Goal: Task Accomplishment & Management: Complete application form

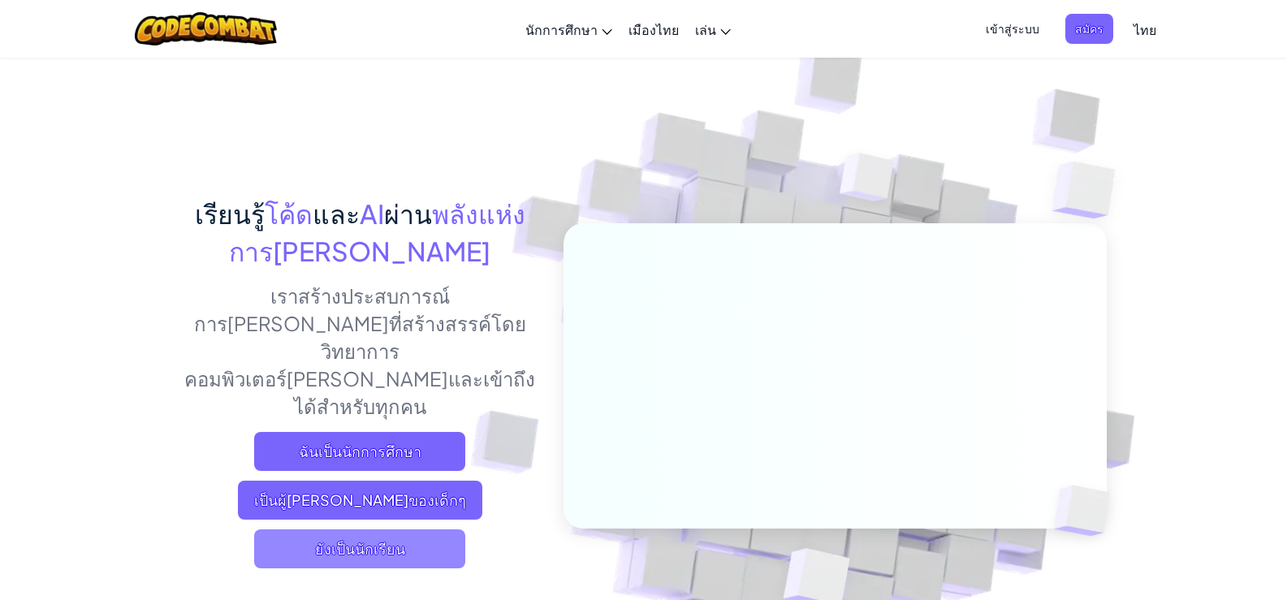
click at [362, 539] on font "ยังเป็นนักเรียน" at bounding box center [360, 548] width 90 height 19
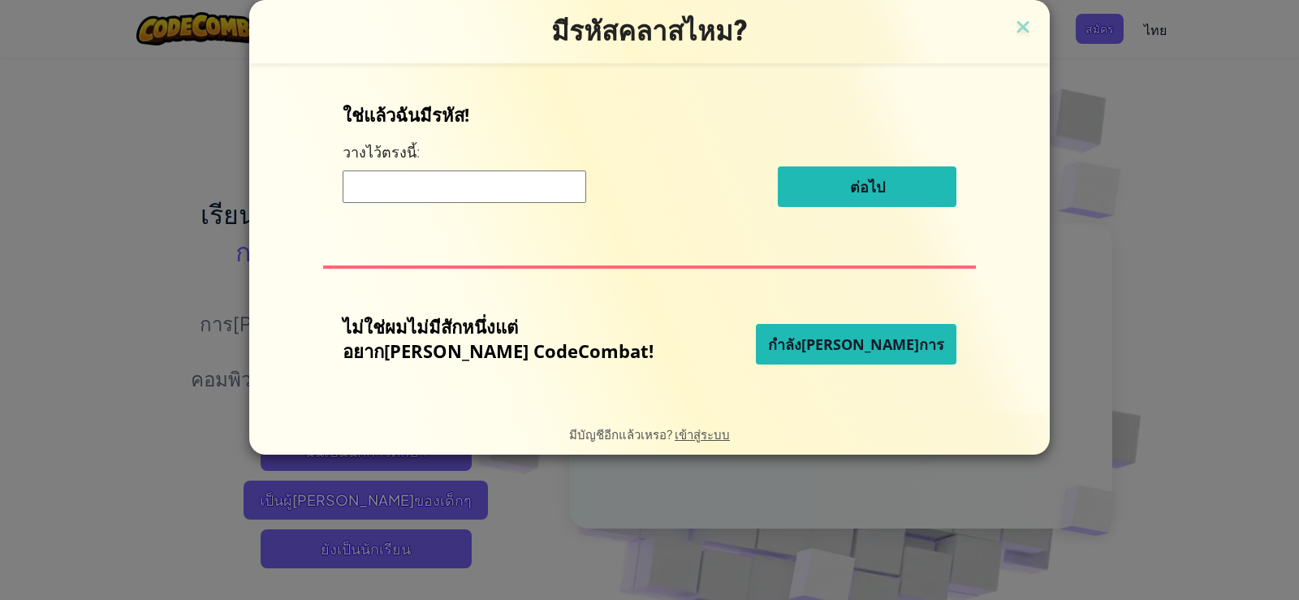
click at [520, 186] on input at bounding box center [465, 186] width 244 height 32
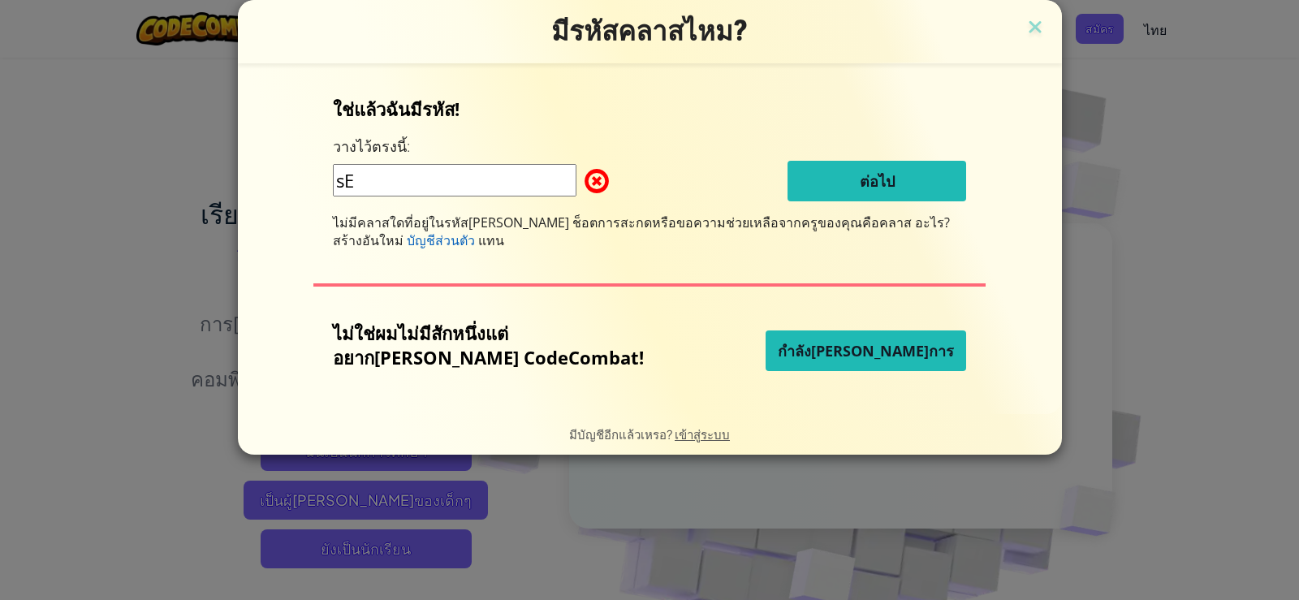
type input "s"
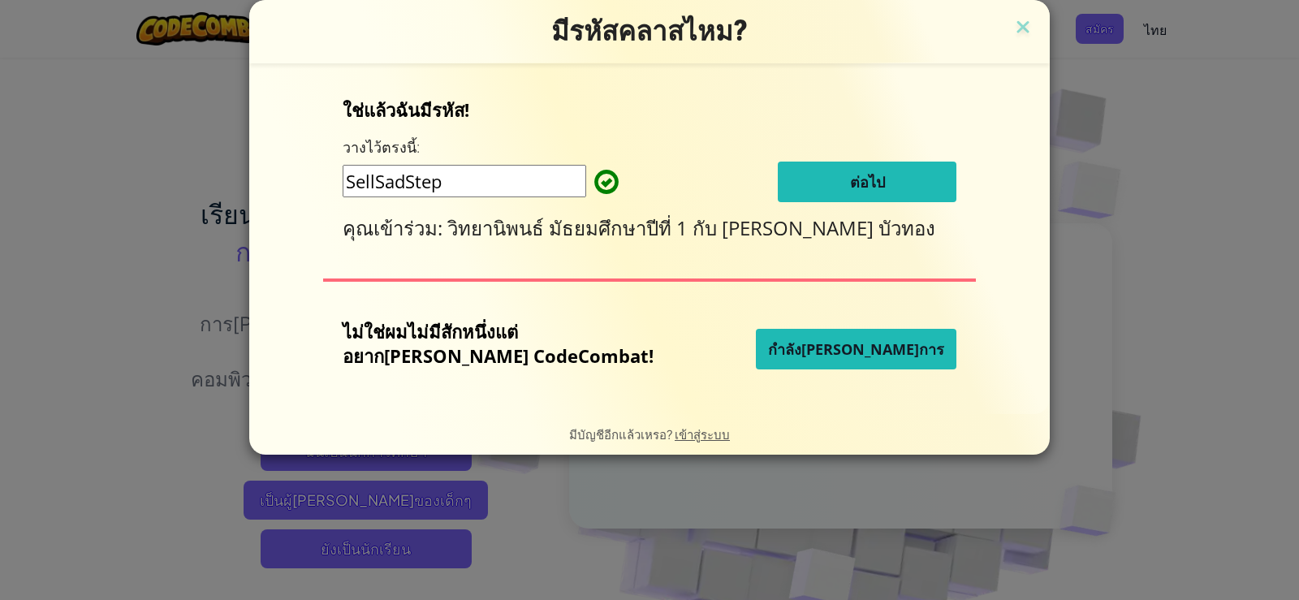
type input "SellSadStep"
click at [835, 170] on button "ต่อไป" at bounding box center [867, 182] width 179 height 41
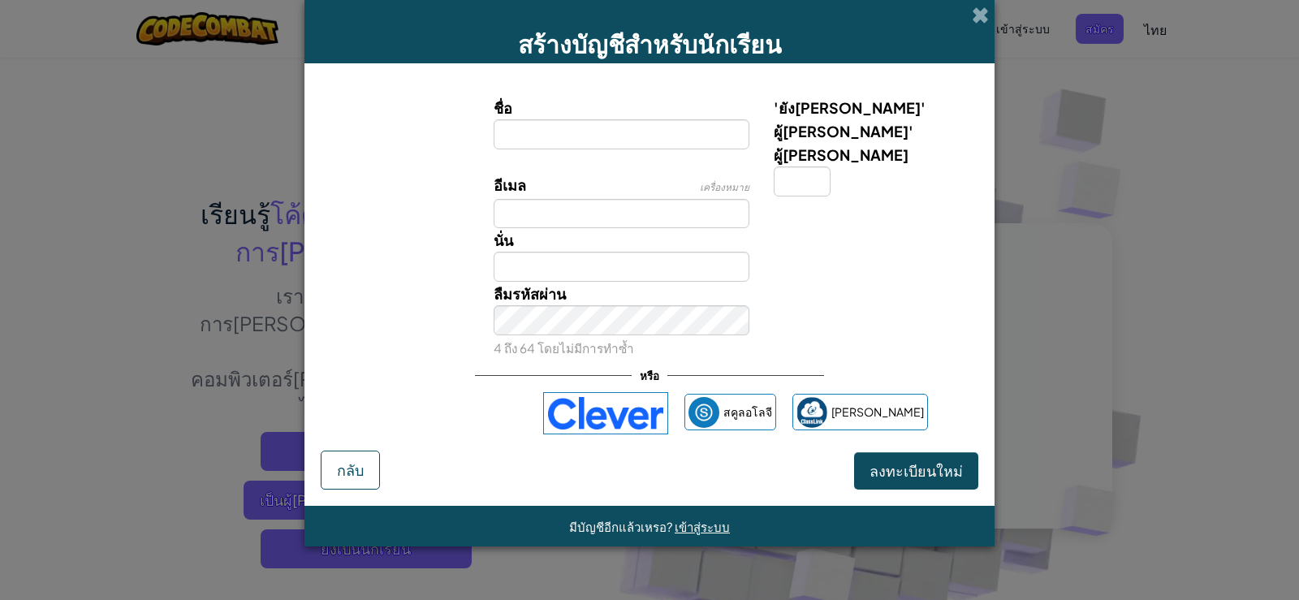
click at [635, 132] on input "ชื่อ" at bounding box center [622, 134] width 257 height 30
type input "G"
type input "เด็กชายโยธิน อ้วนล้ำ"
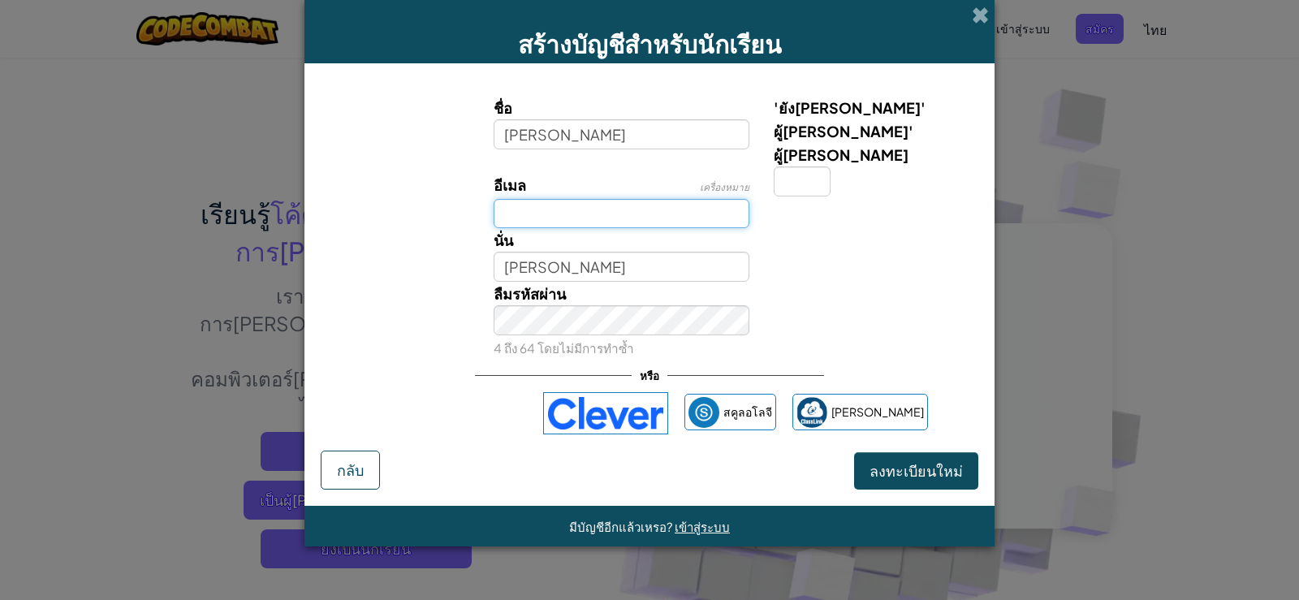
click at [623, 199] on input "อีเมล" at bounding box center [622, 214] width 257 height 30
type input "4076mts@gmail.com"
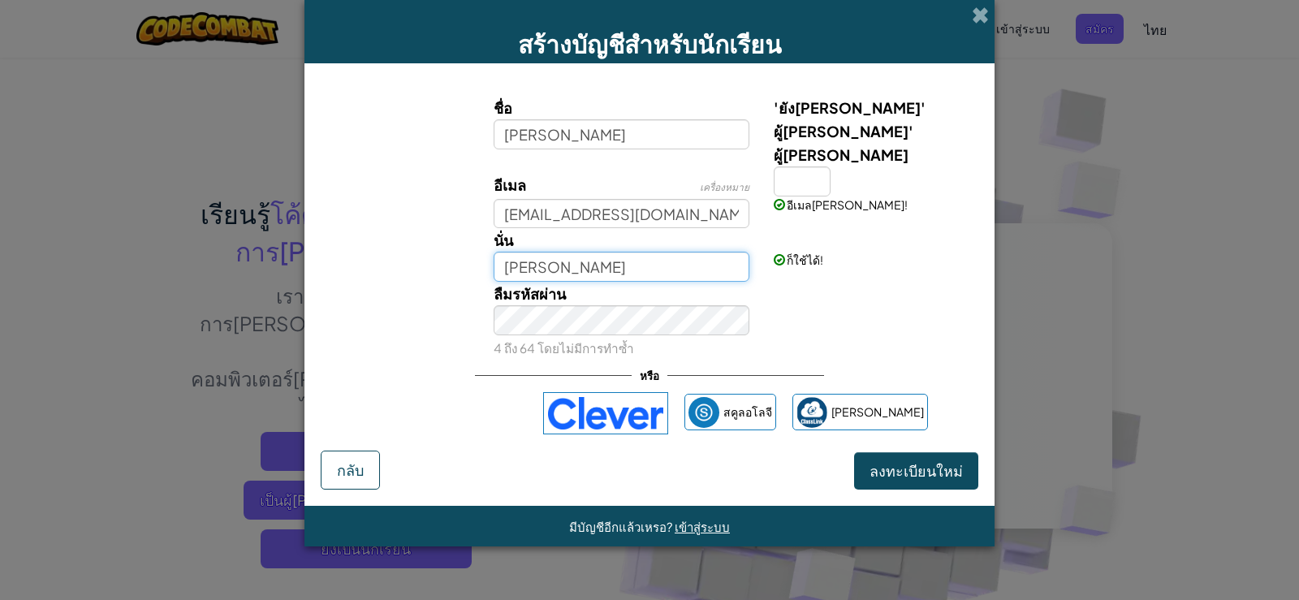
click at [538, 252] on input "เด็กชายโยธิน อ้วนล้ำ" at bounding box center [622, 267] width 257 height 30
click at [895, 461] on font "ลงทะเบียนใหม่" at bounding box center [915, 470] width 93 height 19
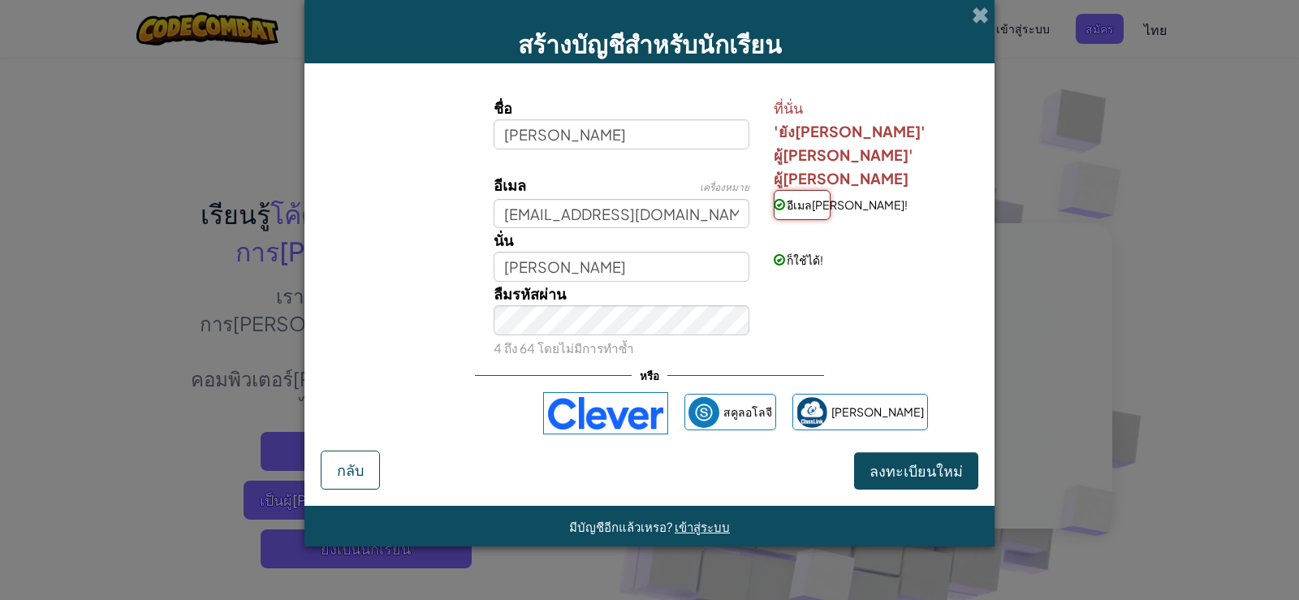
click at [804, 190] on input "'ยังคง' ผู้มีอำนาจ' ผู้มีอำนาจ" at bounding box center [802, 205] width 57 height 30
type input "r"
type input "ฑ"
type input "พ"
type input "[PERSON_NAME]พ"
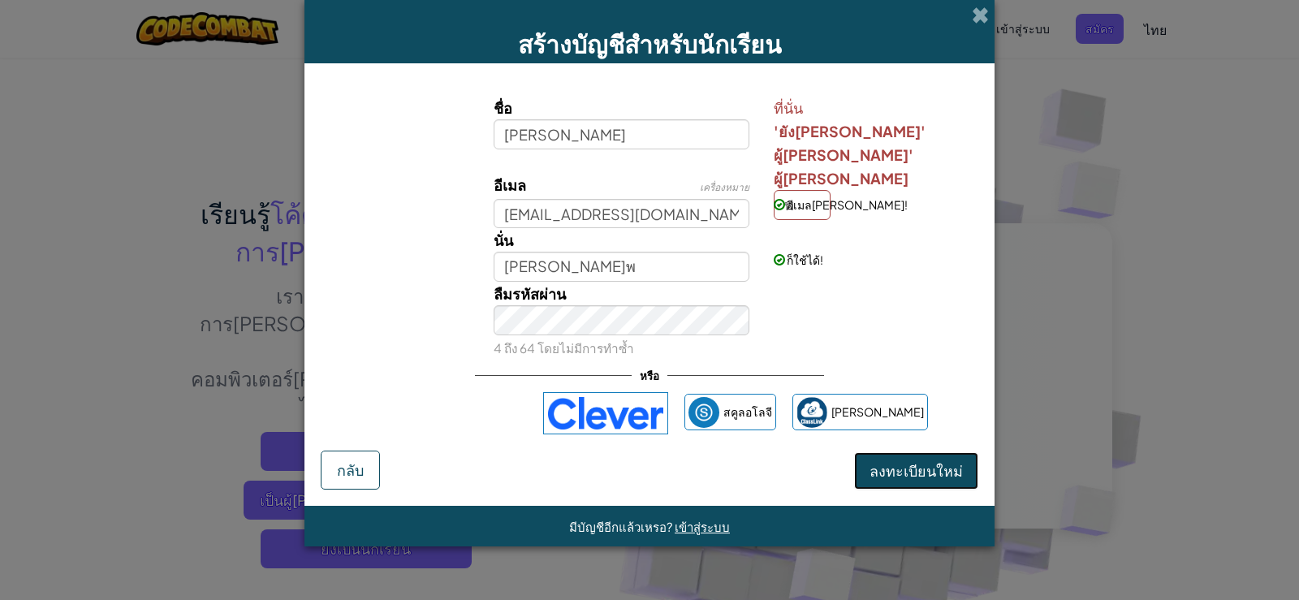
click at [906, 470] on font "ลงทะเบียนใหม่" at bounding box center [915, 470] width 93 height 19
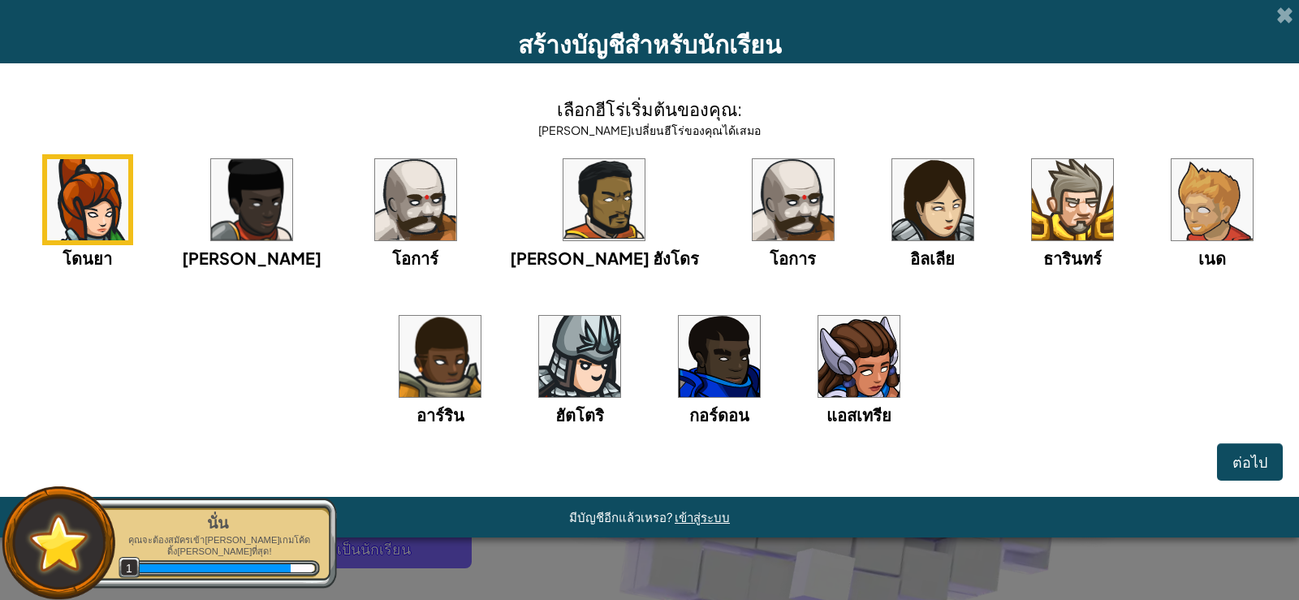
click at [892, 201] on img at bounding box center [932, 199] width 81 height 81
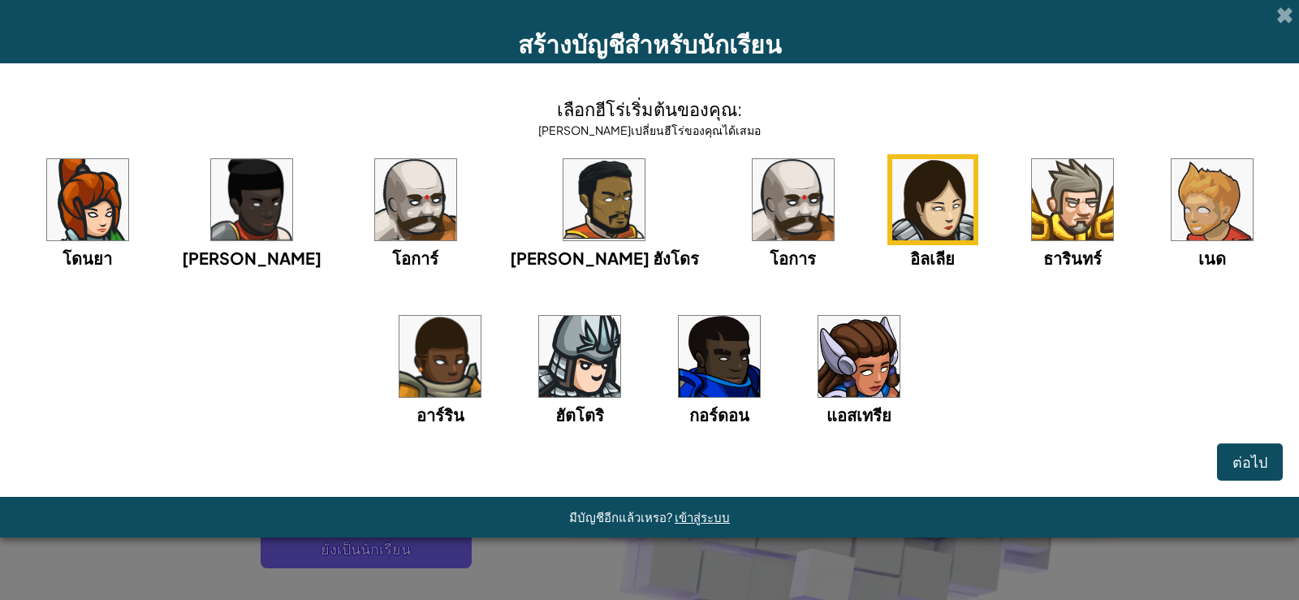
click at [753, 224] on img at bounding box center [793, 199] width 81 height 81
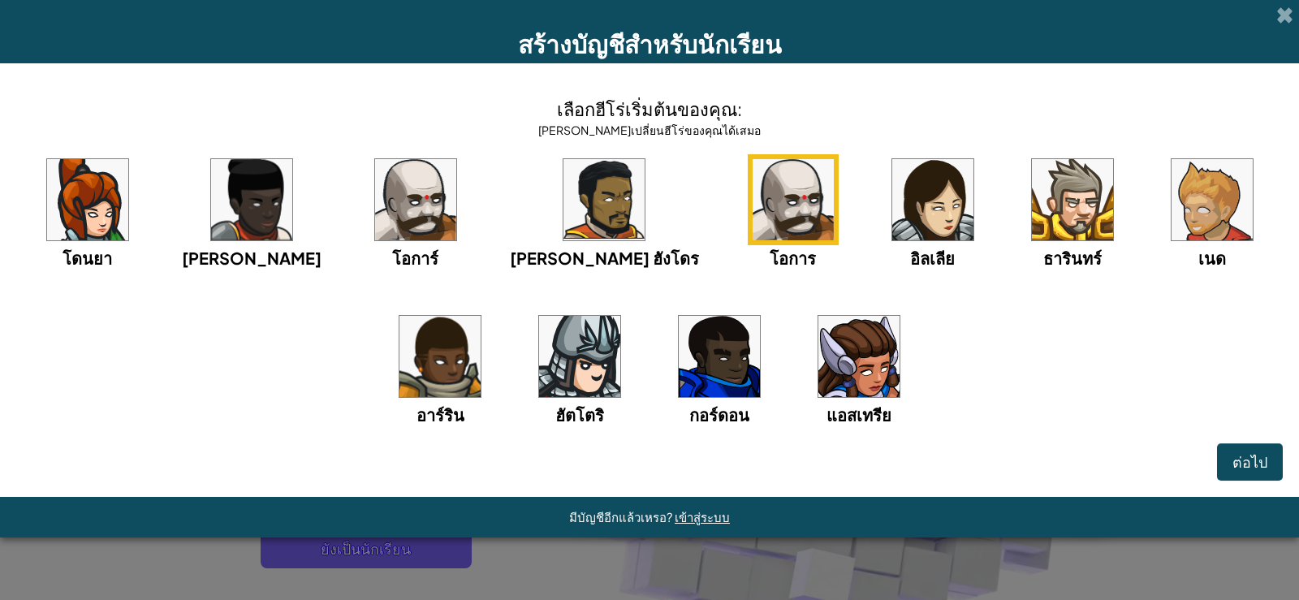
click at [563, 192] on img at bounding box center [603, 199] width 81 height 81
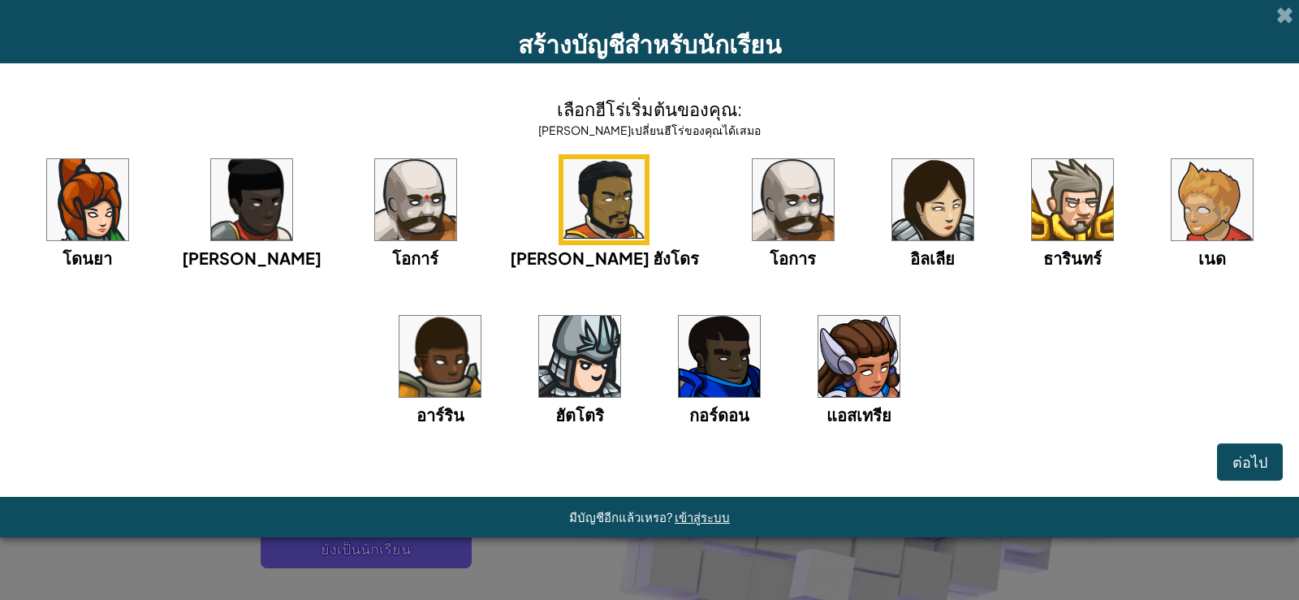
click at [539, 363] on img at bounding box center [579, 356] width 81 height 81
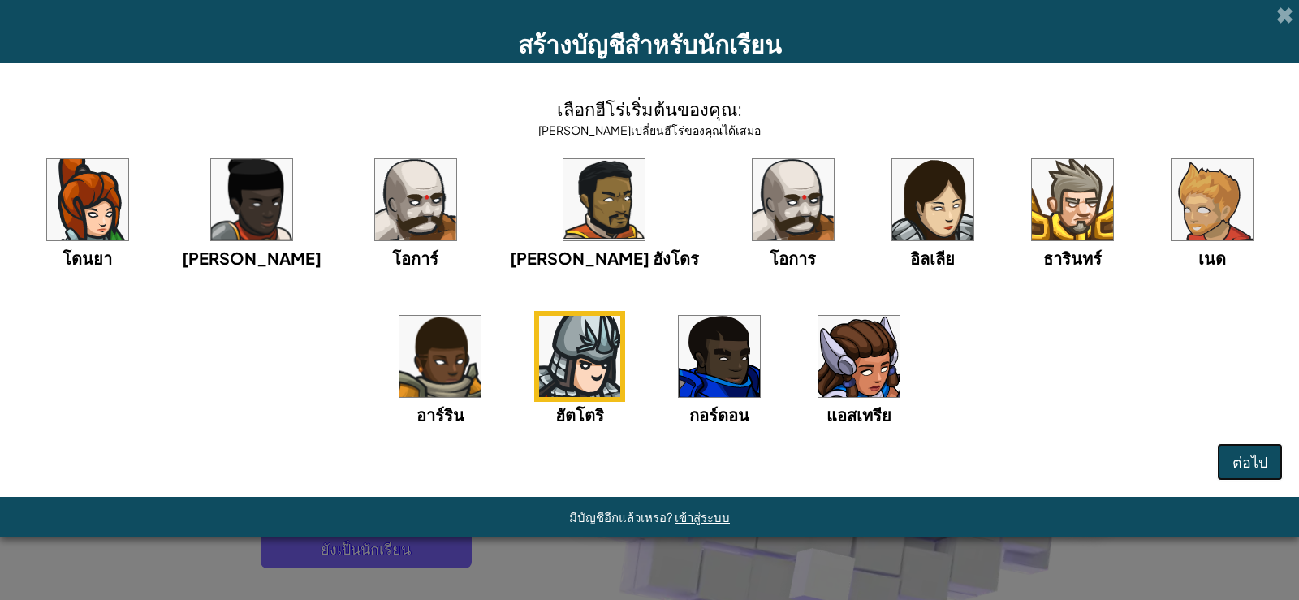
click at [1262, 467] on font "ต่อไป" at bounding box center [1249, 461] width 35 height 19
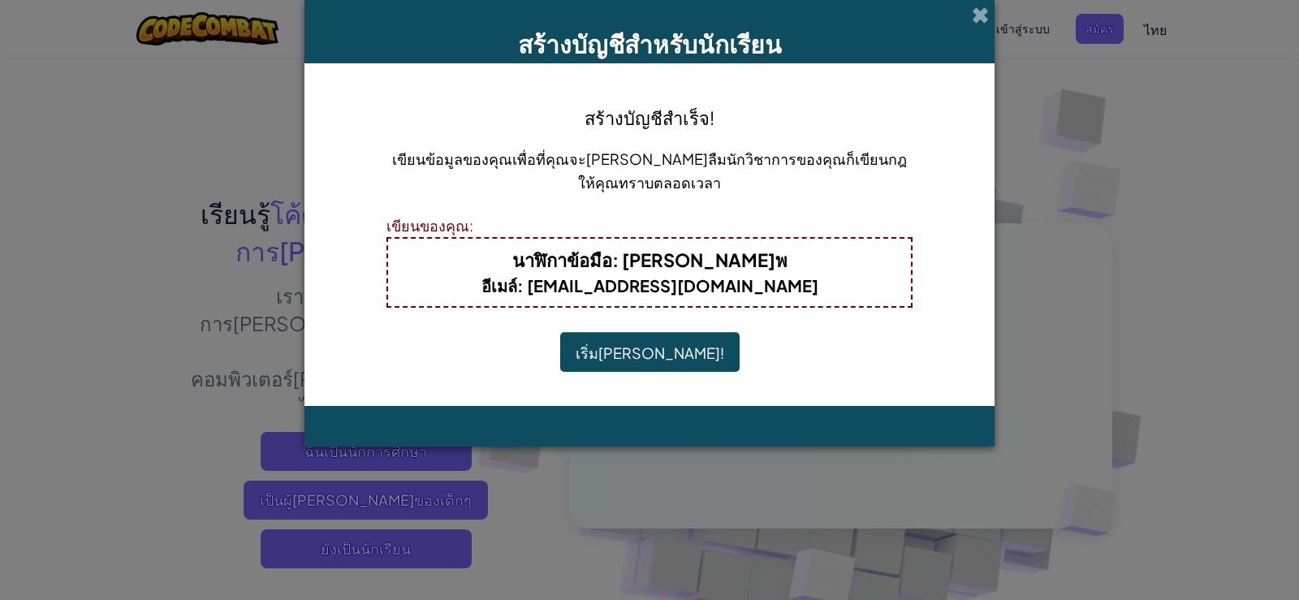
click at [660, 347] on font "เริ่มเล่น!" at bounding box center [650, 352] width 149 height 19
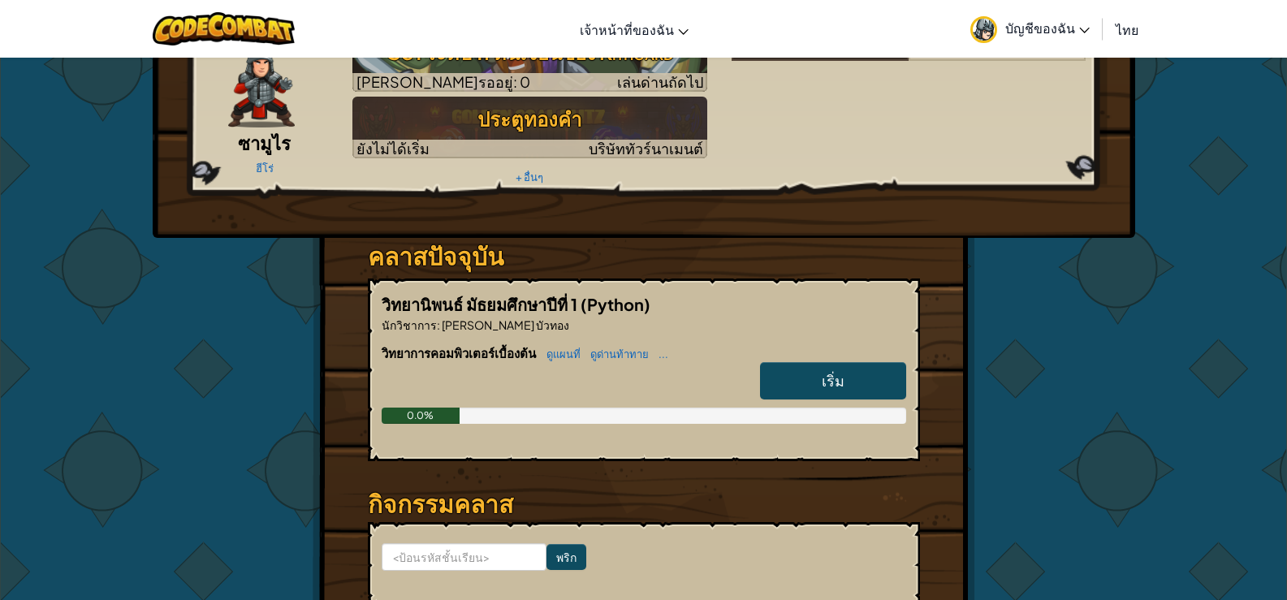
scroll to position [81, 0]
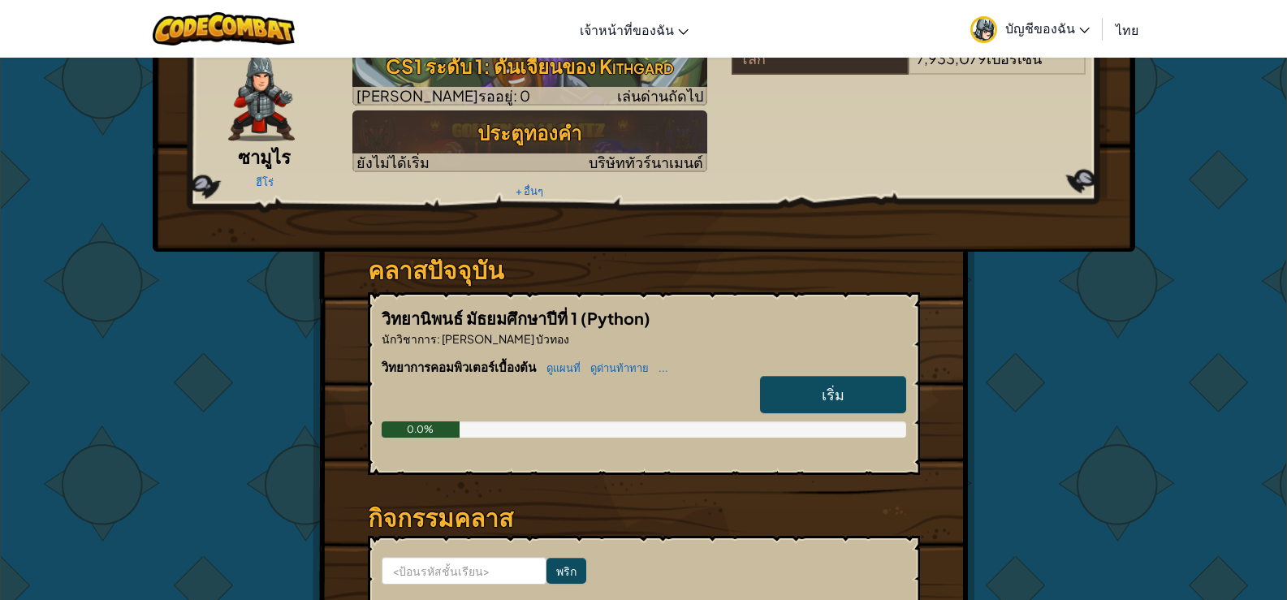
click at [804, 391] on link "เริ่ม" at bounding box center [833, 394] width 146 height 37
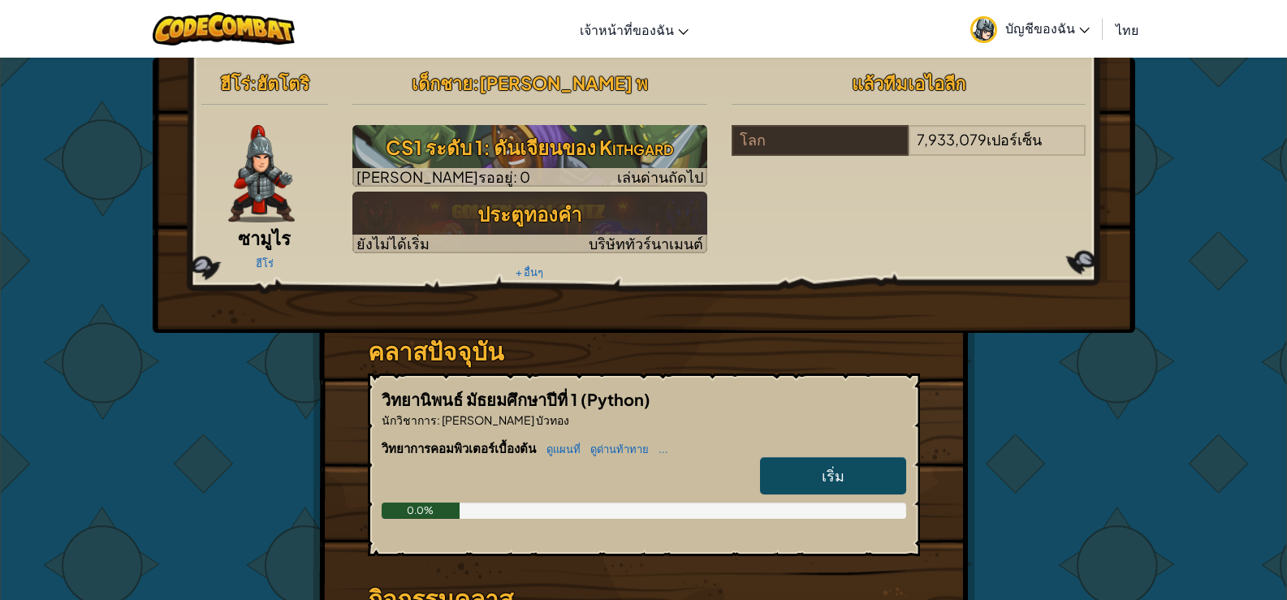
select select "th"
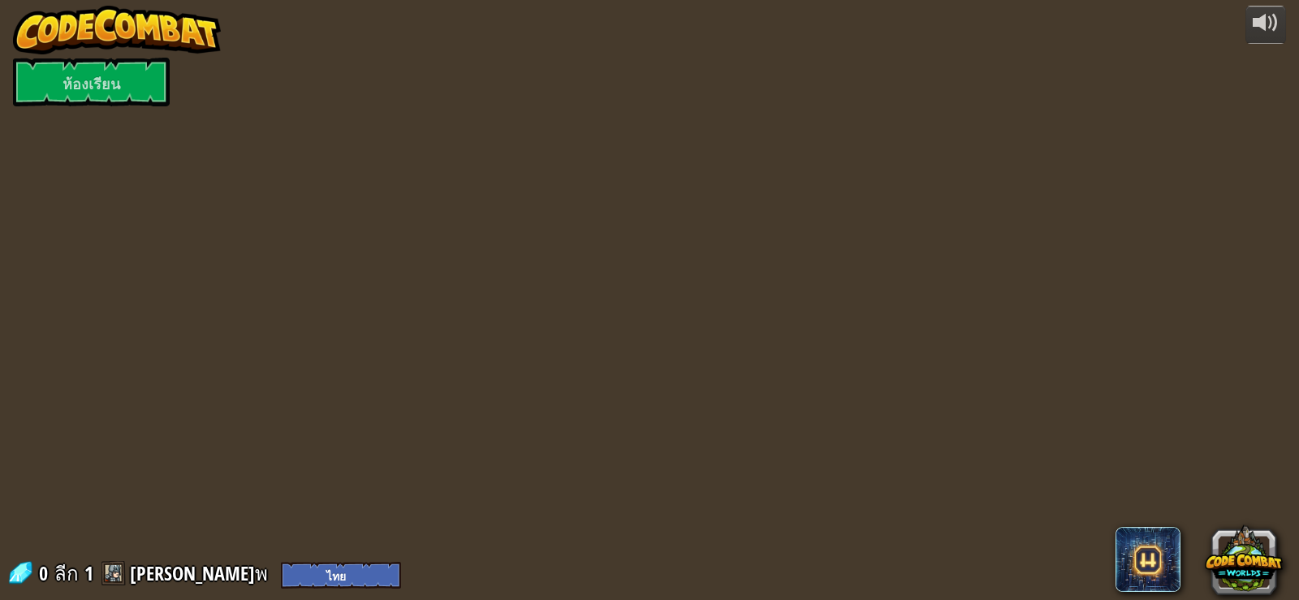
select select "th"
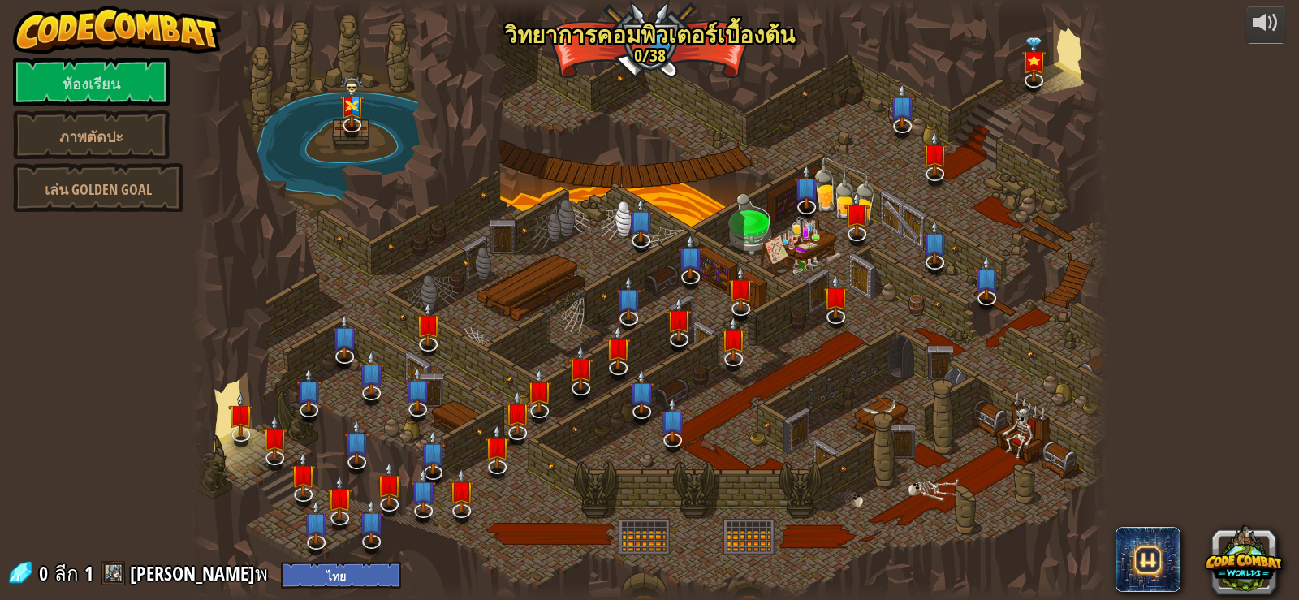
select select "th"
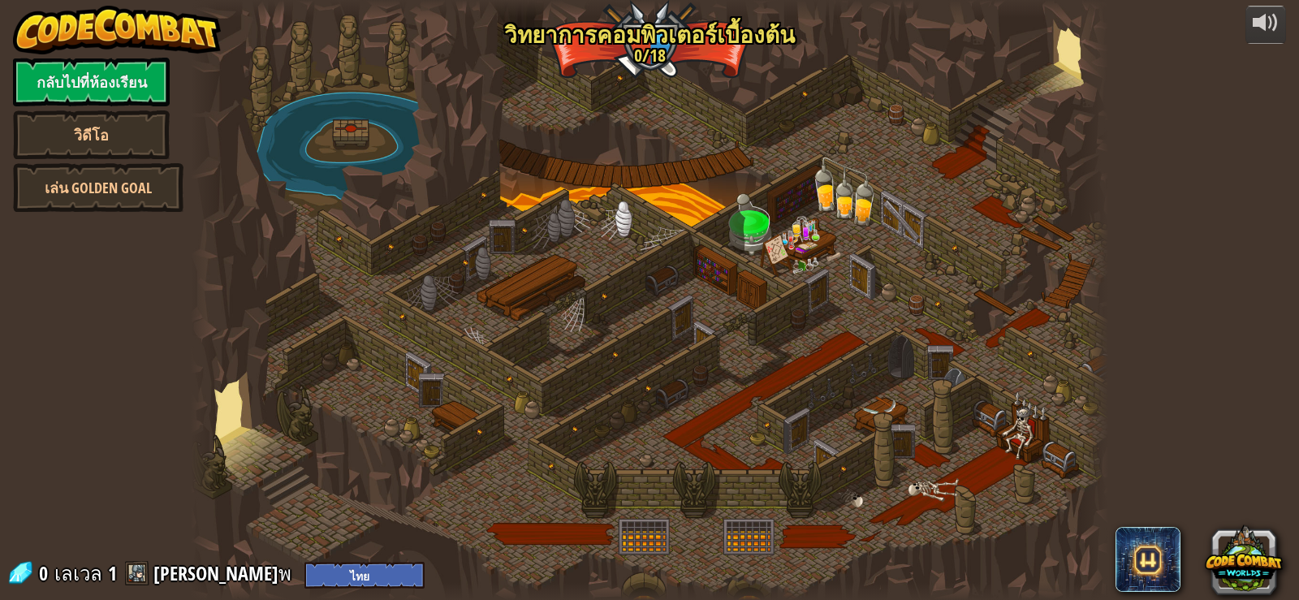
select select "th"
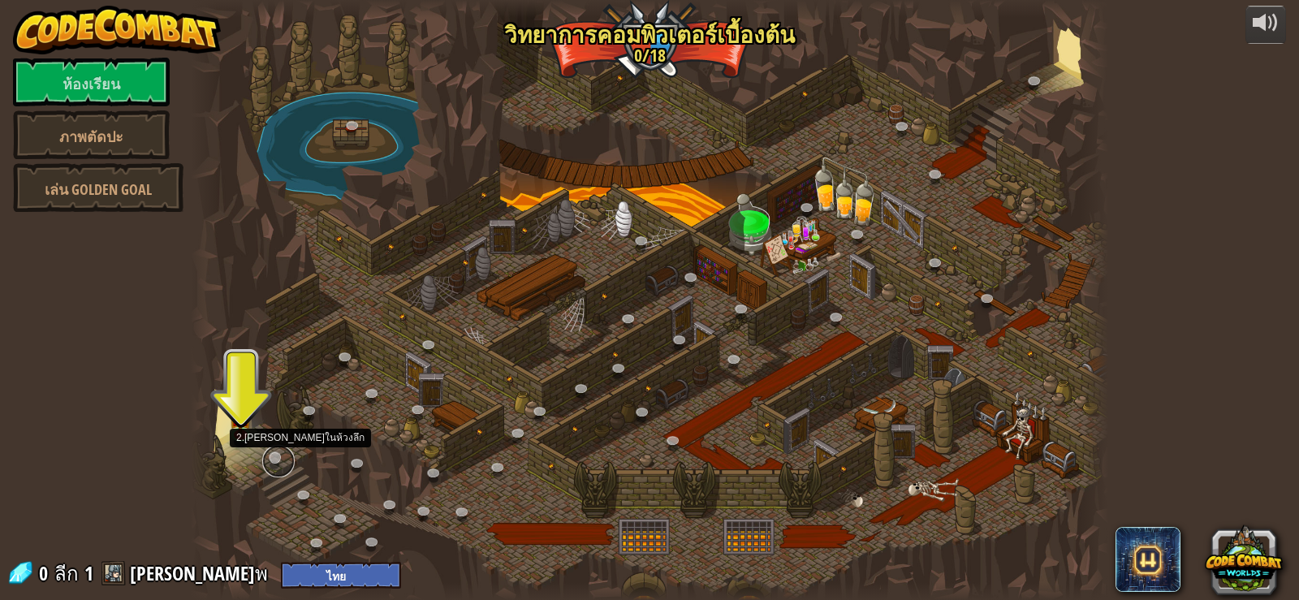
click at [278, 458] on link at bounding box center [278, 461] width 32 height 32
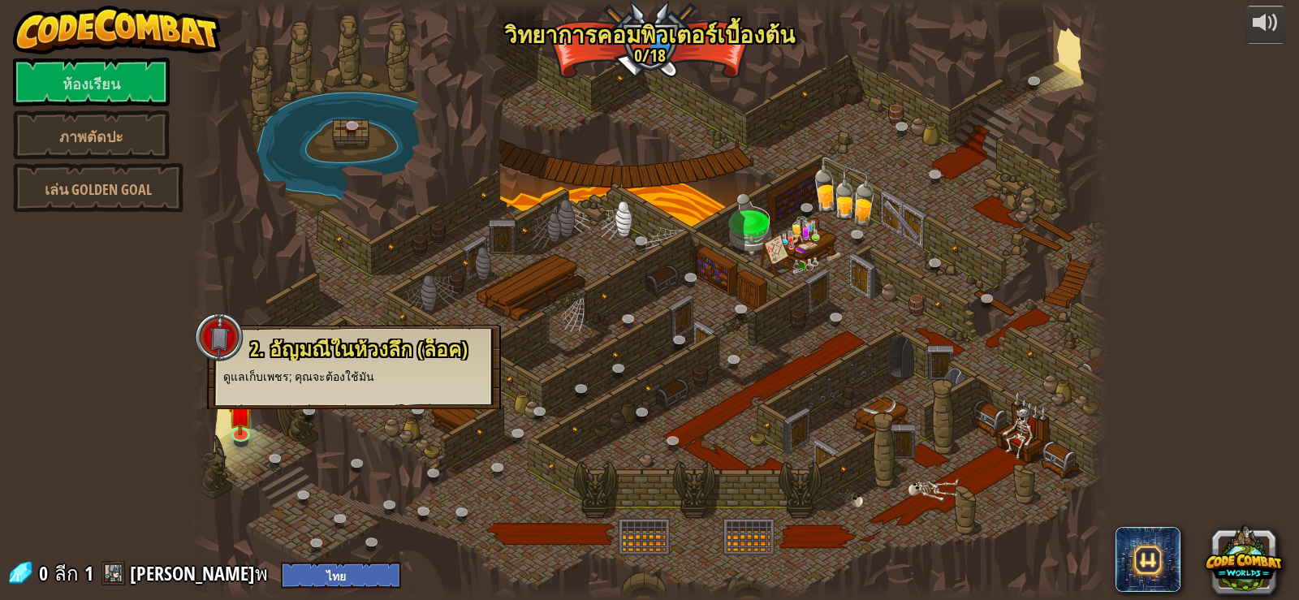
click at [442, 407] on div "2. [PERSON_NAME]ในห้วงลึก (ล็อค) ดูแลเก็บเพชร; คุณจะต้องใช้มัน" at bounding box center [354, 367] width 294 height 84
click at [276, 461] on link at bounding box center [278, 461] width 32 height 32
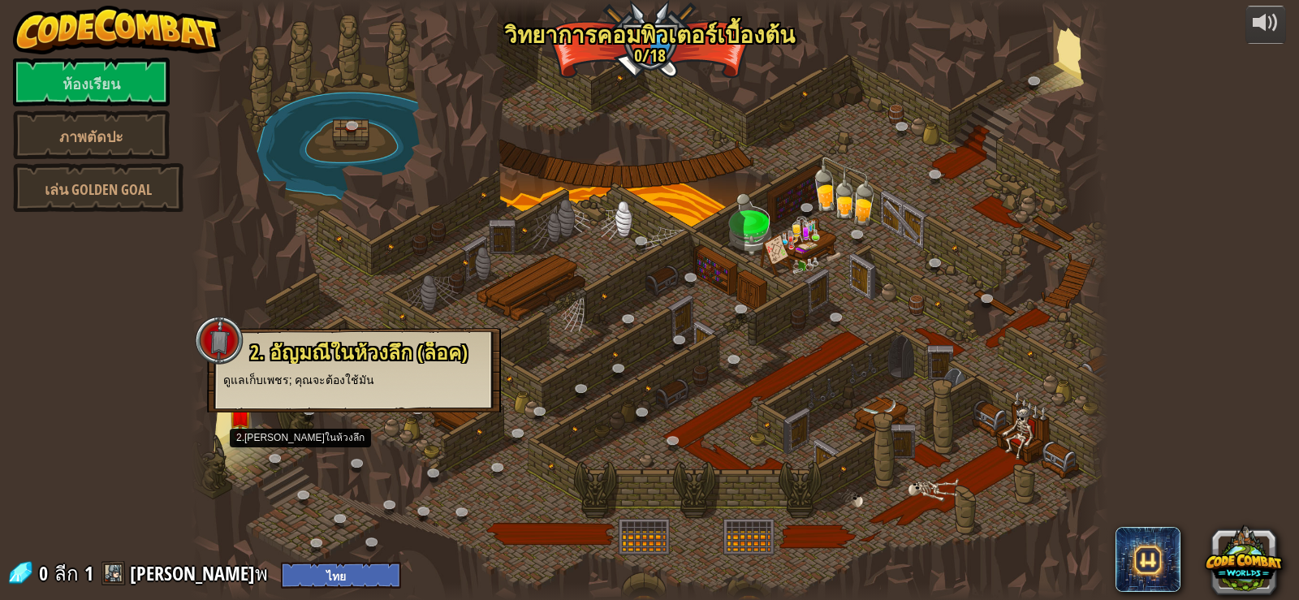
click at [688, 362] on div at bounding box center [650, 300] width 918 height 600
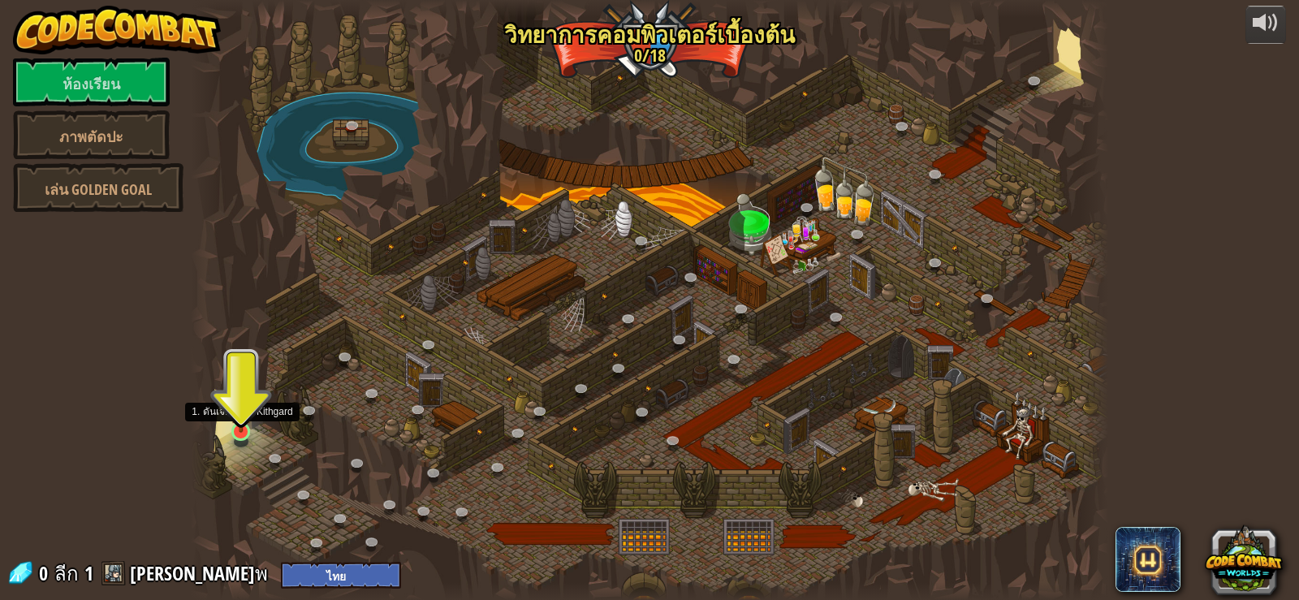
drag, startPoint x: 236, startPoint y: 357, endPoint x: 237, endPoint y: 431, distance: 73.9
click at [238, 445] on div "25. คิทการ์ดประตู (ล็อค) หนีออกจาก[PERSON_NAME]คิธการ์ด และอย่าให้ยามจับได้ 26.…" at bounding box center [650, 300] width 918 height 600
click at [222, 416] on div at bounding box center [650, 300] width 918 height 600
click at [233, 414] on img at bounding box center [241, 407] width 23 height 53
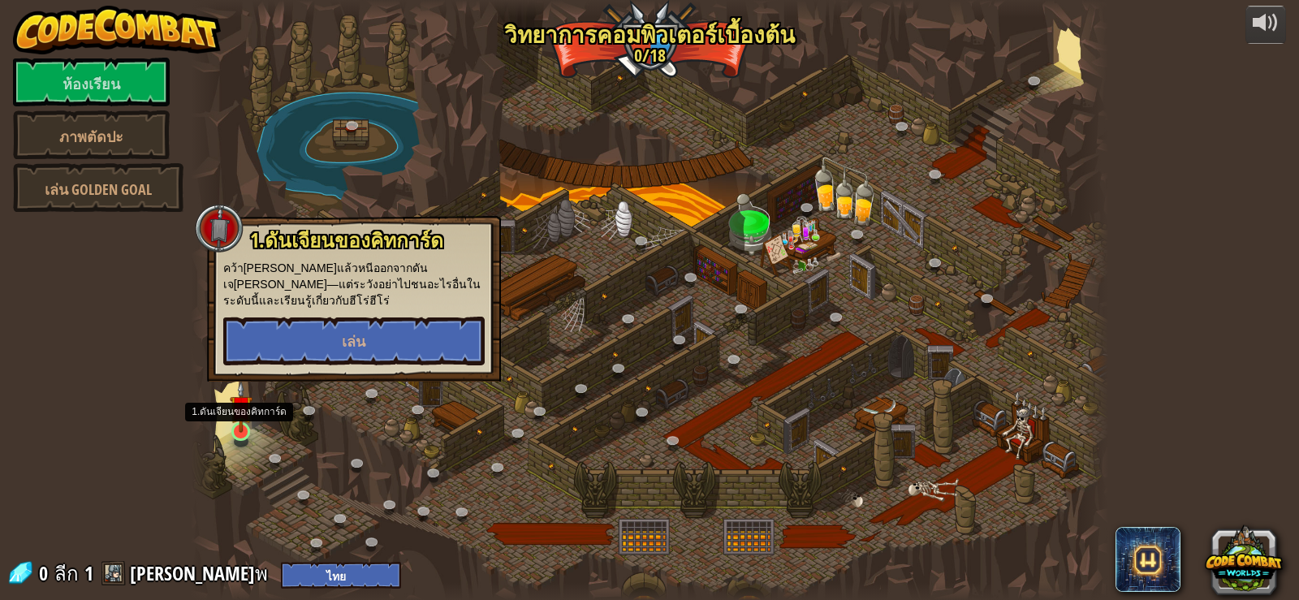
click at [234, 416] on img at bounding box center [241, 407] width 23 height 53
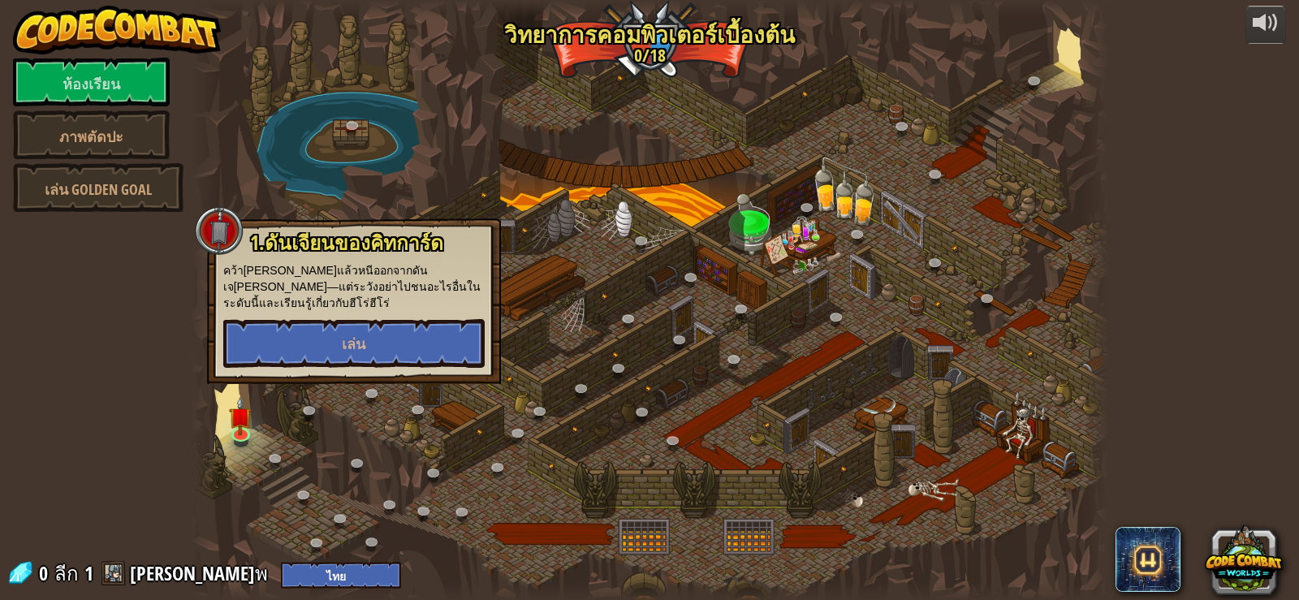
click at [564, 308] on div at bounding box center [650, 300] width 918 height 600
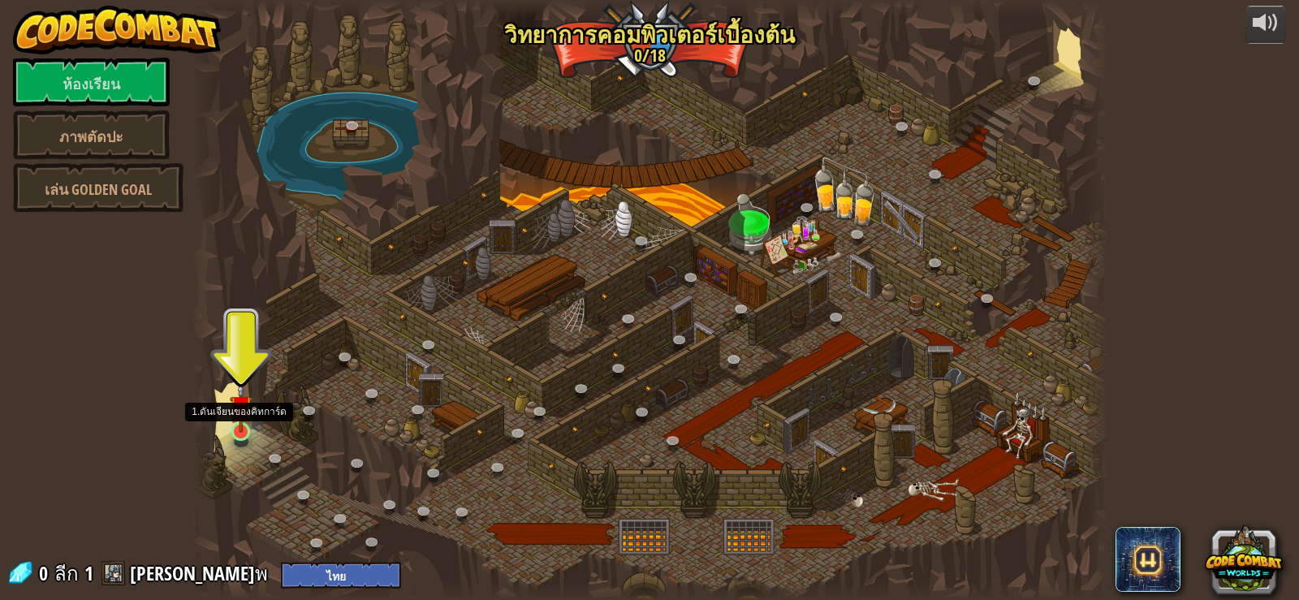
click at [237, 421] on img at bounding box center [241, 407] width 23 height 53
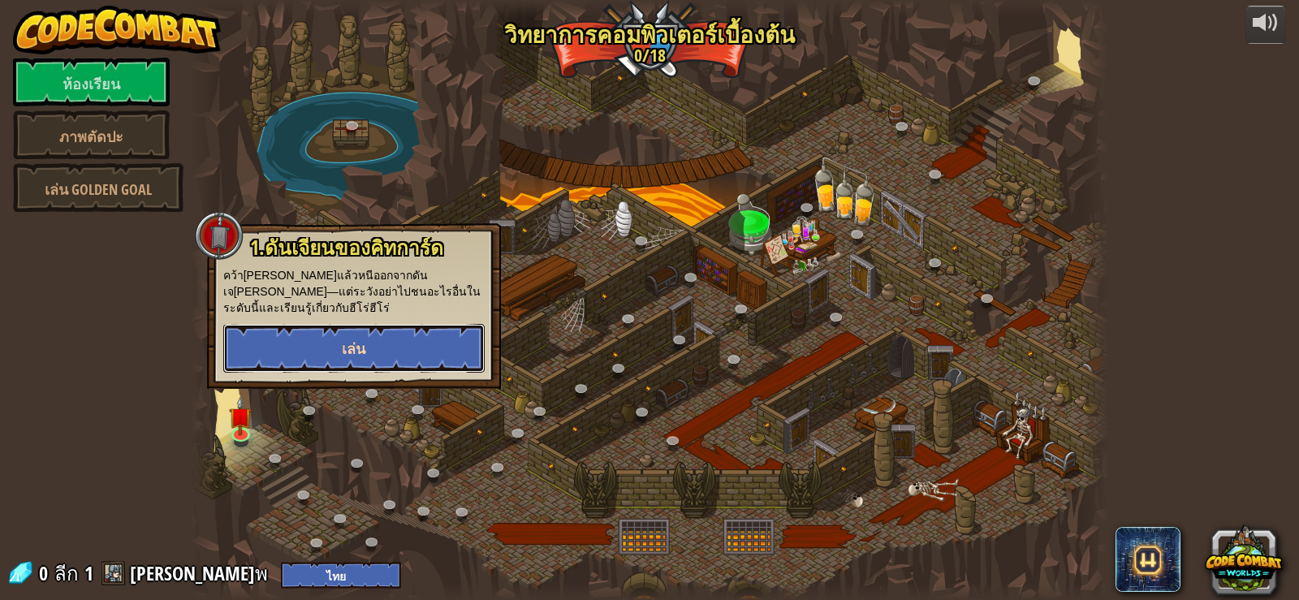
click at [326, 327] on button "เล่น" at bounding box center [353, 348] width 261 height 49
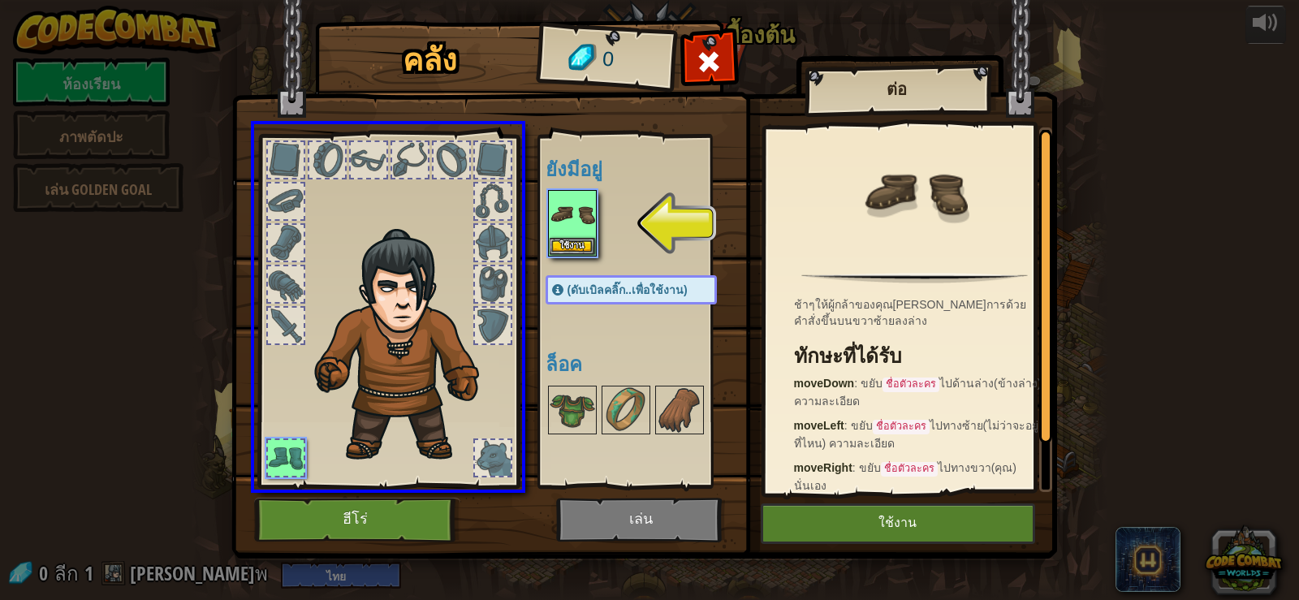
drag, startPoint x: 565, startPoint y: 207, endPoint x: 284, endPoint y: 453, distance: 373.4
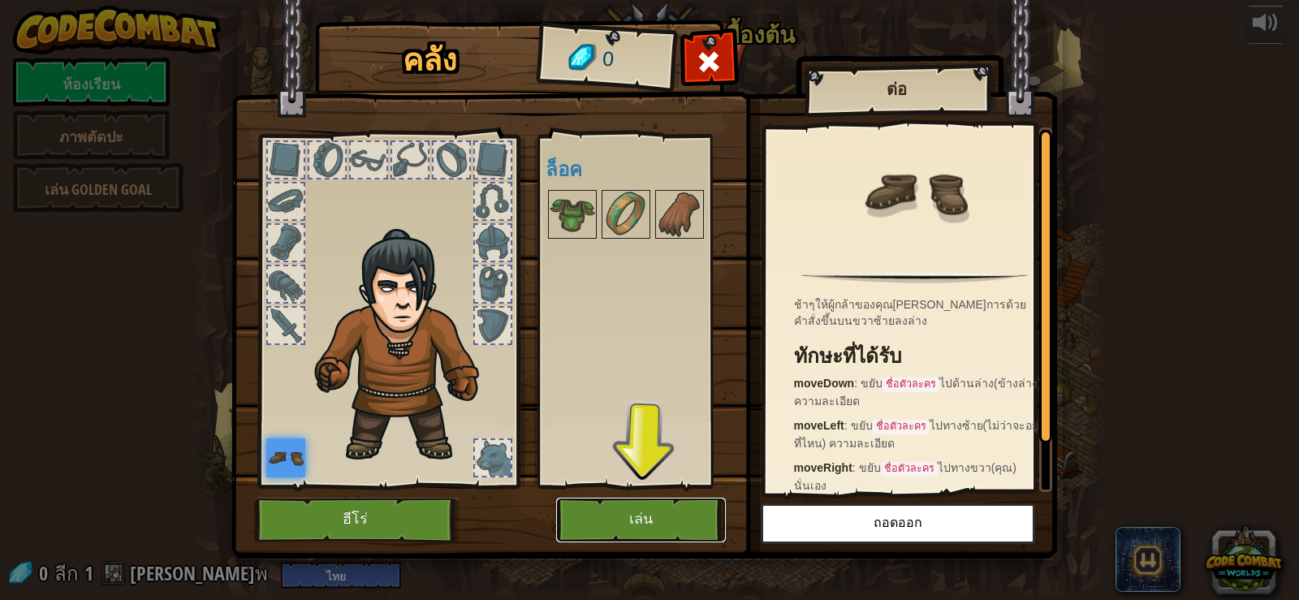
click at [631, 519] on font "เล่น" at bounding box center [641, 519] width 24 height 16
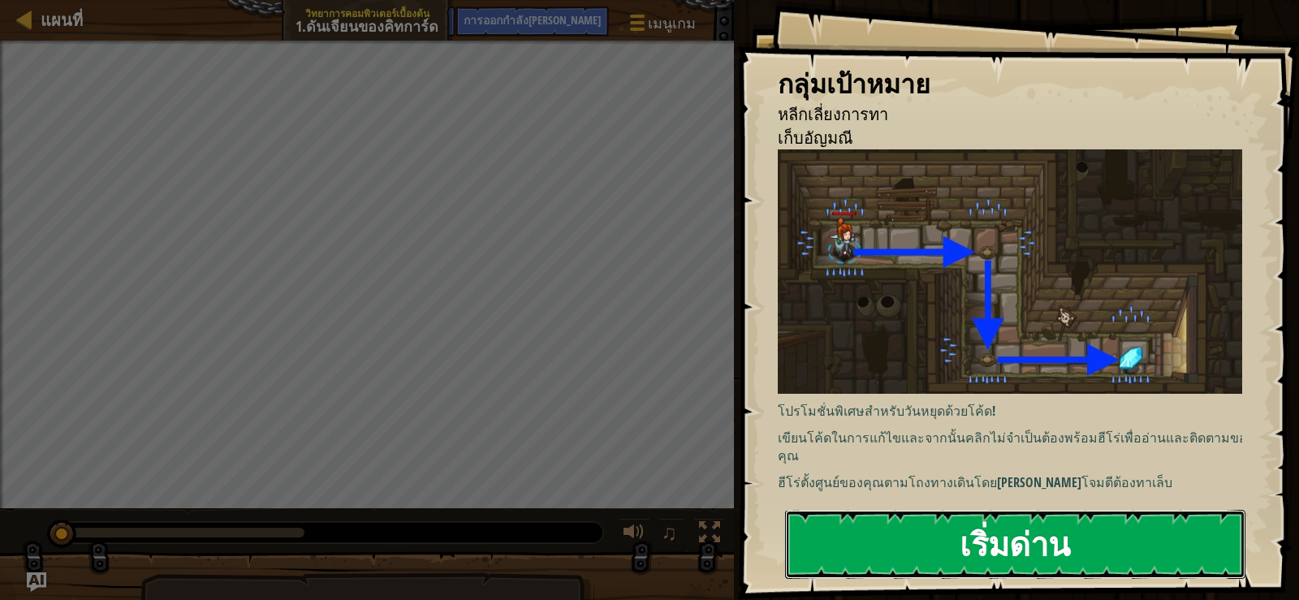
click at [902, 541] on button "เริ่มด่าน" at bounding box center [1015, 544] width 460 height 68
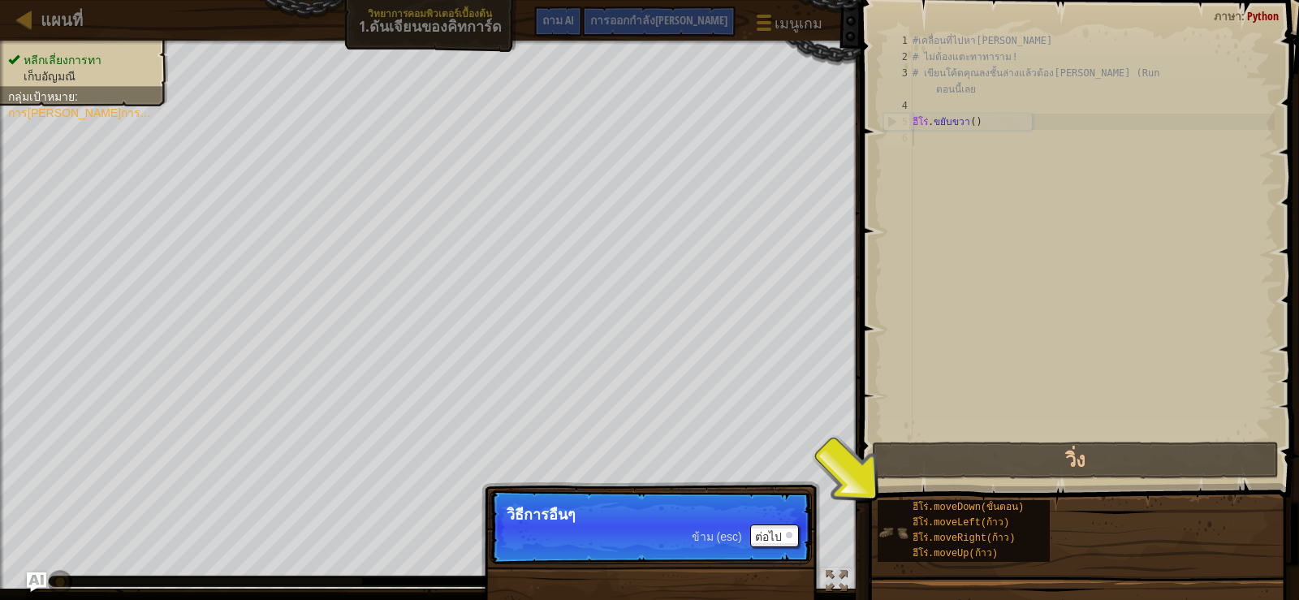
click at [892, 509] on div "ฮีโร่.moveDown(ขั้นตอน) ฮีโร่.moveLeft(ก้าว) ฮีโร่.moveRight(ก้าว) ฮีโร่.moveUp…" at bounding box center [964, 531] width 172 height 62
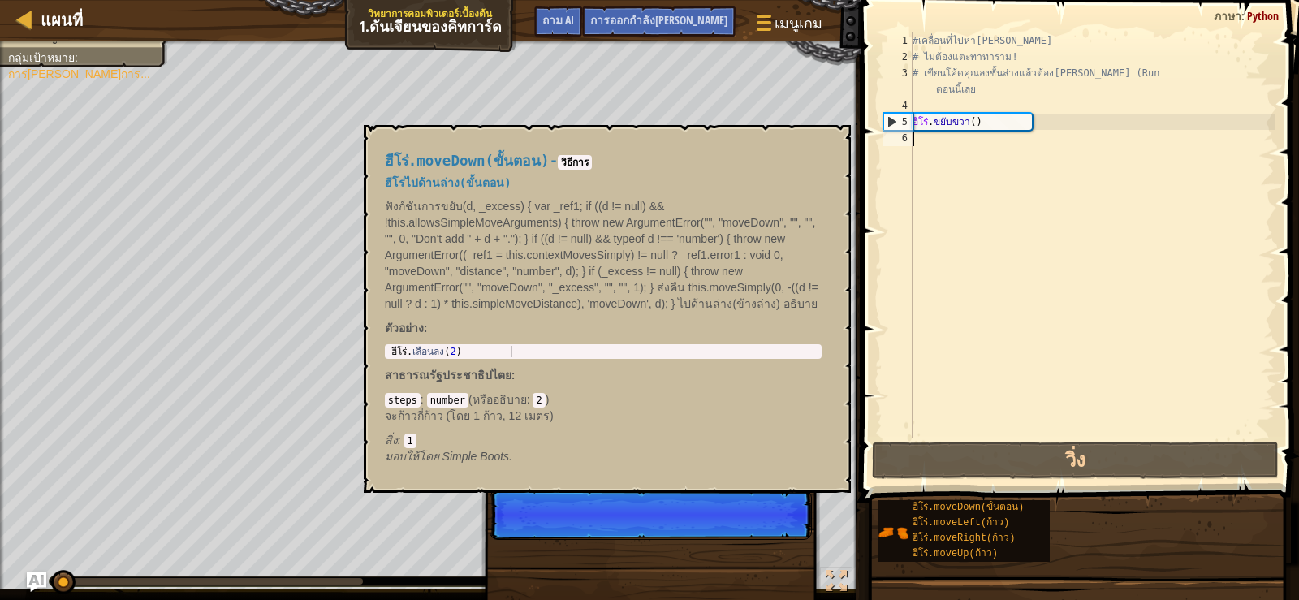
scroll to position [7, 0]
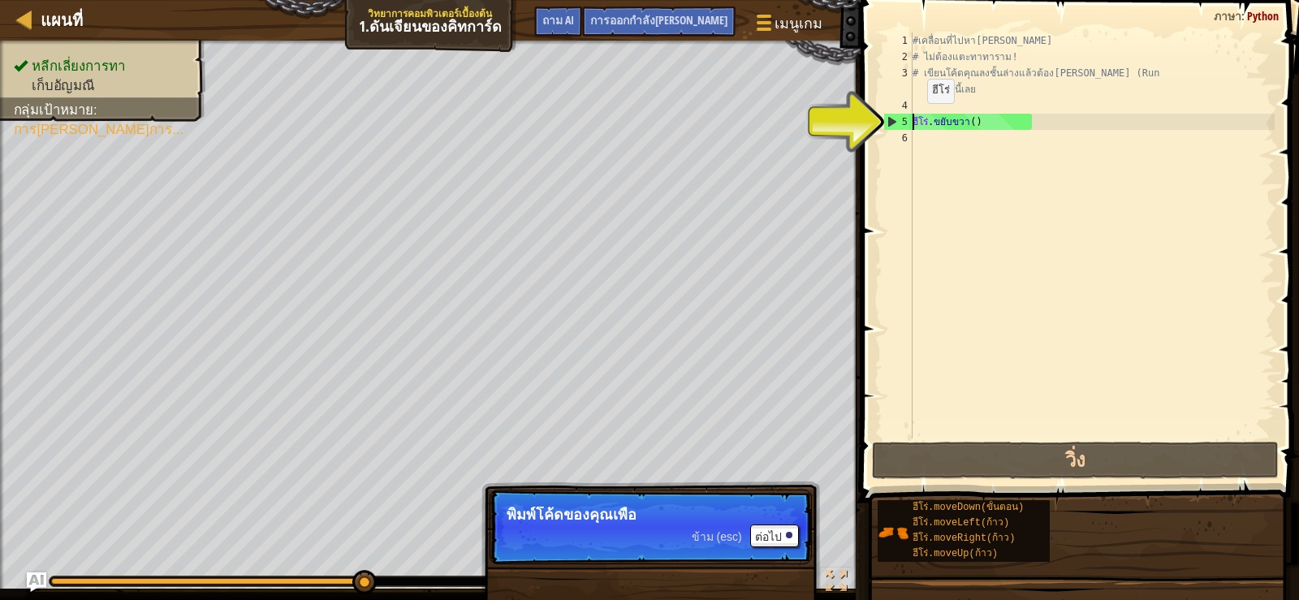
click at [917, 119] on div "#เคลื่อนที่ไปหา[PERSON_NAME] # ไม่ต้องแตะทาทาราม! # เขียนโค้ดคุณลงชั้นล่างแล้วต…" at bounding box center [1091, 251] width 365 height 438
type textarea "hero.moveRight()"
click at [1003, 212] on div "#เคลื่อนที่ไปหา[PERSON_NAME] # ไม่ต้องแตะทาทาราม! # เขียนโค้ดคุณลงชั้นล่างแล้วต…" at bounding box center [1091, 251] width 365 height 438
click at [994, 134] on div "#เคลื่อนที่ไปหา[PERSON_NAME] # ไม่ต้องแตะทาทาราม! # เขียนโค้ดคุณลงชั้นล่างแล้วต…" at bounding box center [1091, 251] width 365 height 438
click at [995, 123] on div "#เคลื่อนที่ไปหา[PERSON_NAME] # ไม่ต้องแตะทาทาราม! # เขียนโค้ดคุณลงชั้นล่างแล้วต…" at bounding box center [1091, 251] width 365 height 438
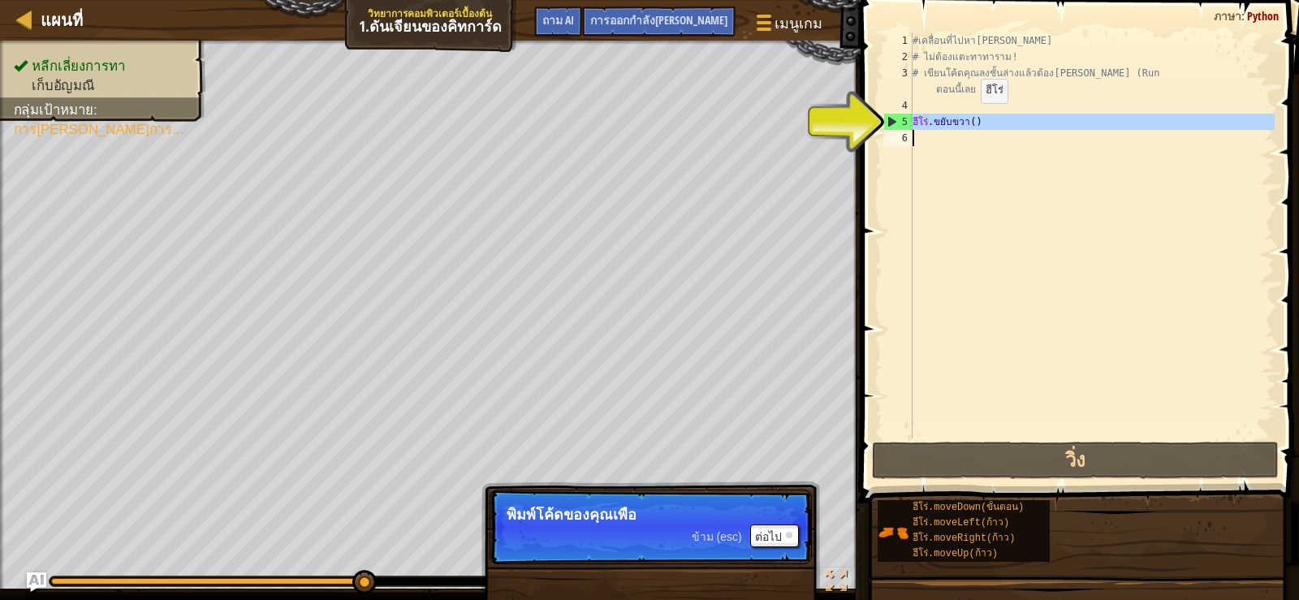
drag, startPoint x: 900, startPoint y: 119, endPoint x: 1003, endPoint y: 122, distance: 103.1
click at [1003, 122] on div "hero.moveRight() 1 2 3 4 5 6 #เคลื่อนที่ไปหา[PERSON_NAME] # ไม่ต้องแตะทาทาราม! …" at bounding box center [1077, 235] width 395 height 406
click at [1004, 122] on div "#เคลื่อนที่ไปหา[PERSON_NAME] # ไม่ต้องแตะทาทาราม! # เขียนโค้ดคุณลงชั้นล่างแล้วต…" at bounding box center [1091, 235] width 365 height 406
click at [1004, 122] on div "#เคลื่อนที่ไปหา[PERSON_NAME] # ไม่ต้องแตะทาทาราม! # เขียนโค้ดคุณลงชั้นล่างแล้วต…" at bounding box center [1091, 251] width 365 height 438
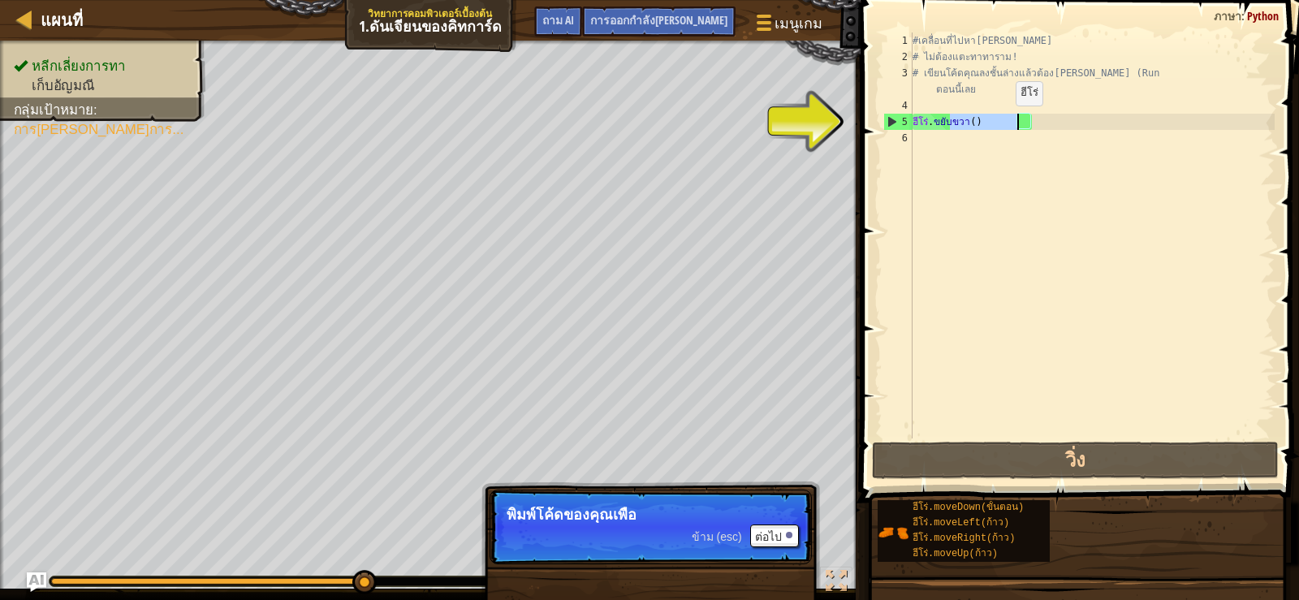
click at [1004, 122] on div "#เคลื่อนที่ไปหา[PERSON_NAME] # ไม่ต้องแตะทาทาราม! # เขียนโค้ดคุณลงชั้นล่างแล้วต…" at bounding box center [1091, 251] width 365 height 438
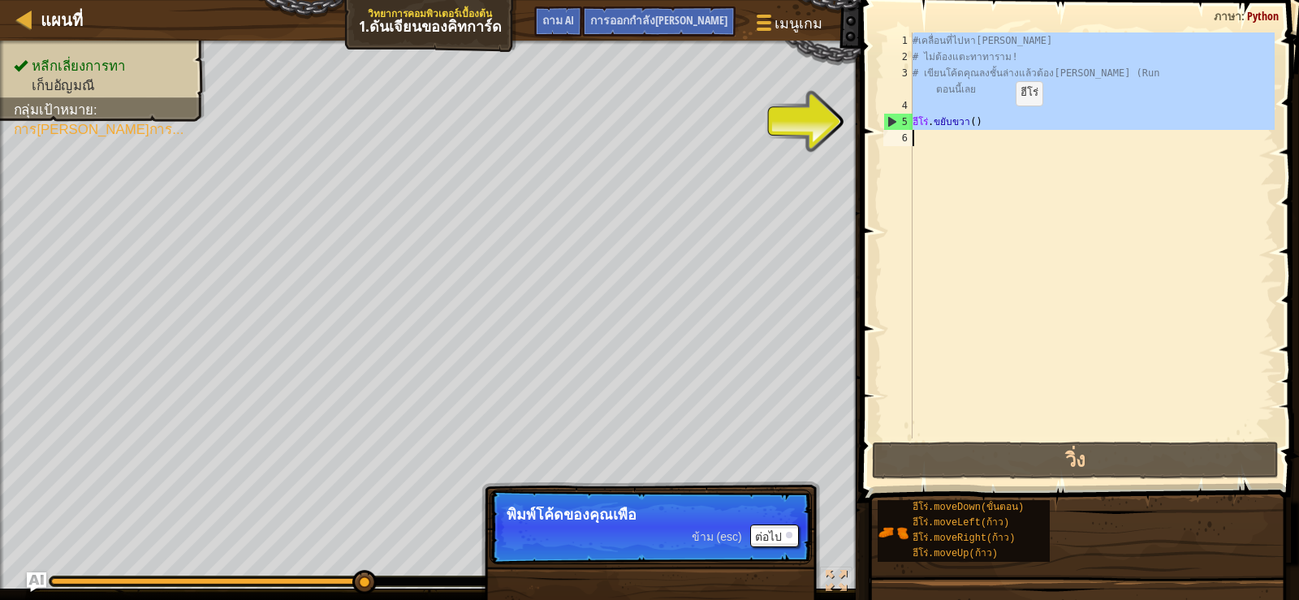
click at [1004, 123] on div "#เคลื่อนที่ไปหา[PERSON_NAME] # ไม่ต้องแตะทาทาราม! # เขียนโค้ดคุณลงชั้นล่างแล้วต…" at bounding box center [1091, 251] width 365 height 438
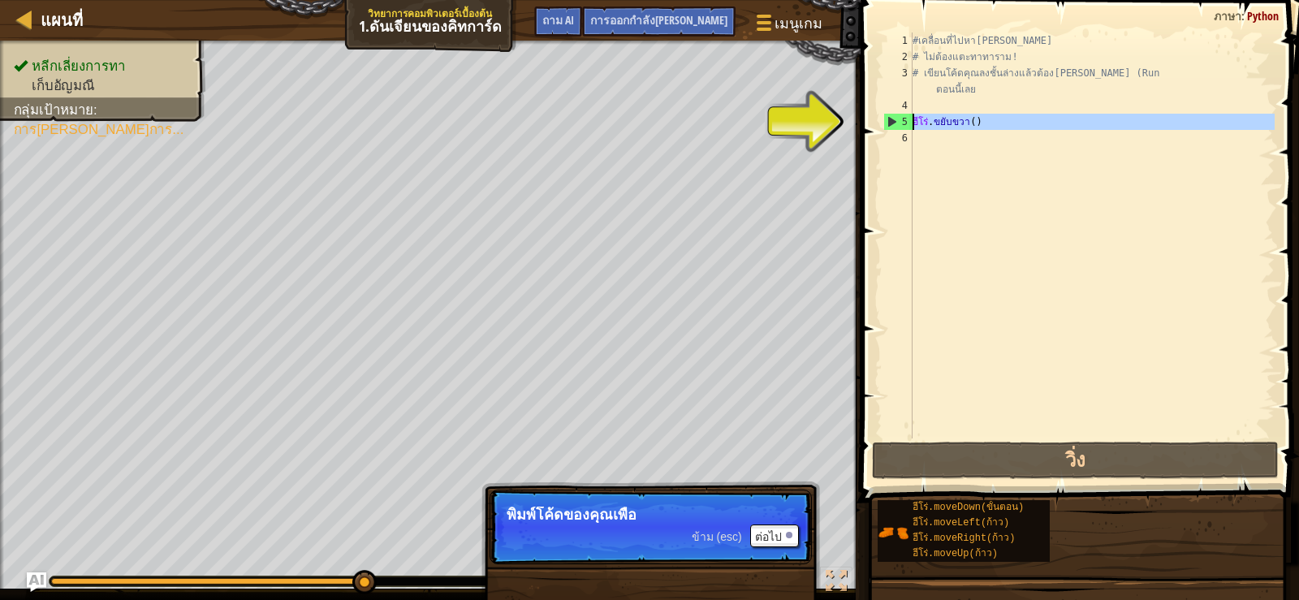
click at [889, 123] on div "5" at bounding box center [898, 122] width 28 height 16
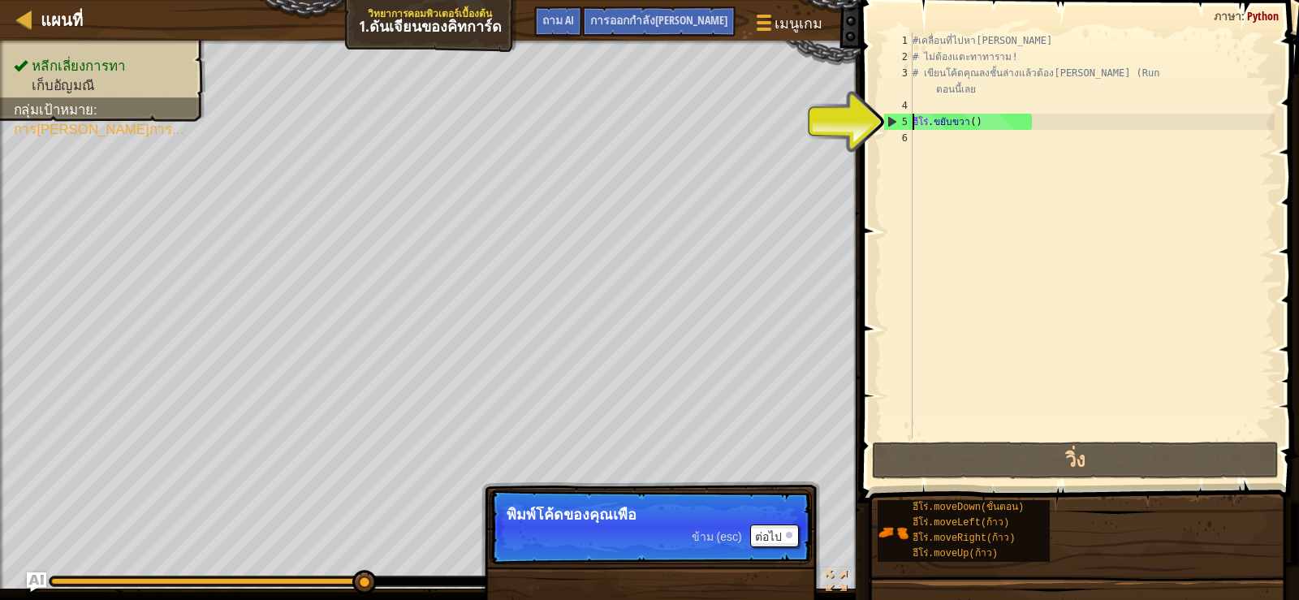
click at [891, 117] on div "5" at bounding box center [898, 122] width 28 height 16
click at [891, 118] on div "5" at bounding box center [898, 122] width 28 height 16
type textarea "hero.moveRight()"
click at [891, 118] on div "5" at bounding box center [898, 122] width 28 height 16
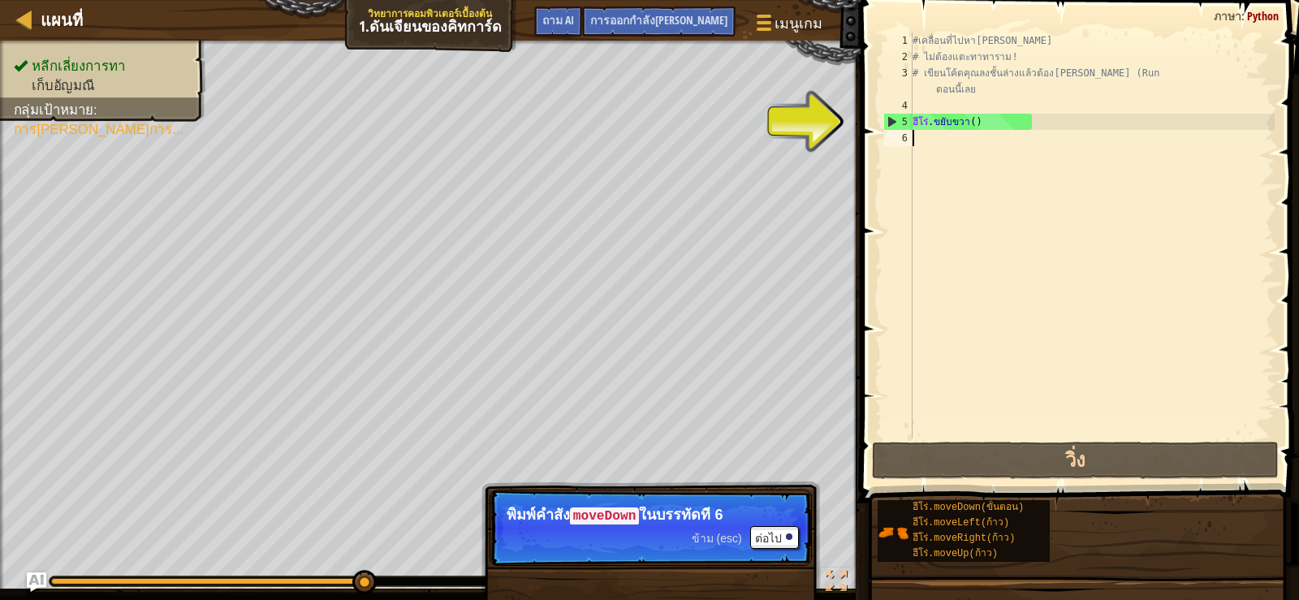
click at [893, 116] on div "5" at bounding box center [898, 122] width 28 height 16
click at [893, 117] on div "5" at bounding box center [898, 122] width 28 height 16
click at [787, 528] on button "ต่อไป" at bounding box center [774, 537] width 49 height 23
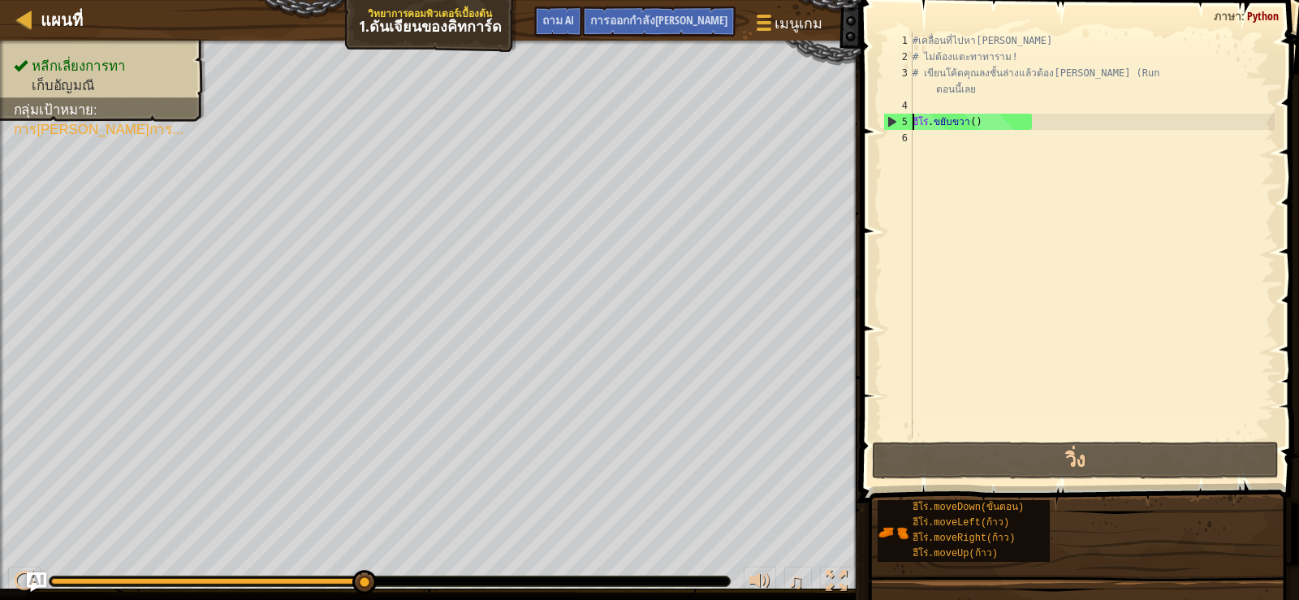
drag, startPoint x: 889, startPoint y: 114, endPoint x: 929, endPoint y: 119, distance: 40.2
click at [889, 116] on div "5" at bounding box center [898, 122] width 28 height 16
click at [940, 119] on div "#เคลื่อนที่ไปหา[PERSON_NAME] # ไม่ต้องแตะทาทาราม! # เขียนโค้ดคุณลงชั้นล่างแล้วต…" at bounding box center [1091, 251] width 365 height 438
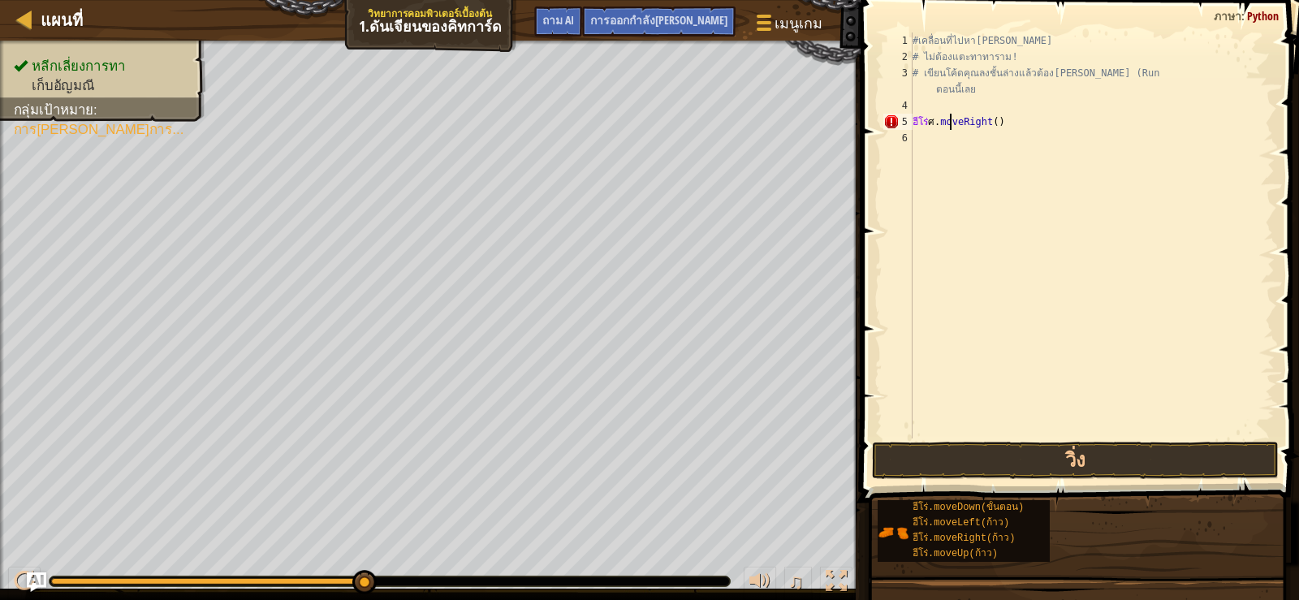
scroll to position [7, 2]
click at [1076, 127] on div "#เคลื่อนที่ไปหา[PERSON_NAME] # ไม่ต้องแตะทาทาราม! # เขียนโค้ดคุณลงชั้นล่างแล้วต…" at bounding box center [1091, 251] width 365 height 438
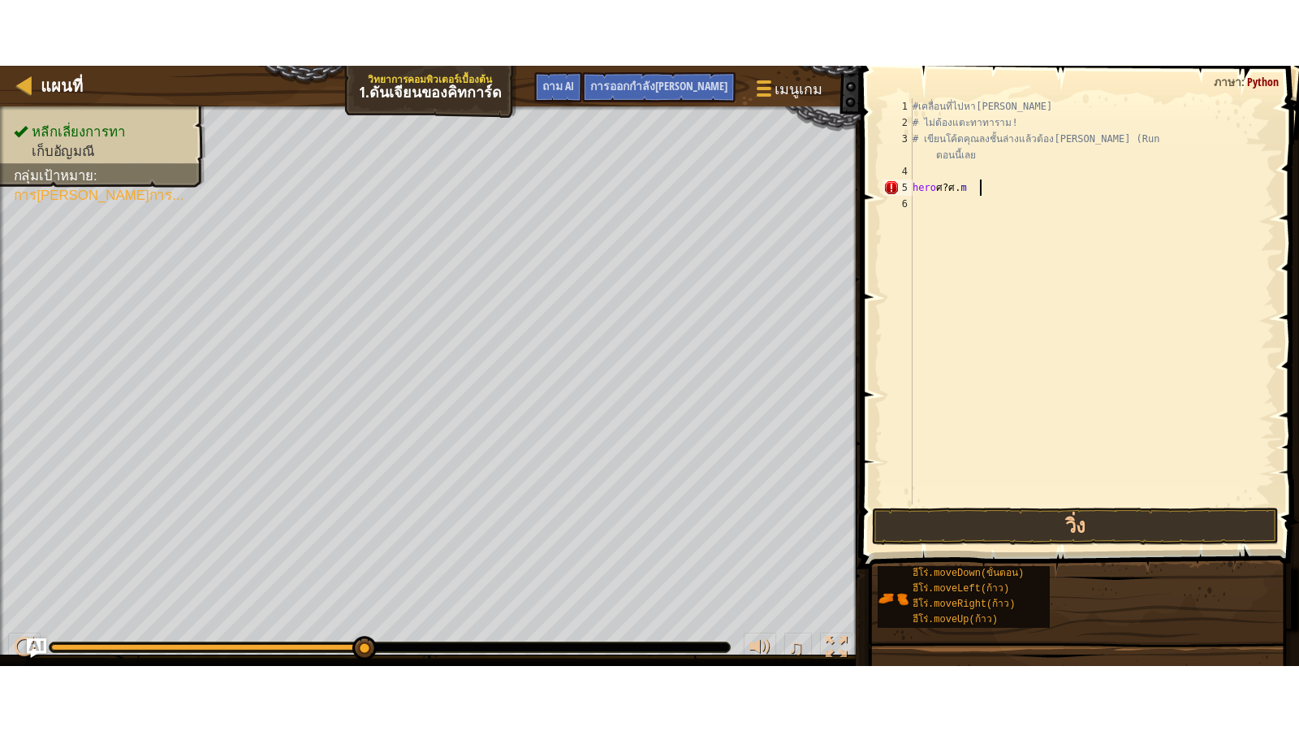
scroll to position [7, 0]
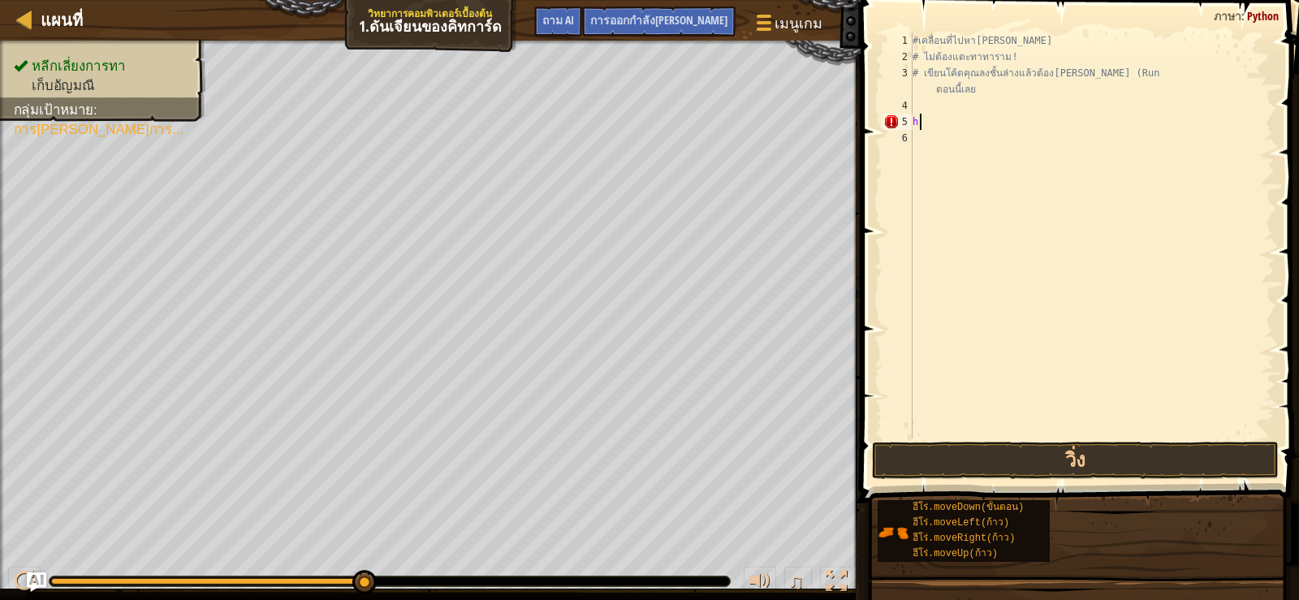
type textarea "h"
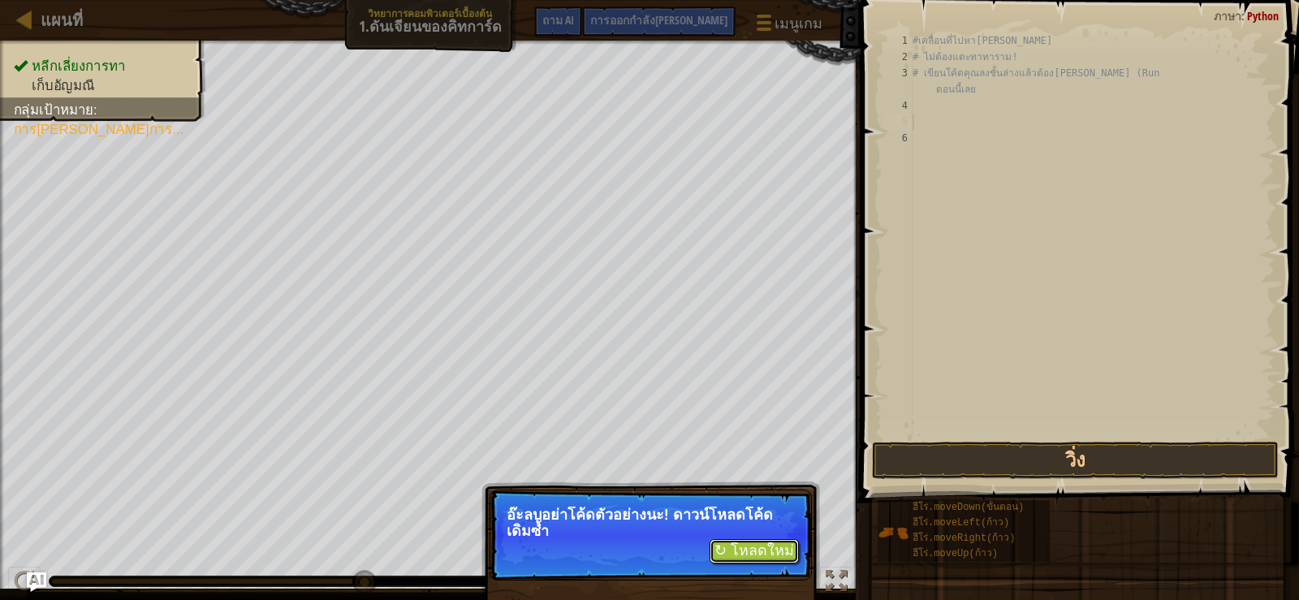
click at [758, 554] on font "↻ โหลดใหม่" at bounding box center [754, 550] width 80 height 16
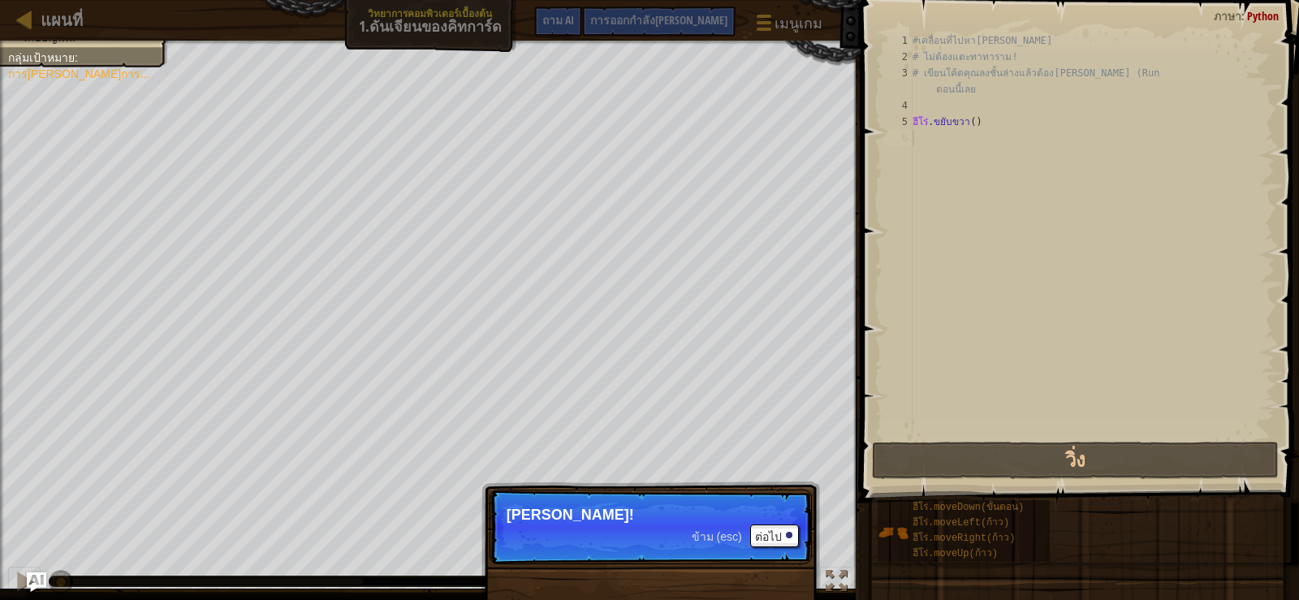
click at [533, 527] on p "ข้าม (esc) ต่อไป [PERSON_NAME]!" at bounding box center [651, 527] width 322 height 75
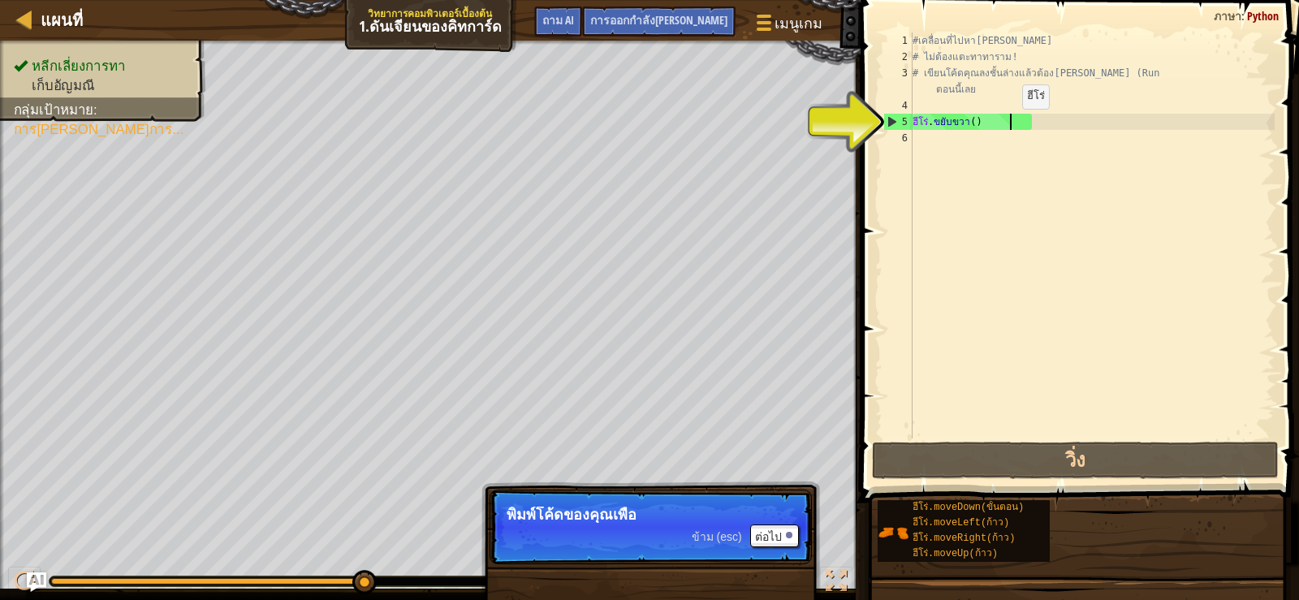
click at [1011, 125] on div "#เคลื่อนที่ไปหา[PERSON_NAME] # ไม่ต้องแตะทาทาราม! # เขียนโค้ดคุณลงชั้นล่างแล้วต…" at bounding box center [1091, 251] width 365 height 438
type textarea "hero.moveRight()"
click at [1042, 127] on div "#เคลื่อนที่ไปหา[PERSON_NAME] # ไม่ต้องแตะทาทาราม! # เขียนโค้ดคุณลงชั้นล่างแล้วต…" at bounding box center [1091, 251] width 365 height 438
click at [848, 575] on button at bounding box center [836, 583] width 32 height 33
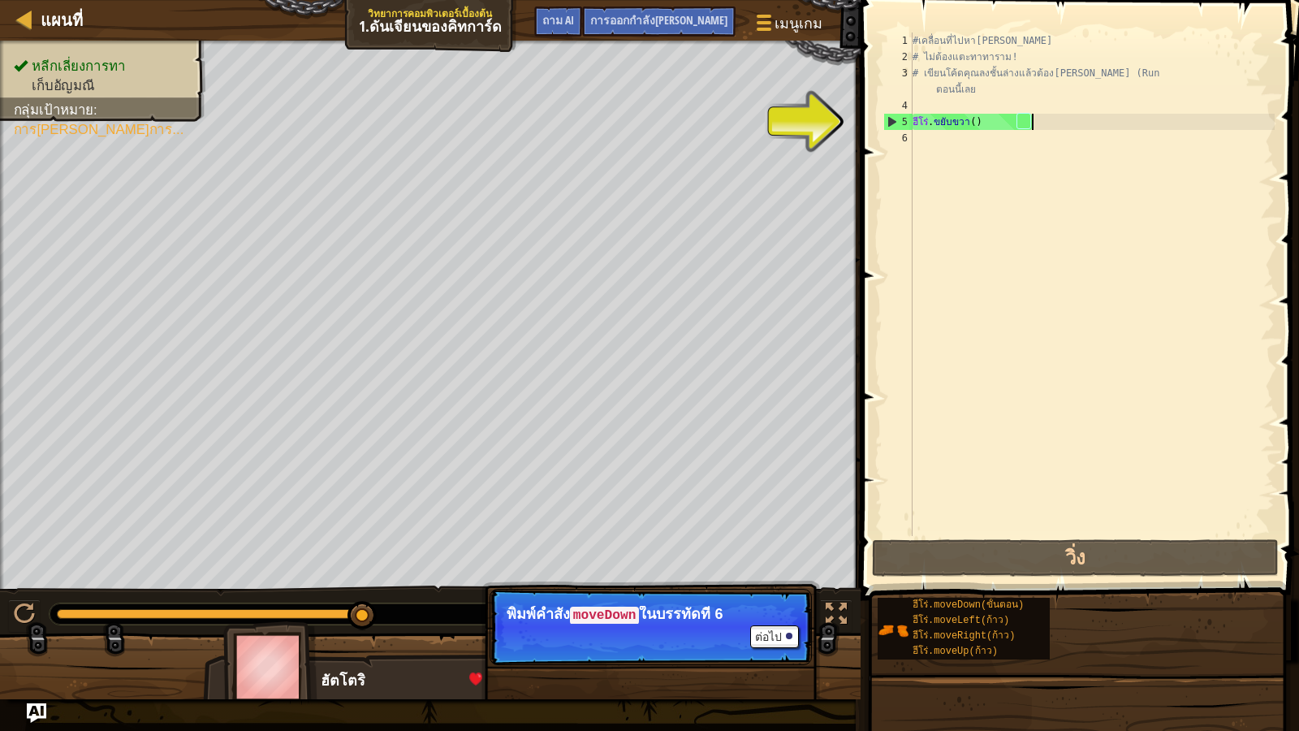
click at [920, 140] on div "#เคลื่อนที่ไปหา[PERSON_NAME] # ไม่ต้องแตะทาทาราม! # เขียนโค้ดคุณลงชั้นล่างแล้วต…" at bounding box center [1091, 300] width 365 height 536
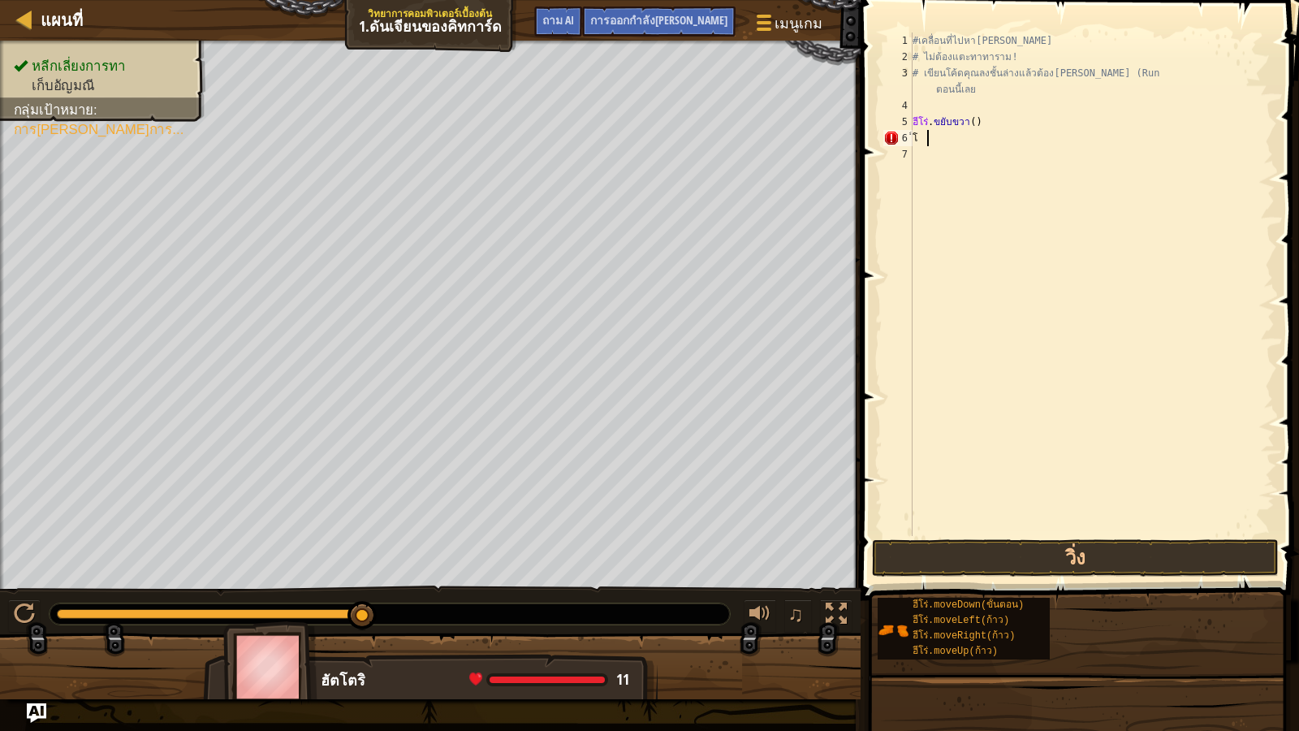
type textarea "็"
click at [1084, 557] on button "วิ่ง" at bounding box center [1075, 557] width 407 height 37
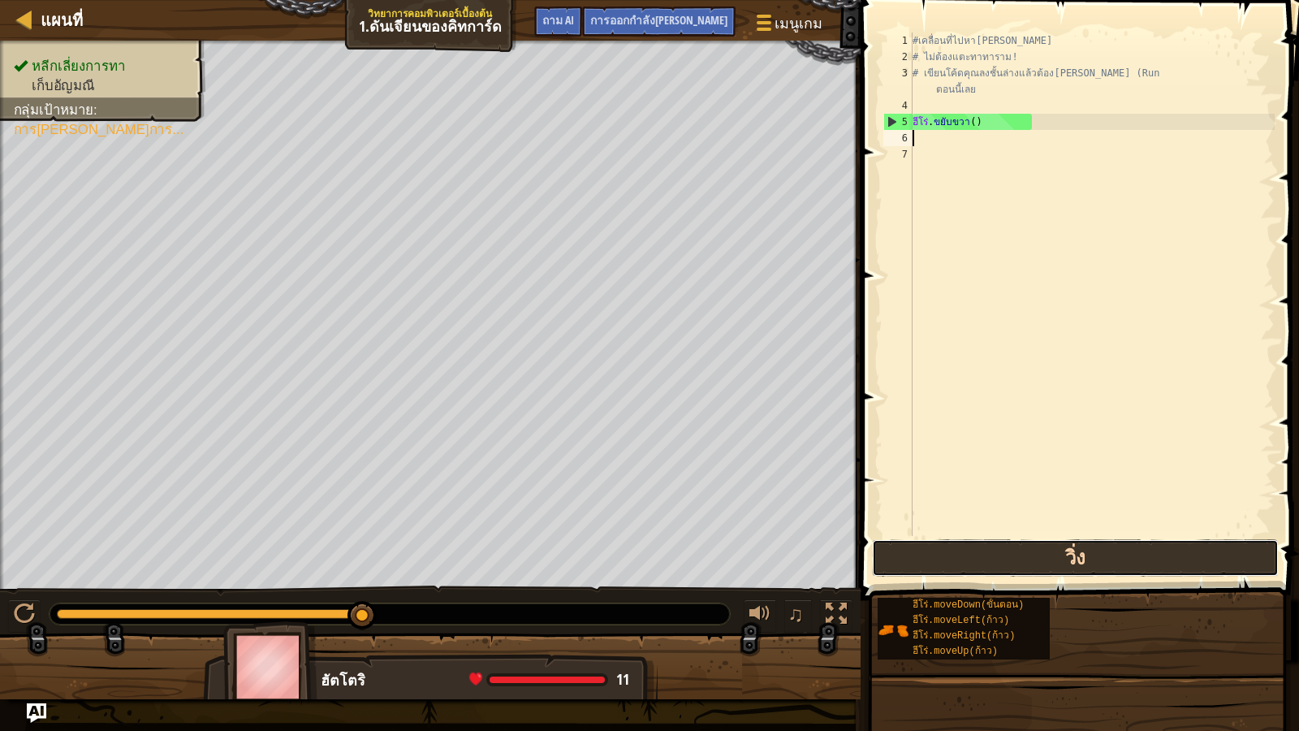
click at [912, 546] on button "วิ่ง" at bounding box center [1075, 557] width 407 height 37
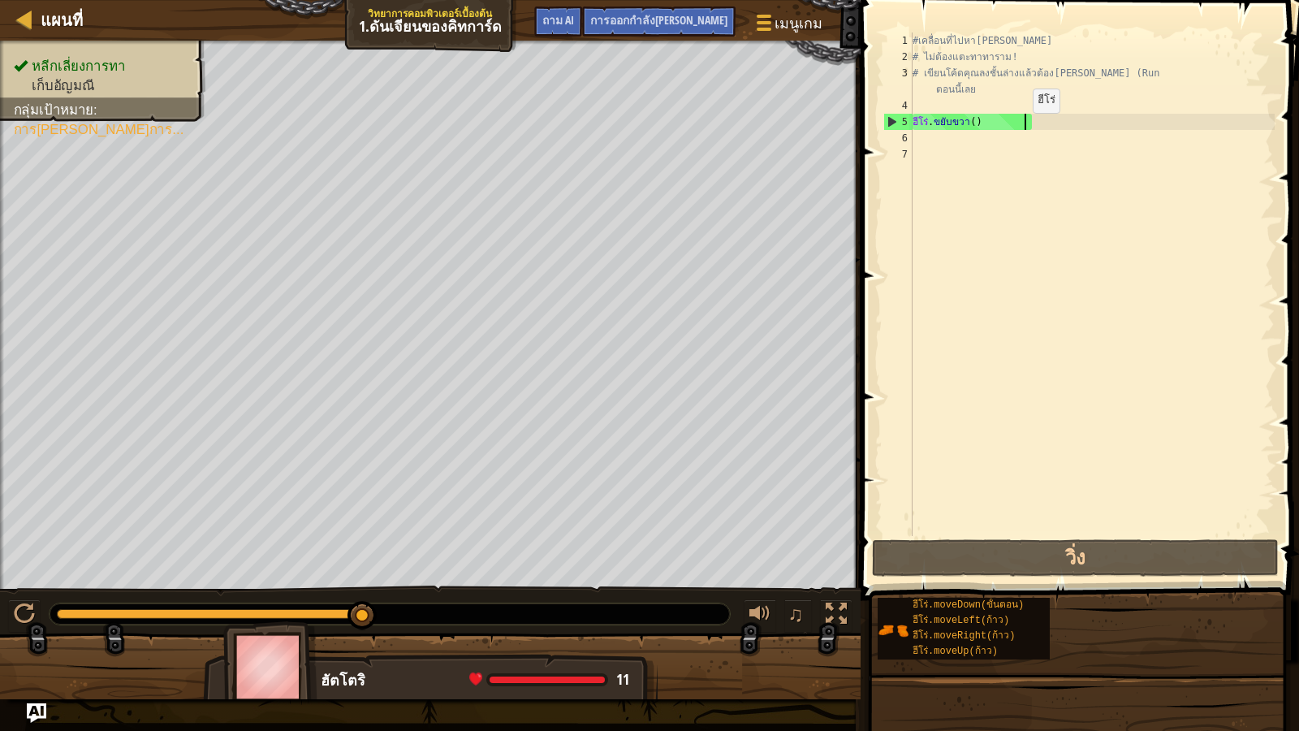
click at [1021, 129] on div "#เคลื่อนที่ไปหา[PERSON_NAME] # ไม่ต้องแตะทาทาราม! # เขียนโค้ดคุณลงชั้นล่างแล้วต…" at bounding box center [1091, 300] width 365 height 536
type textarea "hero.moveRight()"
drag, startPoint x: 1035, startPoint y: 127, endPoint x: 874, endPoint y: 118, distance: 161.8
click at [874, 118] on div "hero.moveRight() 1 2 3 4 5 6 7 #เคลื่อนที่ไปหา[PERSON_NAME] # ไม่ต้องแตะทาทาราม…" at bounding box center [1077, 332] width 443 height 648
click at [1016, 119] on div "#เคลื่อนที่ไปหา[PERSON_NAME] # ไม่ต้องแตะทาทาราม! # เขียนโค้ดคุณลงชั้นล่างแล้วต…" at bounding box center [1091, 283] width 365 height 503
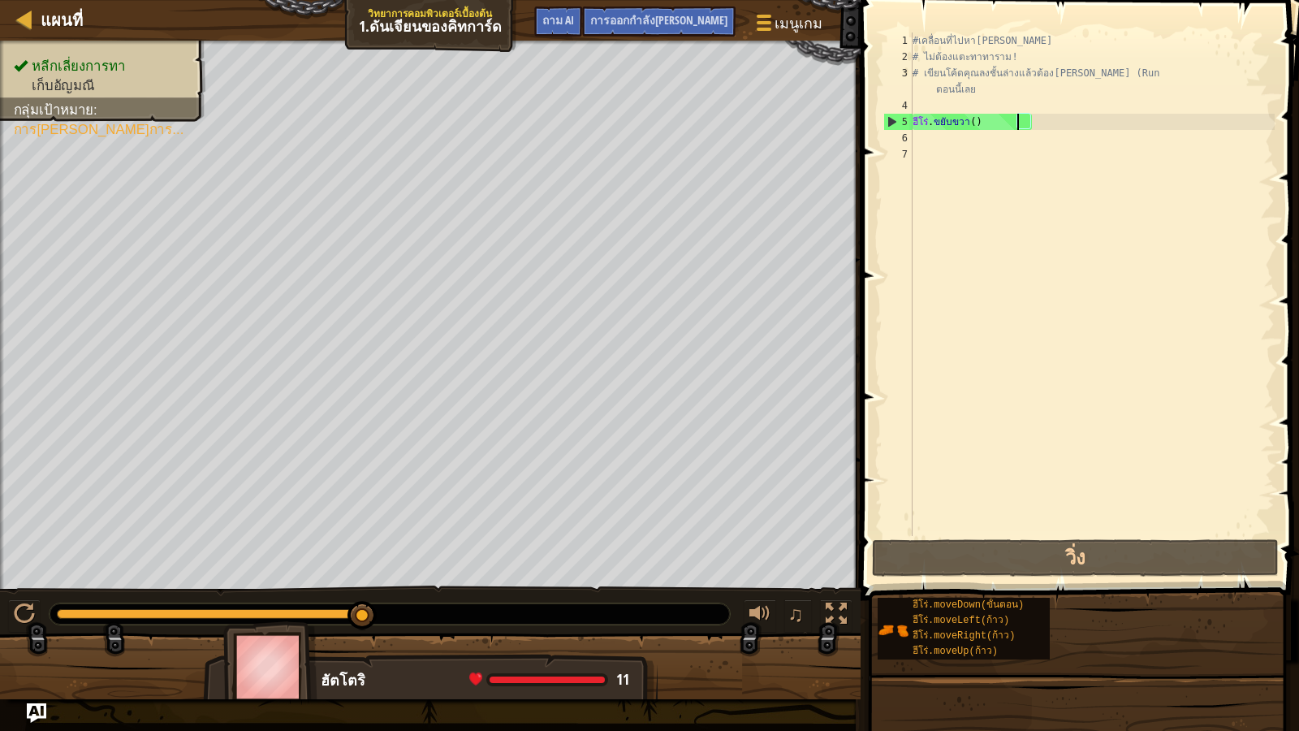
click at [939, 138] on div "#เคลื่อนที่ไปหา[PERSON_NAME] # ไม่ต้องแตะทาทาราม! # เขียนโค้ดคุณลงชั้นล่างแล้วต…" at bounding box center [1091, 300] width 365 height 536
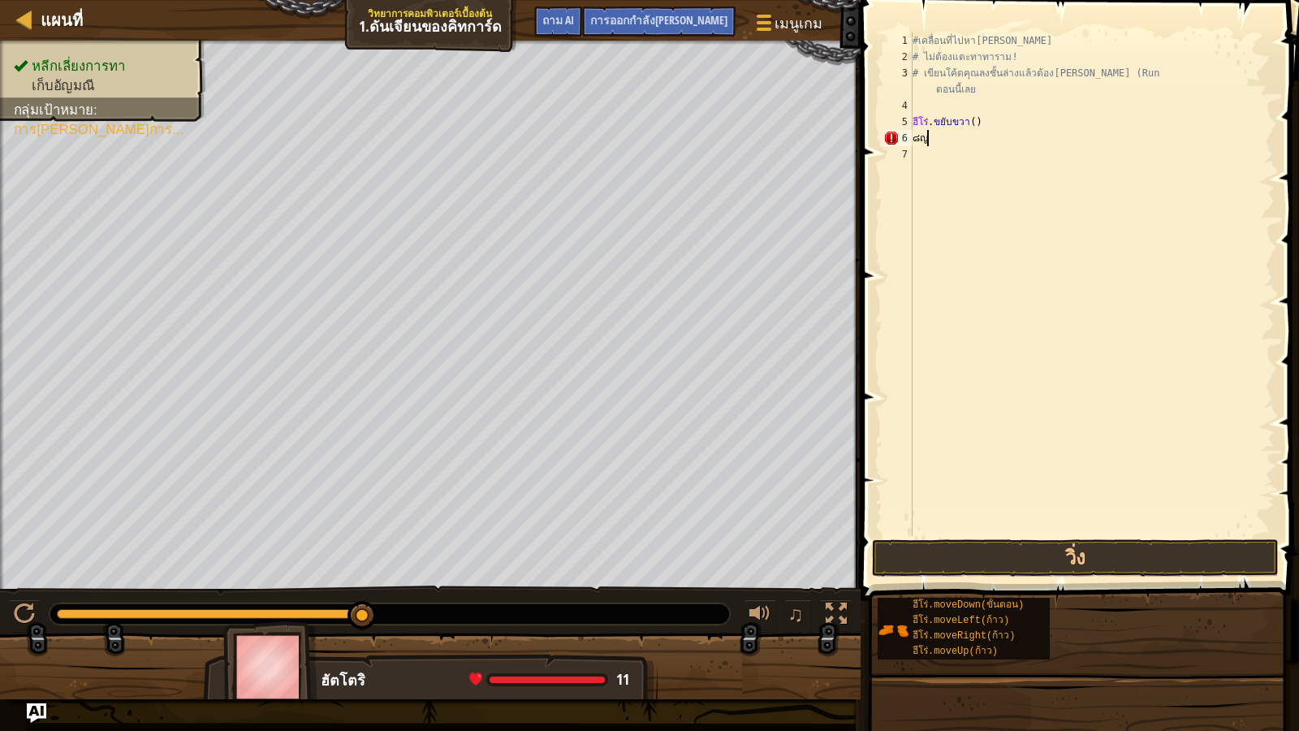
type textarea "๘"
click at [952, 138] on div "#เคลื่อนที่ไปหา[PERSON_NAME] # ไม่ต้องแตะทาทาราม! # เขียนโค้ดคุณลงชั้นล่างแล้วต…" at bounding box center [1091, 300] width 365 height 536
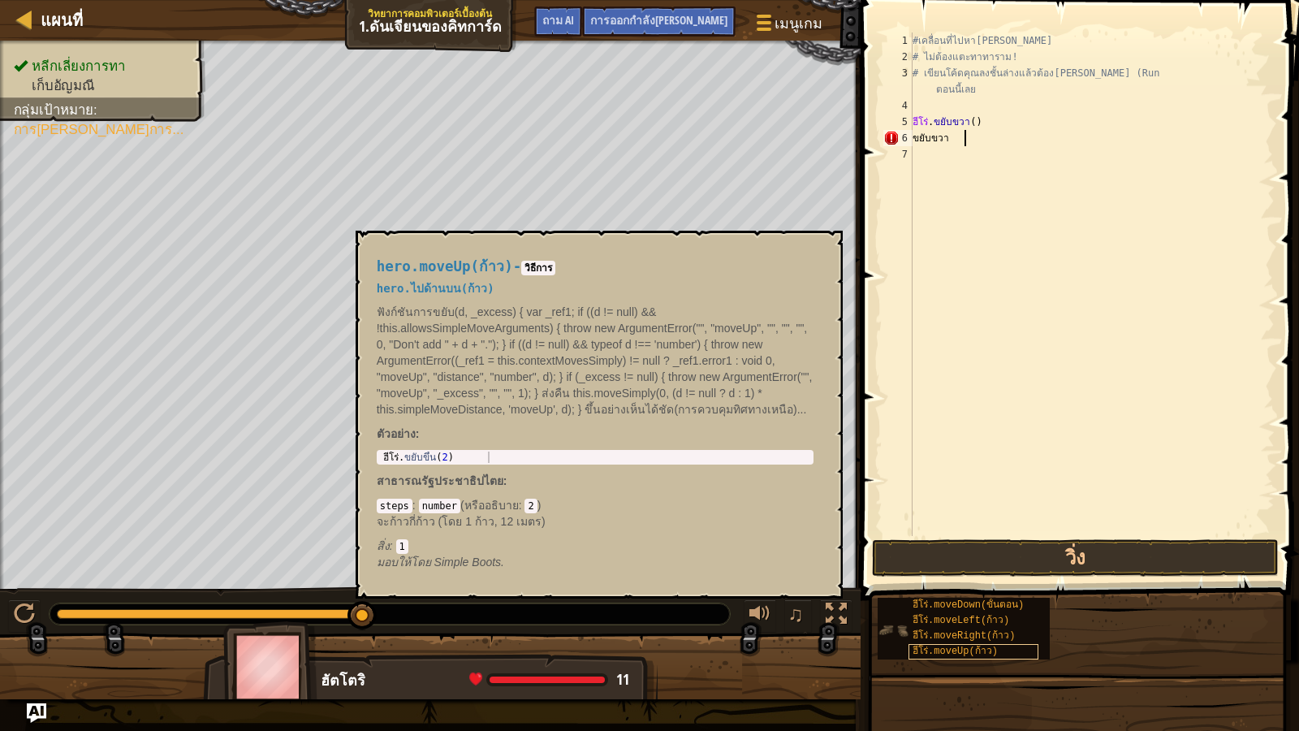
scroll to position [7, 2]
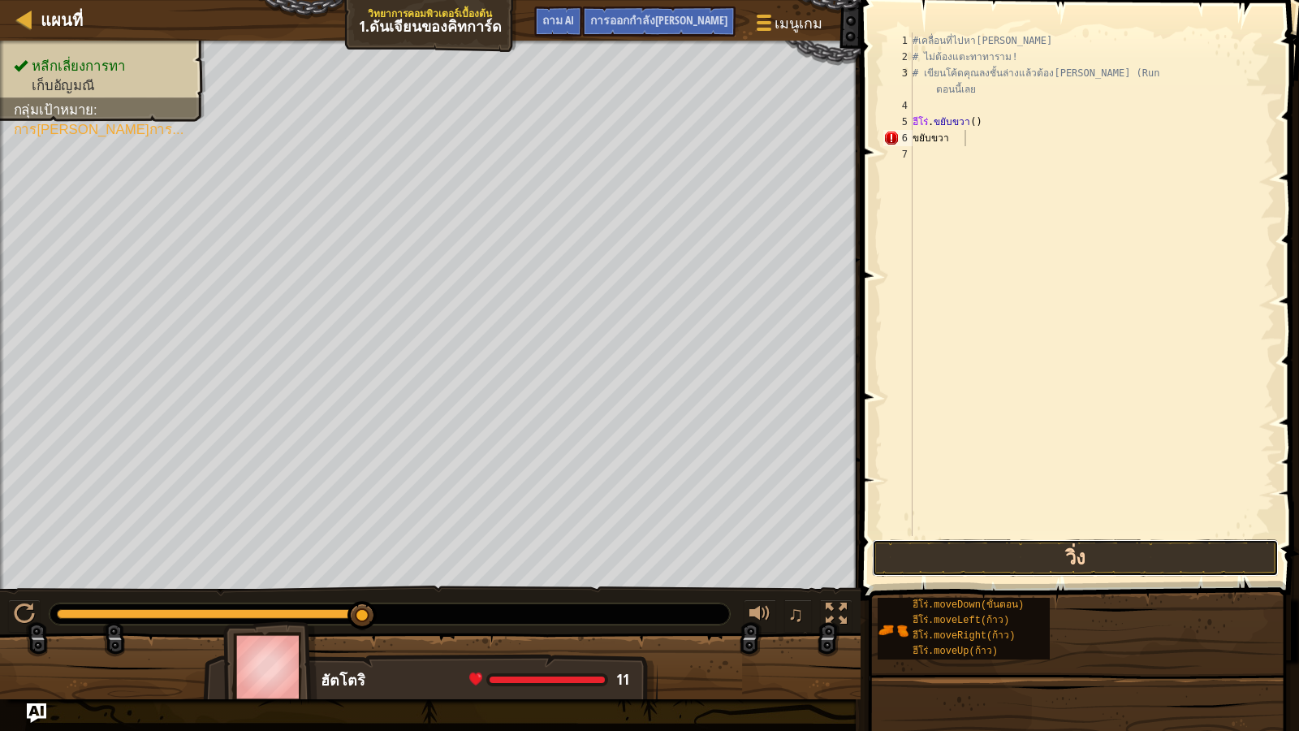
click at [1051, 562] on button "วิ่ง" at bounding box center [1075, 557] width 407 height 37
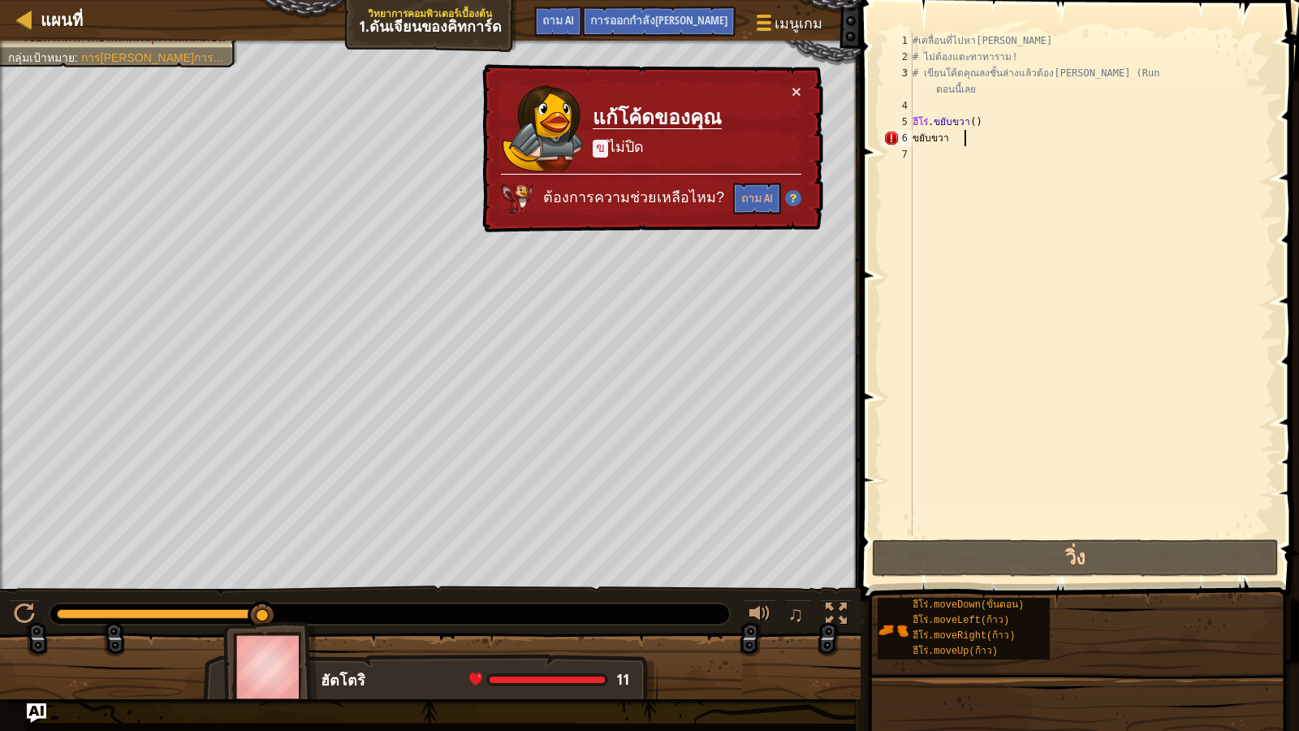
type textarea "ขยับขว"
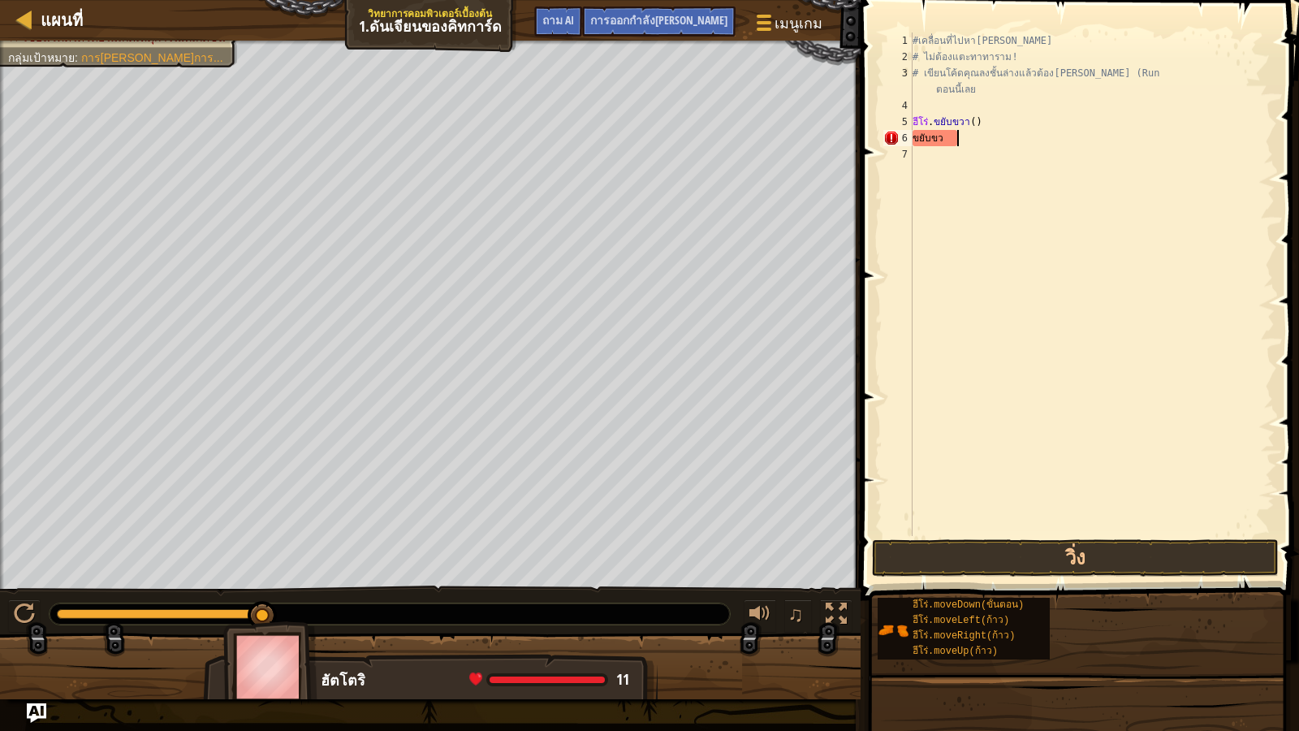
click at [973, 146] on div "#เคลื่อนที่ไปหา[PERSON_NAME] # ไม่ต้องแตะทาทาราม! # เขียนโค้ดคุณลงชั้นล่างแล้วต…" at bounding box center [1091, 300] width 365 height 536
click at [969, 132] on div "#เคลื่อนที่ไปหา[PERSON_NAME] # ไม่ต้องแตะทาทาราม! # เขียนโค้ดคุณลงชั้นล่างแล้วต…" at bounding box center [1091, 300] width 365 height 536
click at [1061, 554] on button "วิ่ง" at bounding box center [1075, 557] width 407 height 37
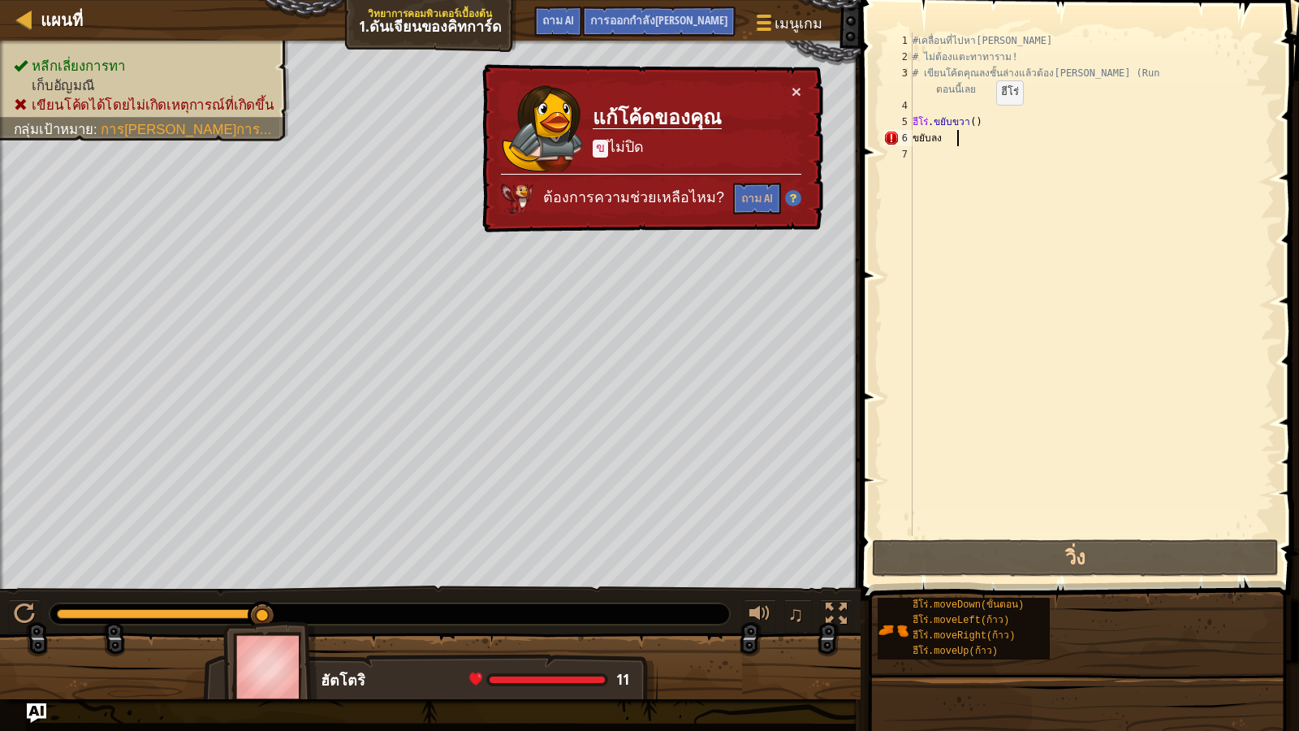
click at [986, 121] on div "#เคลื่อนที่ไปหา[PERSON_NAME] # ไม่ต้องแตะทาทาราม! # เขียนโค้ดคุณลงชั้นล่างแล้วต…" at bounding box center [1091, 300] width 365 height 536
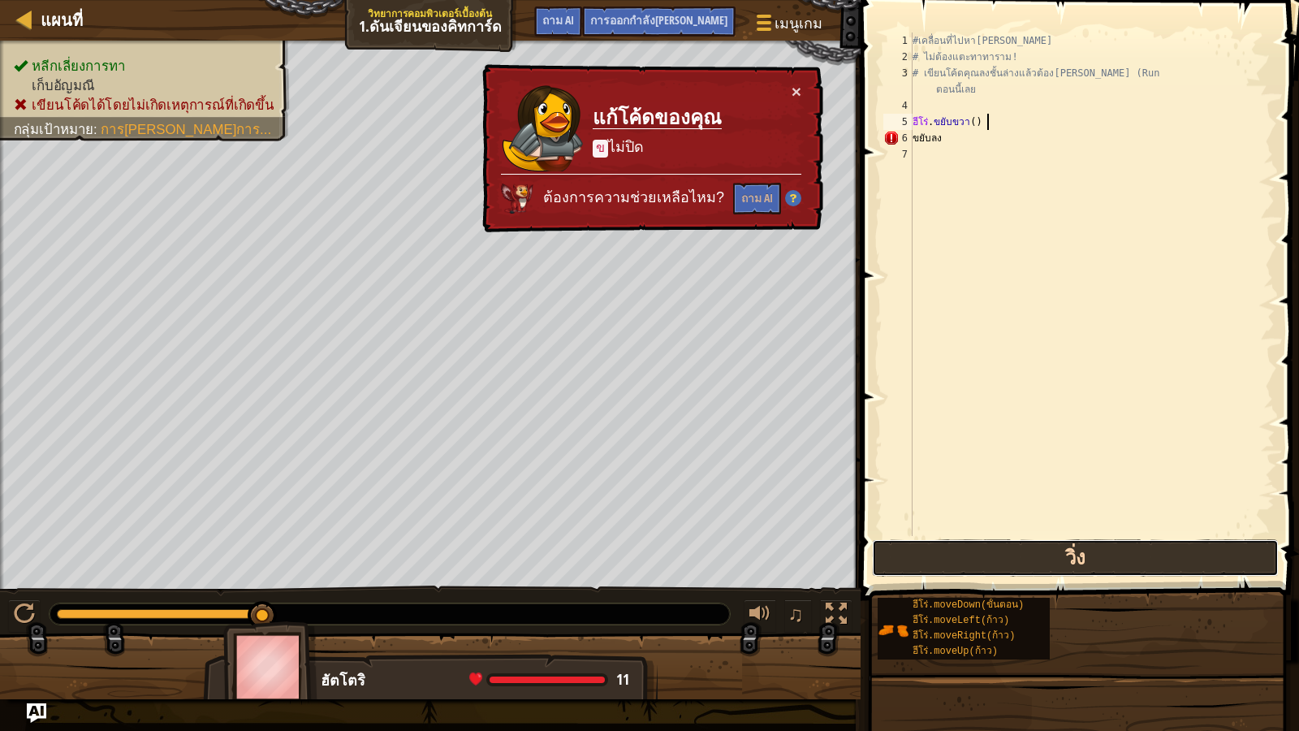
click at [1002, 559] on button "วิ่ง" at bounding box center [1075, 557] width 407 height 37
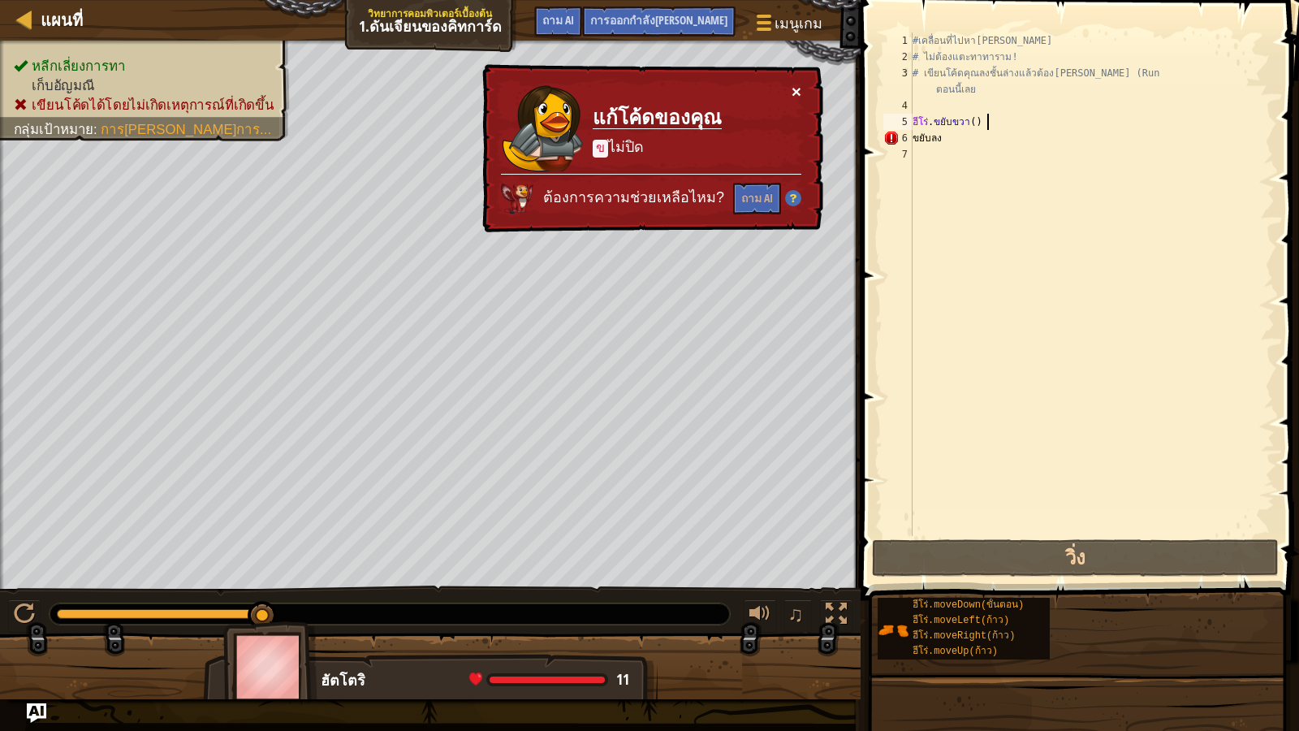
click at [793, 88] on button "×" at bounding box center [797, 91] width 10 height 17
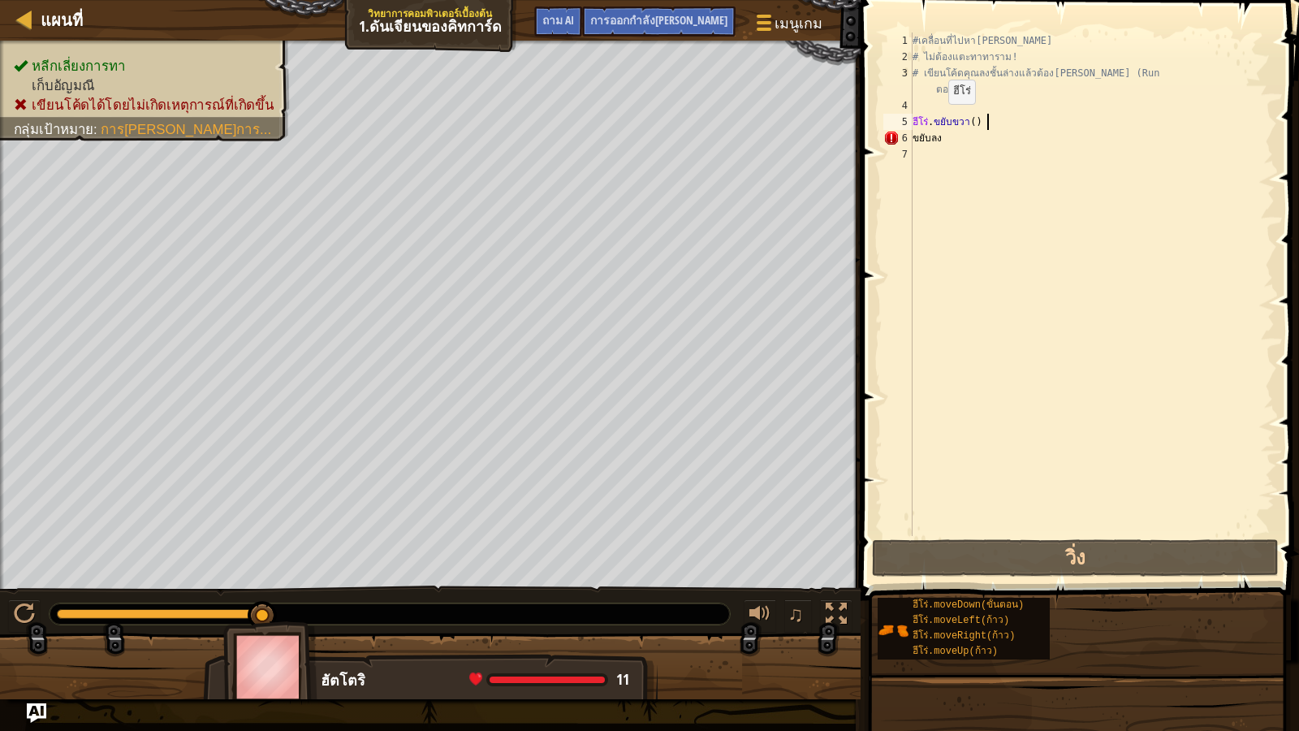
click at [937, 120] on div "#เคลื่อนที่ไปหา[PERSON_NAME] # ไม่ต้องแตะทาทาราม! # เขียนโค้ดคุณลงชั้นล่างแล้วต…" at bounding box center [1091, 300] width 365 height 536
click at [936, 120] on div "#เคลื่อนที่ไปหา[PERSON_NAME] # ไม่ต้องแตะทาทาราม! # เขียนโค้ดคุณลงชั้นล่างแล้วต…" at bounding box center [1091, 300] width 365 height 536
click at [984, 117] on div "#เคลื่อนที่ไปหา[PERSON_NAME] # ไม่ต้องแตะทาทาราม! # เขียนโค้ดคุณลงชั้นล่างแล้วต…" at bounding box center [1091, 300] width 365 height 536
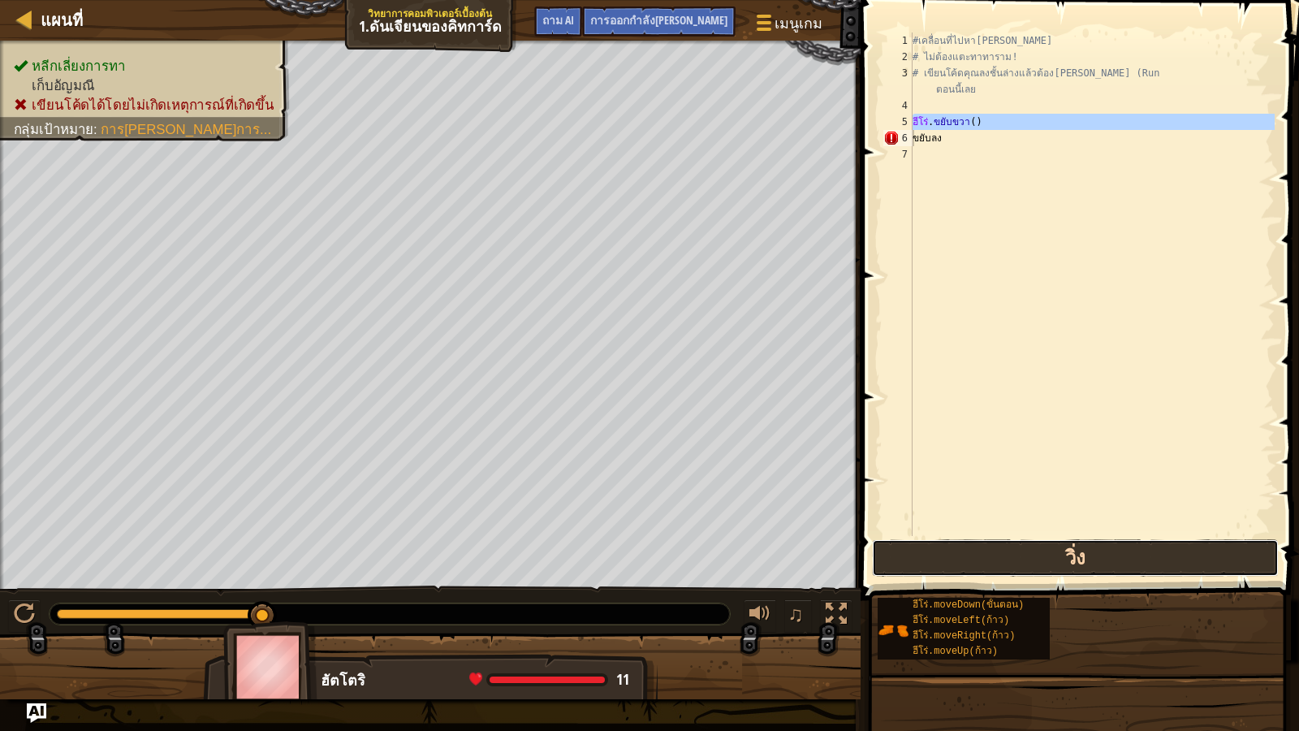
click at [1056, 563] on button "วิ่ง" at bounding box center [1075, 557] width 407 height 37
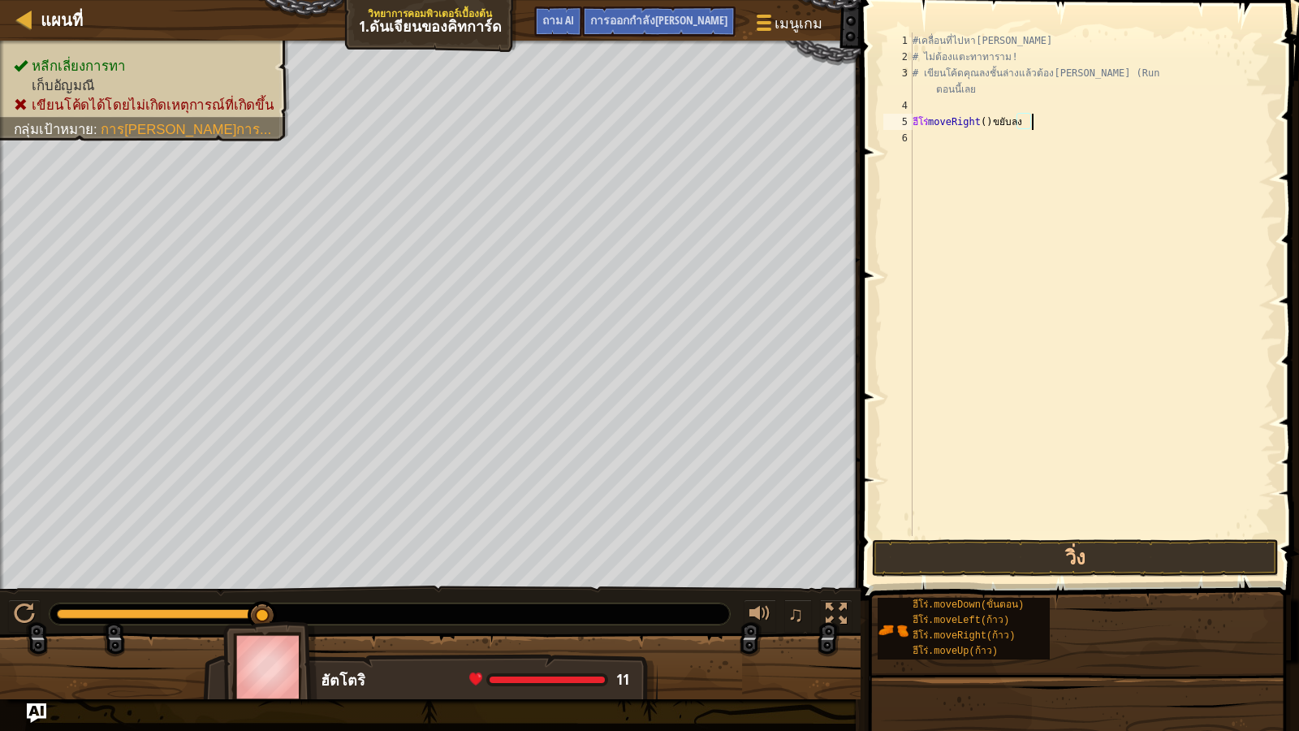
type textarea "hero.moveRight(ขยับลง"
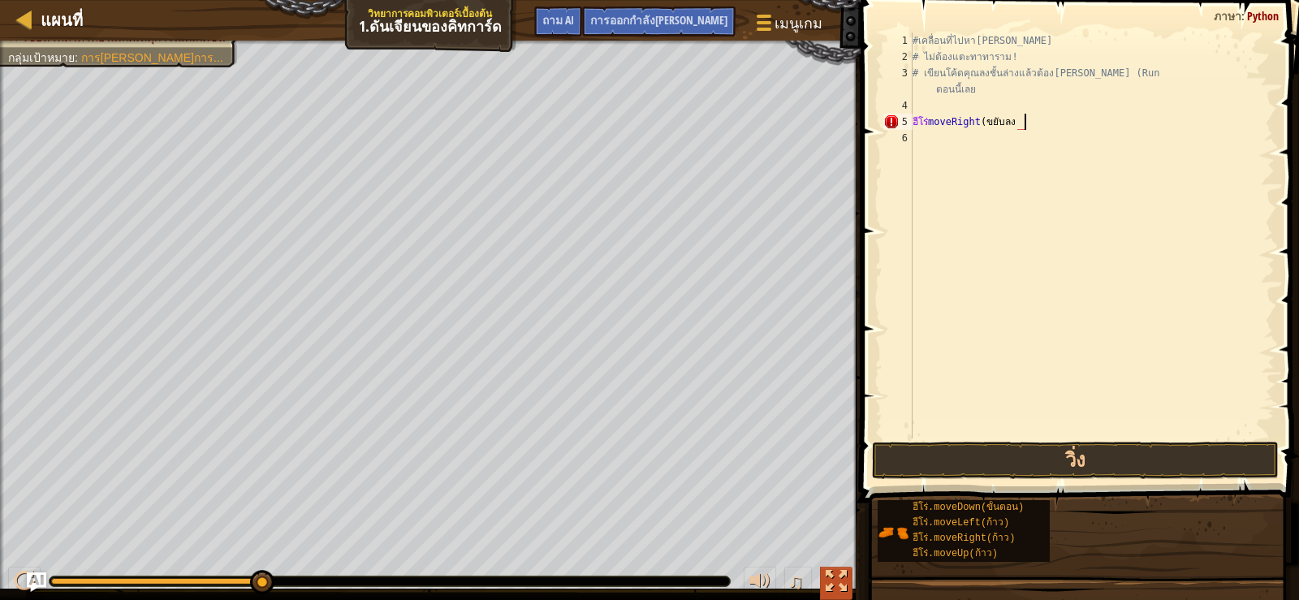
click at [834, 575] on div at bounding box center [836, 581] width 21 height 21
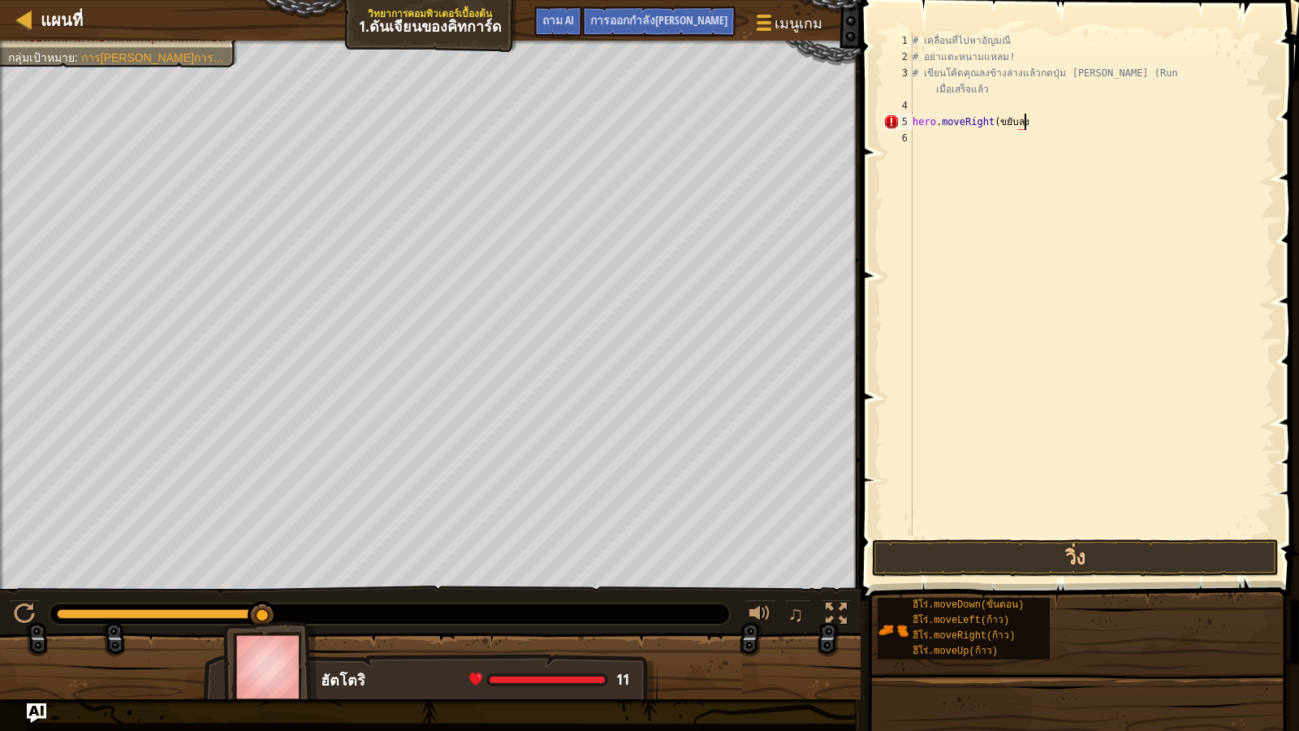
click at [1001, 465] on div "# เคลื่อนที่ไปหา[PERSON_NAME] # อย่าแตะหนามแหลม! # เขียนโค้ดคุณลงข้างล่างแล้วกด…" at bounding box center [1091, 300] width 365 height 536
click at [998, 556] on button "วิ่ง" at bounding box center [1075, 557] width 407 height 37
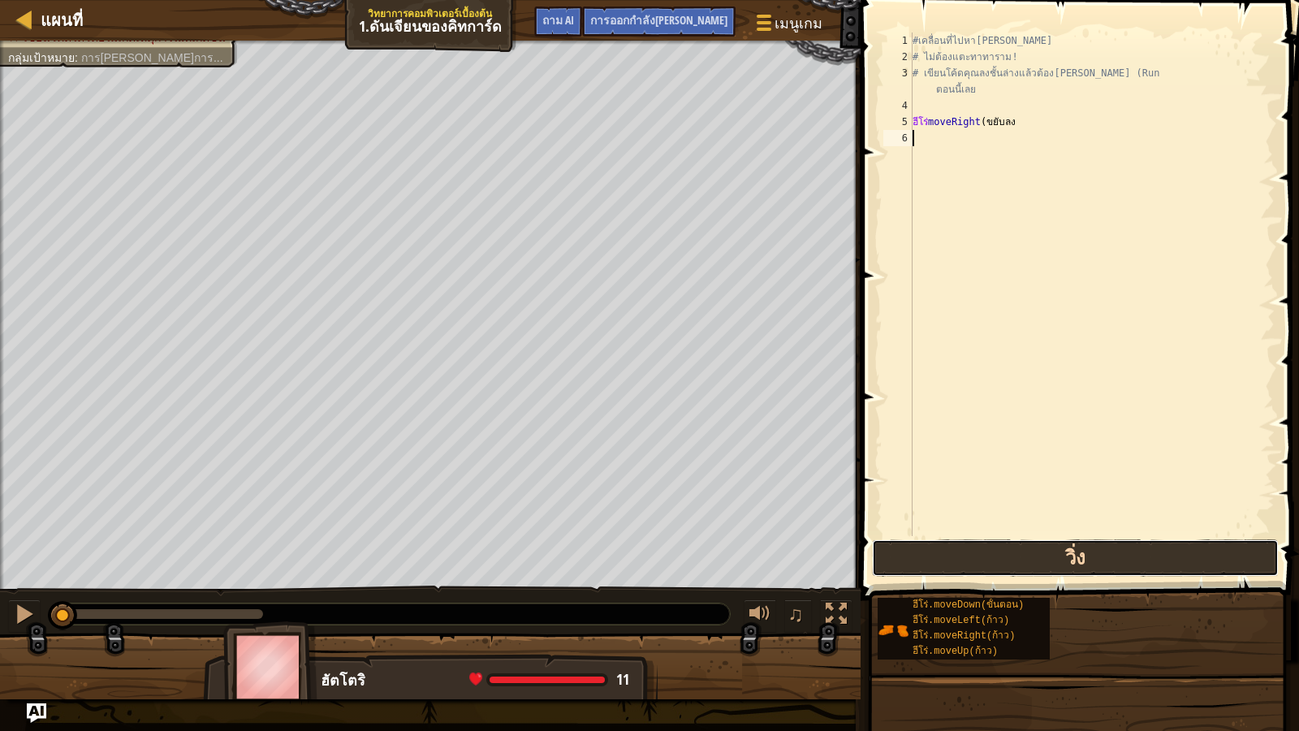
click at [998, 556] on button "วิ่ง" at bounding box center [1075, 557] width 407 height 37
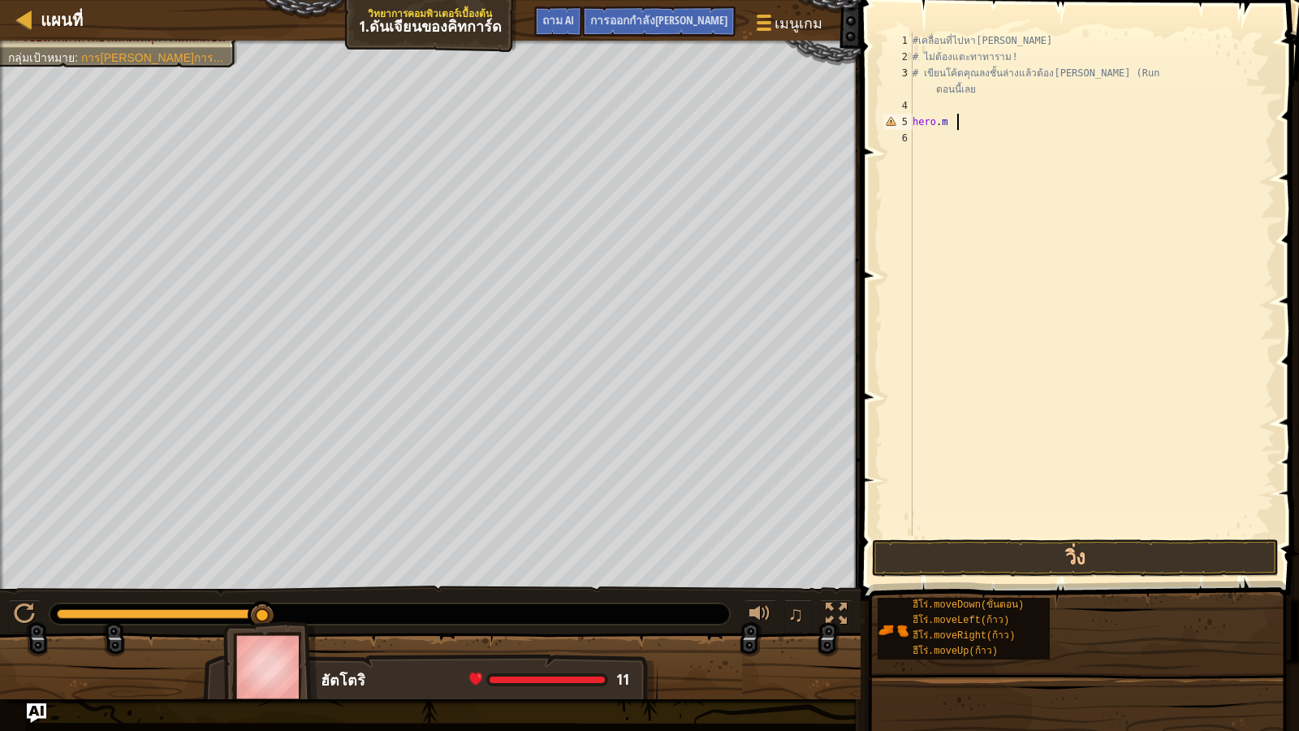
type textarea "h"
type textarea "ขยับขวา"
click at [932, 543] on button "วิ่ง" at bounding box center [1075, 557] width 407 height 37
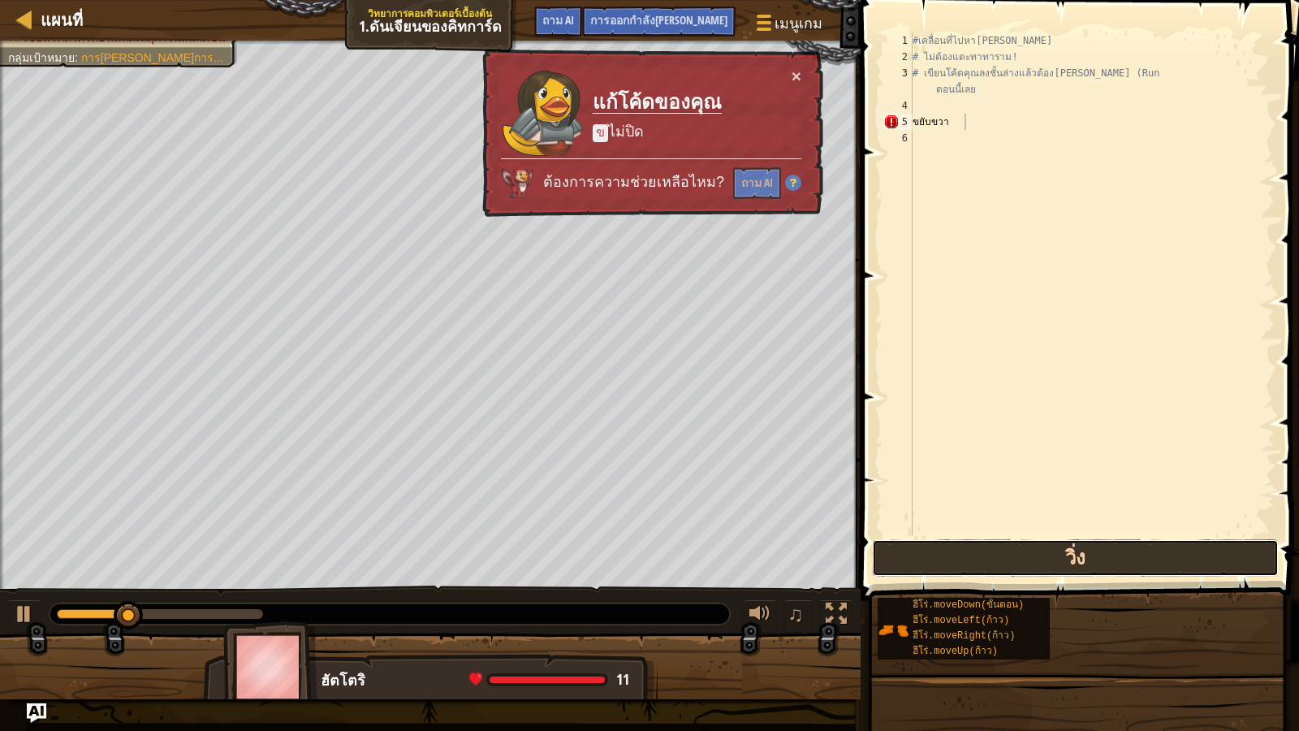
click at [937, 547] on button "วิ่ง" at bounding box center [1075, 557] width 407 height 37
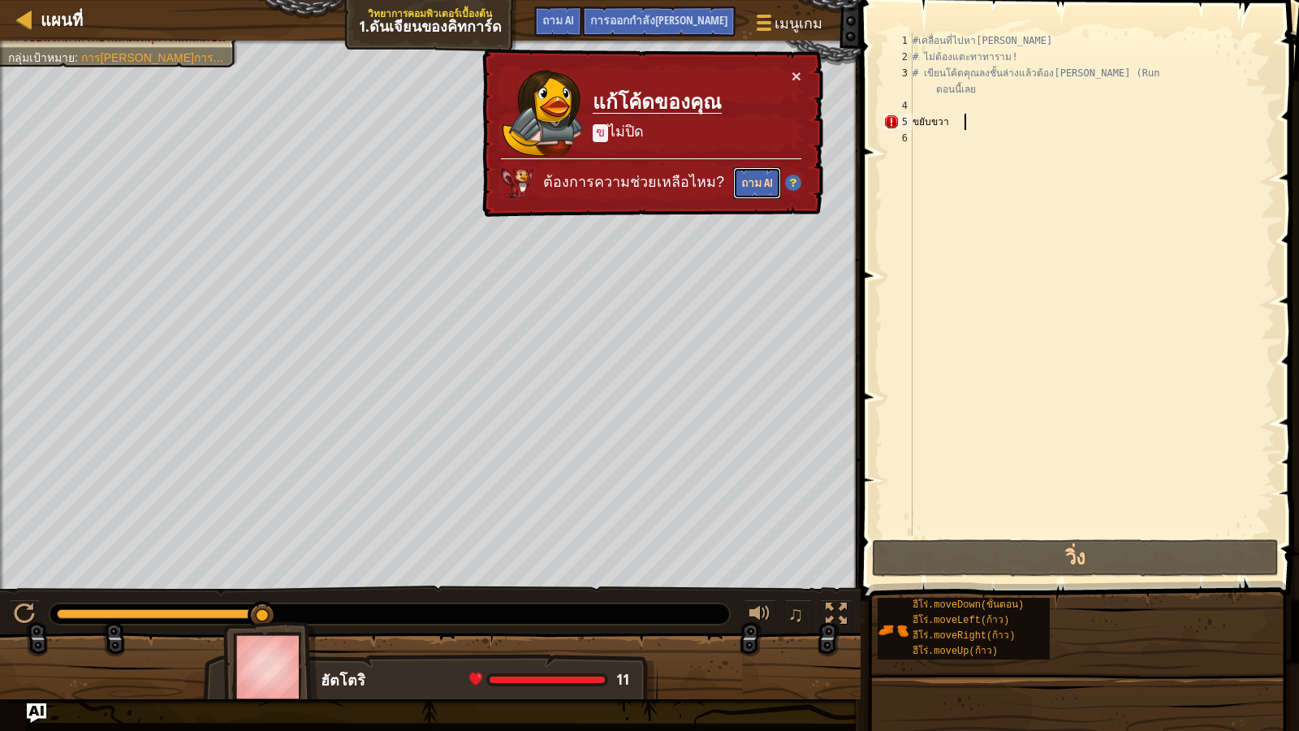
click at [744, 179] on font "ถาม AI" at bounding box center [757, 182] width 32 height 15
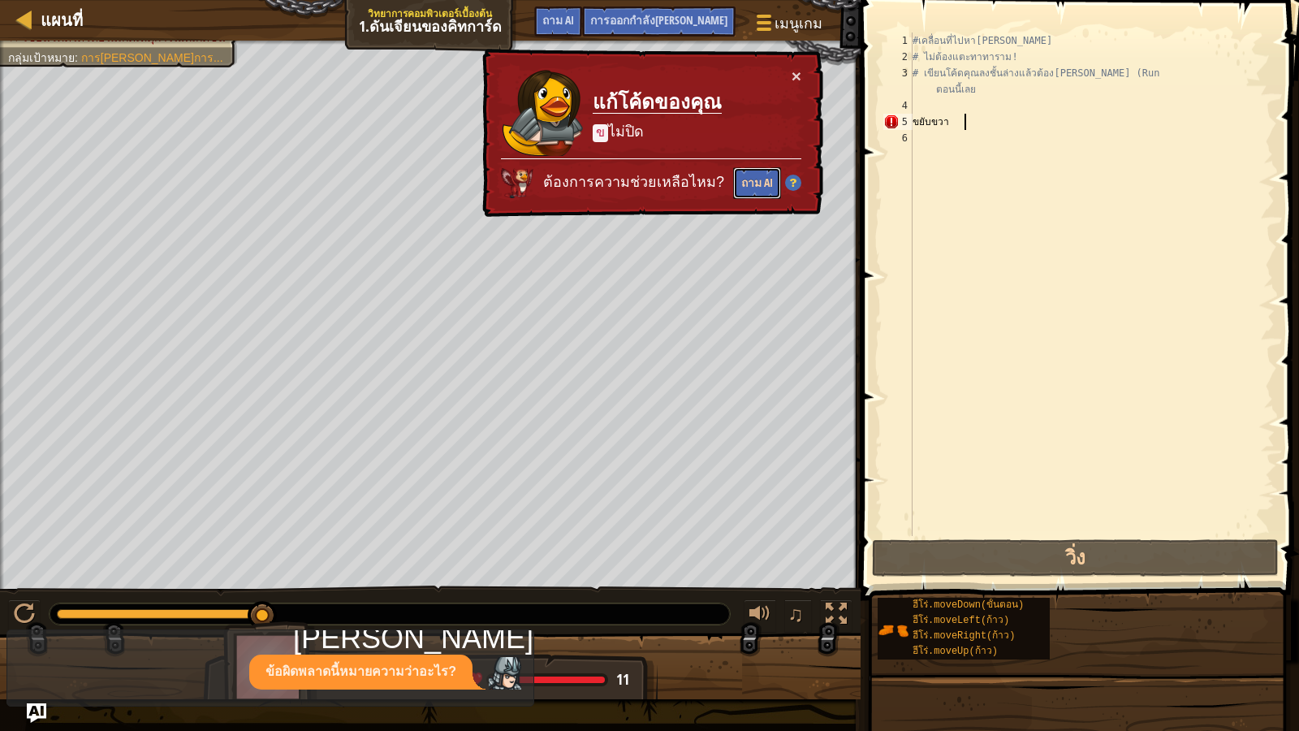
click at [744, 180] on font "ถาม AI" at bounding box center [757, 182] width 32 height 15
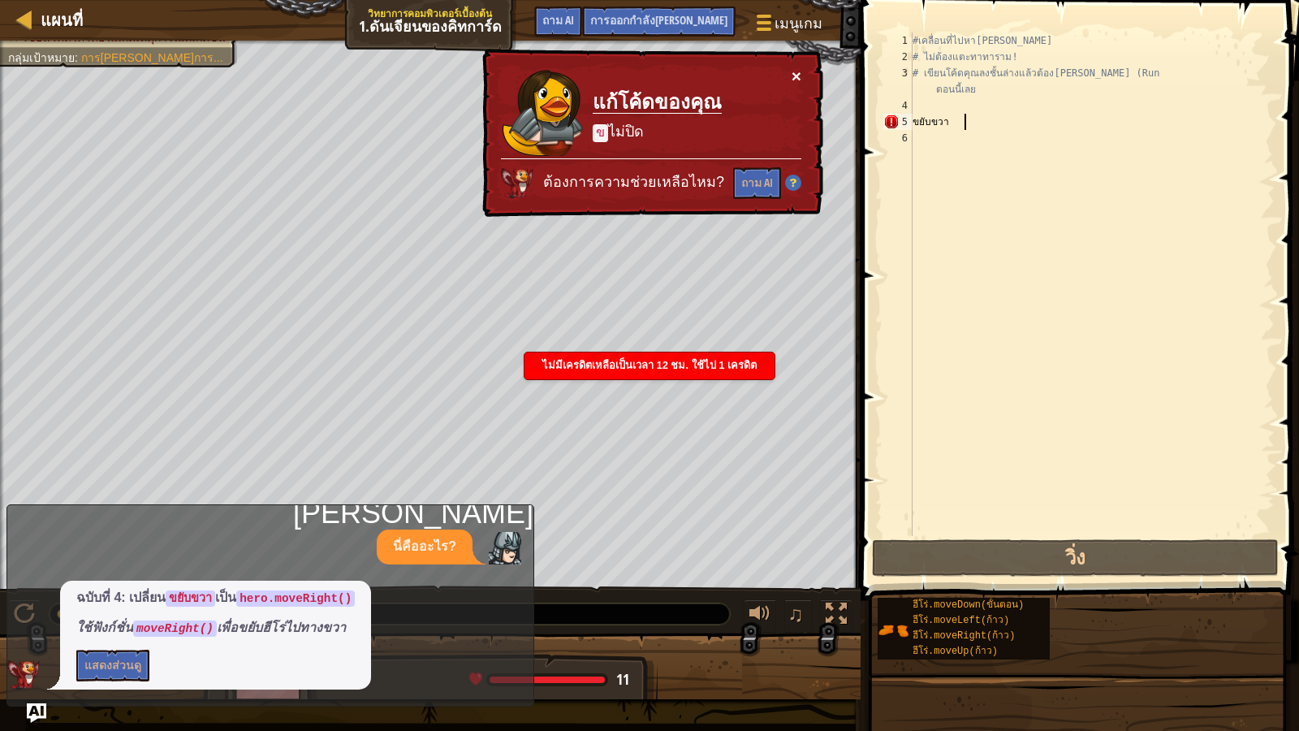
click at [805, 66] on div "× แก้โค้ดของคุณ ข ไม่ปิด ต้องการความช่วยเหลือไหม? ถาม AI" at bounding box center [651, 133] width 344 height 169
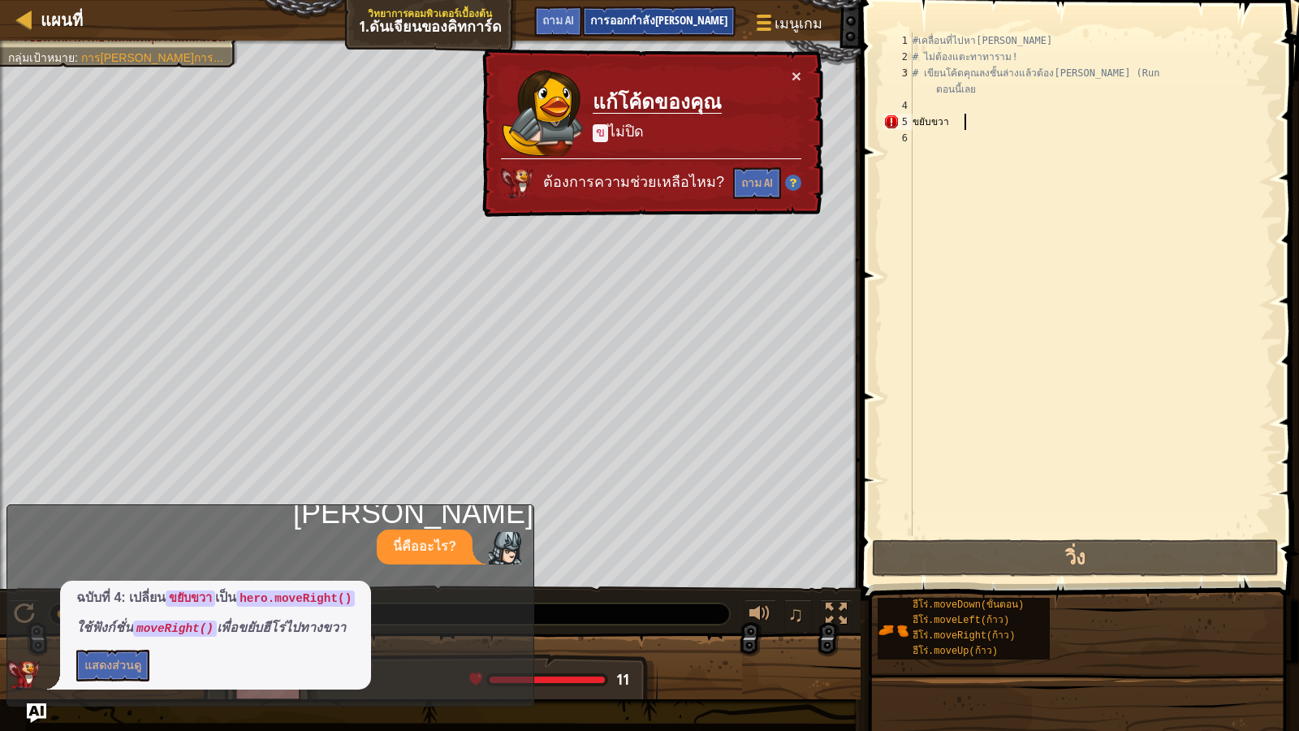
click at [691, 9] on div "การออกกำลัง[PERSON_NAME]" at bounding box center [658, 21] width 153 height 30
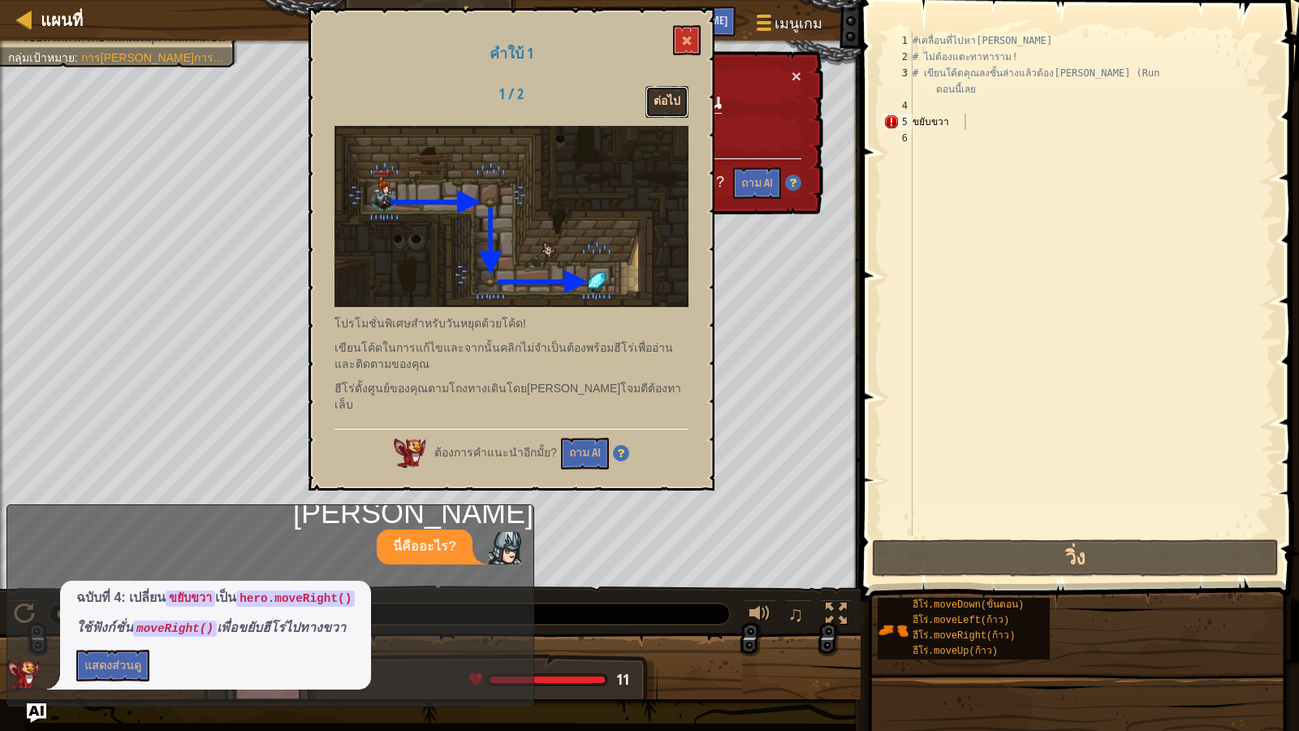
click at [681, 103] on button "ต่อไป" at bounding box center [666, 102] width 43 height 32
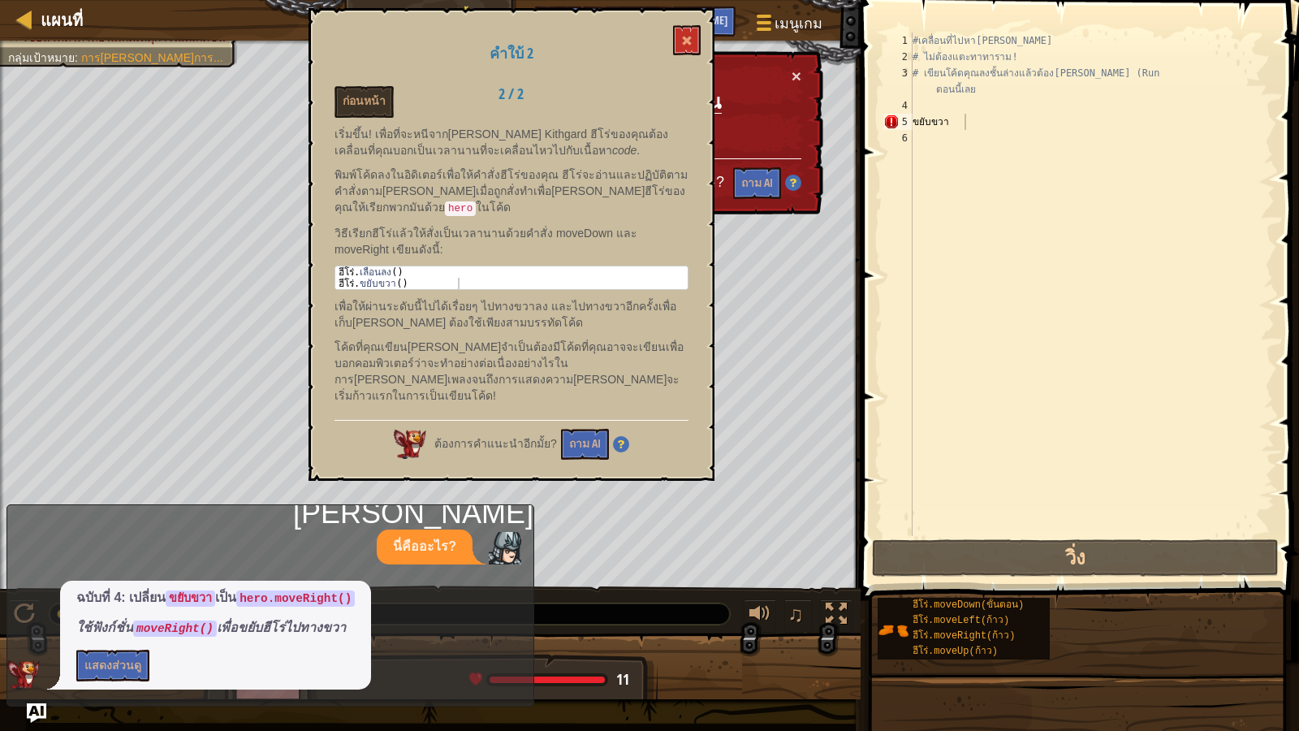
click at [31, 5] on div "แผนที่ วิทยาการคอมพิวเตอร์เบื้องต้น 1.ดันเจียนของคิทการ์ด เมนูเกม ฝาปิด การออกก…" at bounding box center [430, 20] width 861 height 41
click at [24, 12] on div at bounding box center [25, 19] width 20 height 20
select select "th"
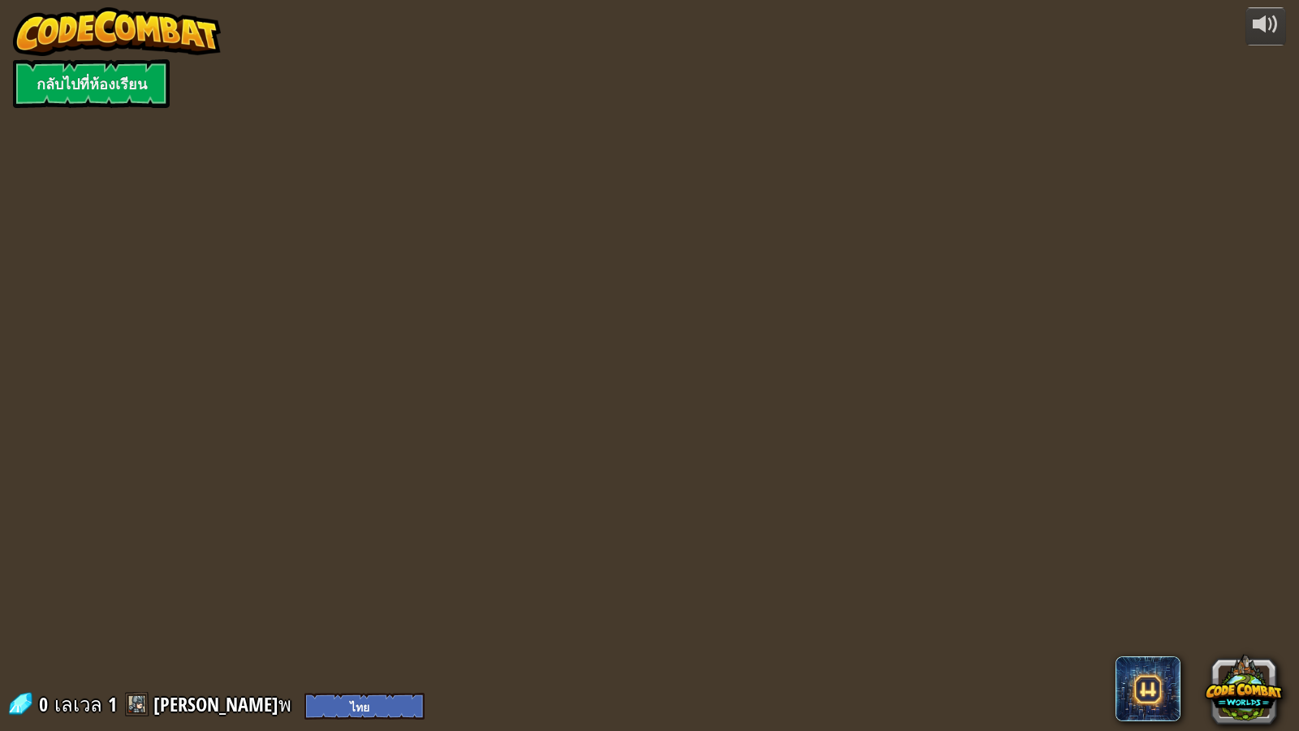
select select "th"
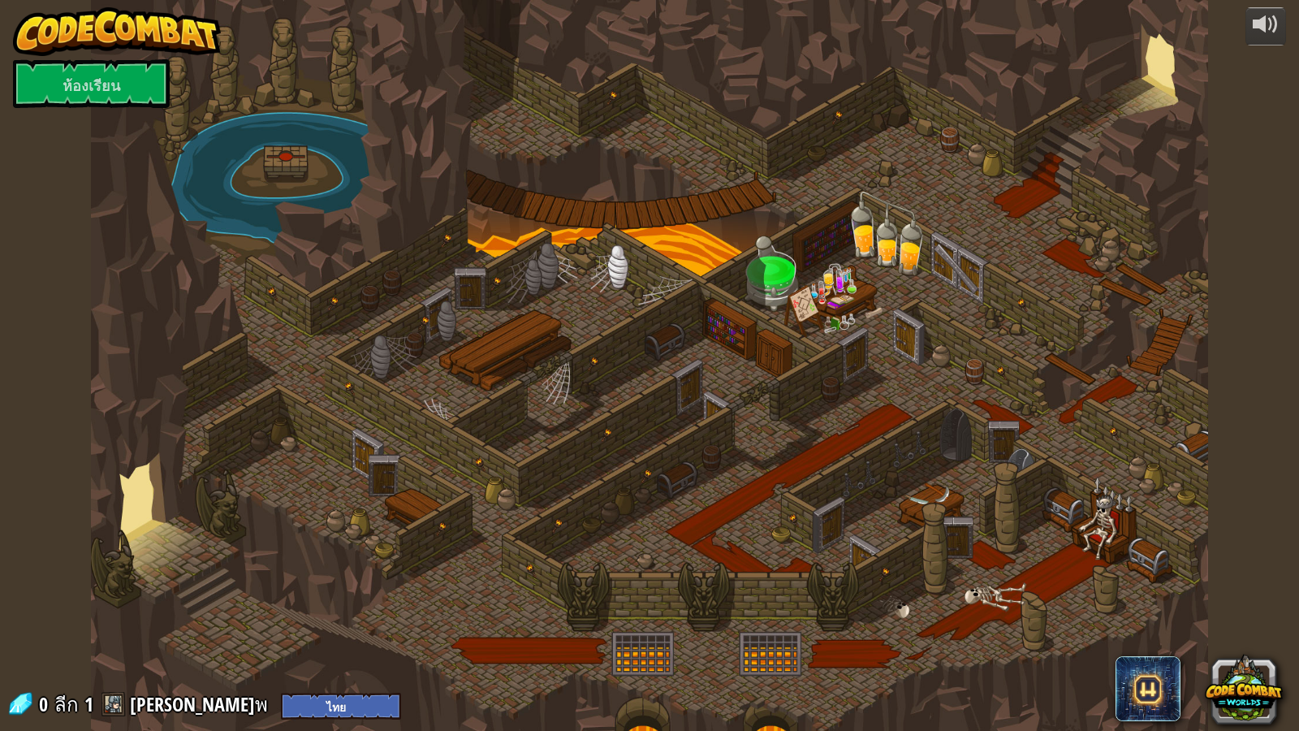
select select "th"
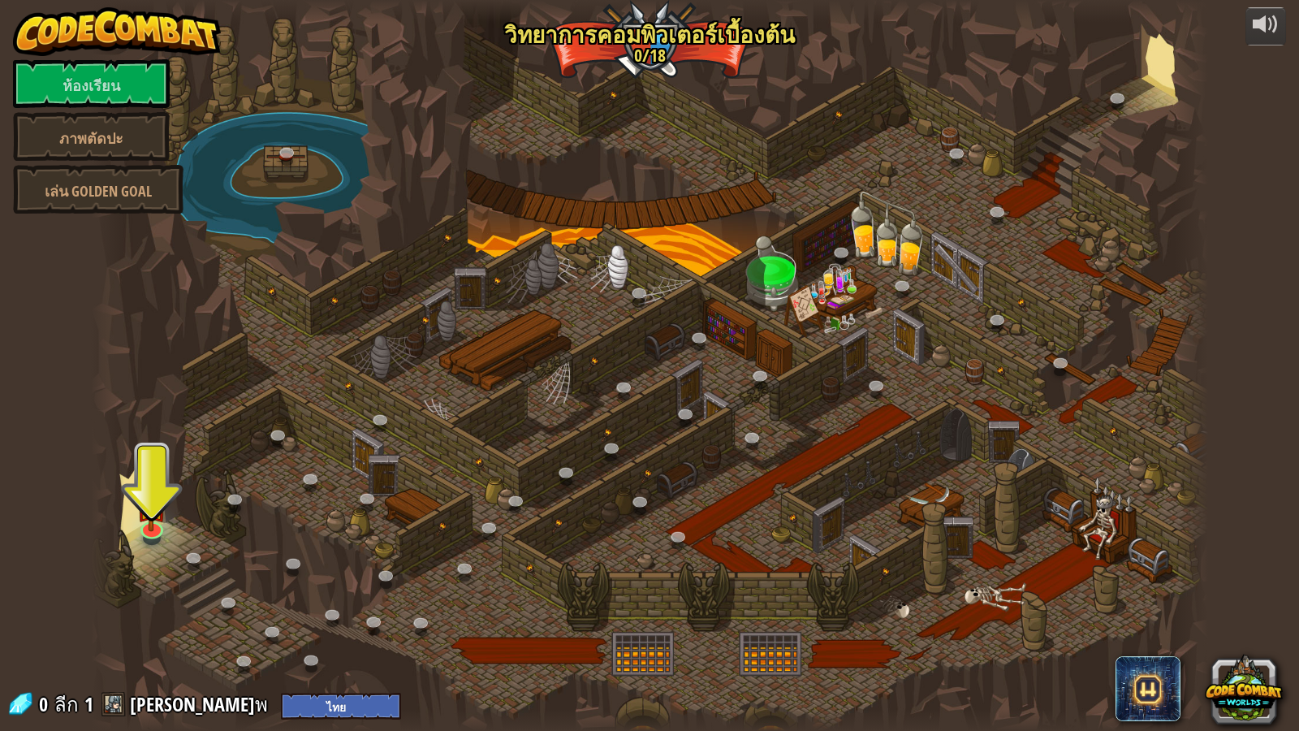
click at [134, 500] on div at bounding box center [650, 365] width 1118 height 731
click at [145, 512] on img at bounding box center [152, 493] width 30 height 68
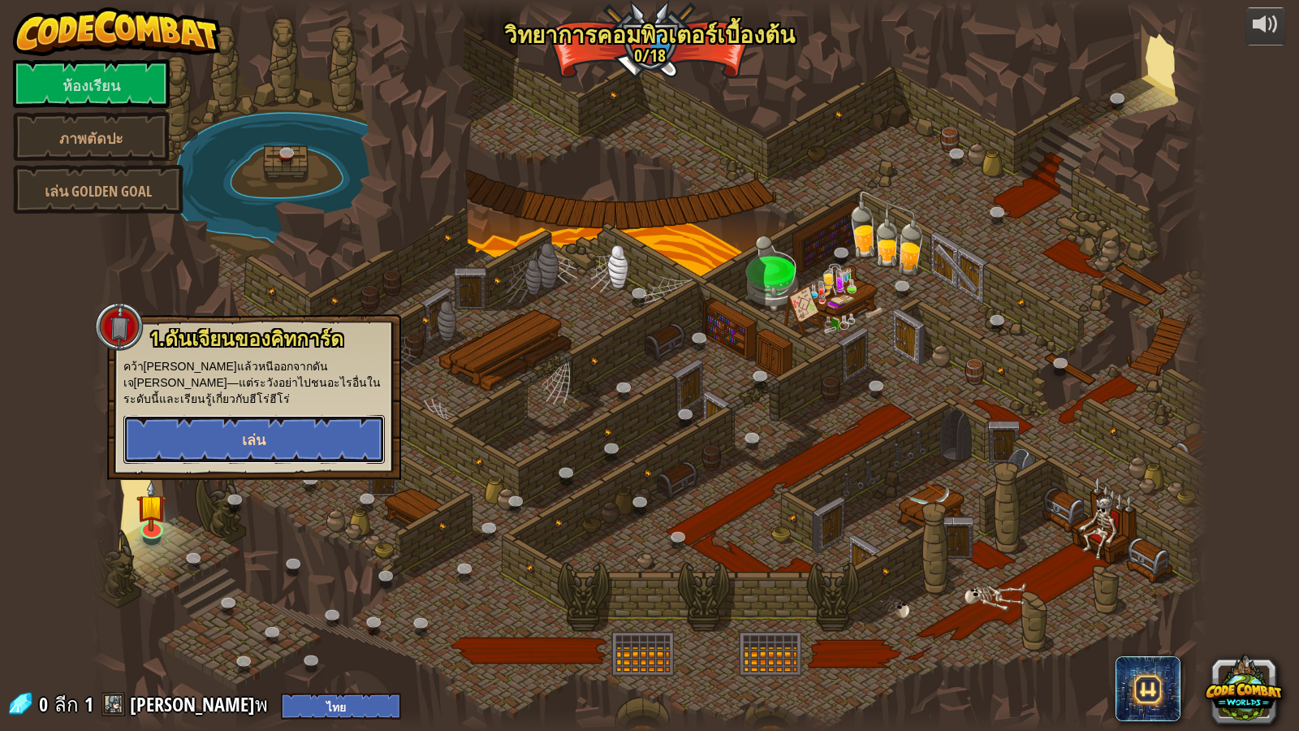
click at [235, 422] on button "เล่น" at bounding box center [253, 439] width 261 height 49
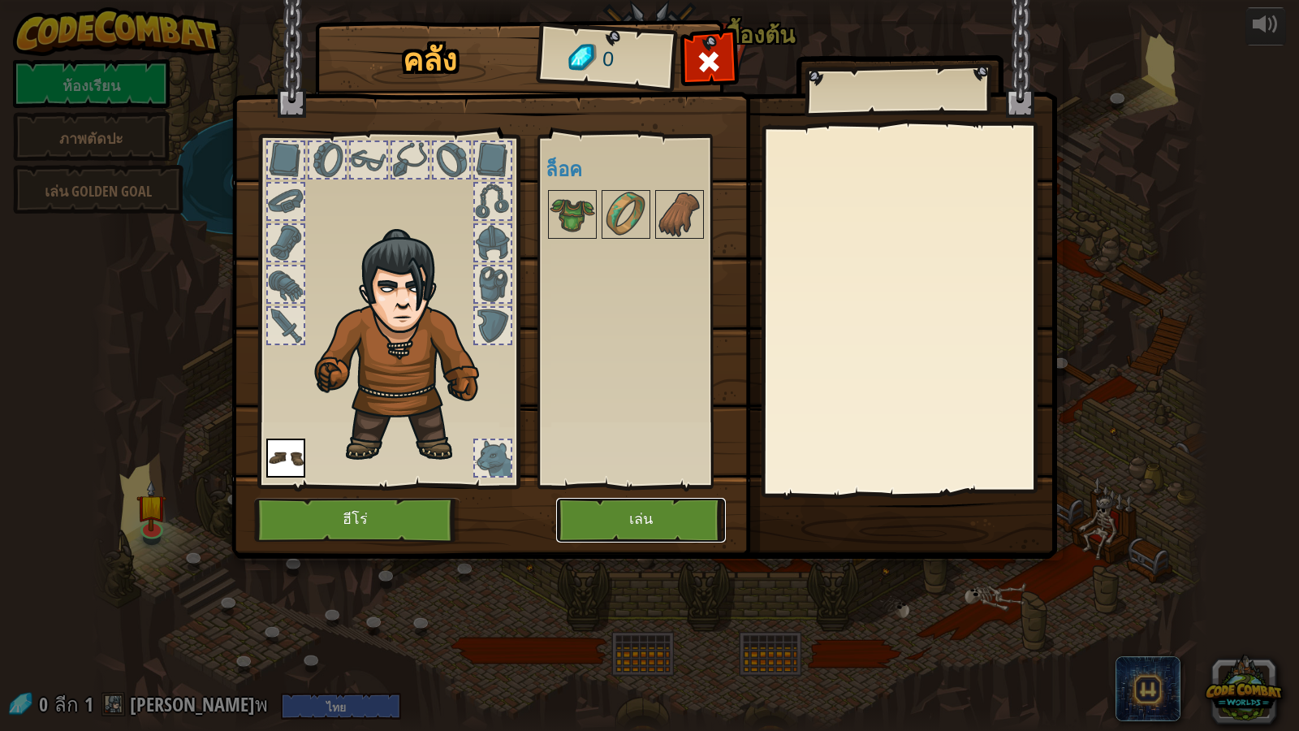
click at [633, 524] on font "เล่น" at bounding box center [641, 519] width 24 height 16
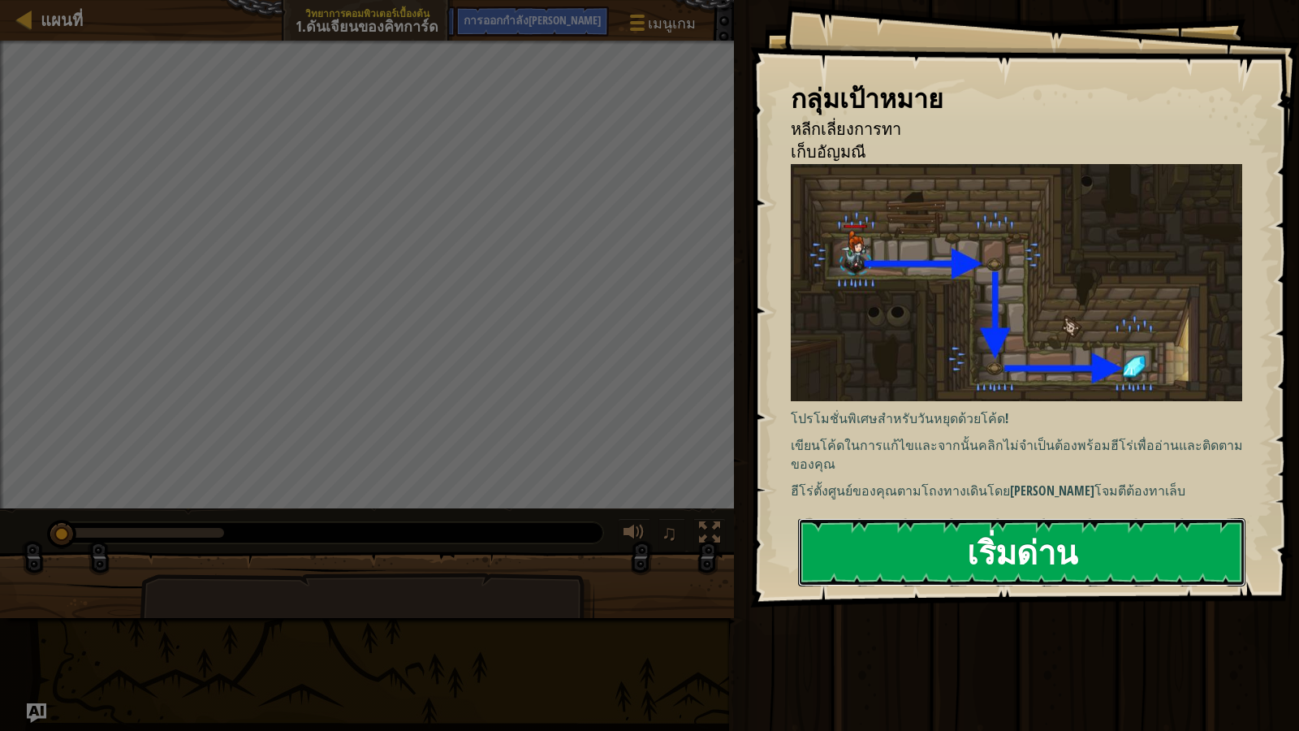
click at [922, 528] on button "เริ่มด่าน" at bounding box center [1021, 552] width 447 height 68
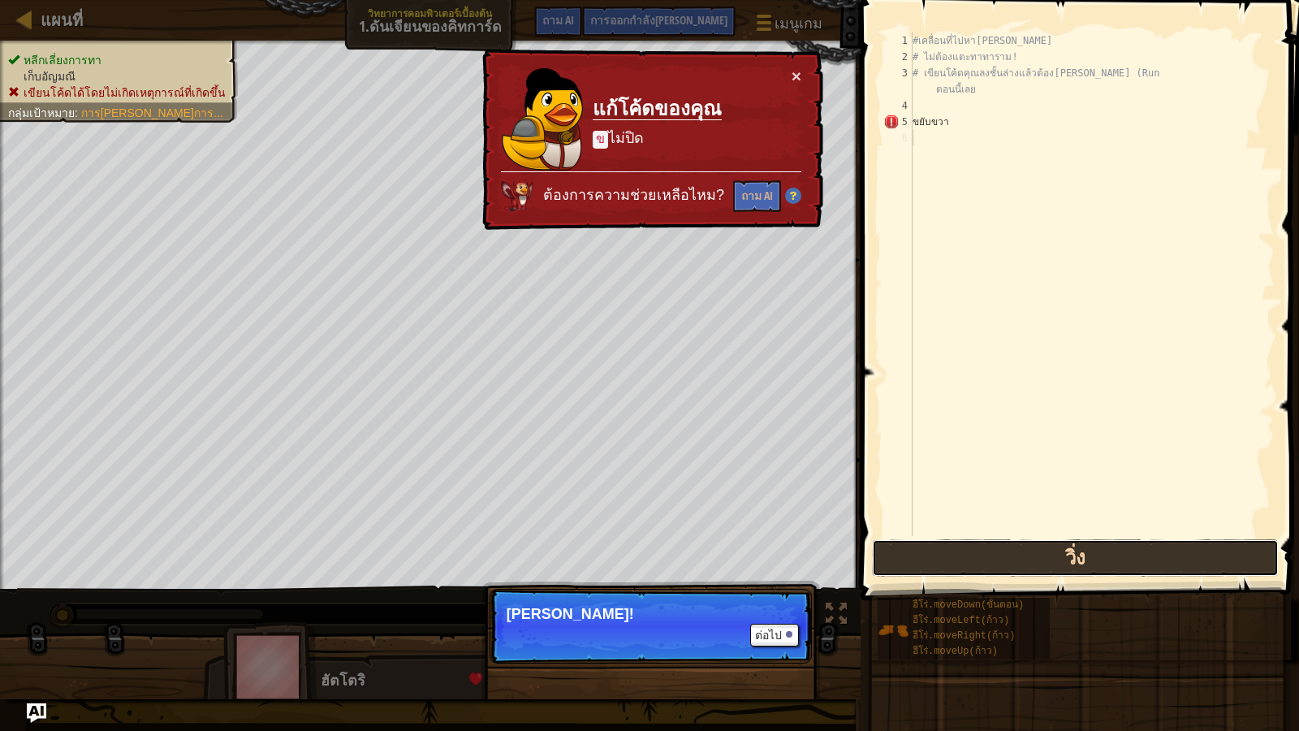
click at [943, 554] on button "วิ่ง" at bounding box center [1075, 557] width 407 height 37
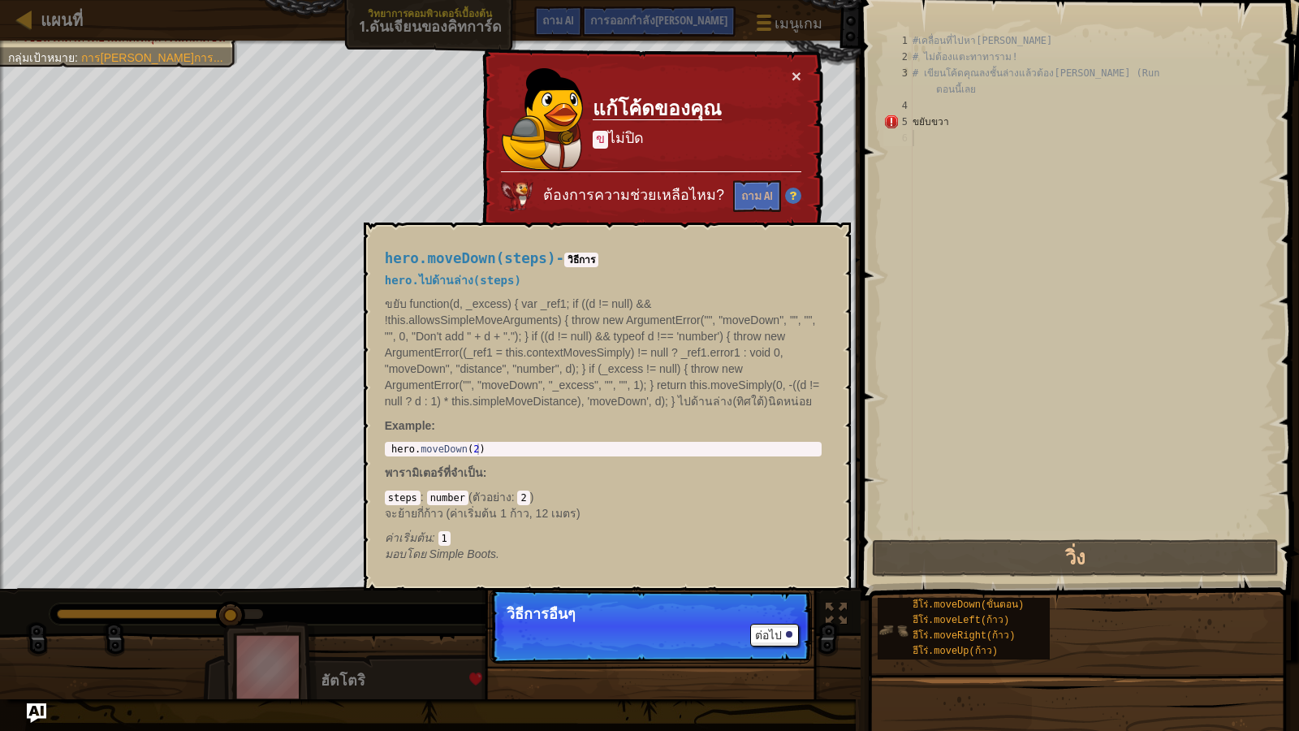
click at [902, 599] on img at bounding box center [893, 630] width 31 height 31
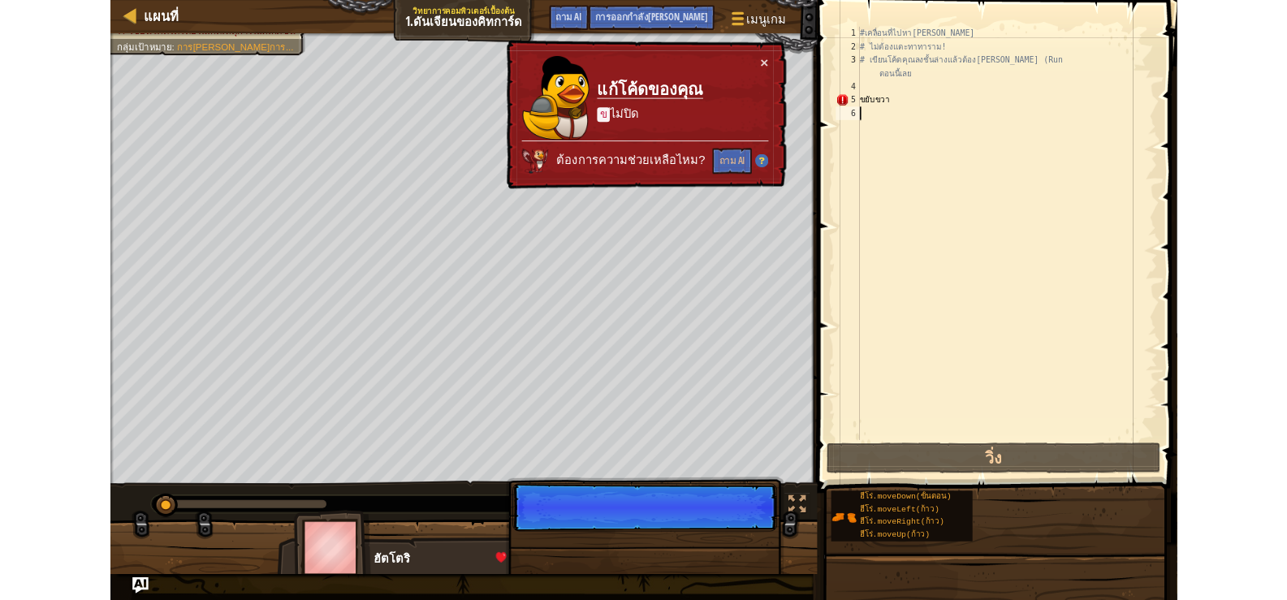
scroll to position [7, 0]
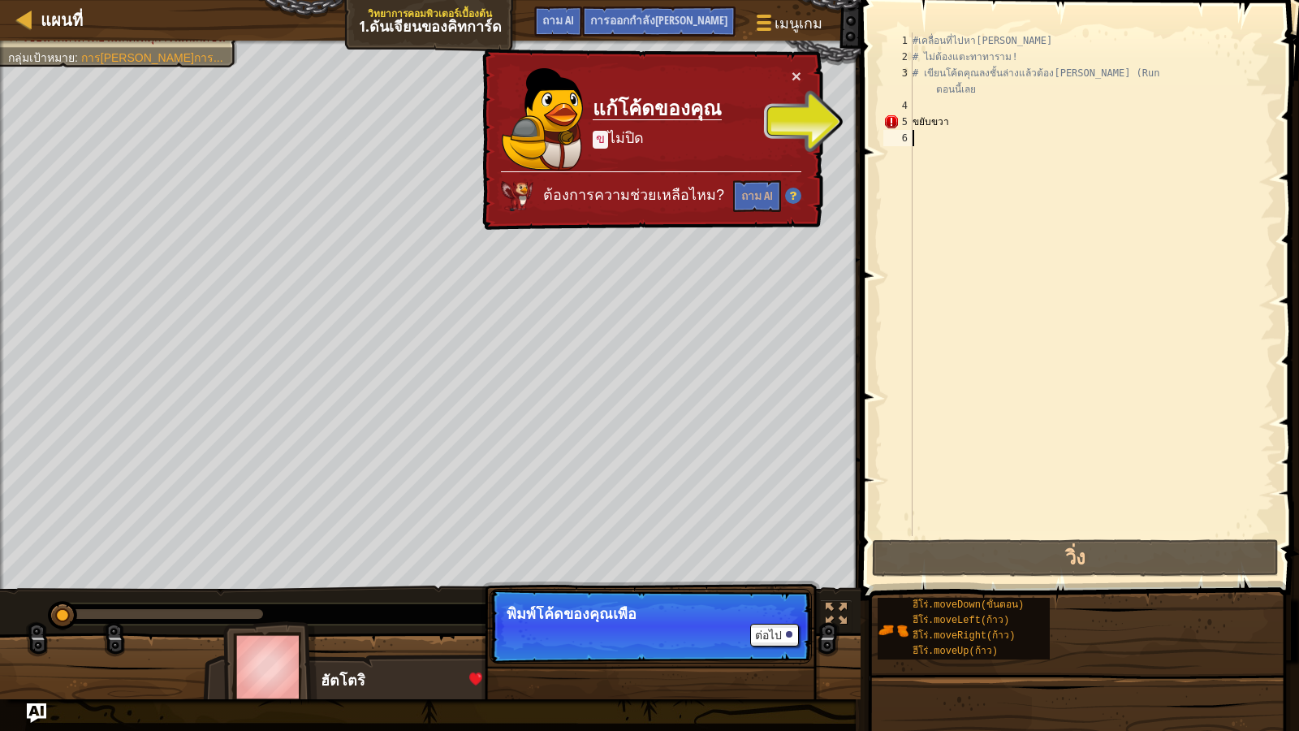
drag, startPoint x: 262, startPoint y: 616, endPoint x: 0, endPoint y: 610, distance: 262.3
click at [0, 599] on div "♫" at bounding box center [430, 609] width 861 height 49
click at [279, 599] on img at bounding box center [270, 666] width 94 height 90
click at [477, 599] on span at bounding box center [475, 678] width 13 height 13
drag, startPoint x: 816, startPoint y: 602, endPoint x: 839, endPoint y: 615, distance: 26.9
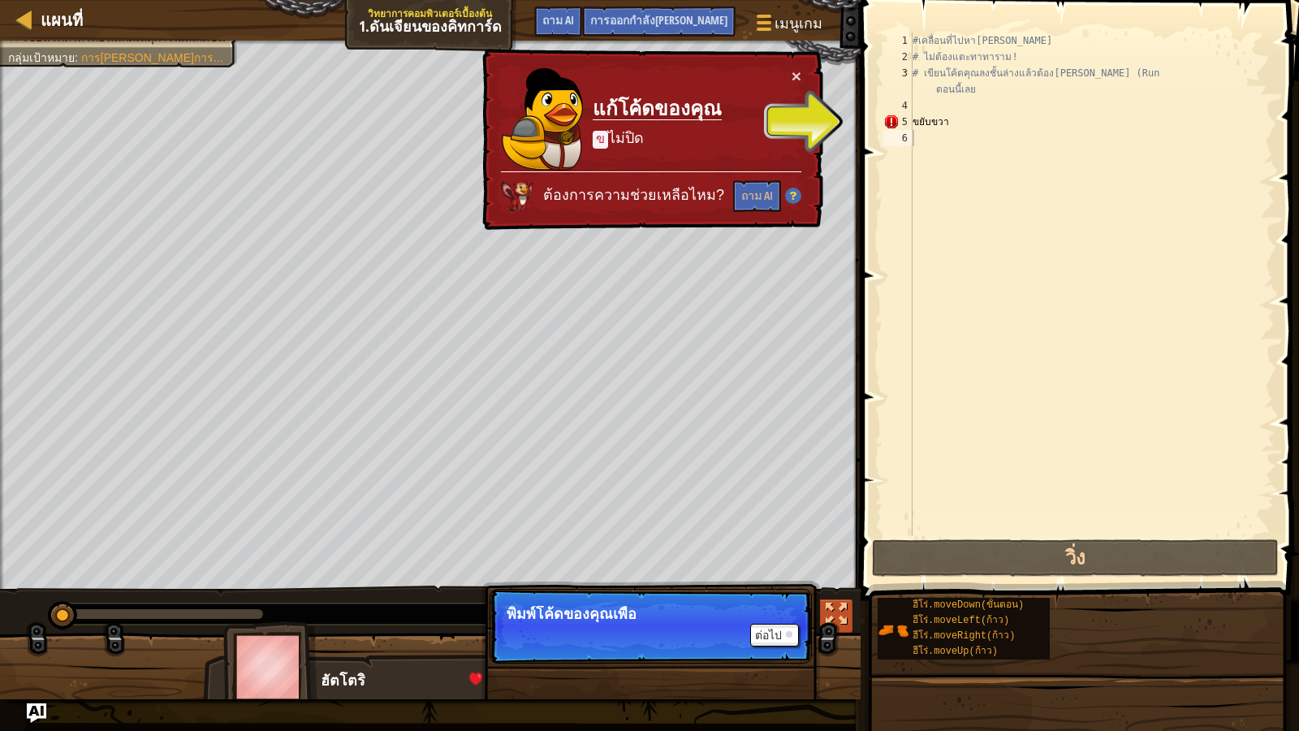
click at [823, 599] on div "หลีกเลี่ยงการทา เก็บ[PERSON_NAME] เขียนโค้ดได้โดยไม่เกิดเหตุการณ์ที่เกิดขึ้น กล…" at bounding box center [649, 370] width 1299 height 658
click at [840, 599] on div at bounding box center [836, 613] width 21 height 21
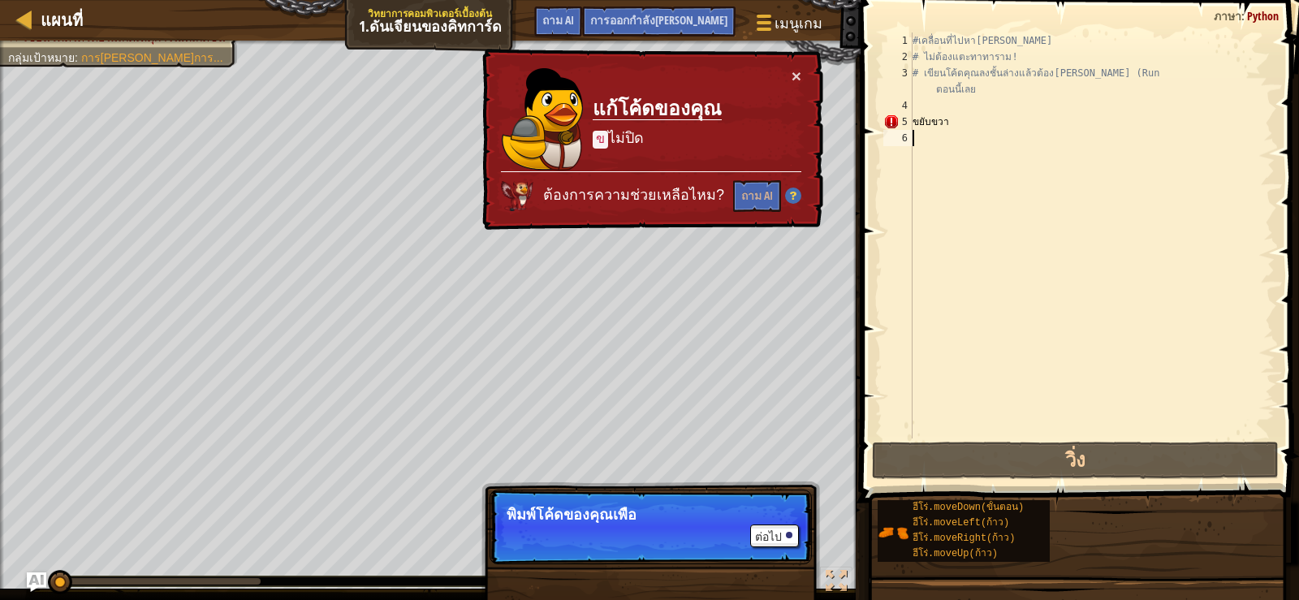
click at [965, 122] on div "#เคลื่อนที่ไปหา[PERSON_NAME] # ไม่ต้องแตะทาทาราม! # เขียนโค้ดคุณลงชั้นล่างแล้วต…" at bounding box center [1091, 251] width 365 height 438
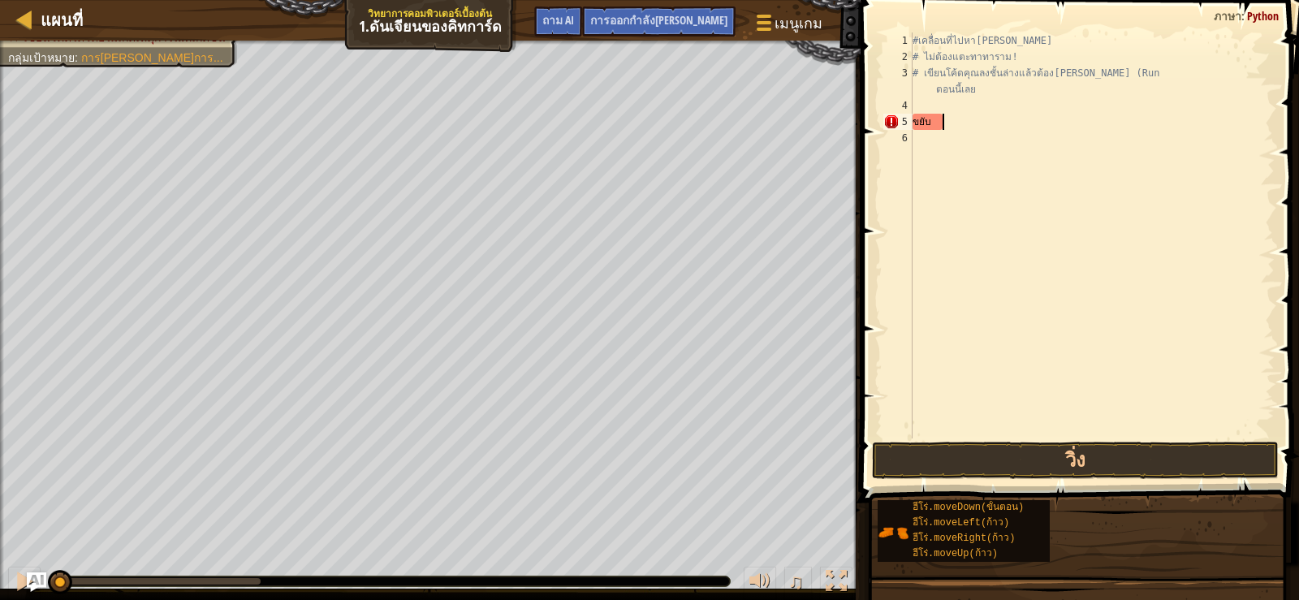
type textarea "ข"
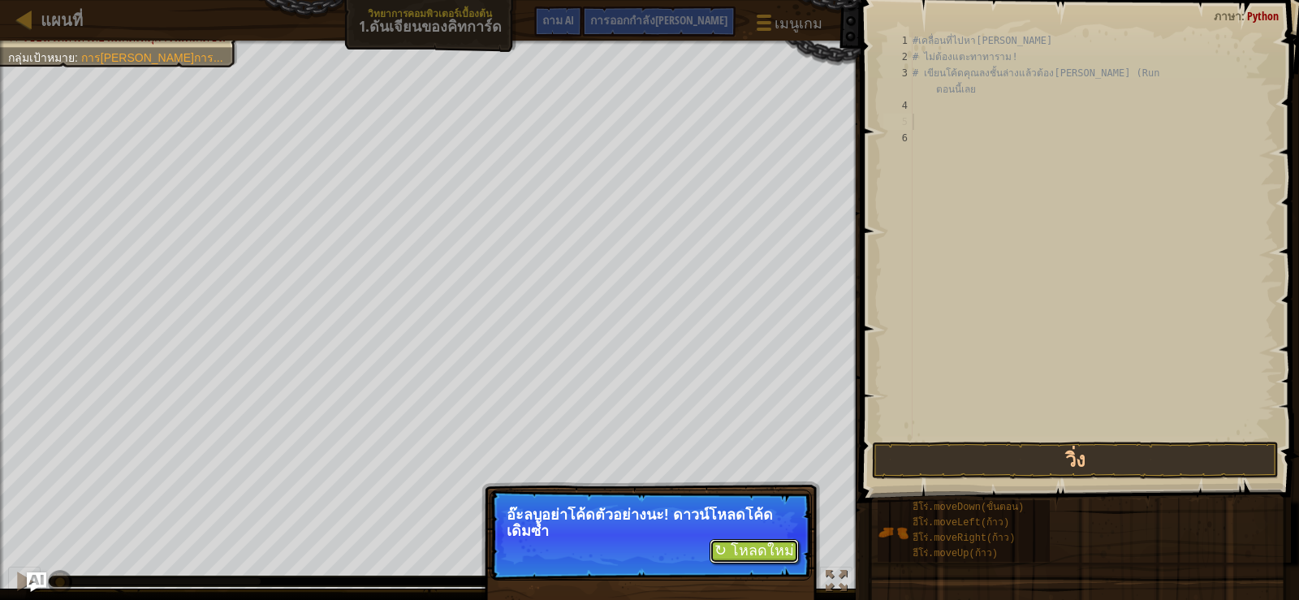
click at [769, 549] on font "↻ โหลดใหม่" at bounding box center [754, 550] width 80 height 16
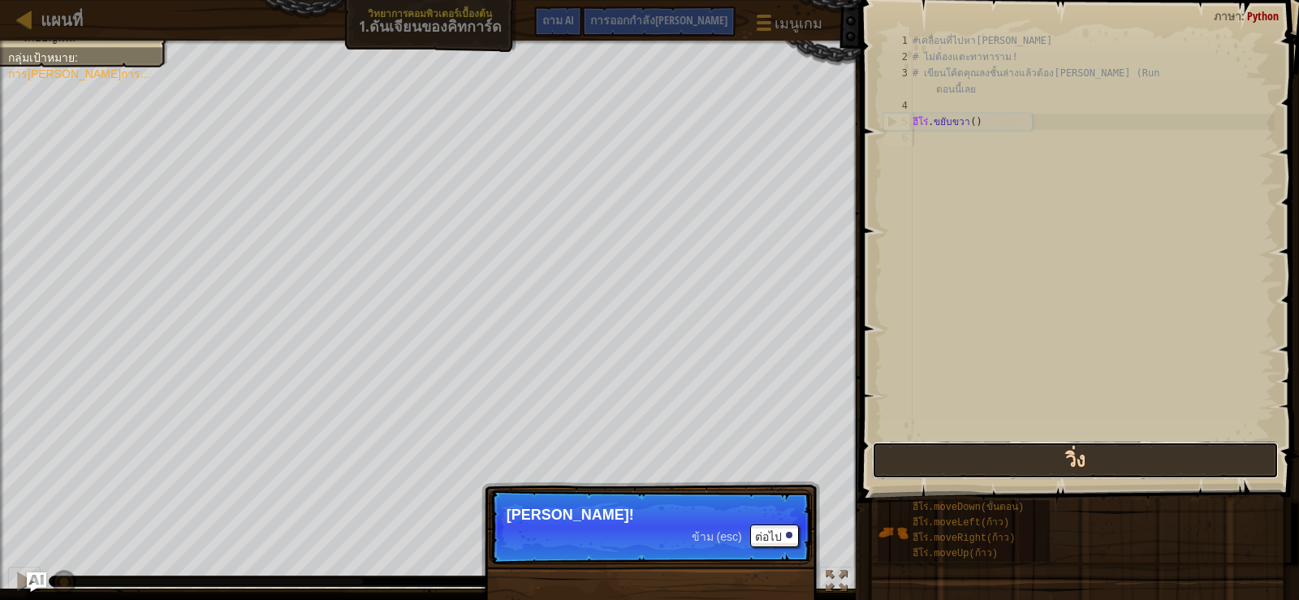
click at [908, 454] on button "วิ่ง" at bounding box center [1075, 460] width 407 height 37
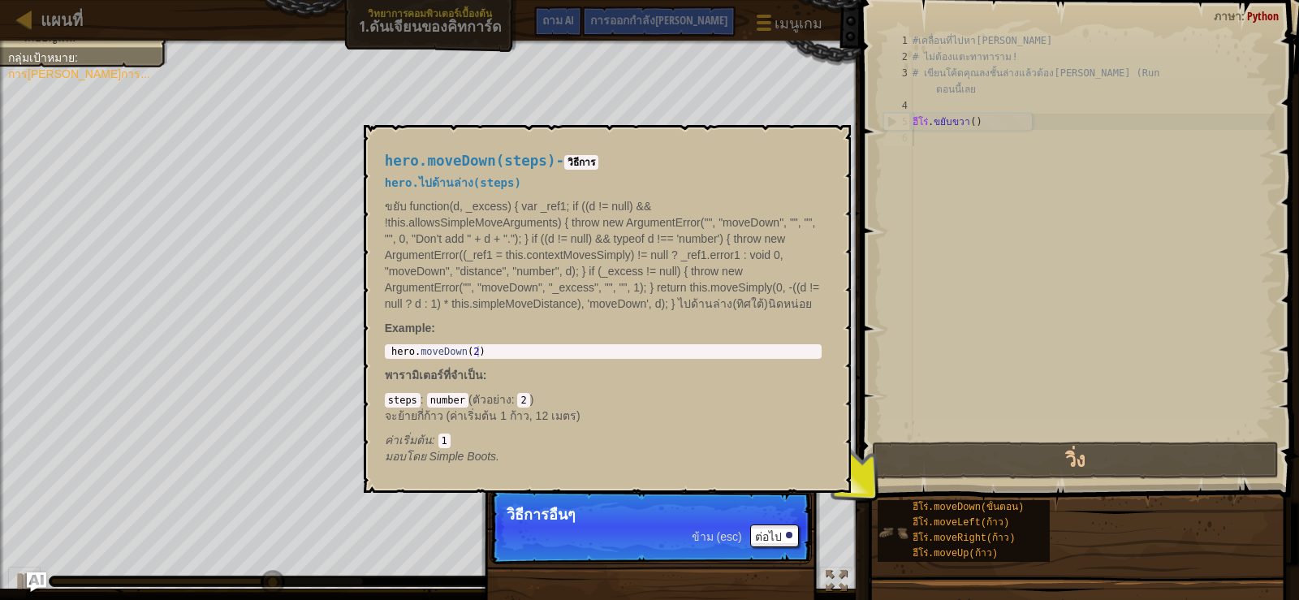
click at [905, 527] on img at bounding box center [893, 532] width 31 height 31
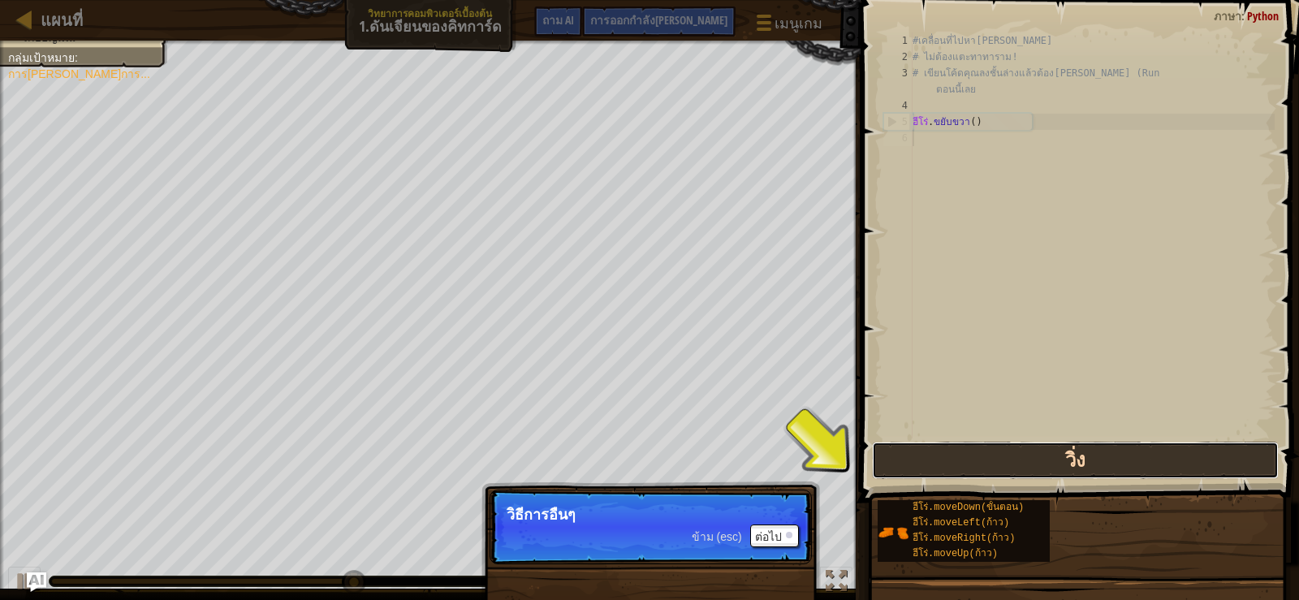
click at [911, 458] on button "วิ่ง" at bounding box center [1075, 460] width 407 height 37
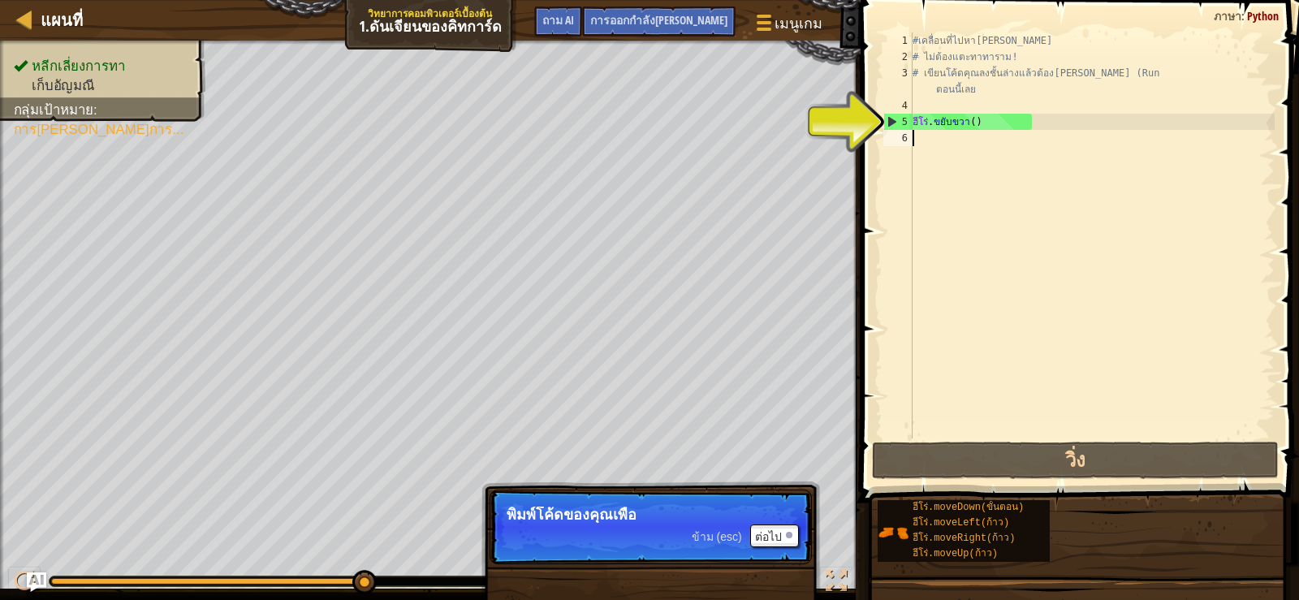
click at [921, 140] on div "#เคลื่อนที่ไปหา[PERSON_NAME] # ไม่ต้องแตะทาทาราม! # เขียนโค้ดคุณลงชั้นล่างแล้วต…" at bounding box center [1091, 251] width 365 height 438
type textarea "๘"
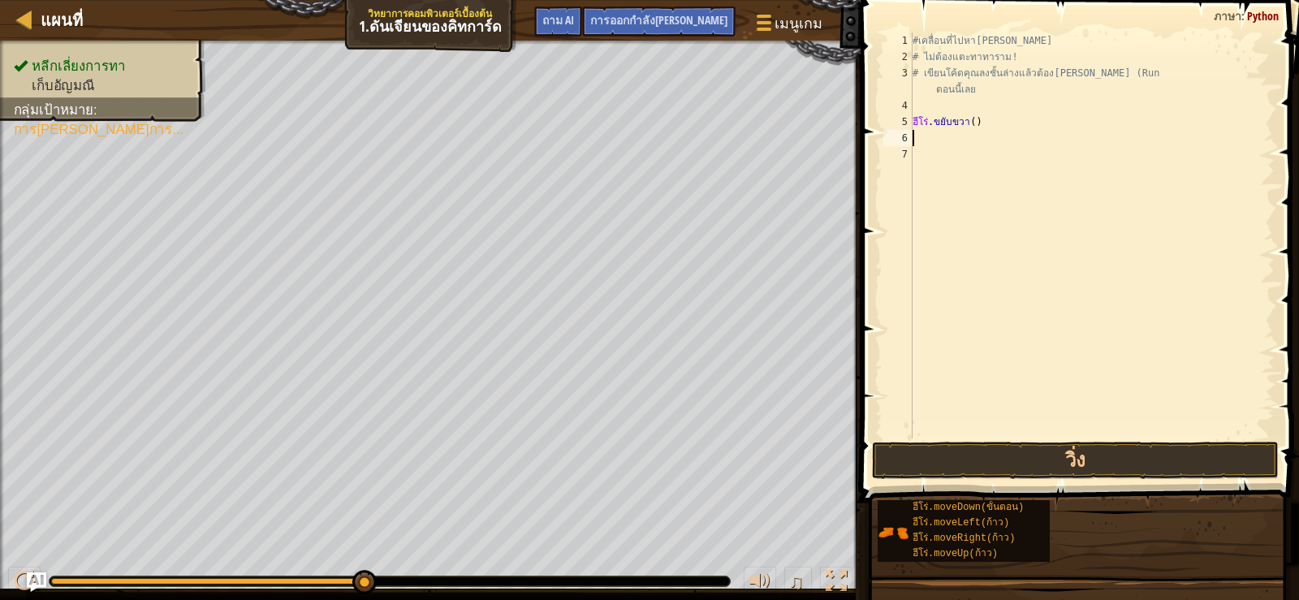
type textarea "๘"
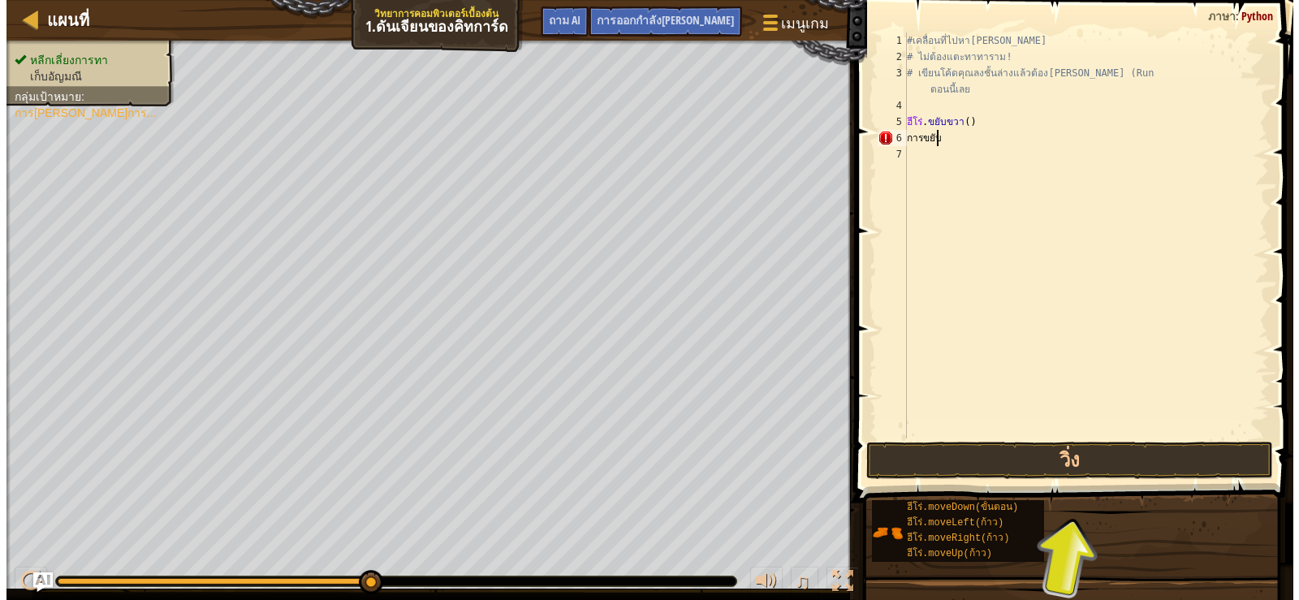
scroll to position [7, 1]
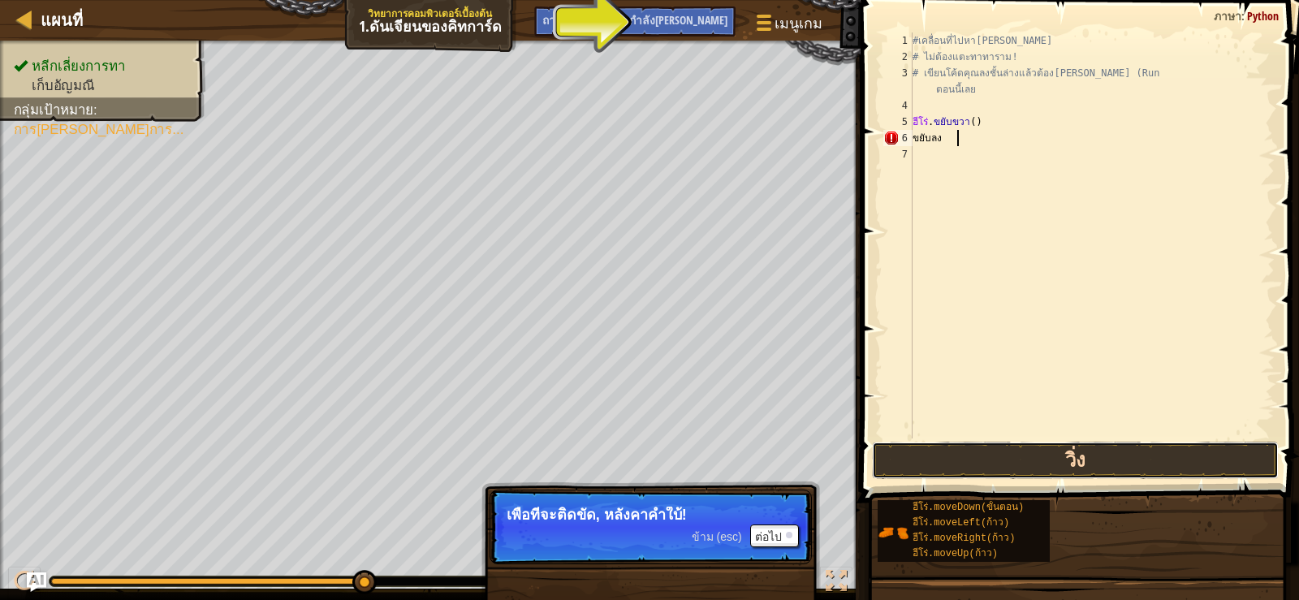
click at [995, 468] on button "วิ่ง" at bounding box center [1075, 460] width 407 height 37
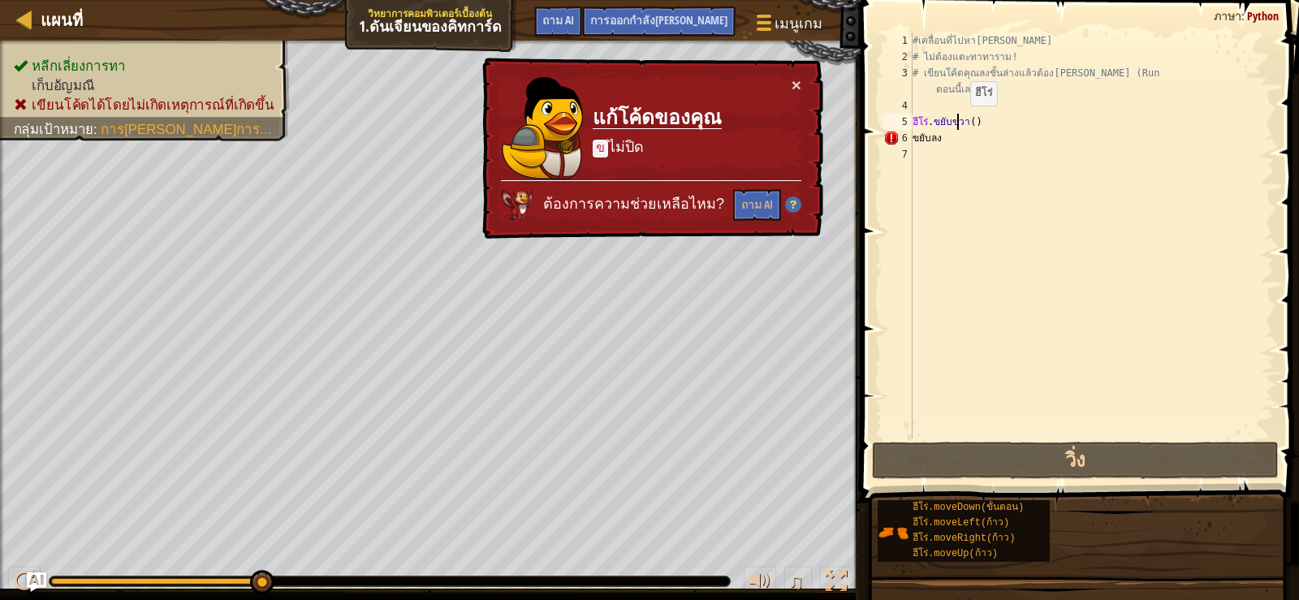
click at [959, 122] on div "#เคลื่อนที่ไปหา[PERSON_NAME] # ไม่ต้องแตะทาทาราม! # เขียนโค้ดคุณลงชั้นล่างแล้วต…" at bounding box center [1091, 251] width 365 height 438
type textarea "hero.moveRight()"
drag, startPoint x: 969, startPoint y: 122, endPoint x: 982, endPoint y: 117, distance: 14.6
click at [979, 119] on div "#เคลื่อนที่ไปหา[PERSON_NAME] # ไม่ต้องแตะทาทาราม! # เขียนโค้ดคุณลงชั้นล่างแล้วต…" at bounding box center [1091, 251] width 365 height 438
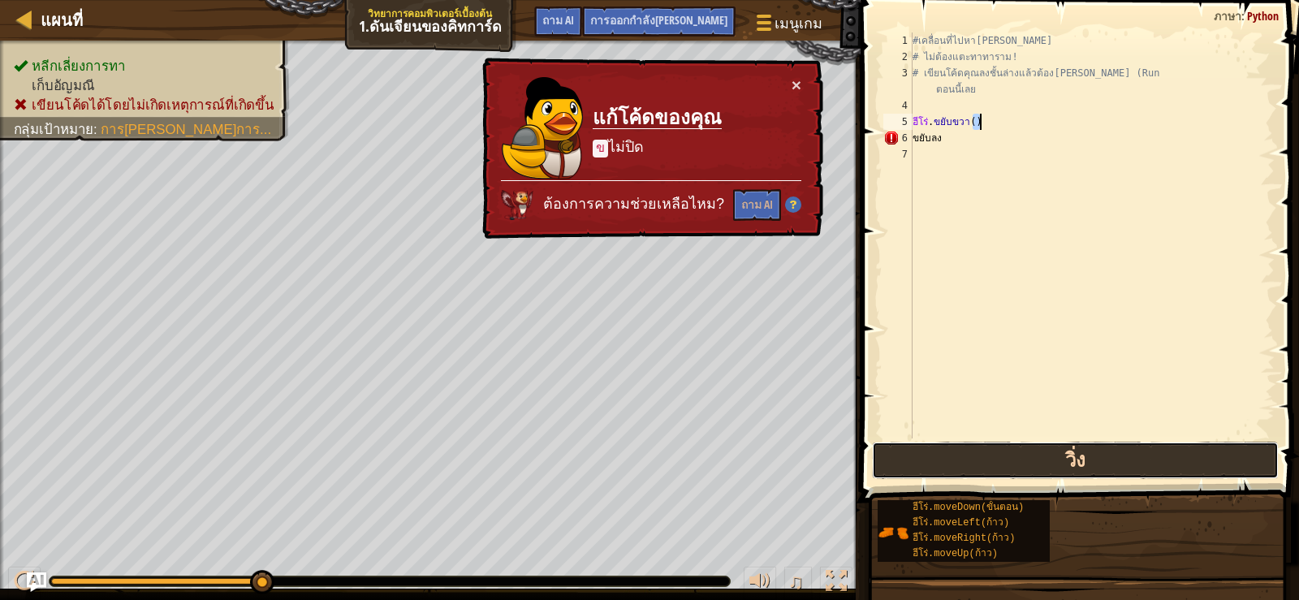
click at [980, 456] on button "วิ่ง" at bounding box center [1075, 460] width 407 height 37
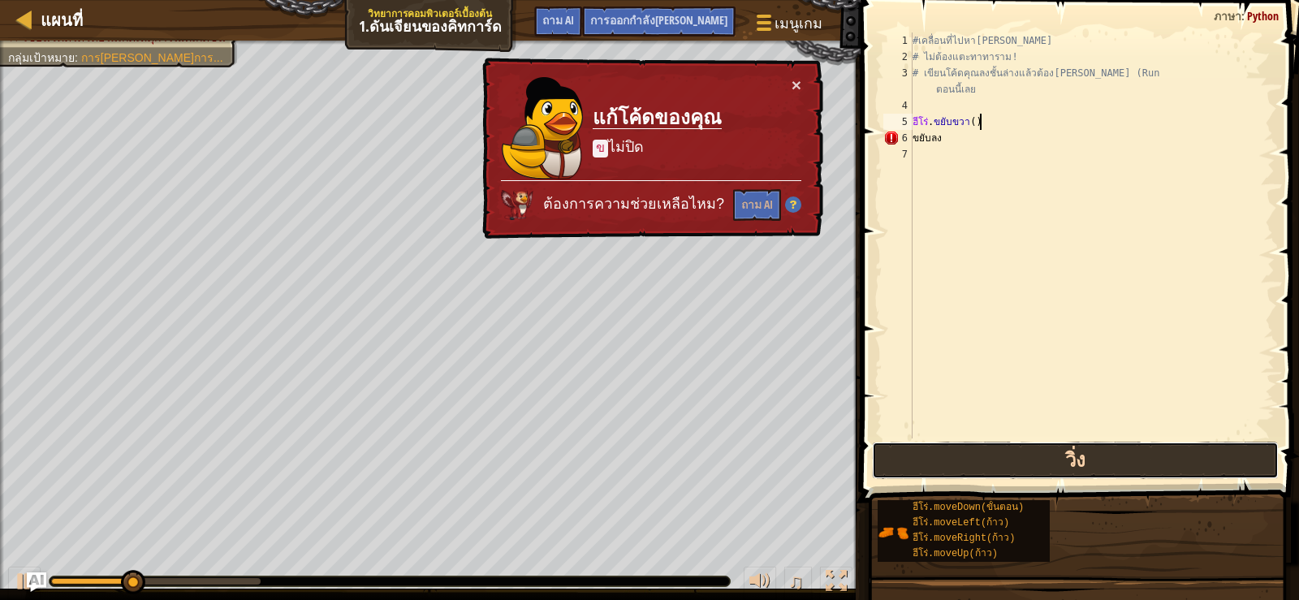
click at [980, 456] on button "วิ่ง" at bounding box center [1075, 460] width 407 height 37
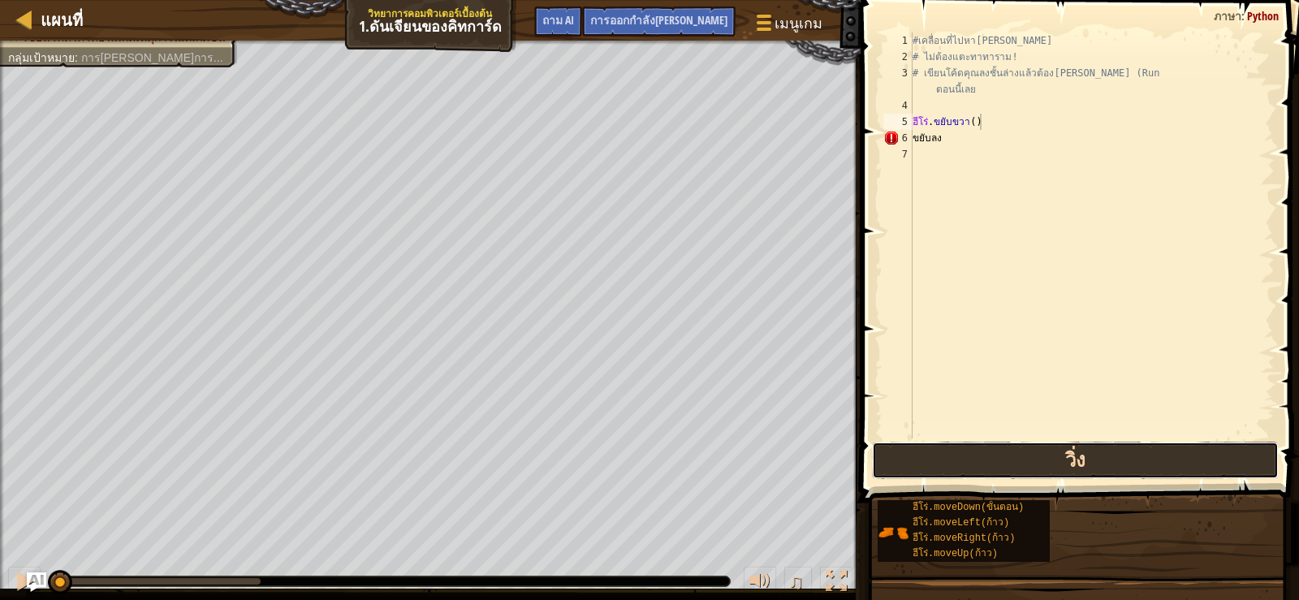
click at [980, 456] on button "วิ่ง" at bounding box center [1075, 460] width 407 height 37
click at [979, 456] on button "วิ่ง" at bounding box center [1075, 460] width 407 height 37
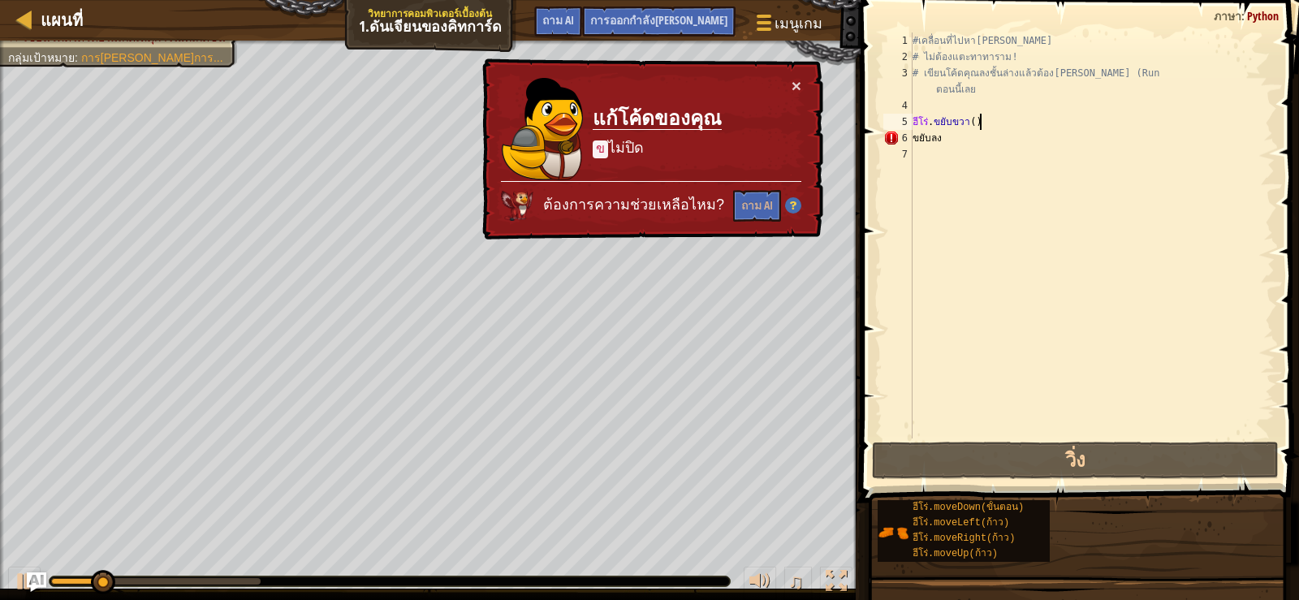
select select "th"
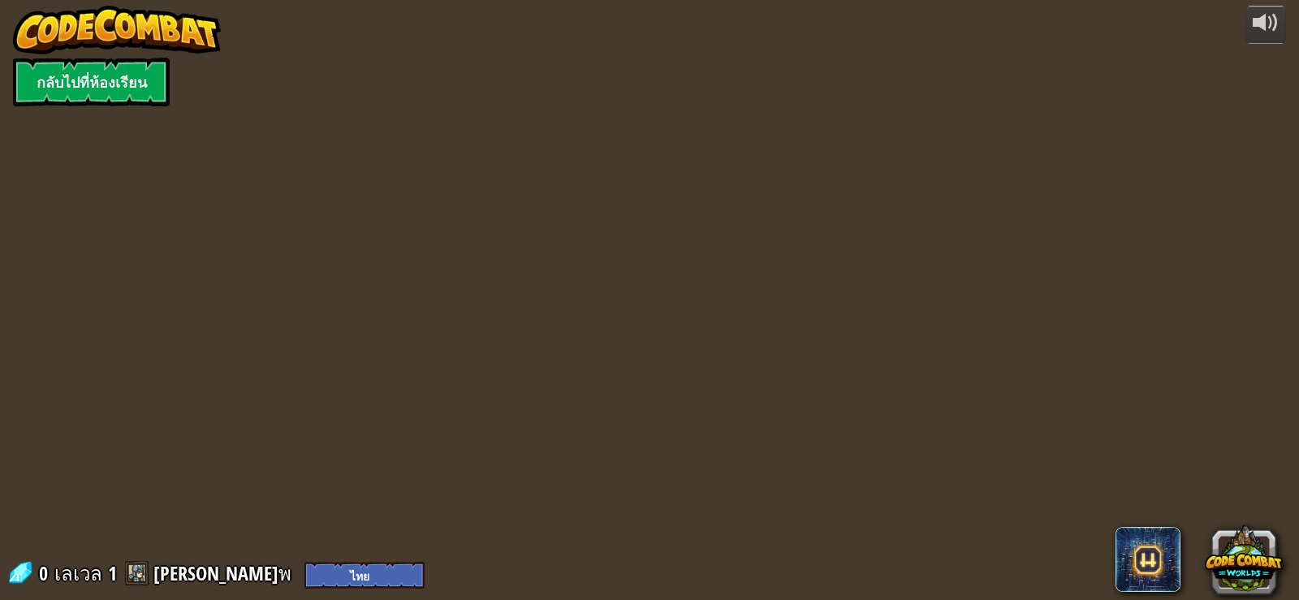
select select "th"
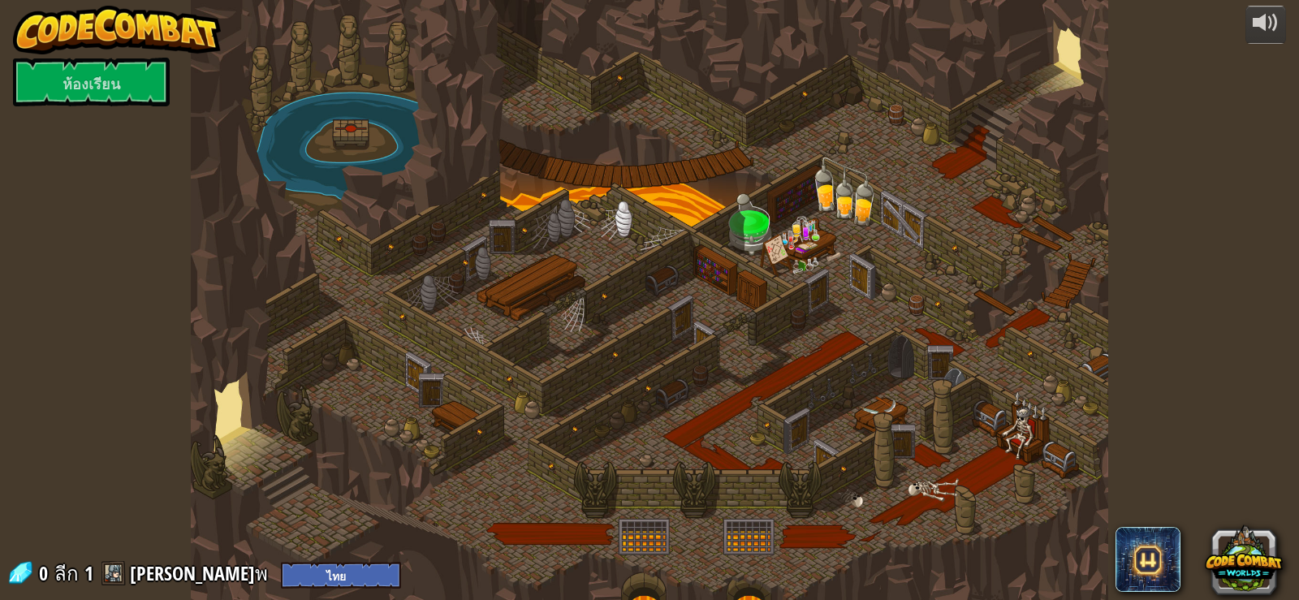
select select "th"
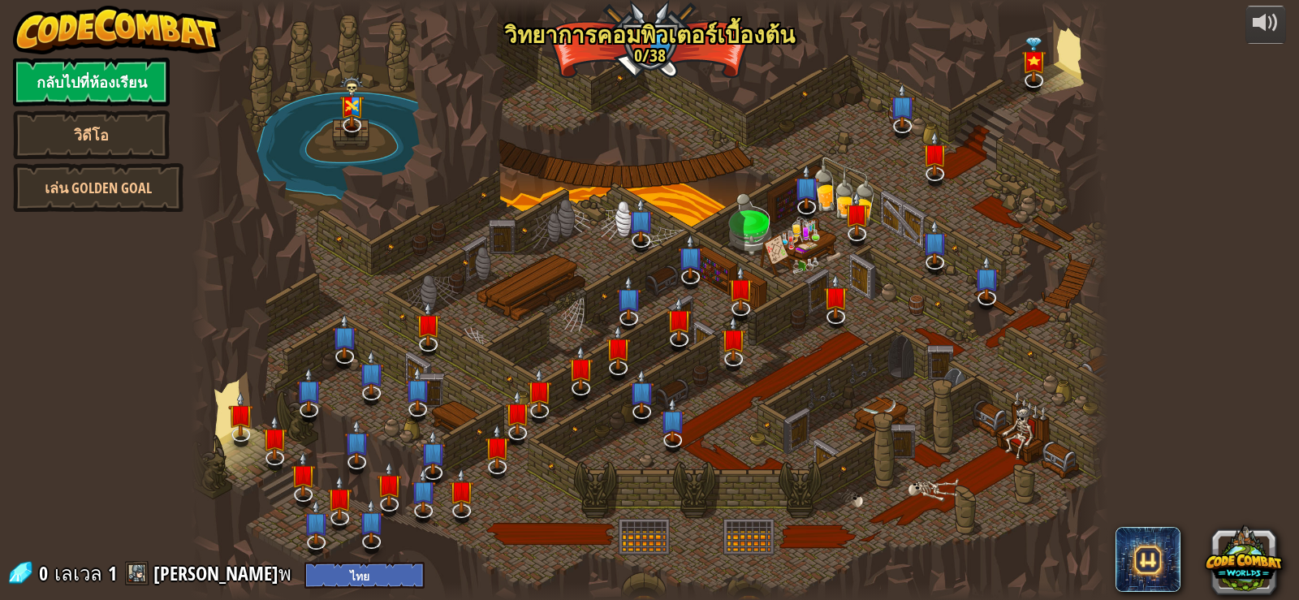
select select "th"
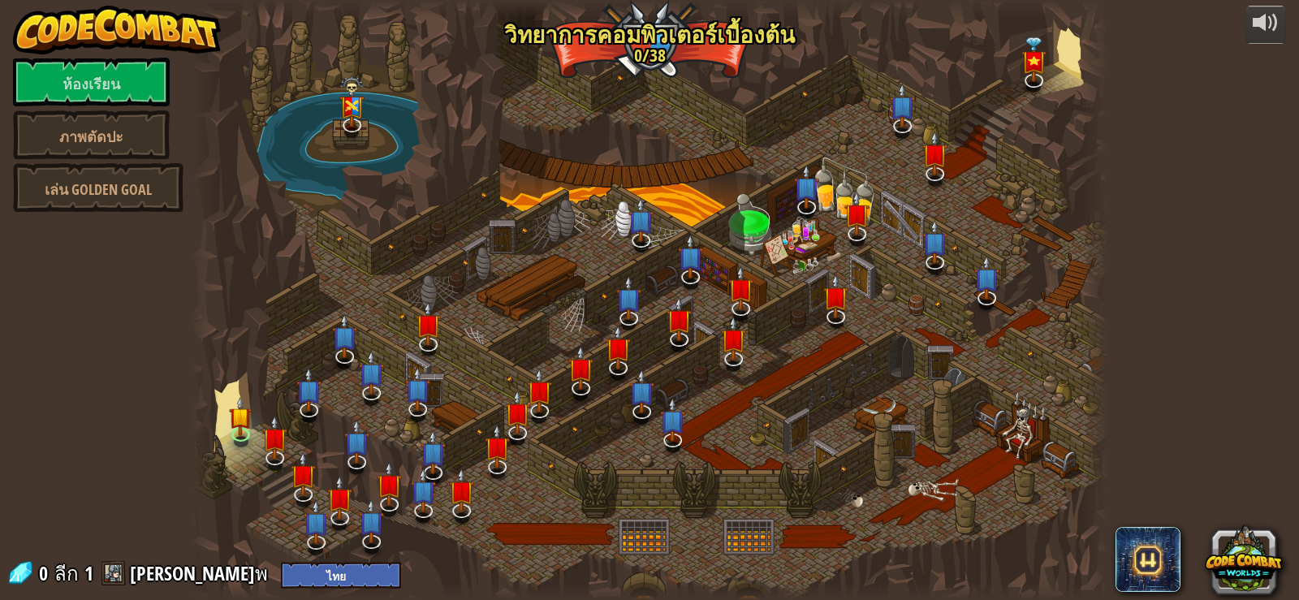
select select "th"
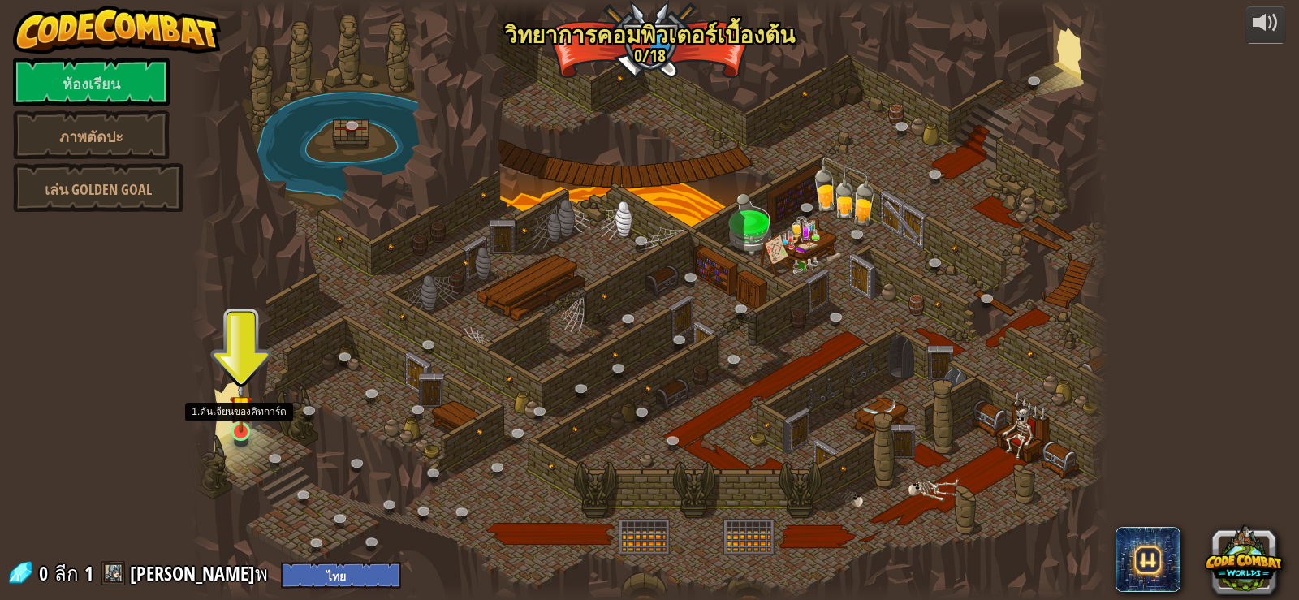
click at [246, 433] on img at bounding box center [241, 407] width 23 height 53
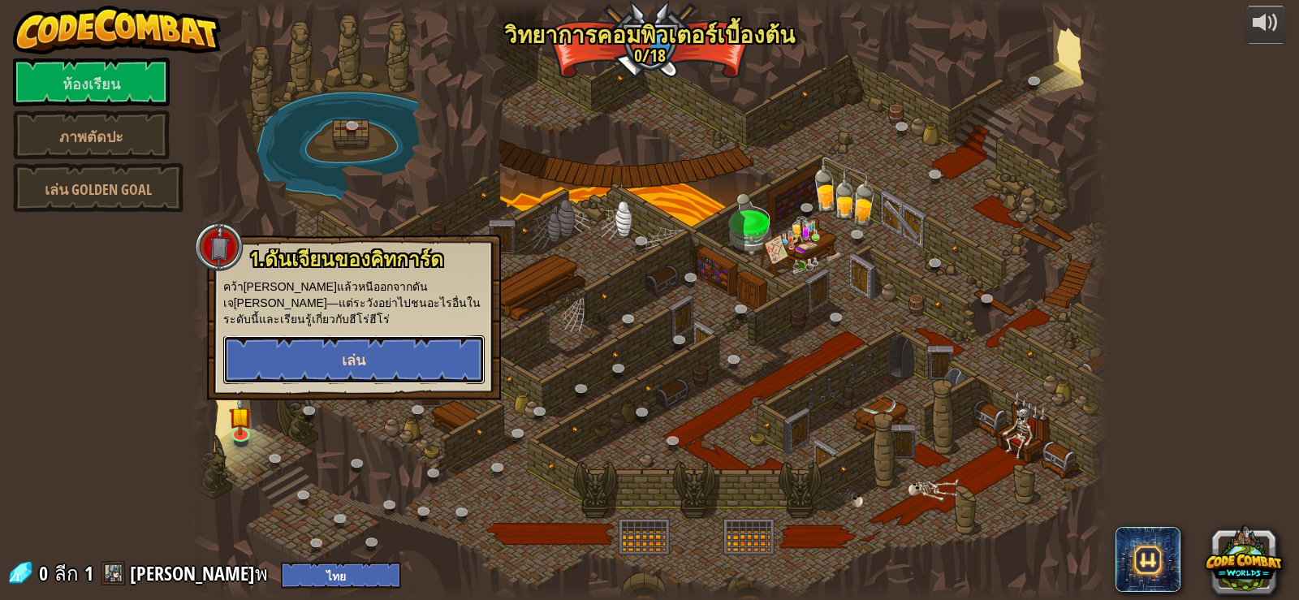
click at [379, 344] on button "เล่น" at bounding box center [353, 359] width 261 height 49
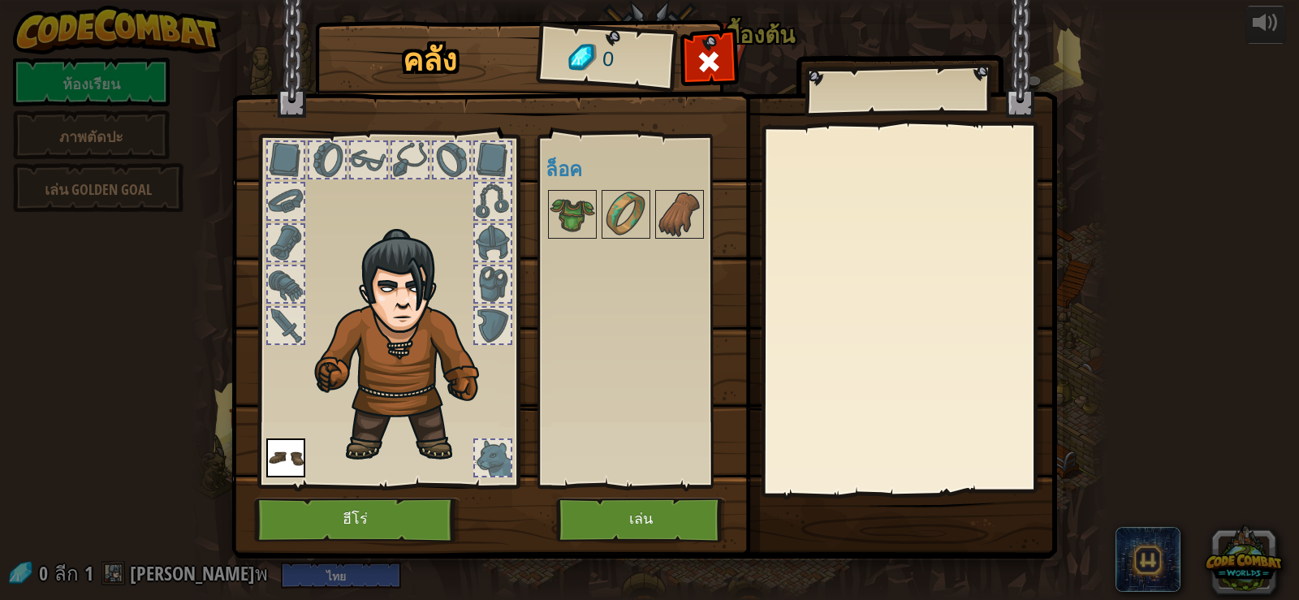
drag, startPoint x: 567, startPoint y: 218, endPoint x: 498, endPoint y: 214, distance: 69.9
click at [439, 239] on div "คลัง 0 ยังมีอยู่ ใช้งาน (ดับเบิลคลิ๊ก..เพื่อใช้งาน) ล็อค ใช้งาน ถอดออก สมัครสมา…" at bounding box center [650, 292] width 826 height 536
click at [563, 204] on img at bounding box center [572, 214] width 45 height 45
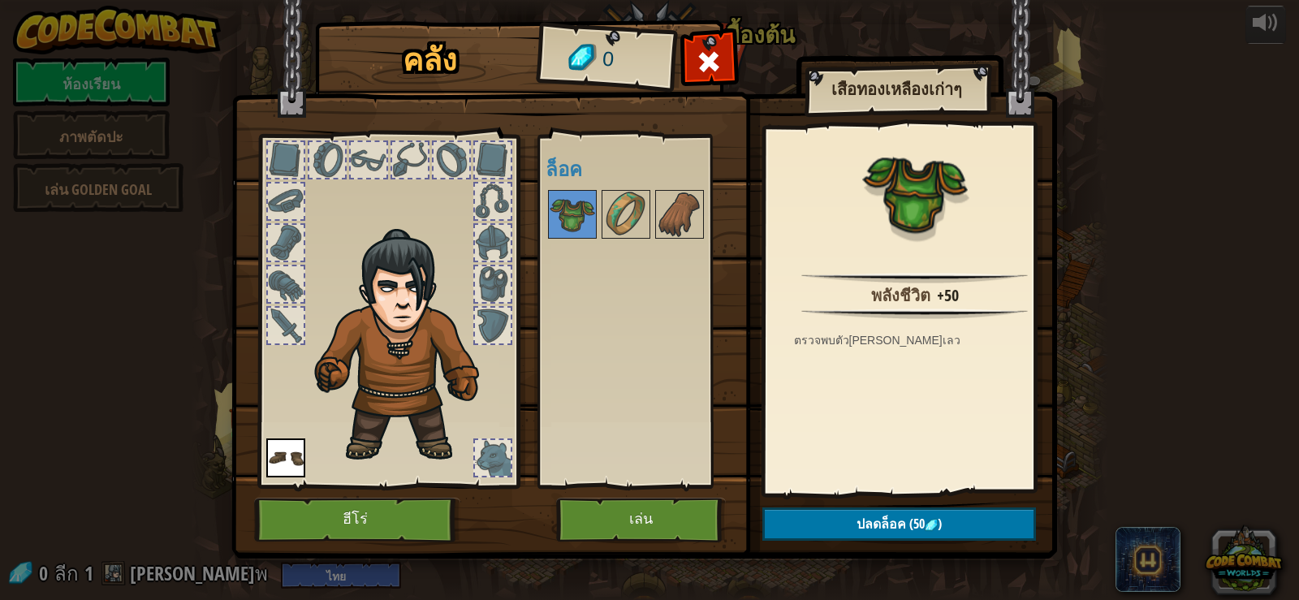
click at [495, 278] on div at bounding box center [493, 284] width 36 height 36
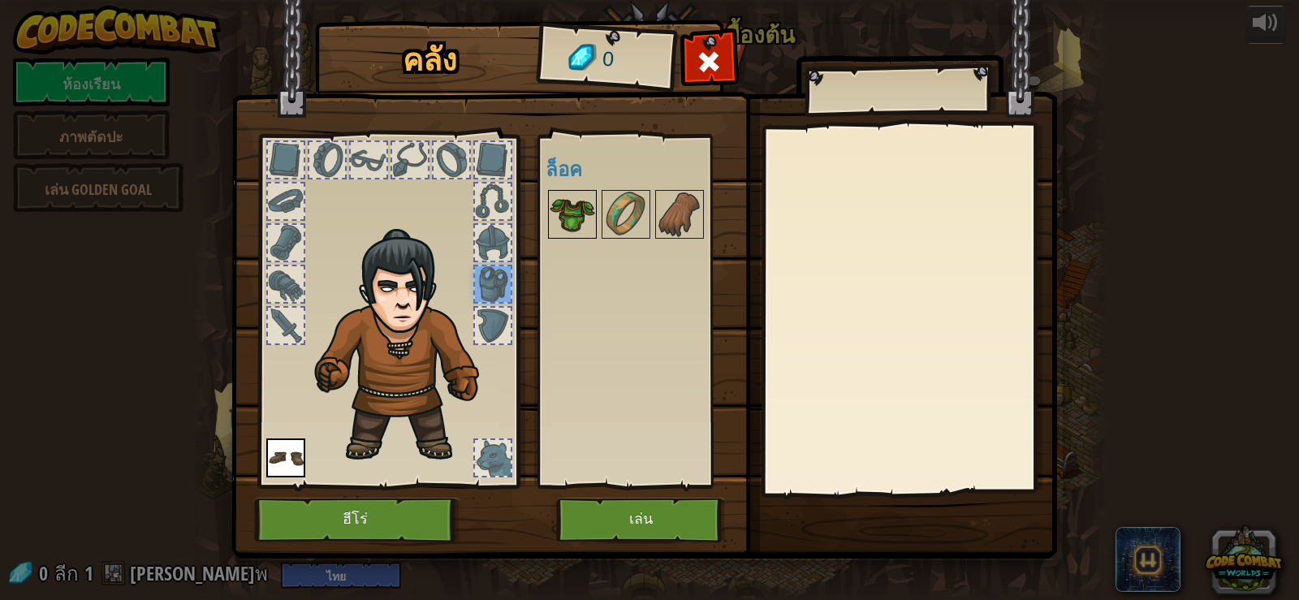
click at [574, 211] on img at bounding box center [572, 214] width 45 height 45
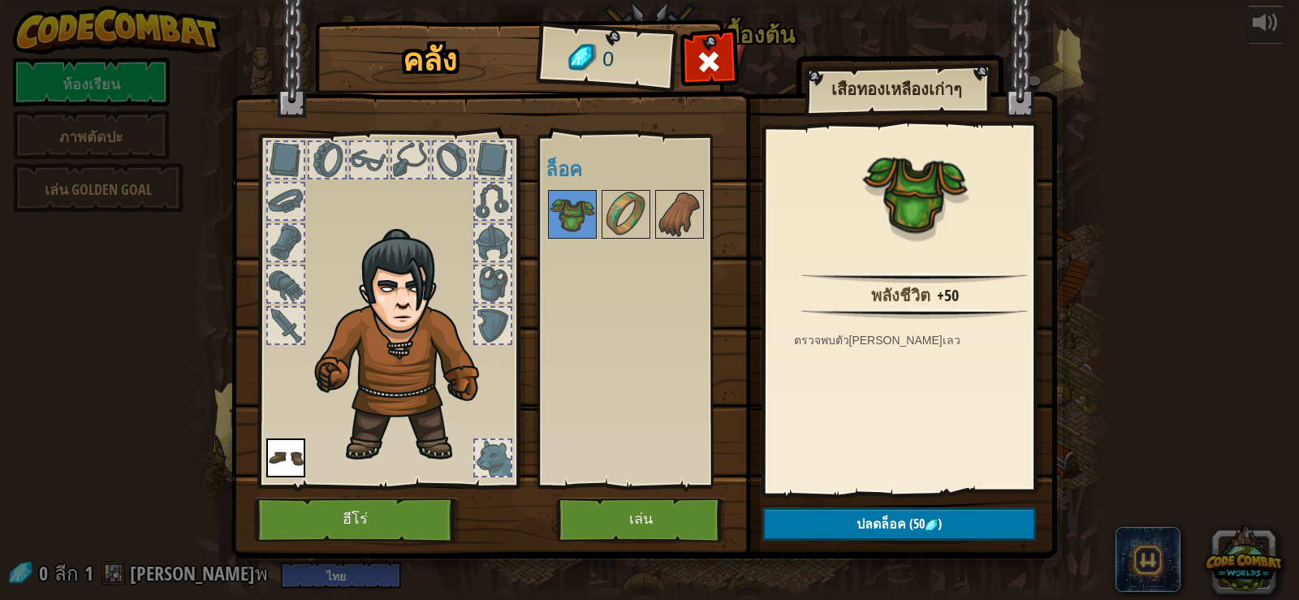
drag, startPoint x: 574, startPoint y: 211, endPoint x: 460, endPoint y: 281, distance: 133.4
click at [460, 281] on div "คลัง 0 ยังมีอยู่ ใช้งาน (ดับเบิลคลิ๊ก..เพื่อใช้งาน) ล็อค เสื้อทองเหลืองเก่าๆ พล…" at bounding box center [650, 292] width 826 height 536
drag, startPoint x: 626, startPoint y: 213, endPoint x: 465, endPoint y: 277, distance: 173.1
click at [465, 277] on div "คลัง 0 ยังมีอยู่ ใช้งาน (ดับเบิลคลิ๊ก..เพื่อใช้งาน) ล็อค เสื้อทองเหลืองเก่าๆ พล…" at bounding box center [650, 292] width 826 height 536
click at [582, 510] on button "เล่น" at bounding box center [641, 520] width 170 height 45
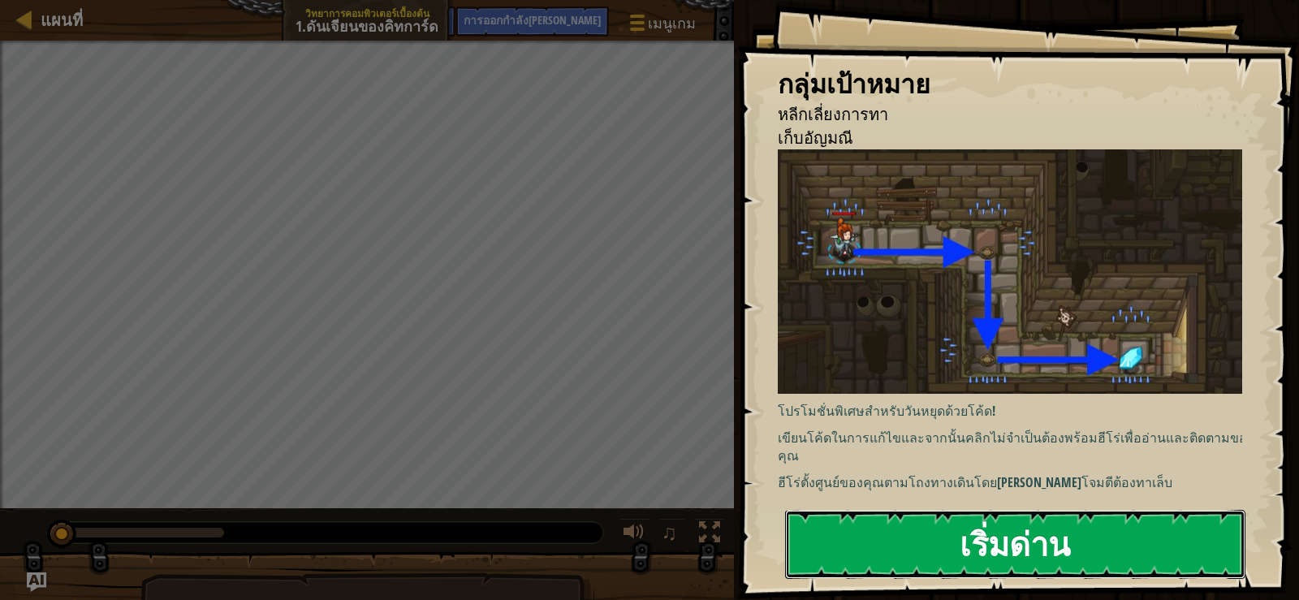
click at [934, 537] on button "เริ่มด่าน" at bounding box center [1015, 544] width 460 height 68
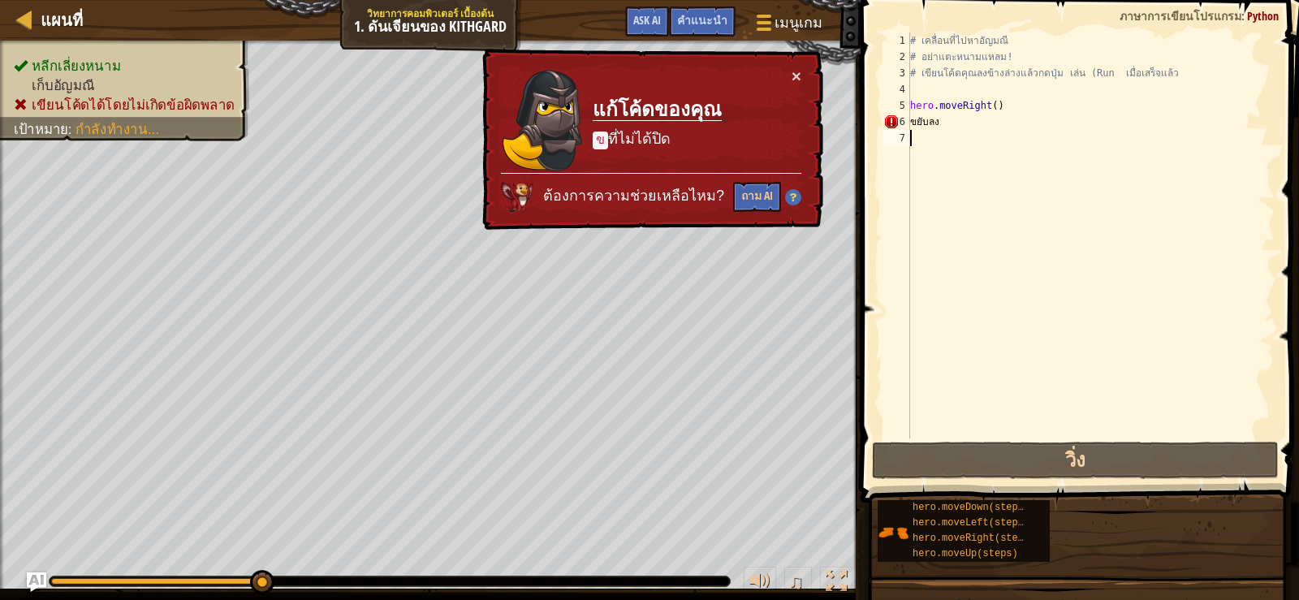
click at [996, 103] on div "# เคลื่อนที่ไปหา[PERSON_NAME] # อย่าแตะหนามแหลม! # เขียนโค้ดคุณลงข้างล่างแล้วกด…" at bounding box center [1091, 251] width 368 height 438
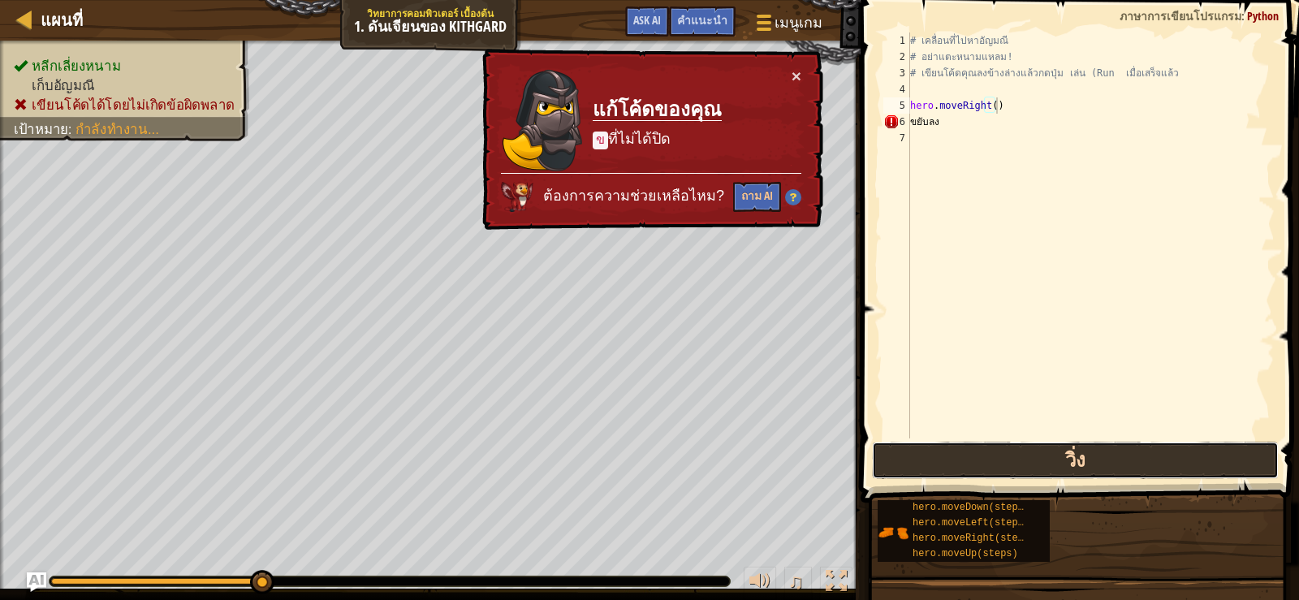
click at [1042, 460] on button "วิ่ง" at bounding box center [1075, 460] width 407 height 37
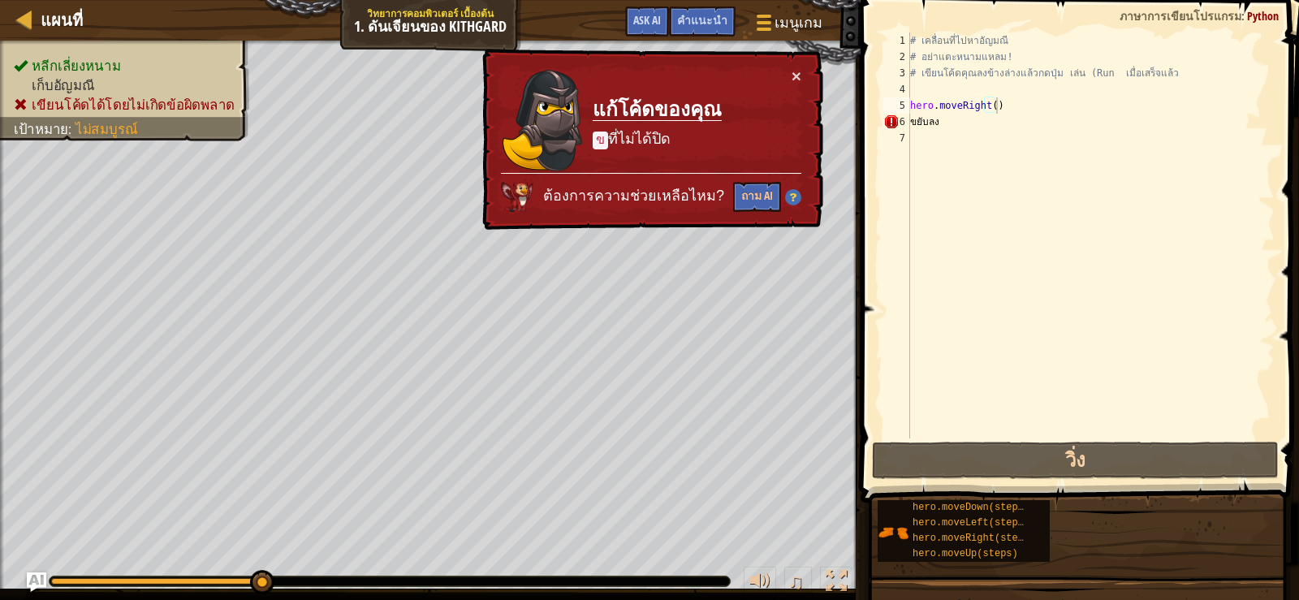
click at [707, 126] on td "แก้โค้ดของคุณ ข [PERSON_NAME]ได้ปิด" at bounding box center [657, 120] width 131 height 106
click at [792, 64] on div "× แก้โค้ดของคุณ ข [PERSON_NAME]ได้ปิด ต้องการความช่วยเหลือไหม? ถาม AI" at bounding box center [651, 140] width 344 height 182
click at [795, 76] on button "×" at bounding box center [797, 75] width 10 height 17
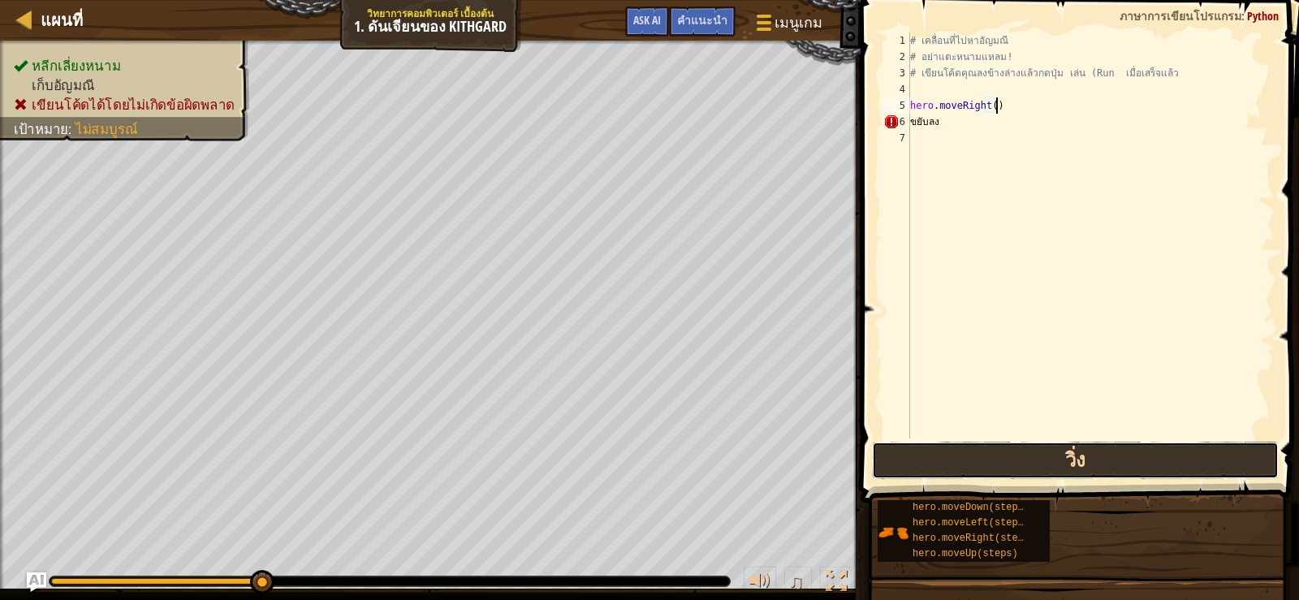
click at [1040, 457] on button "วิ่ง" at bounding box center [1075, 460] width 407 height 37
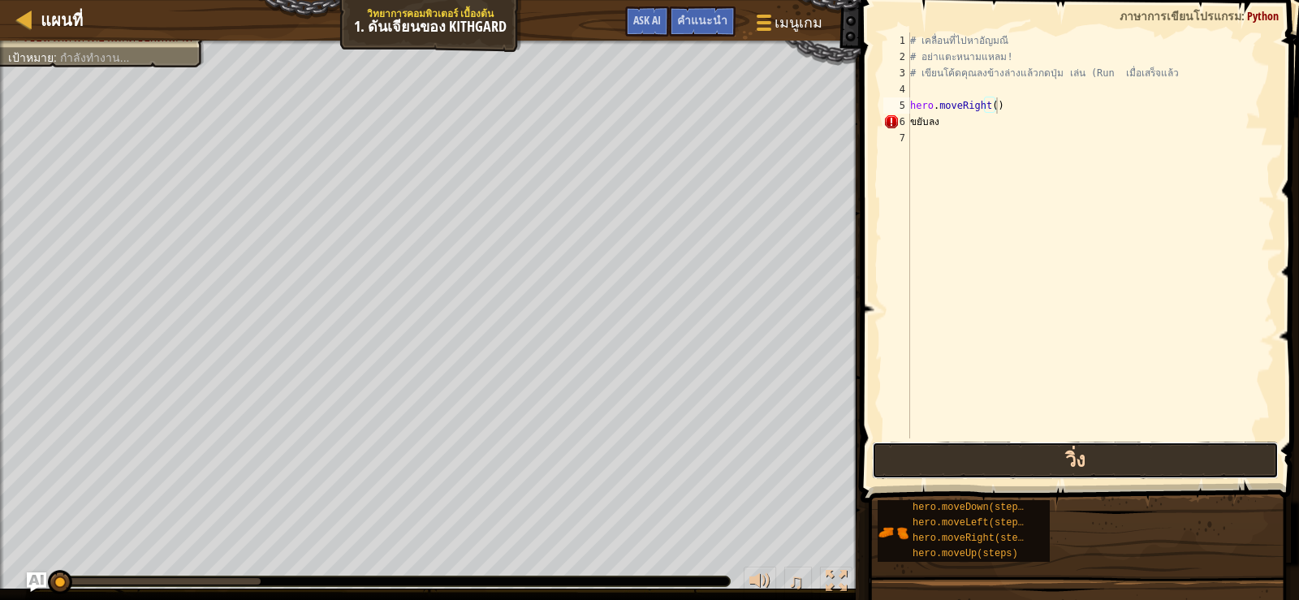
click at [1040, 452] on button "วิ่ง" at bounding box center [1075, 460] width 407 height 37
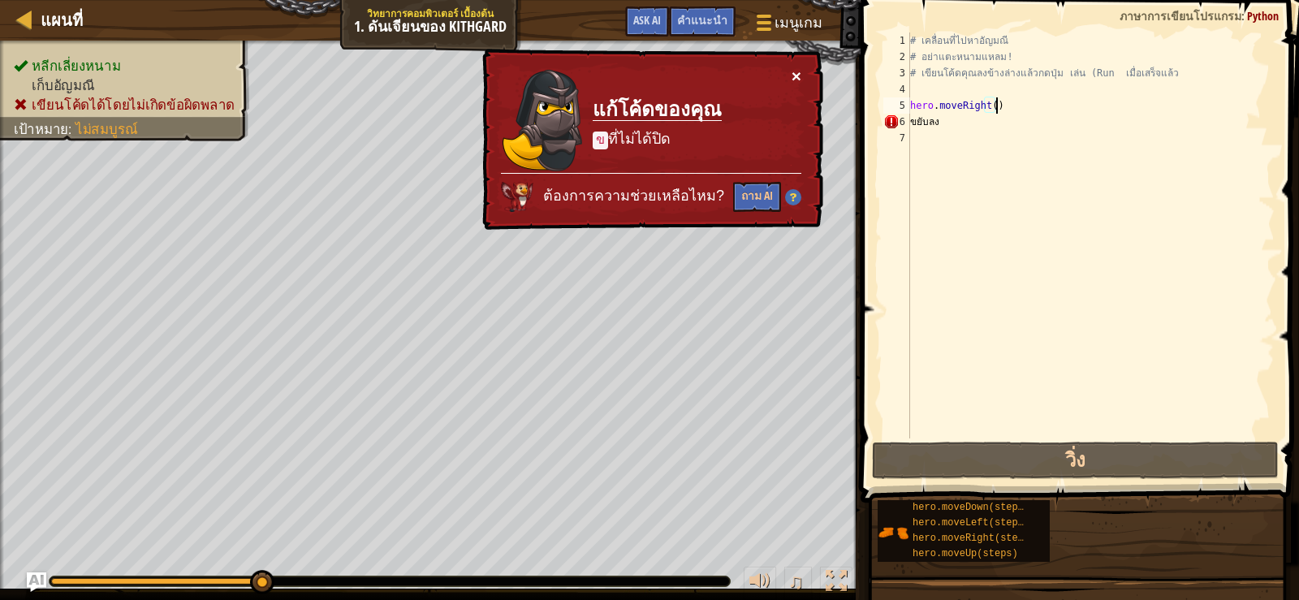
click at [796, 73] on button "×" at bounding box center [797, 75] width 10 height 17
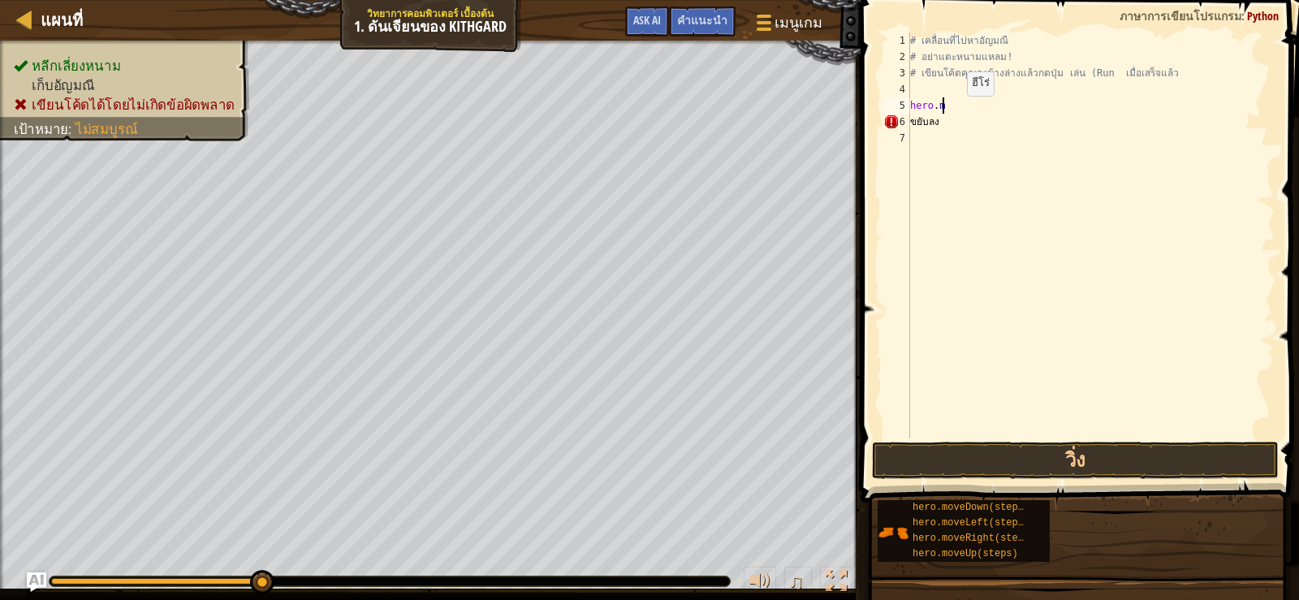
type textarea "h"
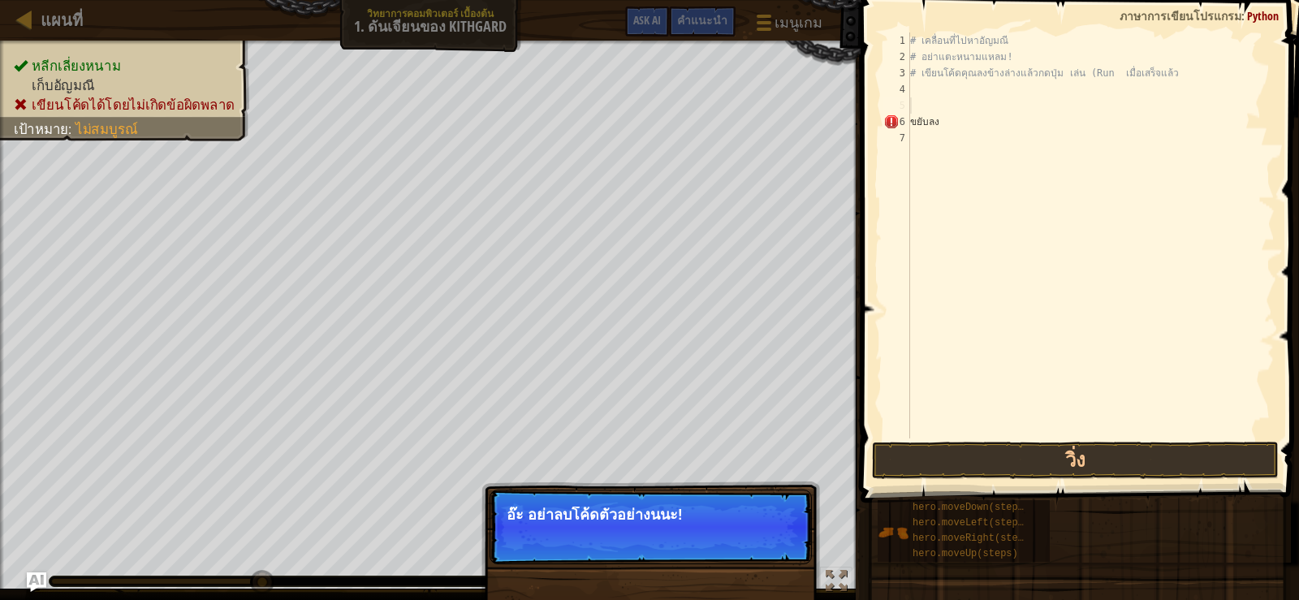
click at [958, 126] on div "# เคลื่อนที่ไปหา[PERSON_NAME] # อย่าแตะหนามแหลม! # เขียนโค้ดคุณลงข้างล่างแล้วกด…" at bounding box center [1091, 251] width 368 height 438
type textarea "ขยับลง"
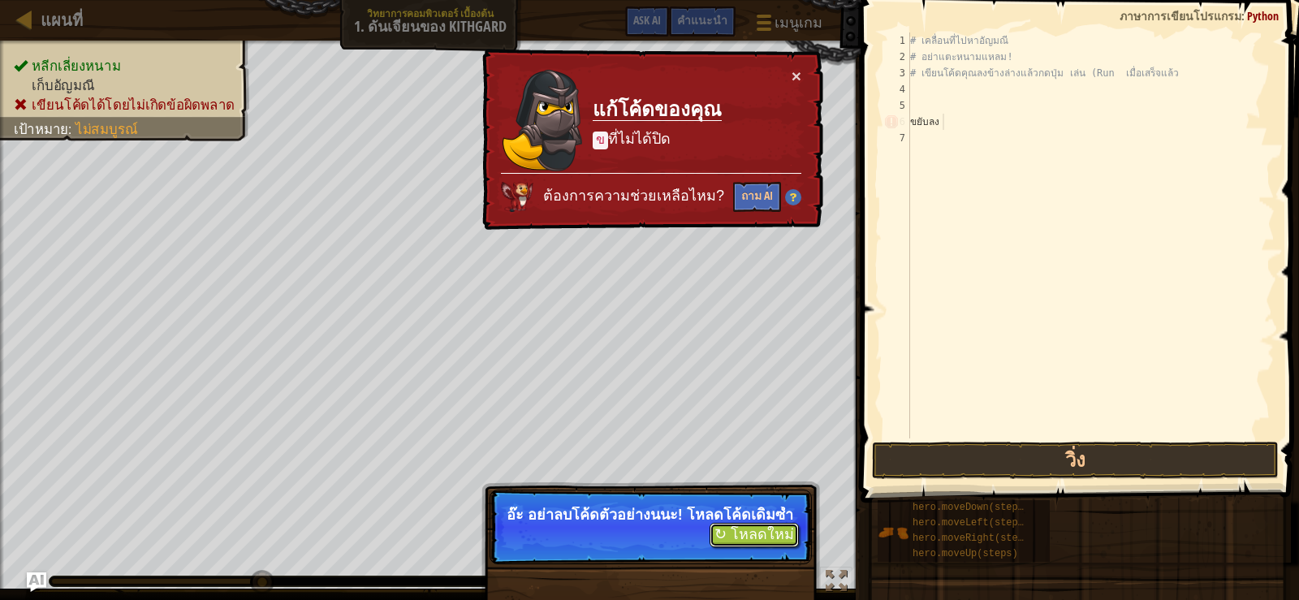
click at [749, 547] on button "↻ โหลดใหม่" at bounding box center [754, 535] width 89 height 24
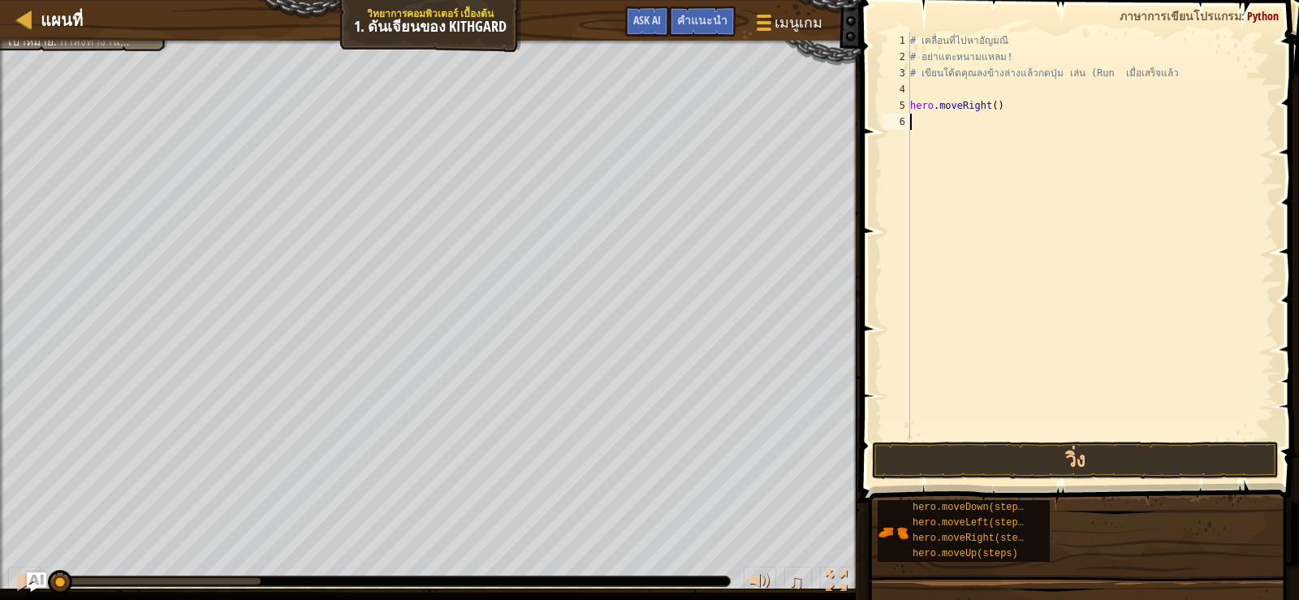
scroll to position [7, 0]
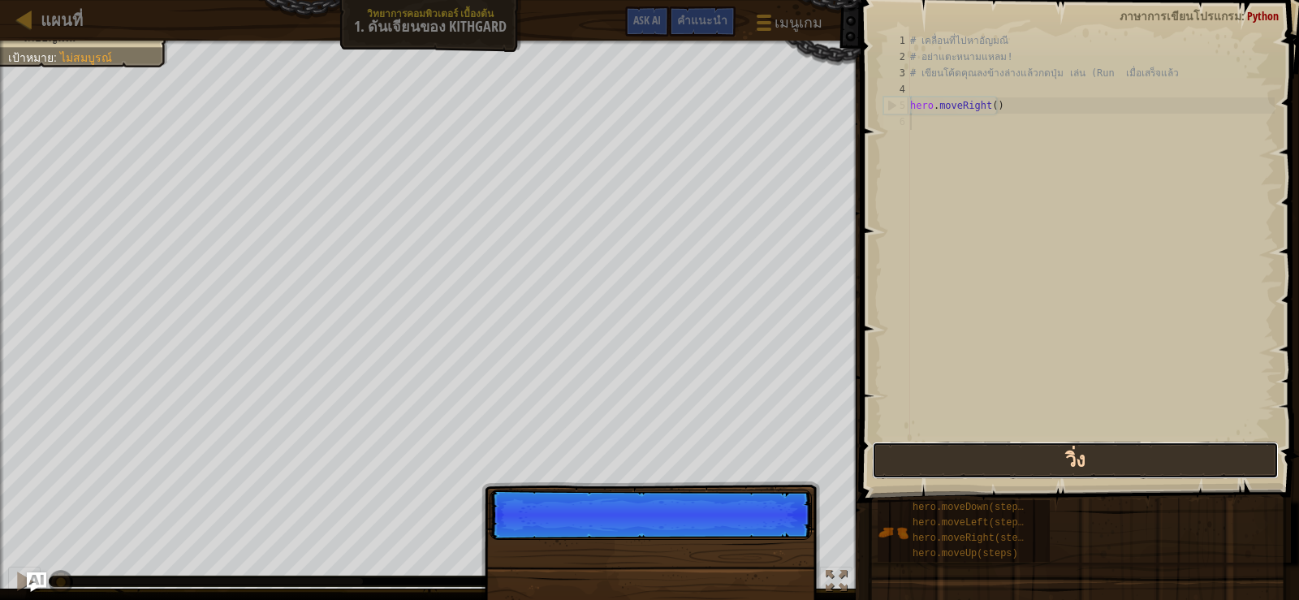
click at [989, 456] on button "วิ่ง" at bounding box center [1075, 460] width 407 height 37
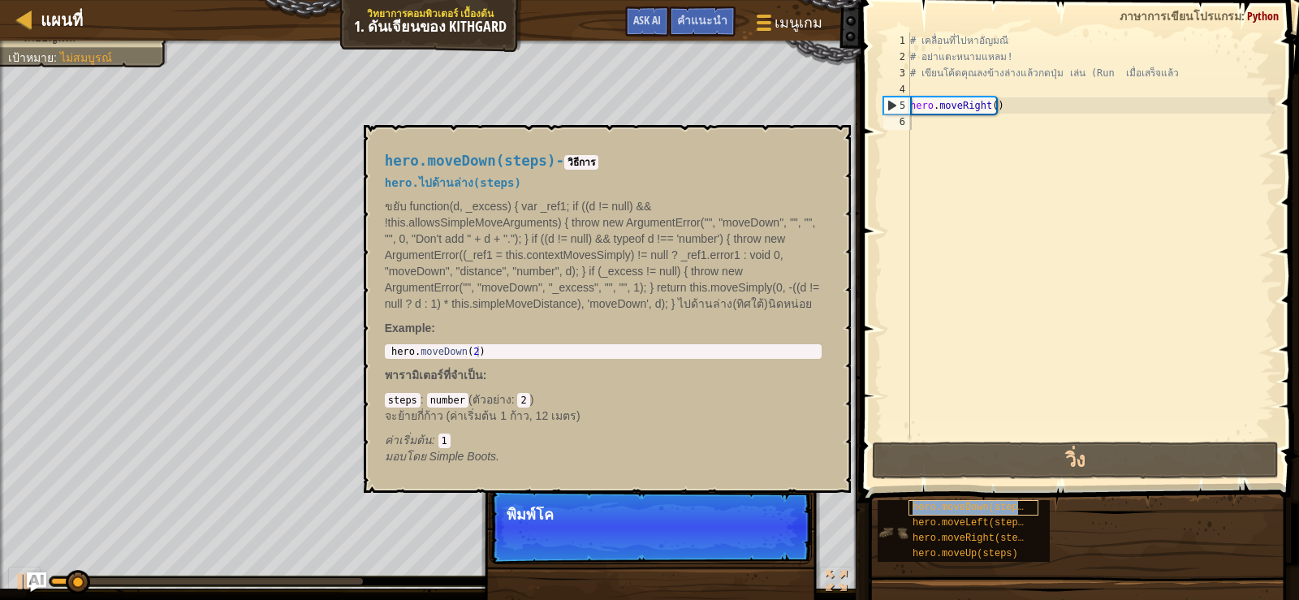
click at [923, 512] on span "hero.moveDown(steps)" at bounding box center [970, 507] width 117 height 11
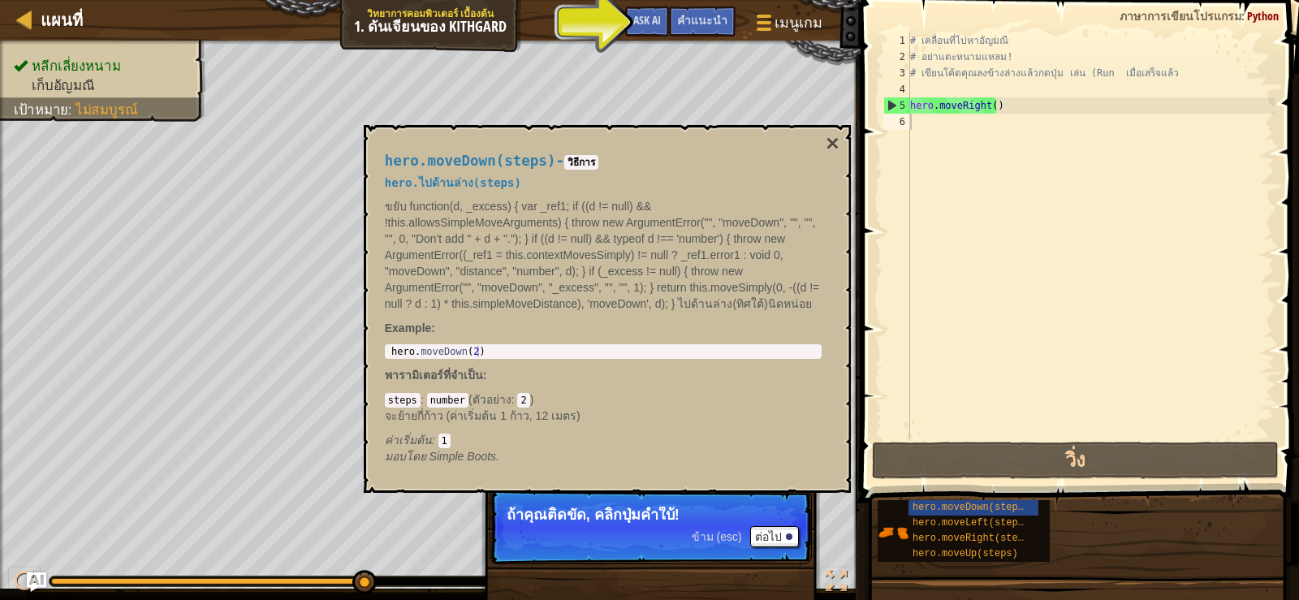
click at [583, 164] on code "วิธีการ" at bounding box center [581, 162] width 34 height 15
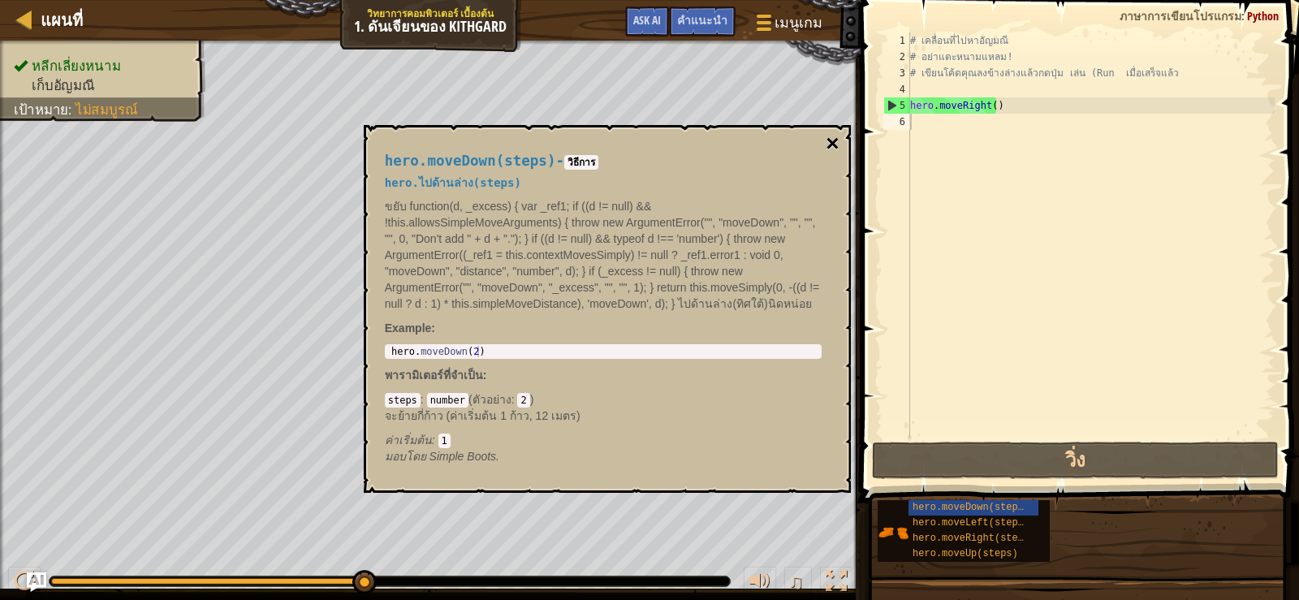
click at [826, 137] on button "×" at bounding box center [832, 143] width 13 height 23
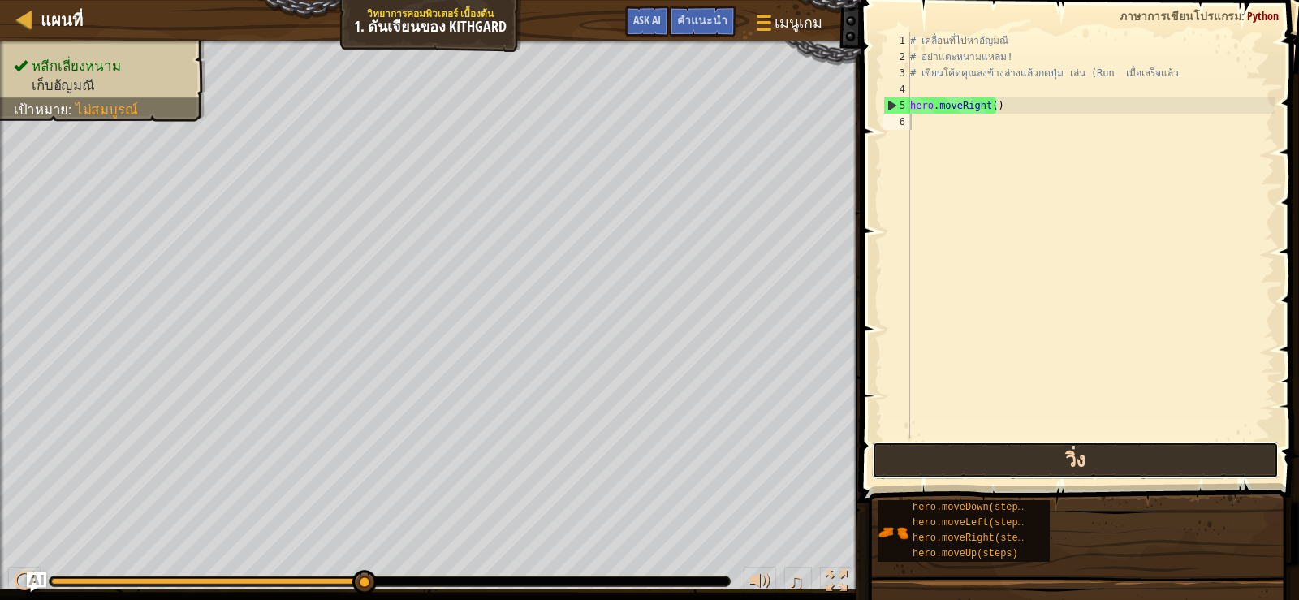
click at [1041, 463] on button "วิ่ง" at bounding box center [1075, 460] width 407 height 37
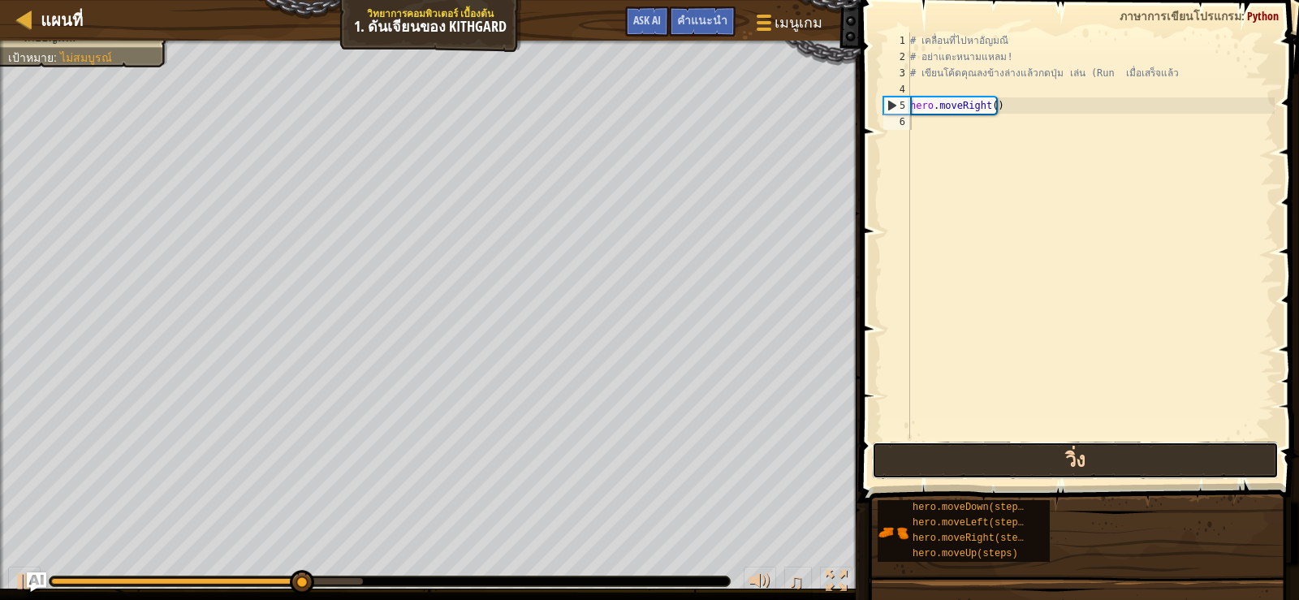
click at [1041, 463] on button "วิ่ง" at bounding box center [1075, 460] width 407 height 37
click at [1043, 460] on button "วิ่ง" at bounding box center [1075, 460] width 407 height 37
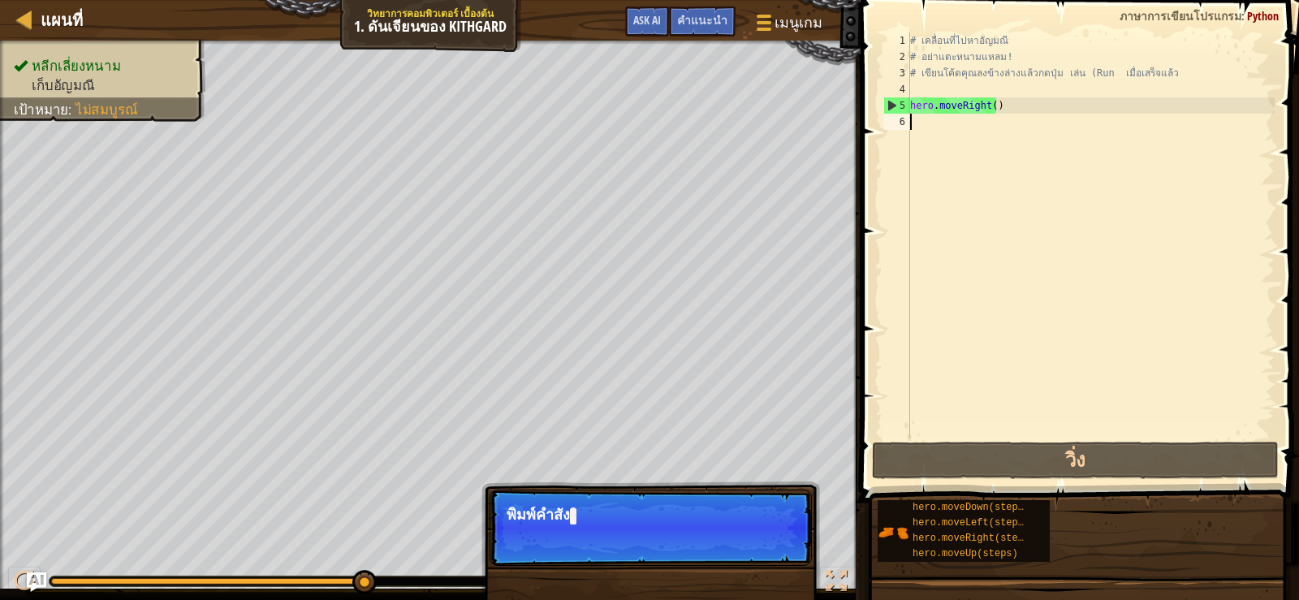
click at [922, 132] on div "# เคลื่อนที่ไปหาอัญมณี # อย่าแตะหนามแหลม! # เขียนโค้ดคุณลงข้างล่างแล้วกดปุ่ม เล…" at bounding box center [1091, 251] width 368 height 438
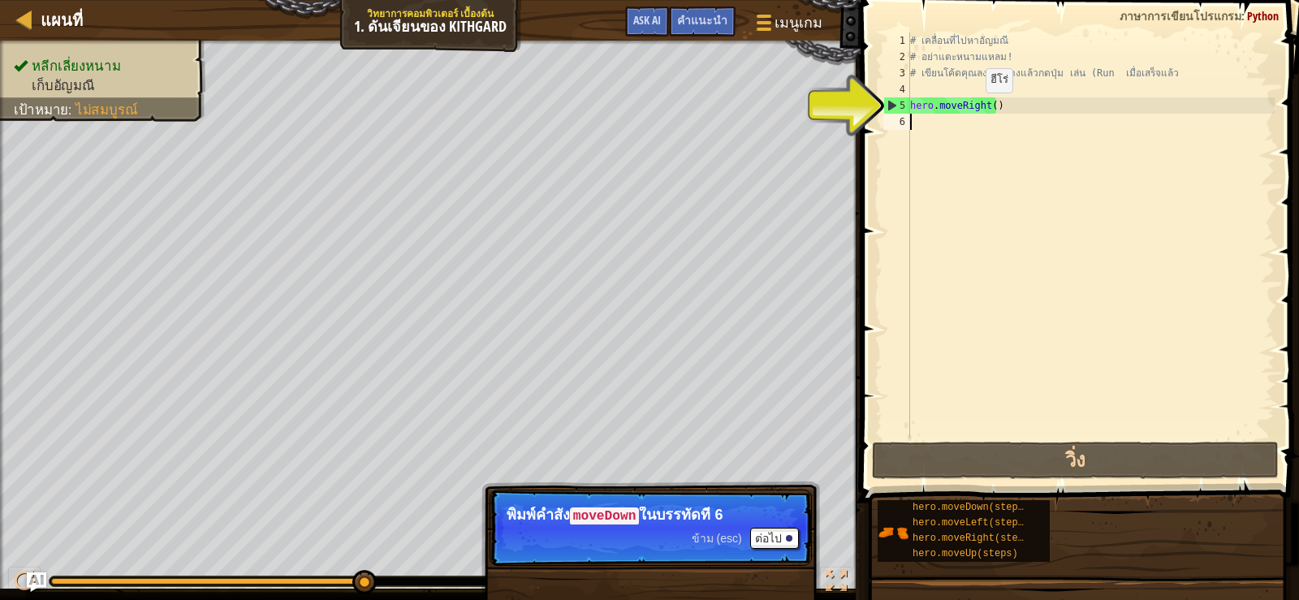
click at [972, 109] on div "# เคลื่อนที่ไปหาอัญมณี # อย่าแตะหนามแหลม! # เขียนโค้ดคุณลงข้างล่างแล้วกดปุ่ม เล…" at bounding box center [1091, 251] width 368 height 438
type textarea "hero.moveRight()"
click at [1004, 102] on div "# เคลื่อนที่ไปหาอัญมณี # อย่าแตะหนามแหลม! # เขียนโค้ดคุณลงข้างล่างแล้วกดปุ่ม เล…" at bounding box center [1091, 251] width 368 height 438
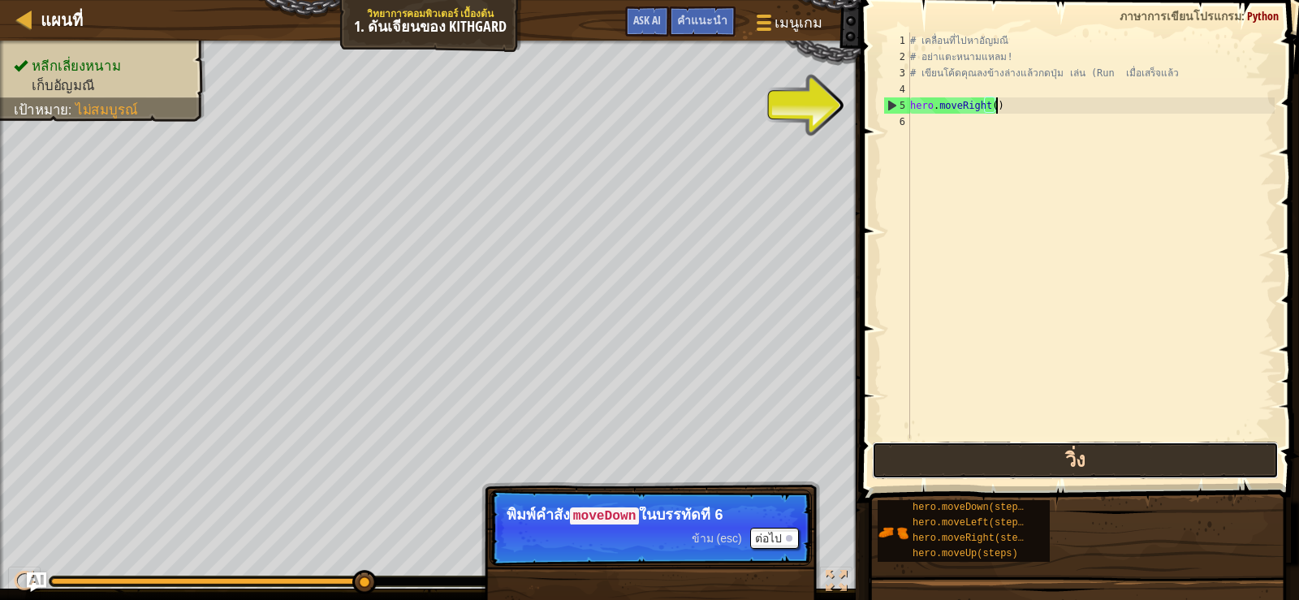
click at [1092, 463] on button "วิ่ง" at bounding box center [1075, 460] width 407 height 37
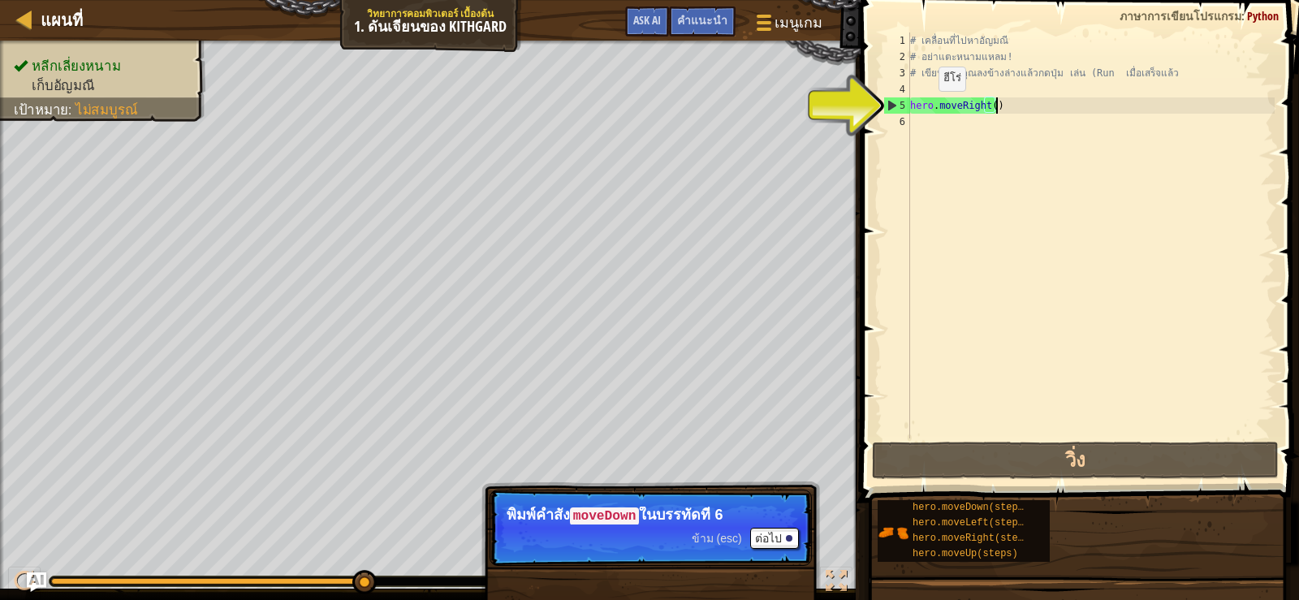
click at [925, 107] on div "# เคลื่อนที่ไปหาอัญมณี # อย่าแตะหนามแหลม! # เขียนโค้ดคุณลงข้างล่างแล้วกดปุ่ม เล…" at bounding box center [1091, 251] width 368 height 438
click at [913, 128] on div "# เคลื่อนที่ไปหาอัญมณี # อย่าแตะหนามแหลม! # เขียนโค้ดคุณลงข้างล่างแล้วกดปุ่ม เล…" at bounding box center [1091, 251] width 368 height 438
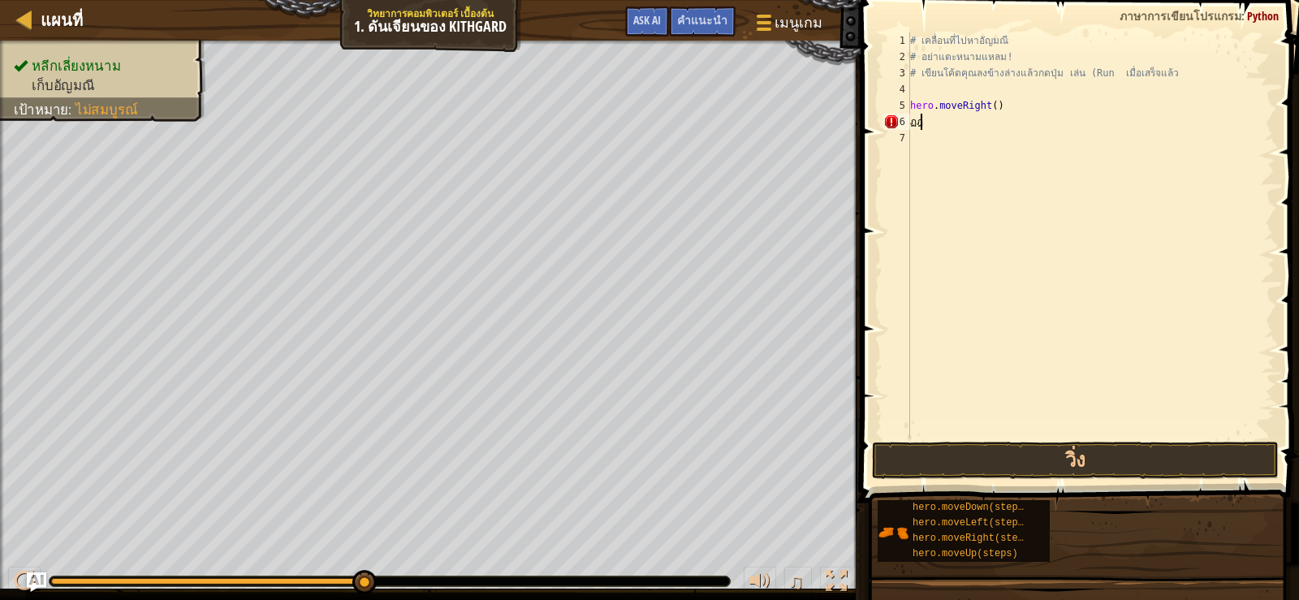
type textarea "ฏ"
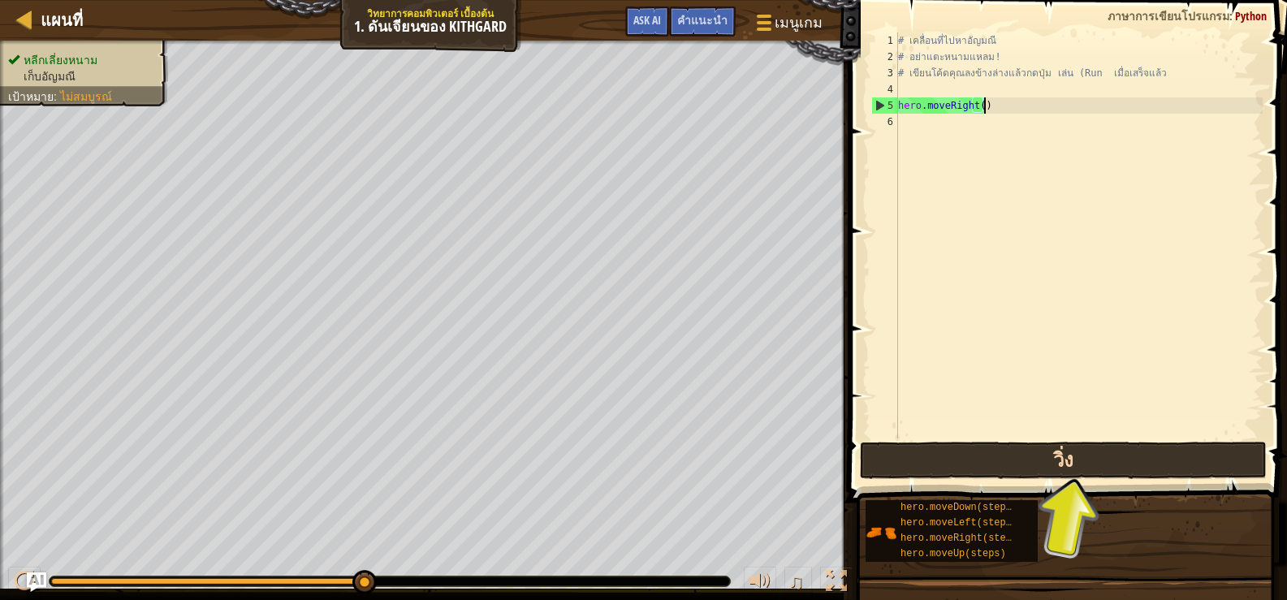
type textarea "hero.moveRight()"
click at [1072, 463] on button "วิ่ง" at bounding box center [1063, 460] width 407 height 37
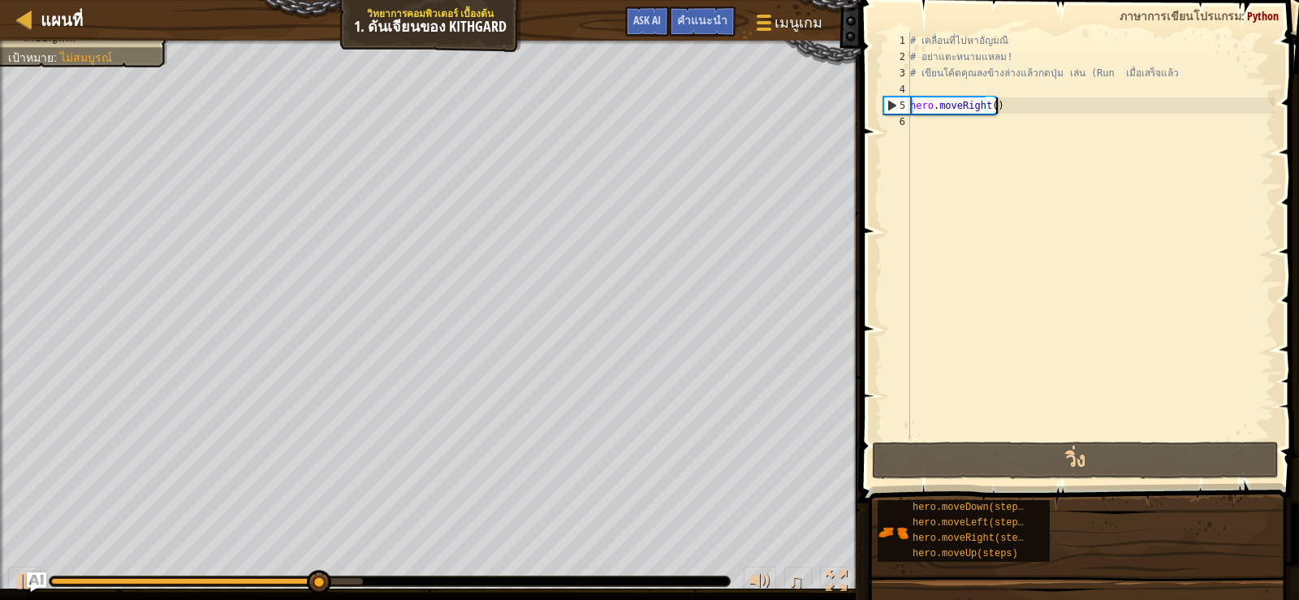
click at [920, 126] on div "# เคลื่อนที่ไปหาอัญมณี # อย่าแตะหนามแหลม! # เขียนโค้ดคุณลงข้างล่างแล้วกดปุ่ม เล…" at bounding box center [1091, 251] width 368 height 438
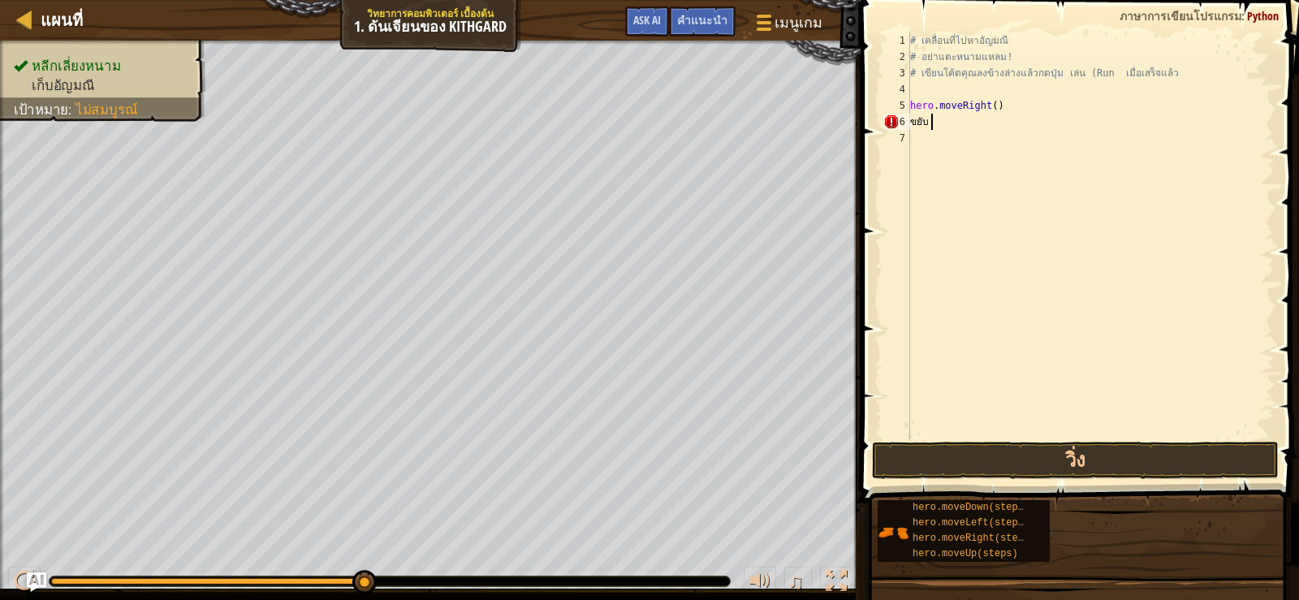
scroll to position [7, 1]
click at [1029, 105] on div "# เคลื่อนที่ไปหา[PERSON_NAME] # อย่าแตะหนามแหลม! # เขียนโค้ดคุณลงข้างล่างแล้วกด…" at bounding box center [1091, 251] width 368 height 438
click at [957, 468] on button "วิ่ง" at bounding box center [1075, 460] width 407 height 37
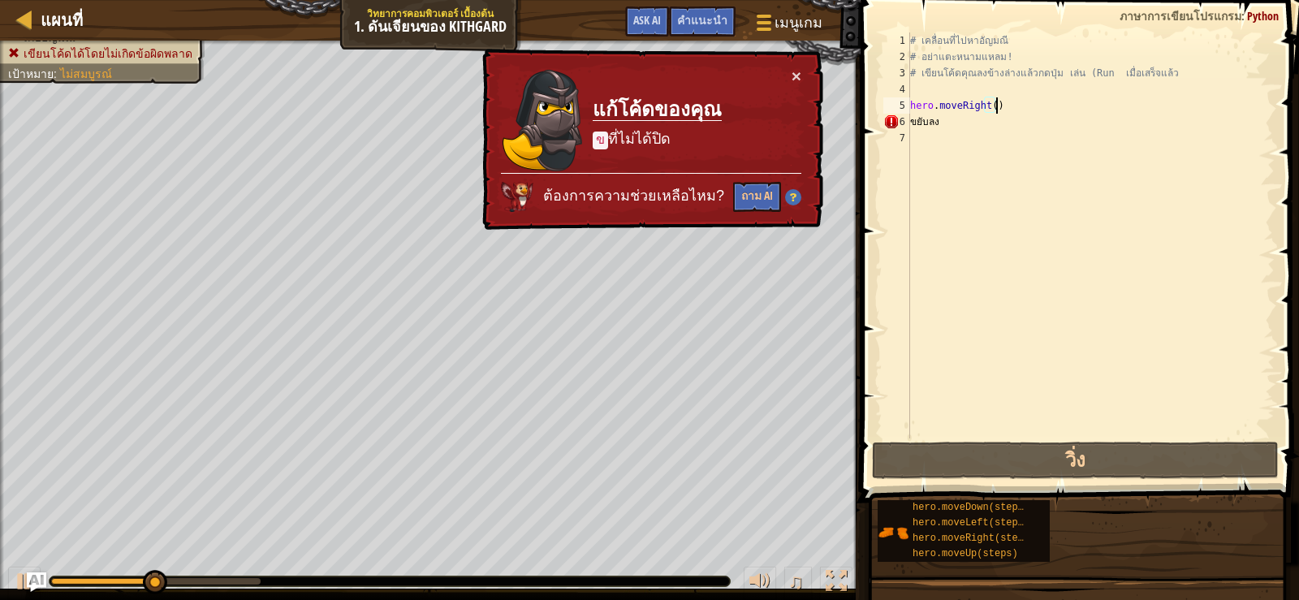
click at [1012, 112] on div "# เคลื่อนที่ไปหา[PERSON_NAME] # อย่าแตะหนามแหลม! # เขียนโค้ดคุณลงข้างล่างแล้วกด…" at bounding box center [1091, 251] width 368 height 438
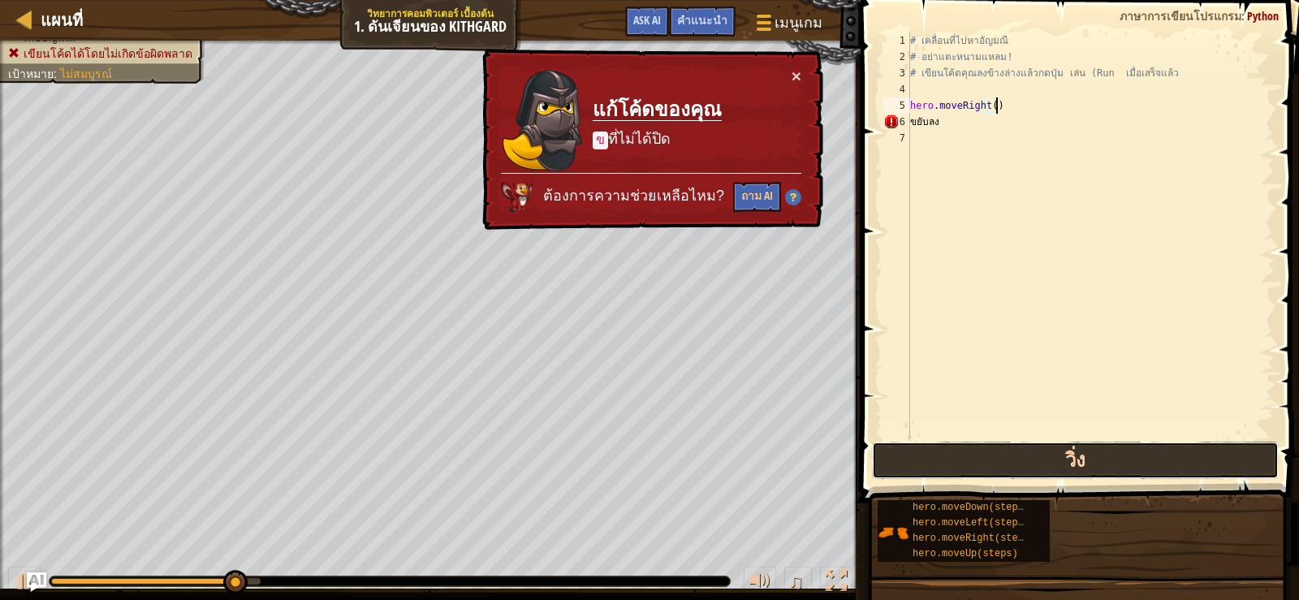
click at [1044, 473] on button "วิ่ง" at bounding box center [1075, 460] width 407 height 37
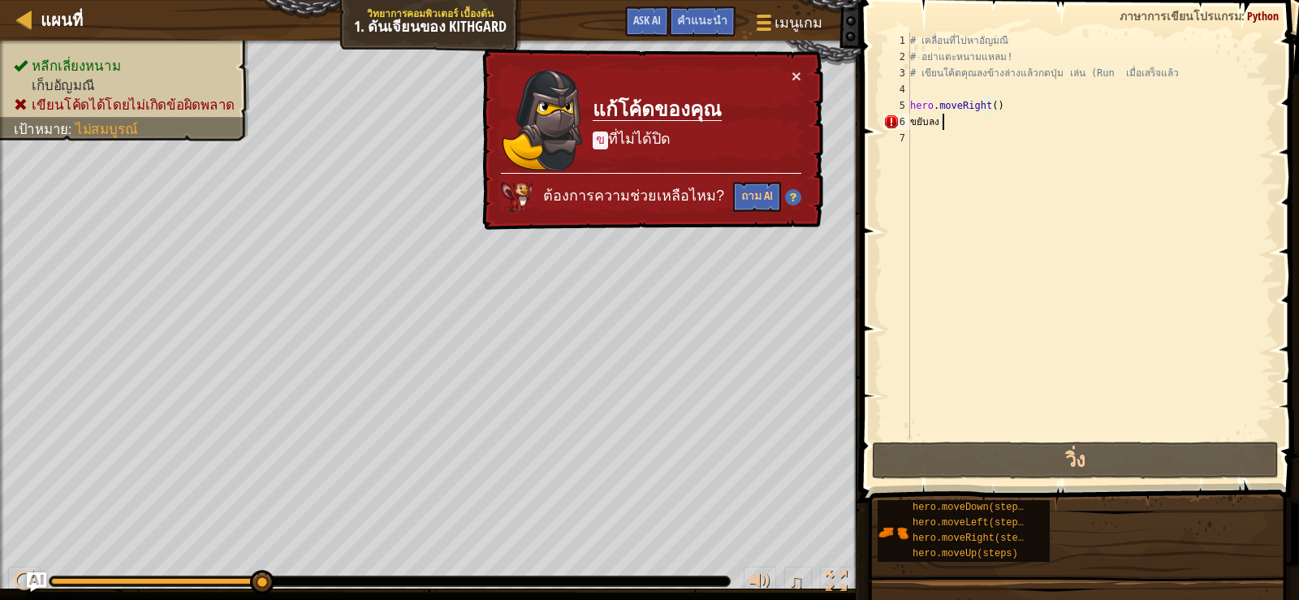
click at [951, 120] on div "# เคลื่อนที่ไปหา[PERSON_NAME] # อย่าแตะหนามแหลม! # เขียนโค้ดคุณลงข้างล่างแล้วกด…" at bounding box center [1091, 251] width 368 height 438
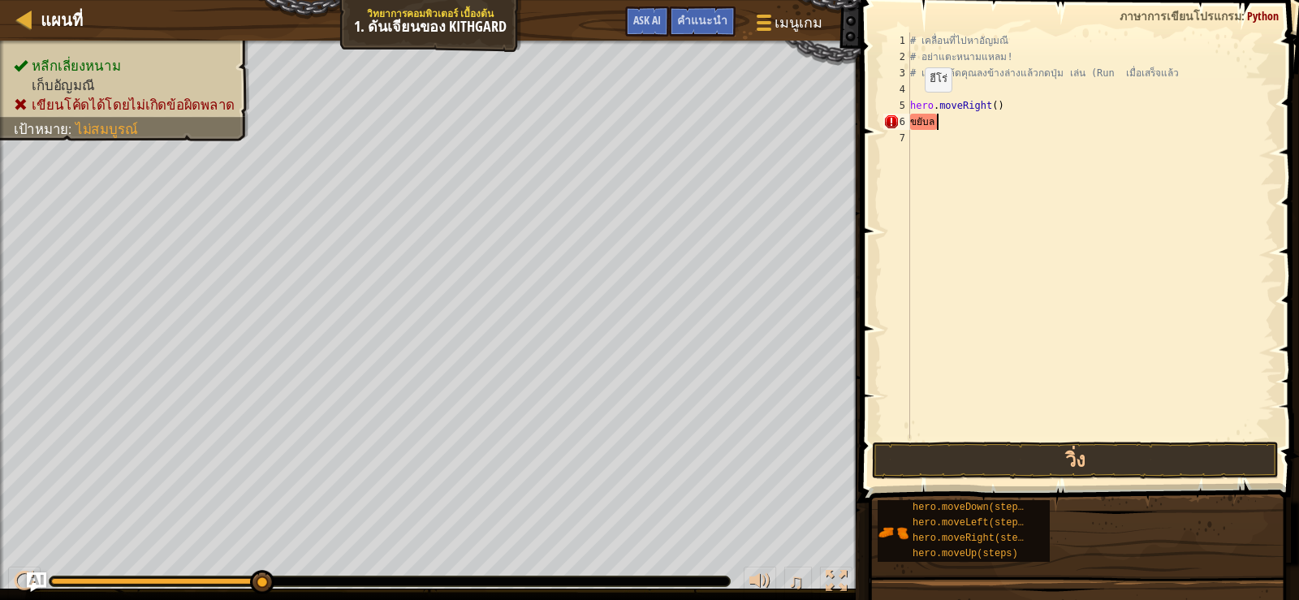
type textarea "ข"
click at [22, 13] on div at bounding box center [25, 19] width 20 height 20
select select "th"
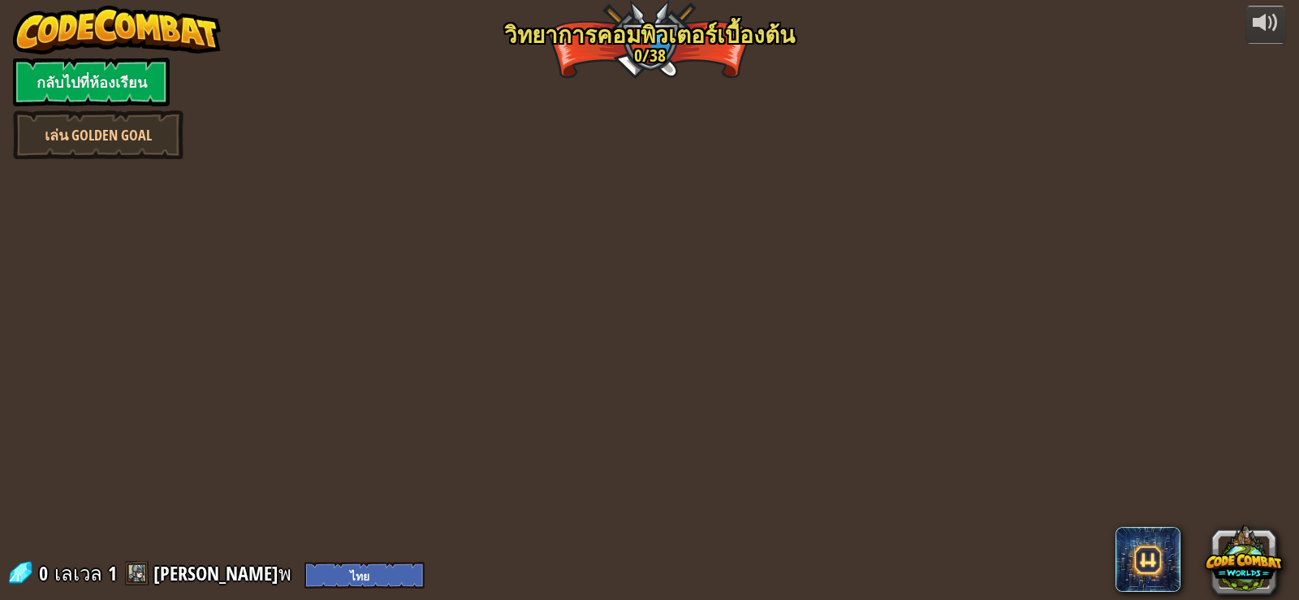
select select "th"
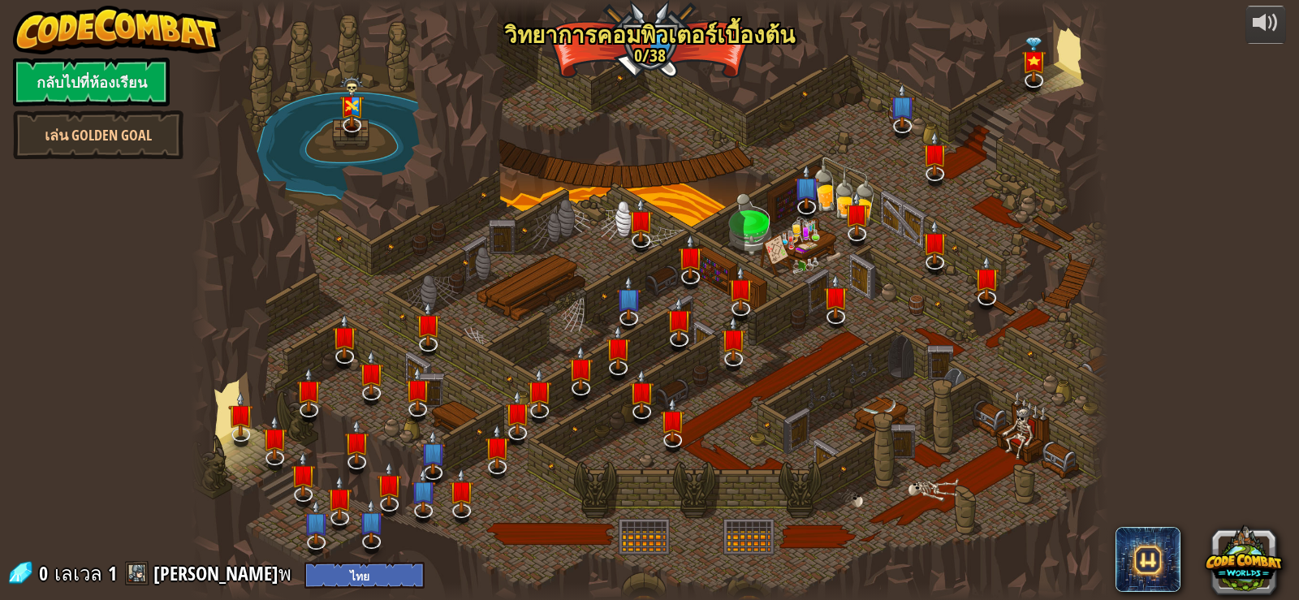
select select "th"
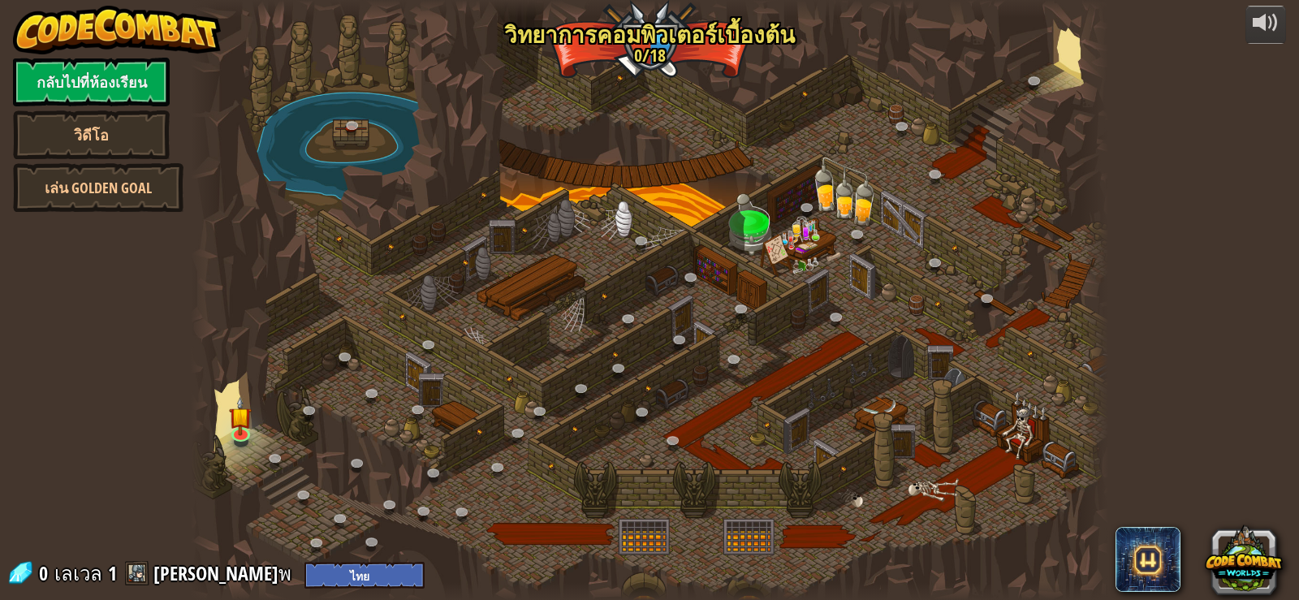
select select "th"
click at [236, 436] on link at bounding box center [242, 432] width 32 height 32
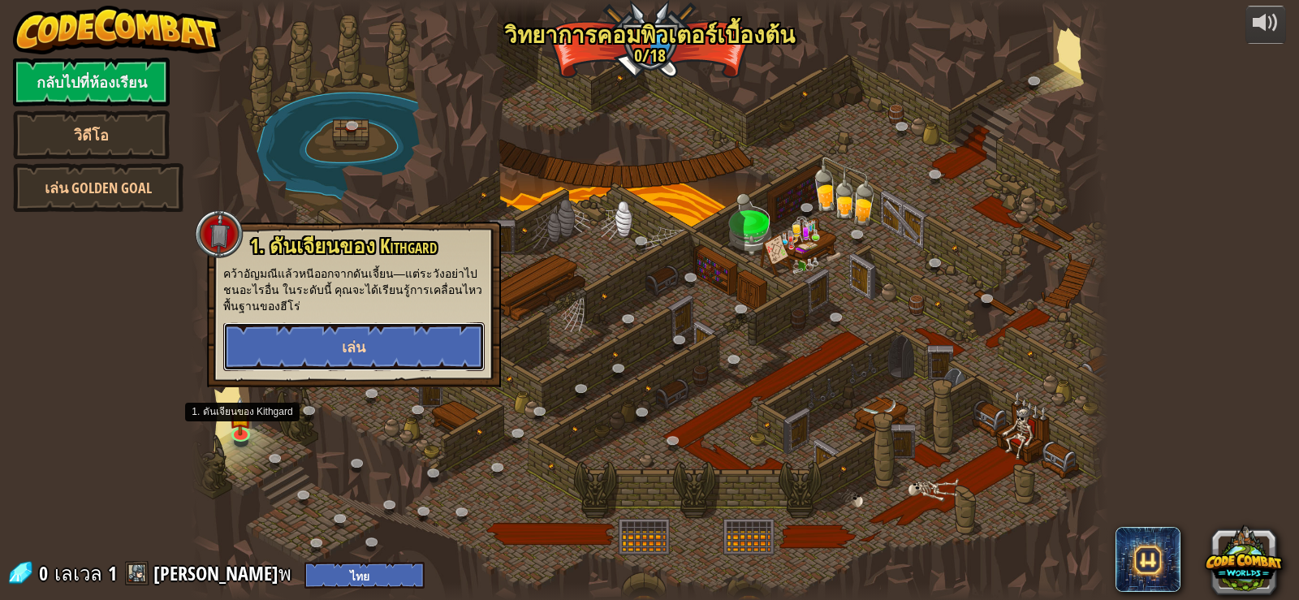
click at [318, 334] on button "เล่น" at bounding box center [353, 346] width 261 height 49
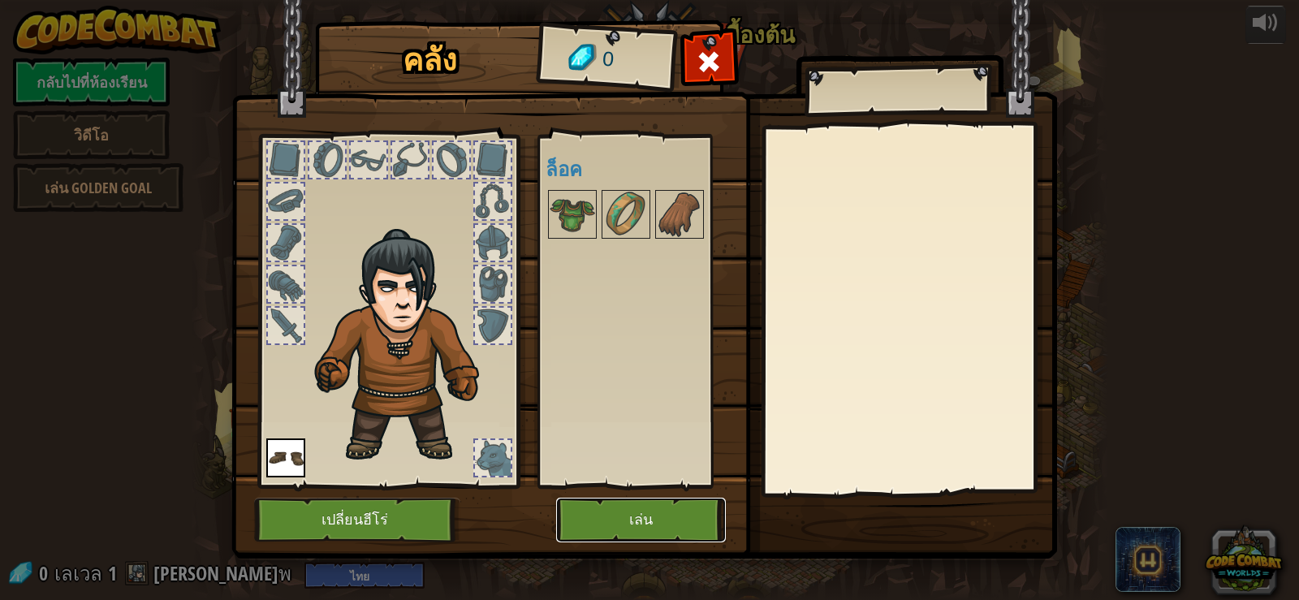
click at [627, 518] on button "เล่น" at bounding box center [641, 520] width 170 height 45
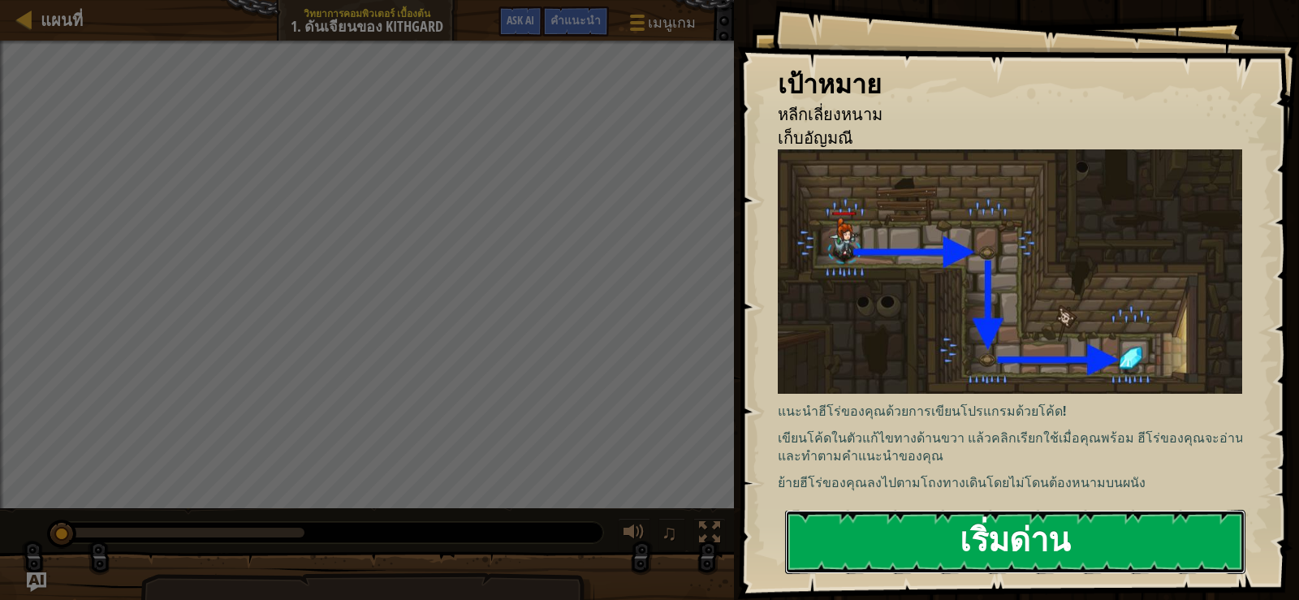
drag, startPoint x: 1075, startPoint y: 524, endPoint x: 1083, endPoint y: 521, distance: 8.7
click at [1081, 527] on button "เริ่มด่าน" at bounding box center [1015, 542] width 460 height 64
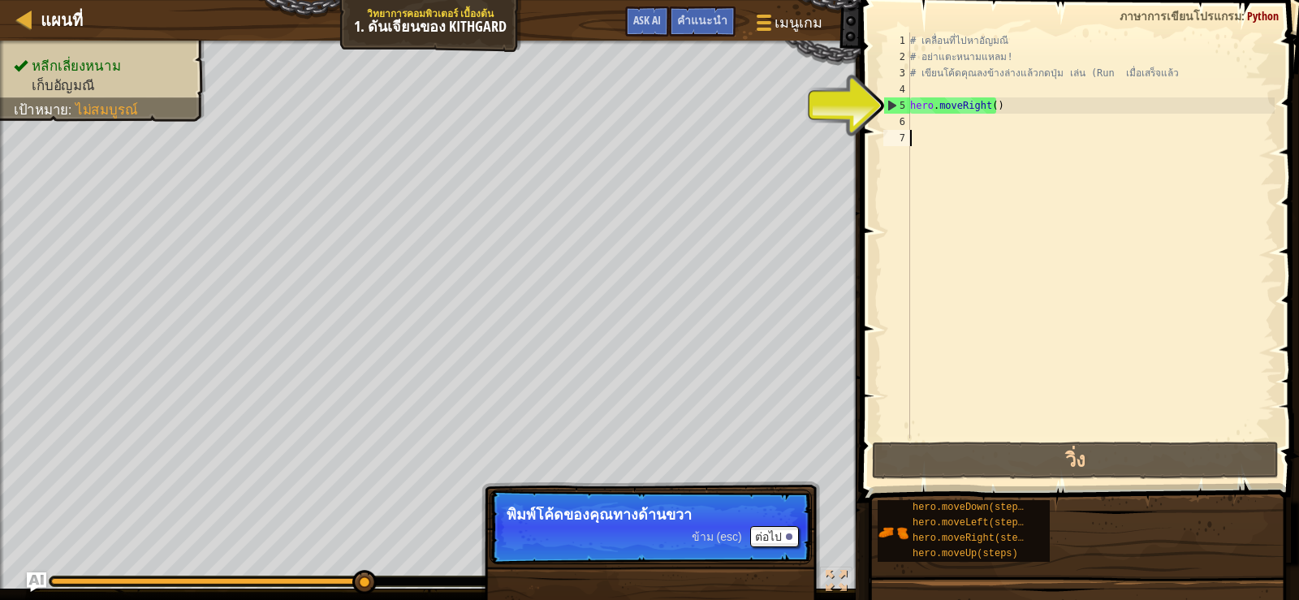
click at [999, 101] on div "# เคลื่อนที่ไปหาอัญมณี # อย่าแตะหนามแหลม! # เขียนโค้ดคุณลงข้างล่างแล้วกดปุ่ม เล…" at bounding box center [1091, 251] width 368 height 438
type textarea "hero.moveRight()"
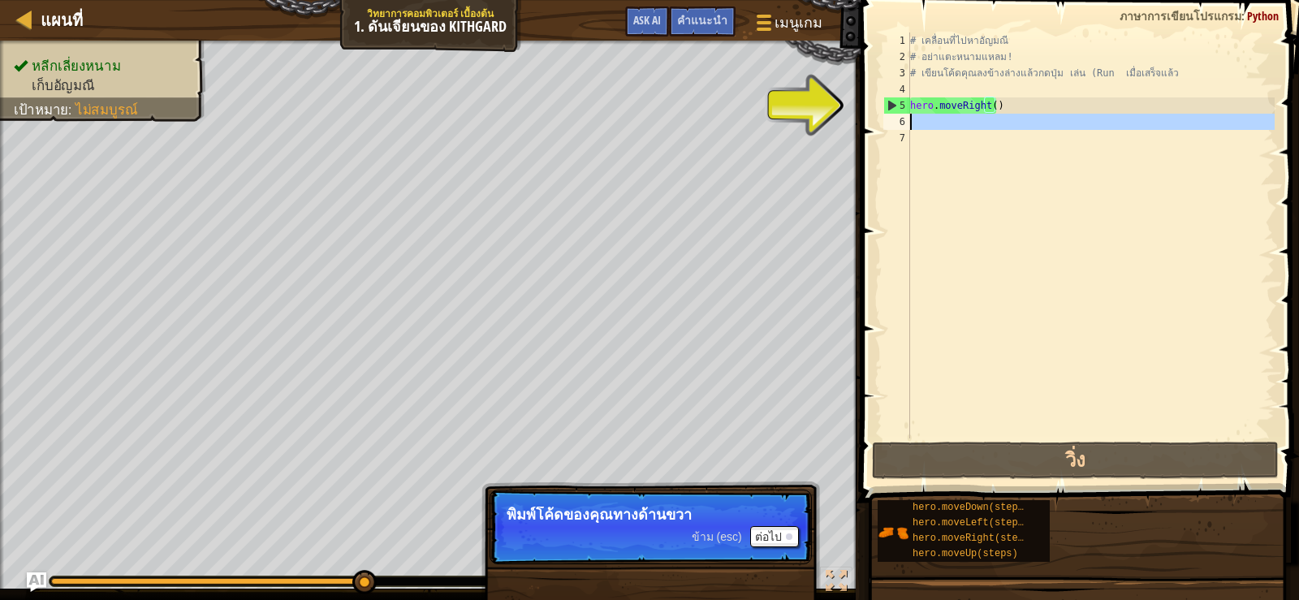
click at [909, 122] on div "6" at bounding box center [896, 122] width 27 height 16
type textarea "โ"
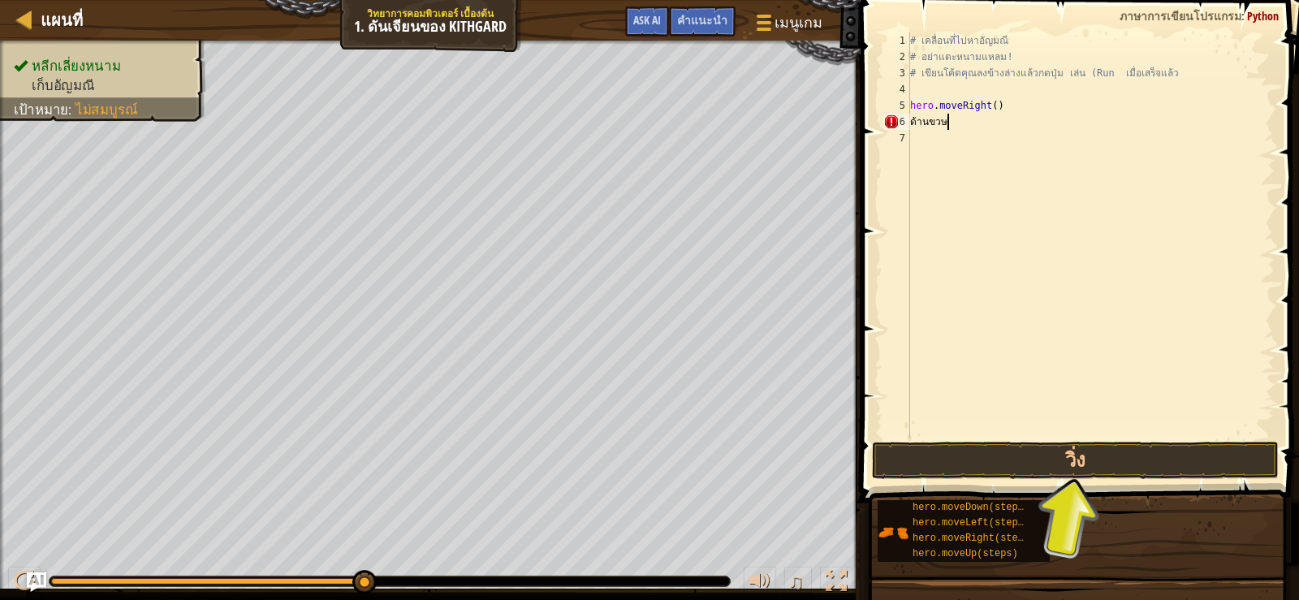
scroll to position [7, 2]
type textarea "ด้านขวา"
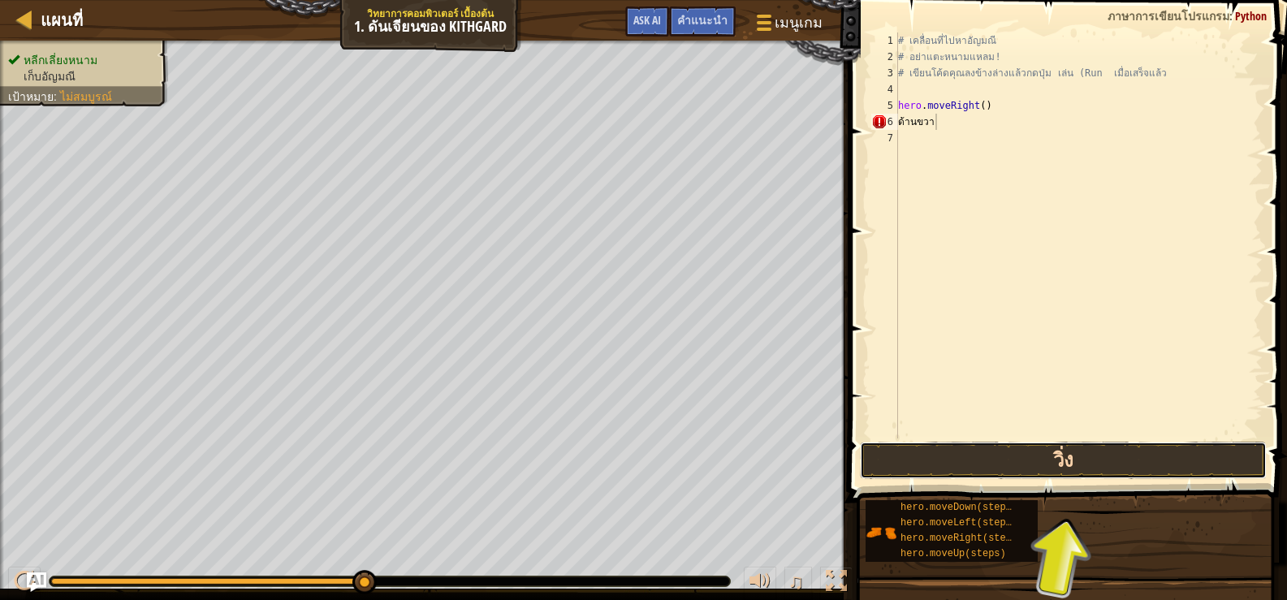
click at [1059, 461] on button "วิ่ง" at bounding box center [1063, 460] width 407 height 37
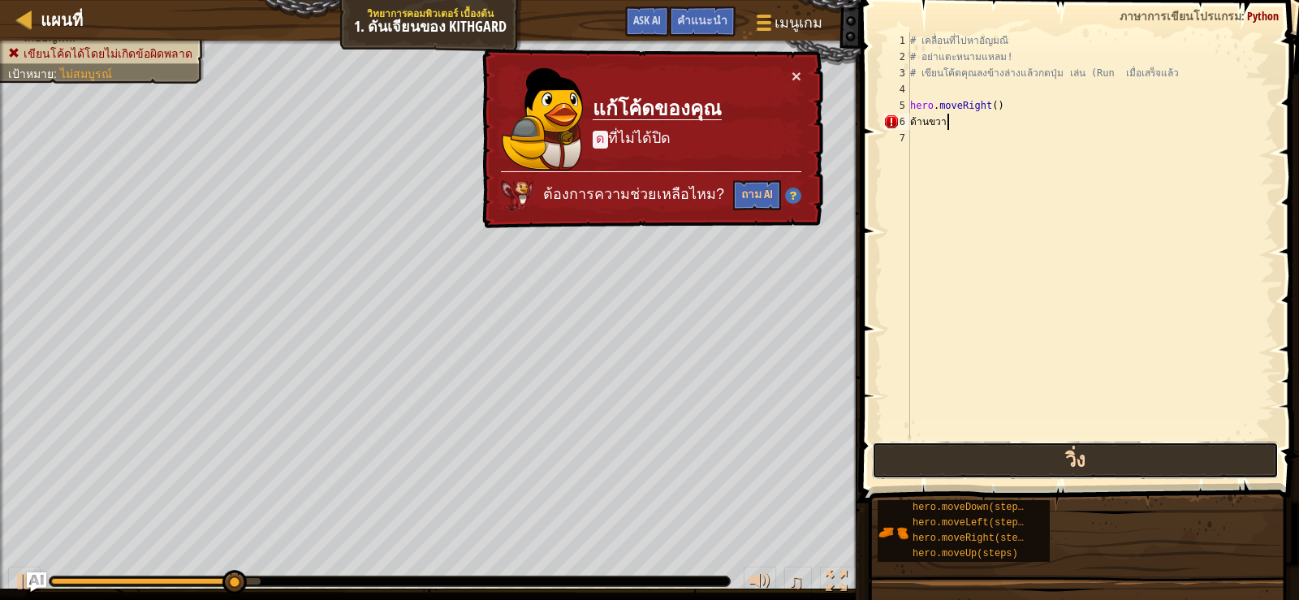
click at [1063, 459] on button "วิ่ง" at bounding box center [1075, 460] width 407 height 37
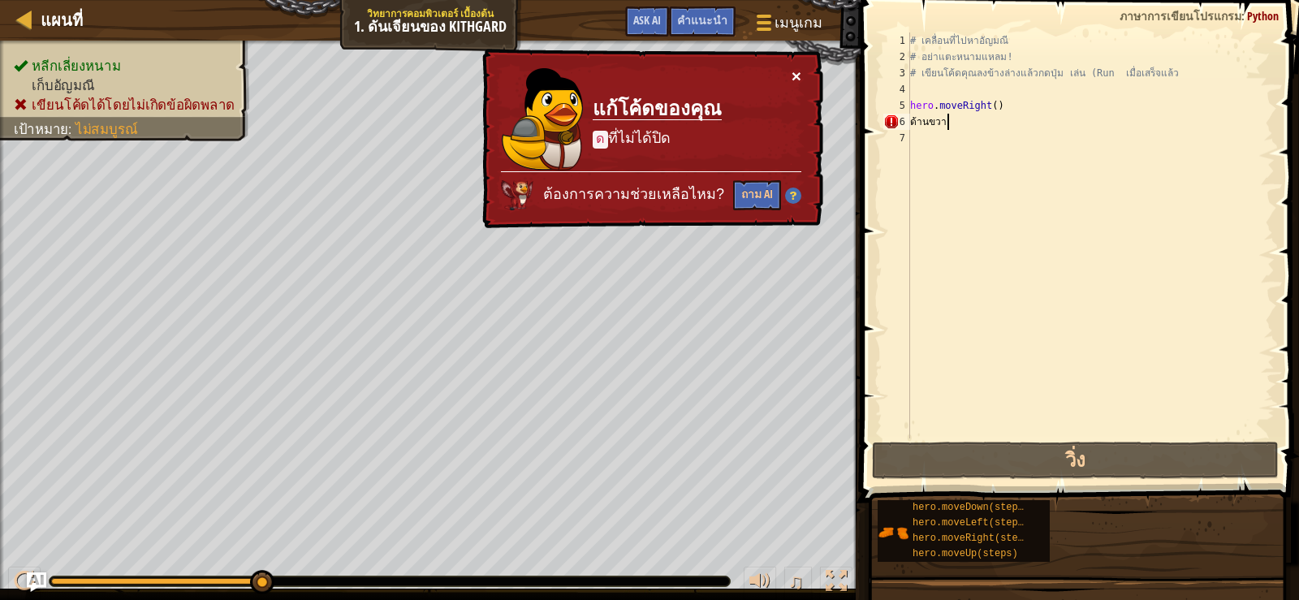
click at [795, 72] on button "×" at bounding box center [797, 75] width 10 height 17
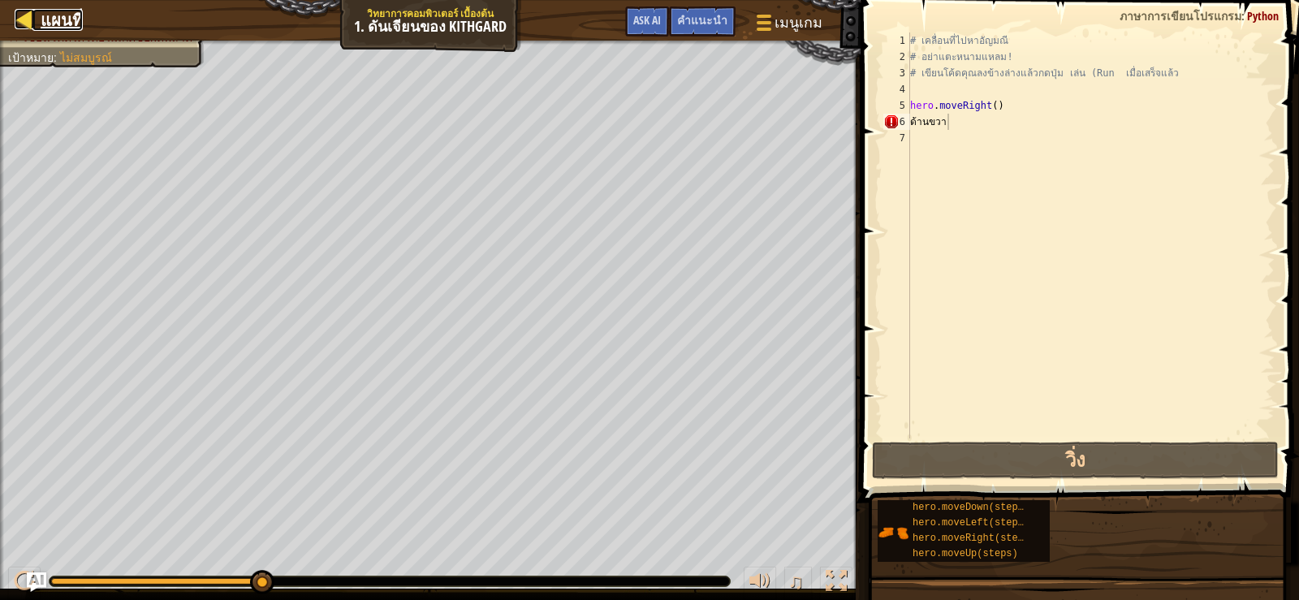
click at [21, 18] on div at bounding box center [25, 19] width 20 height 20
select select "th"
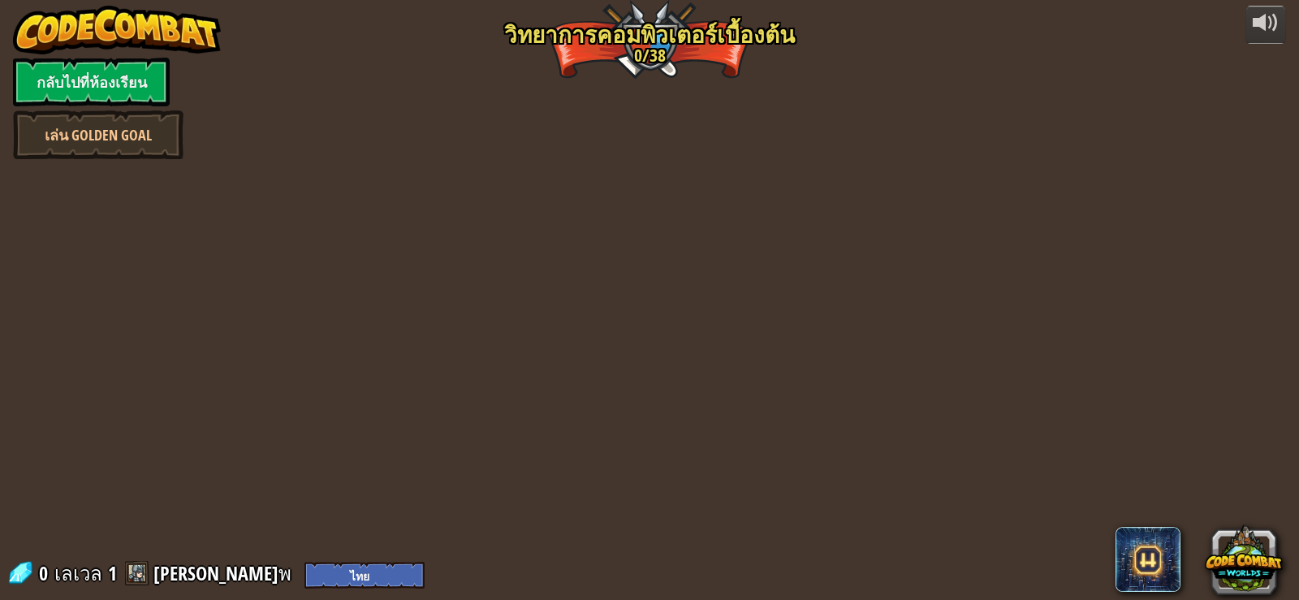
select select "th"
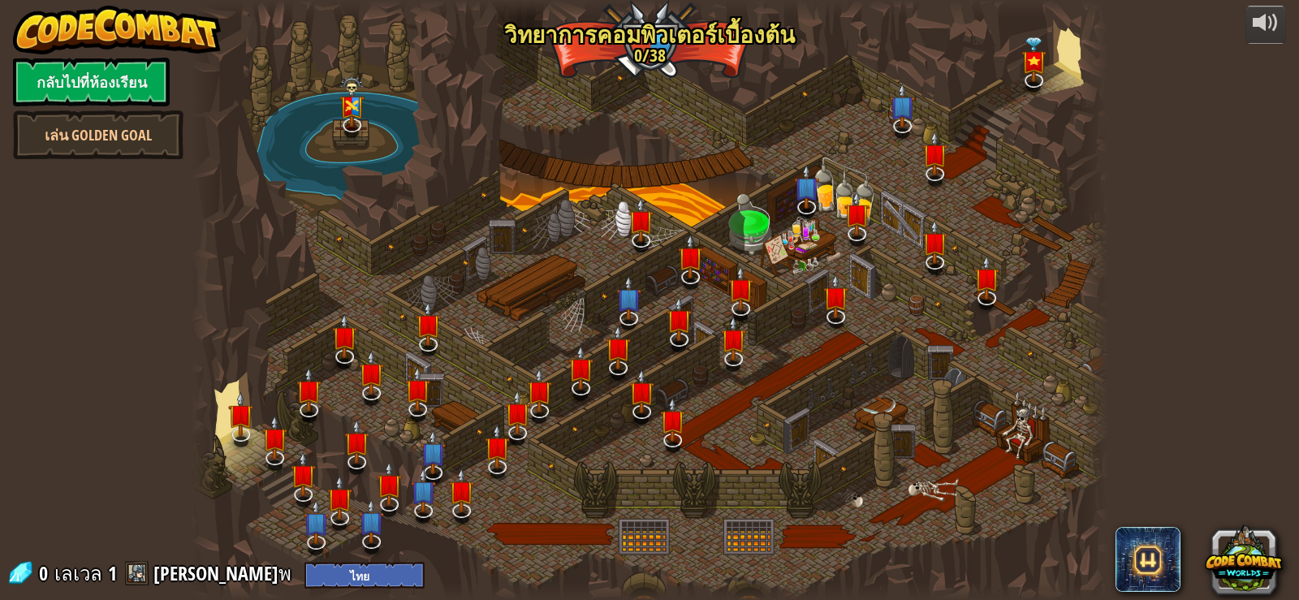
select select "th"
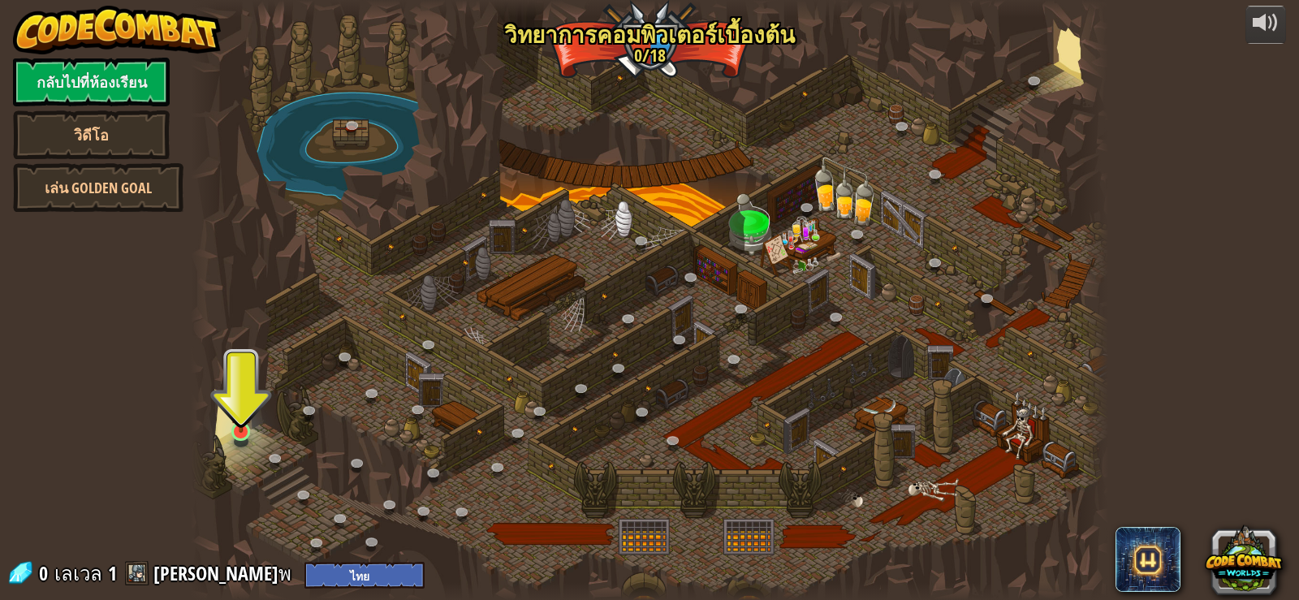
click at [244, 408] on img at bounding box center [241, 407] width 23 height 53
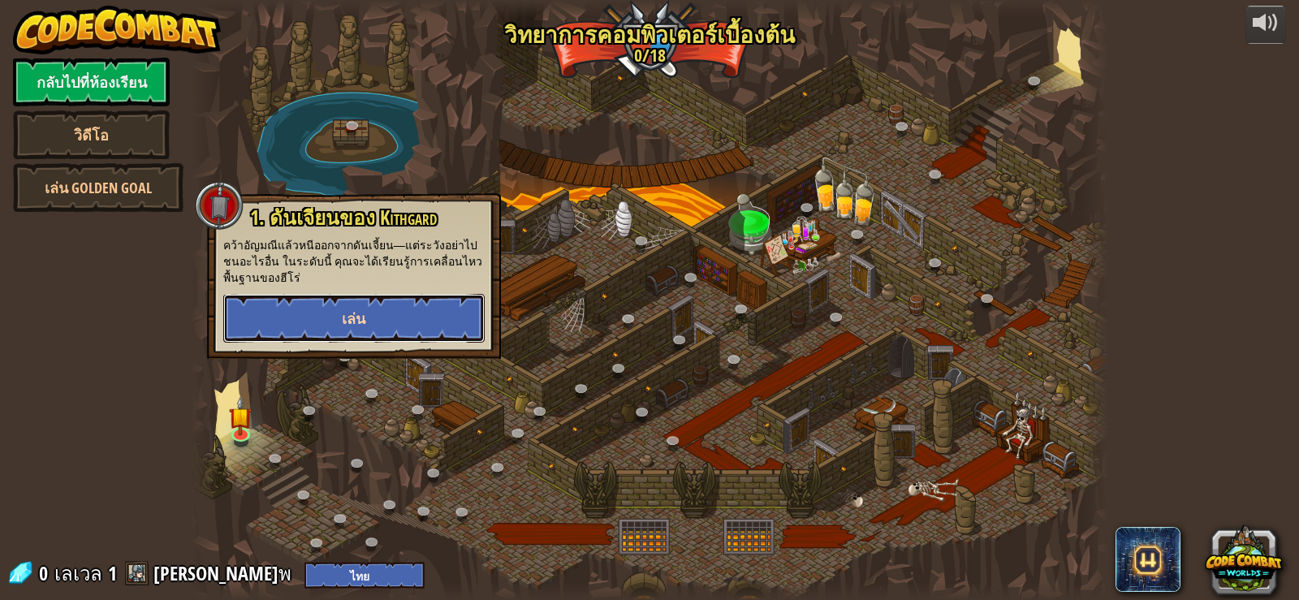
click at [347, 324] on span "เล่น" at bounding box center [354, 318] width 24 height 20
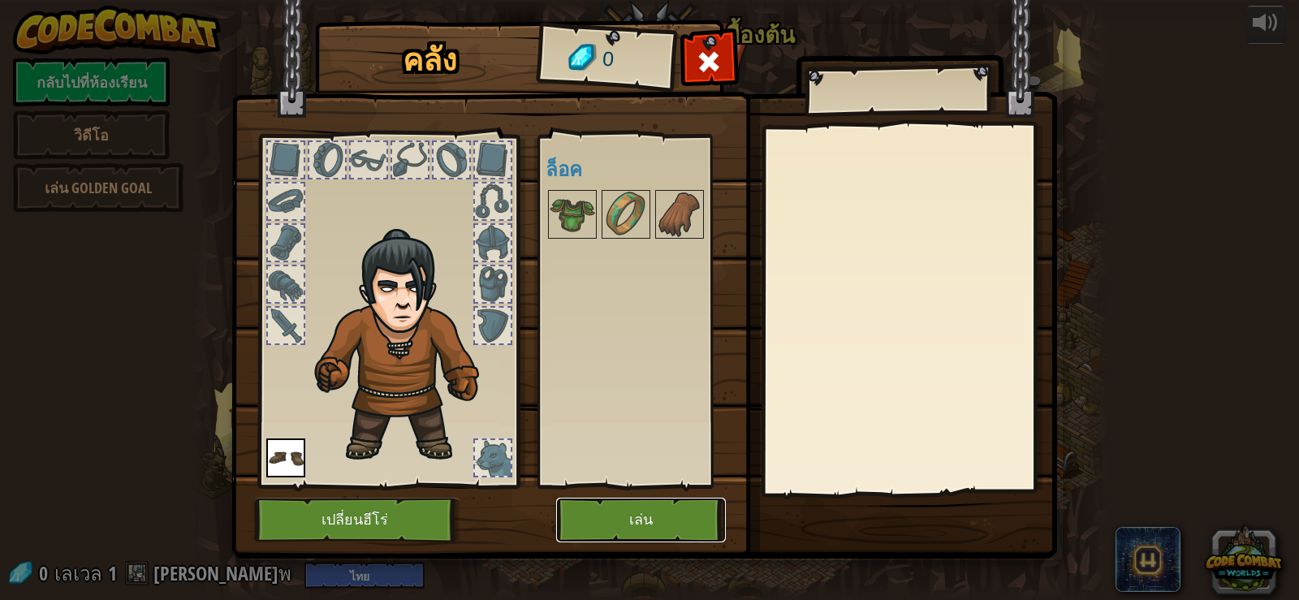
click at [640, 523] on button "เล่น" at bounding box center [641, 520] width 170 height 45
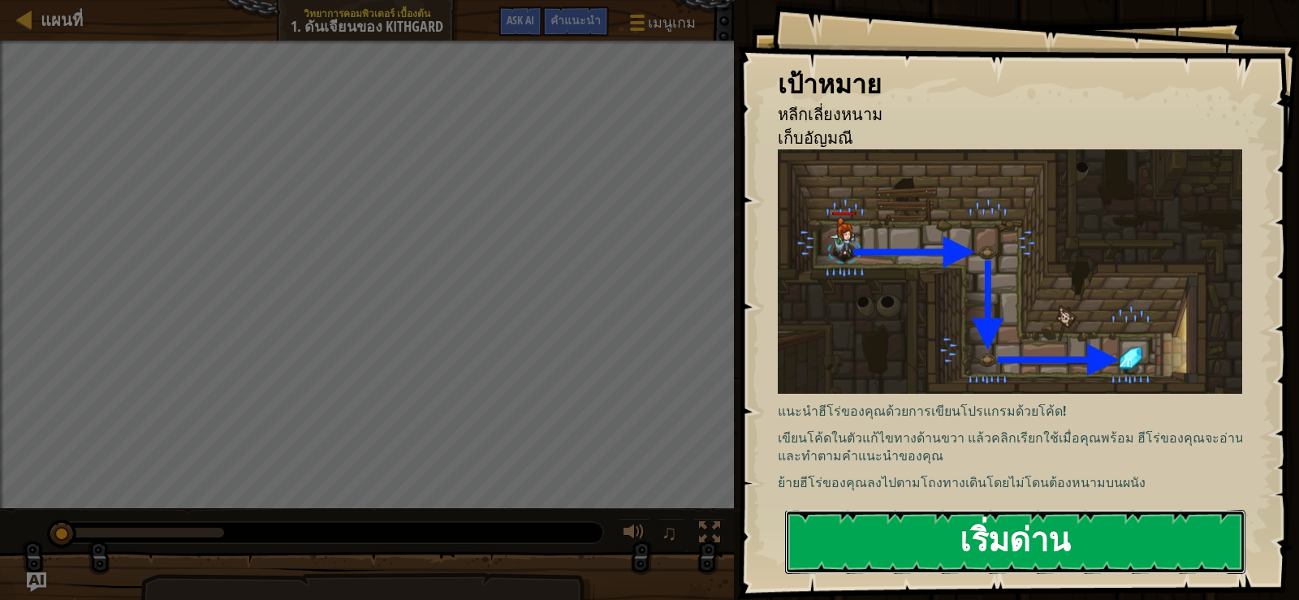
click at [1020, 546] on button "เริ่มด่าน" at bounding box center [1015, 542] width 460 height 64
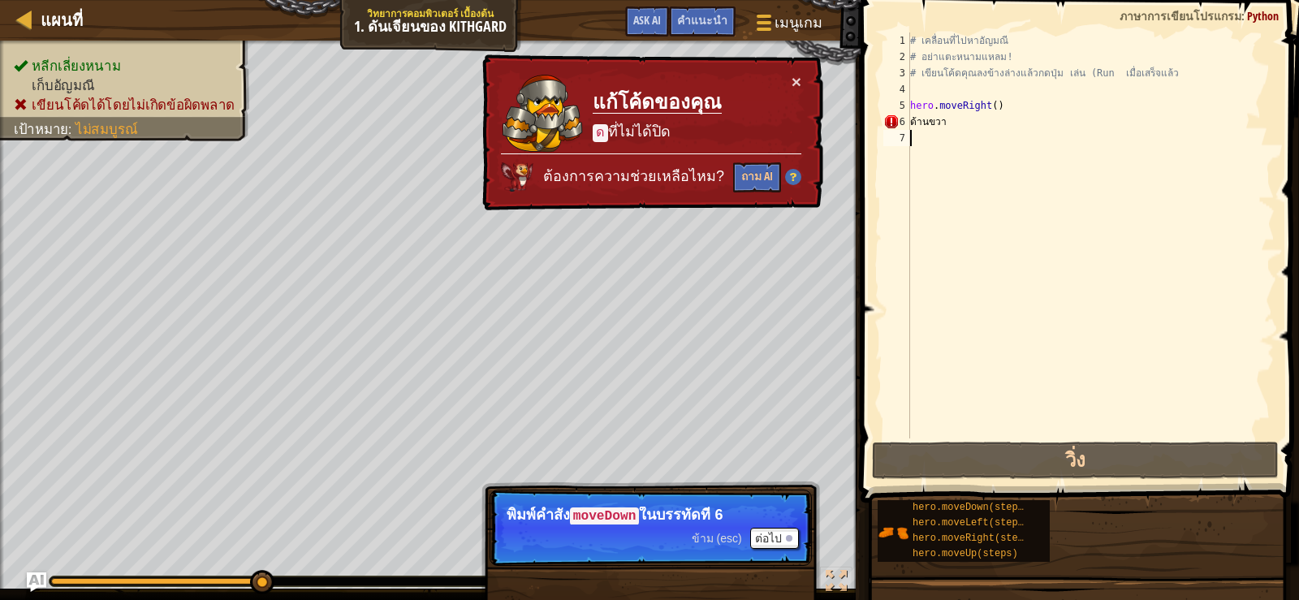
click at [1000, 121] on div "# เคลื่อนที่ไปหา[PERSON_NAME] # อย่าแตะหนามแหลม! # เขียนโค้ดคุณลงข้างล่างแล้วกด…" at bounding box center [1091, 251] width 368 height 438
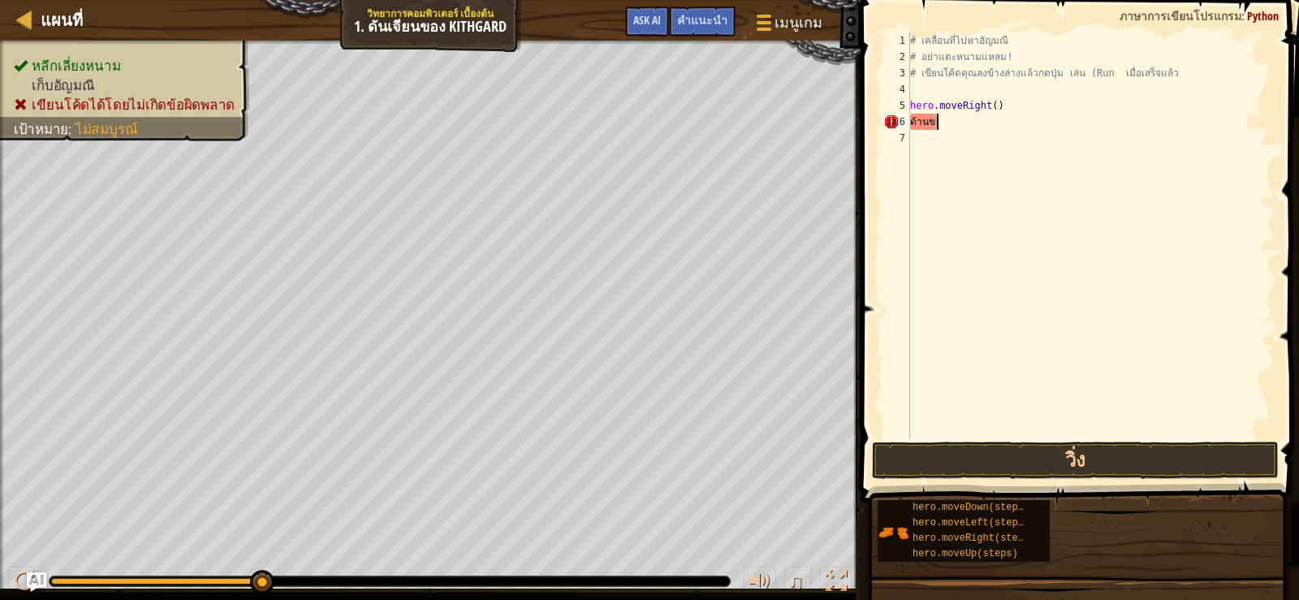
type textarea "ด"
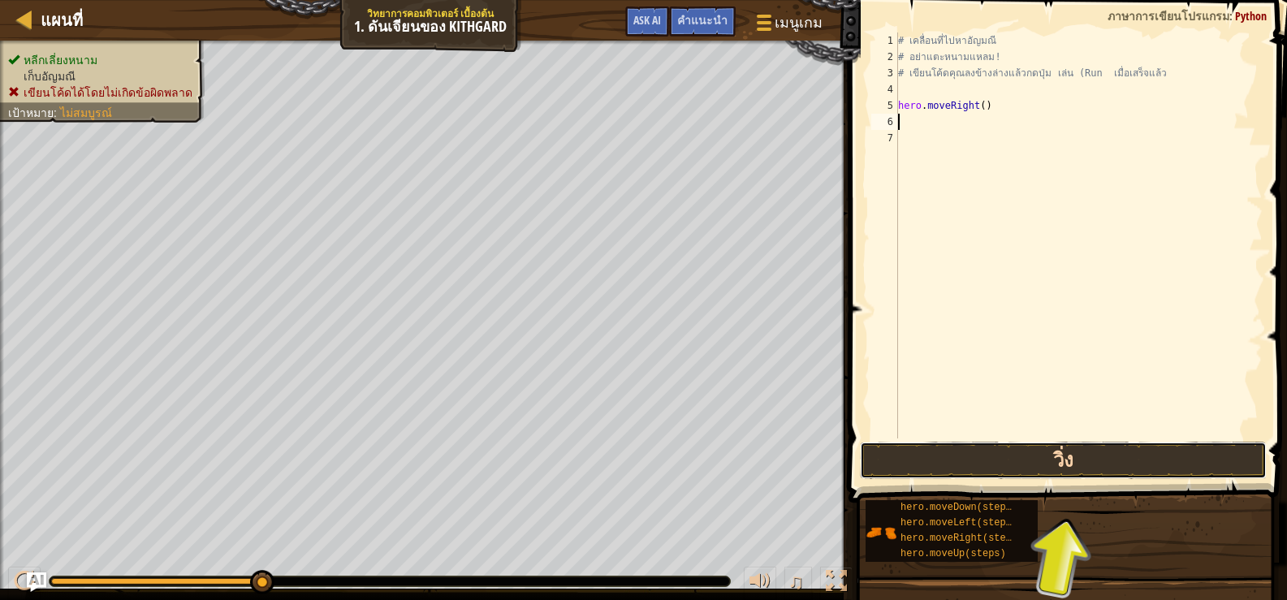
click at [1019, 459] on button "วิ่ง" at bounding box center [1063, 460] width 407 height 37
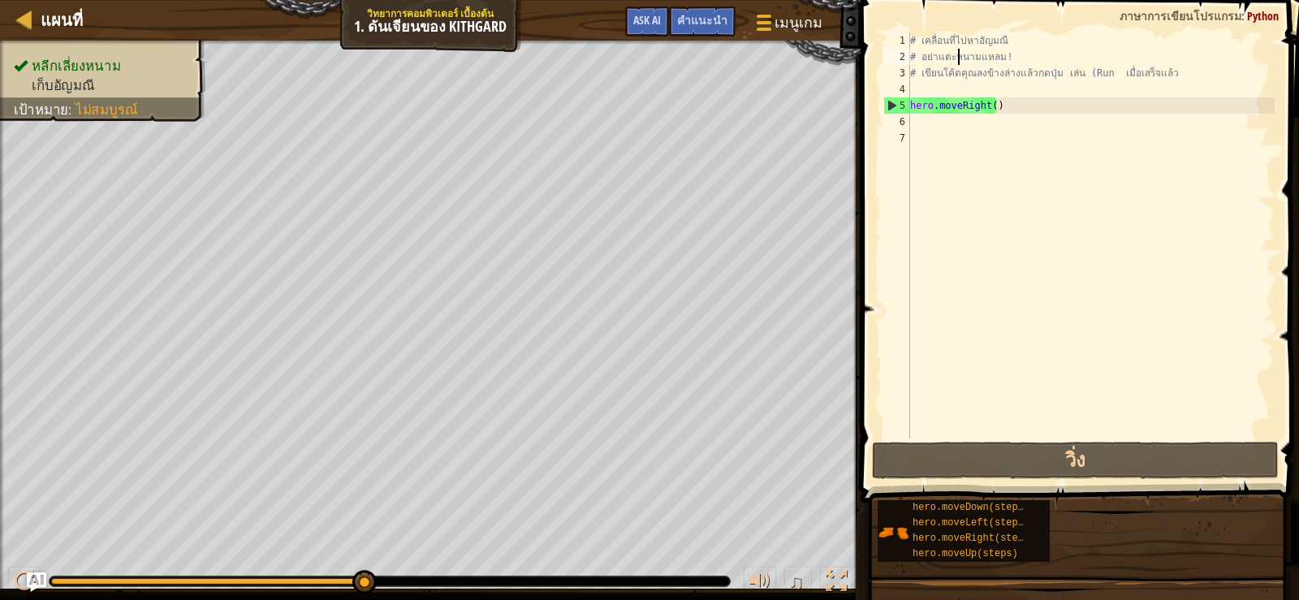
click at [958, 53] on div "# เคลื่อนที่ไปหาอัญมณี # อย่าแตะหนามแหลม! # เขียนโค้ดคุณลงข้างล่างแล้วกดปุ่ม เล…" at bounding box center [1091, 251] width 368 height 438
click at [1013, 112] on div "# เคลื่อนที่ไปหาอัญมณี # อย่าแตะหนามแหลม! # เขียนโค้ดคุณลงข้างล่างแล้วกดปุ่ม เล…" at bounding box center [1091, 251] width 368 height 438
type textarea "hero.moveRight()"
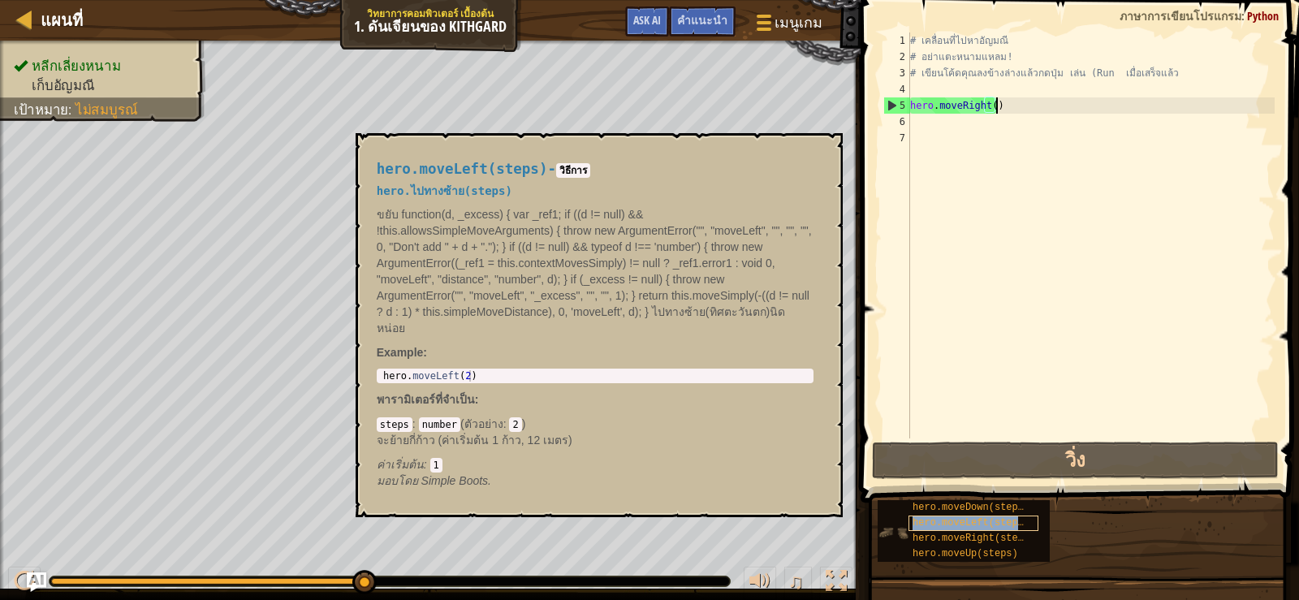
click at [1002, 526] on span "hero.moveLeft(steps)" at bounding box center [970, 522] width 117 height 11
click at [479, 369] on div "1 hero . moveLeft ( 2 ) ההההההההההההההההההההההההההההההההההההההההההההההההההההההה…" at bounding box center [595, 376] width 437 height 15
type textarea "hero.moveLeft(2)"
click at [323, 0] on body "แผนที่ วิทยาการคอมพิวเตอร์ เบื้องต้น 1. ดันเจียนของ Kithgard เมนูเกม เสร็จ[PERS…" at bounding box center [649, 0] width 1299 height 0
click at [503, 370] on div "hero . moveLeft ( 2 )" at bounding box center [595, 387] width 430 height 34
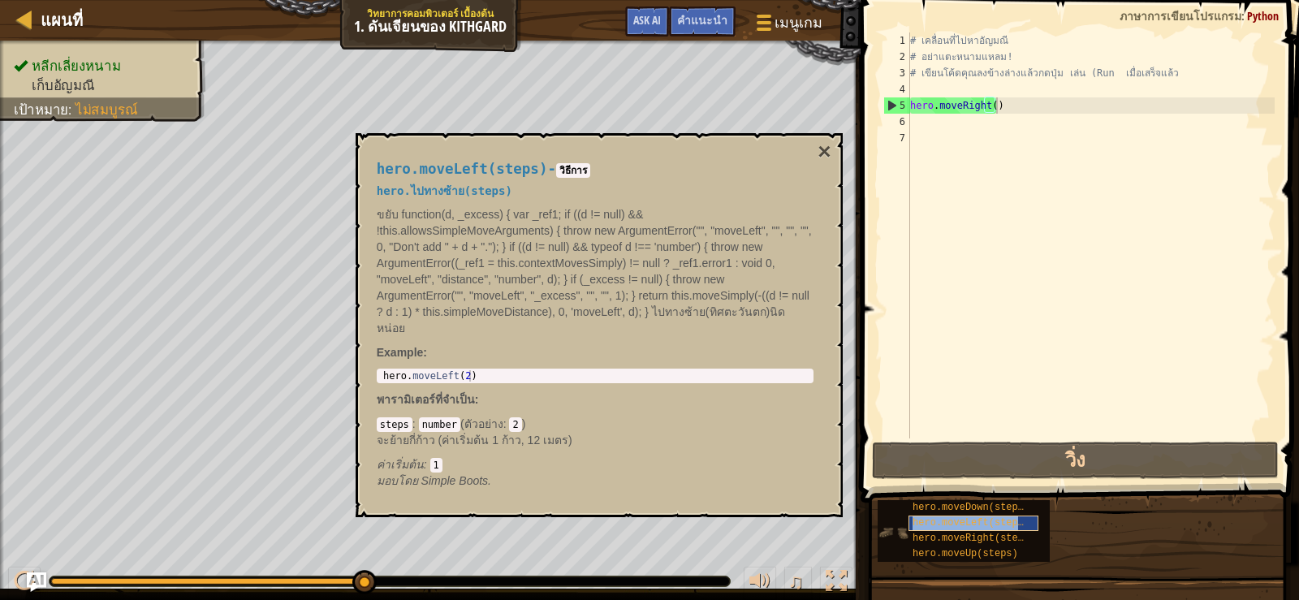
click at [964, 520] on span "hero.moveLeft(steps)" at bounding box center [970, 522] width 117 height 11
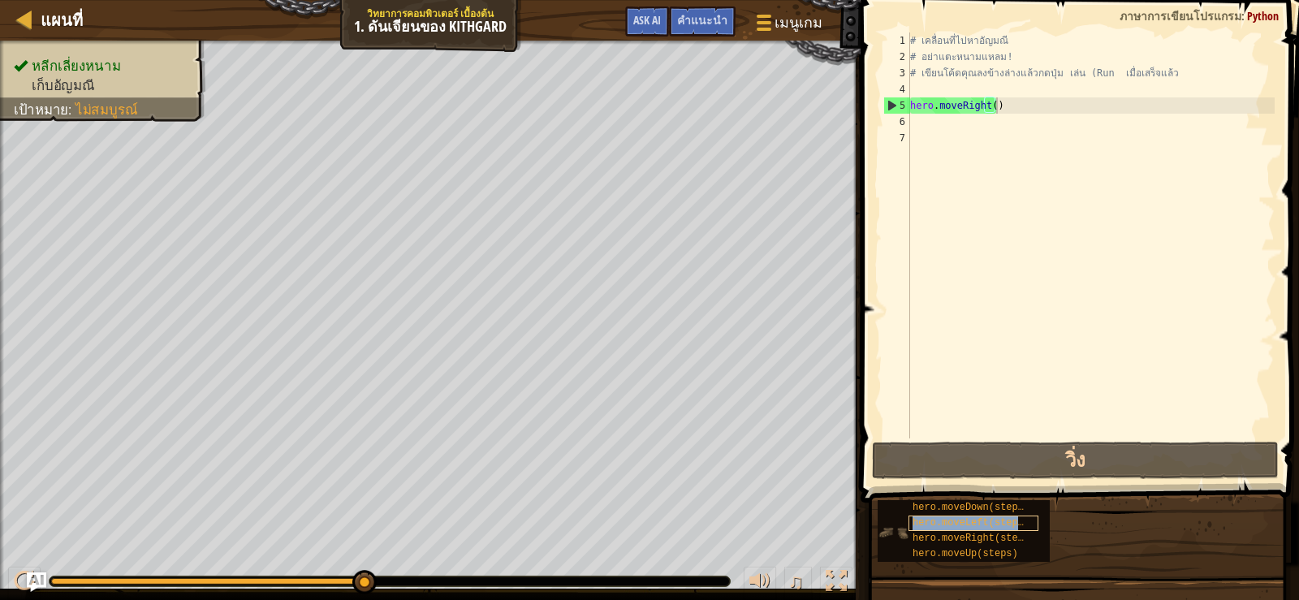
click at [964, 520] on span "hero.moveLeft(steps)" at bounding box center [970, 522] width 117 height 11
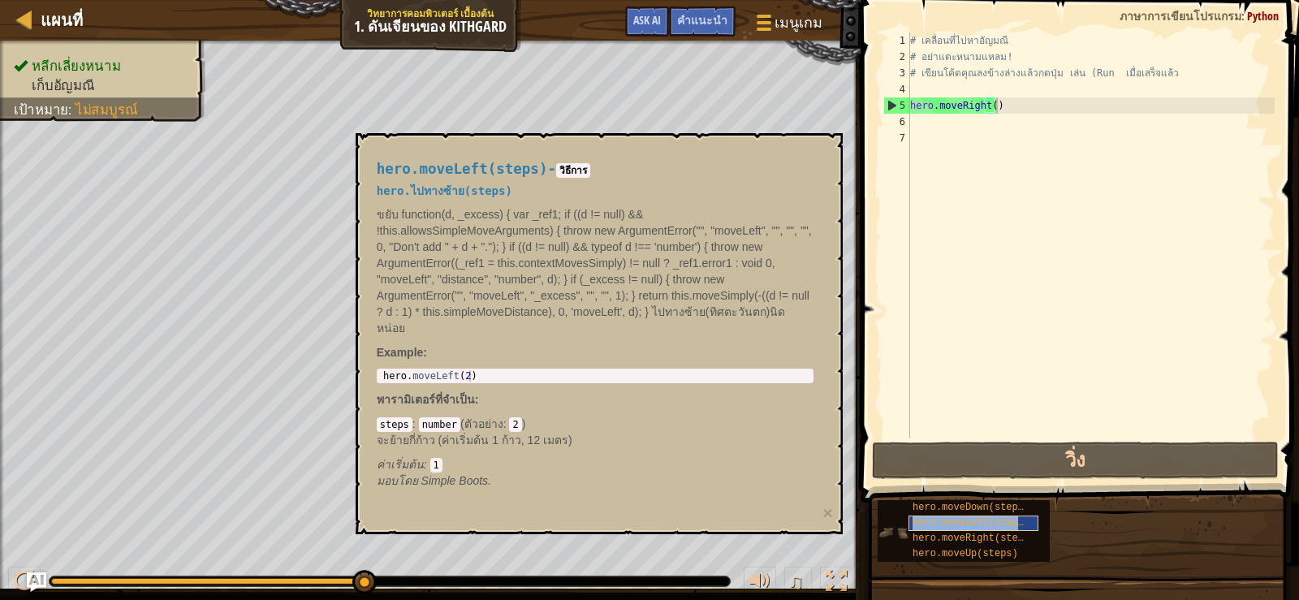
click at [964, 520] on span "hero.moveLeft(steps)" at bounding box center [970, 522] width 117 height 11
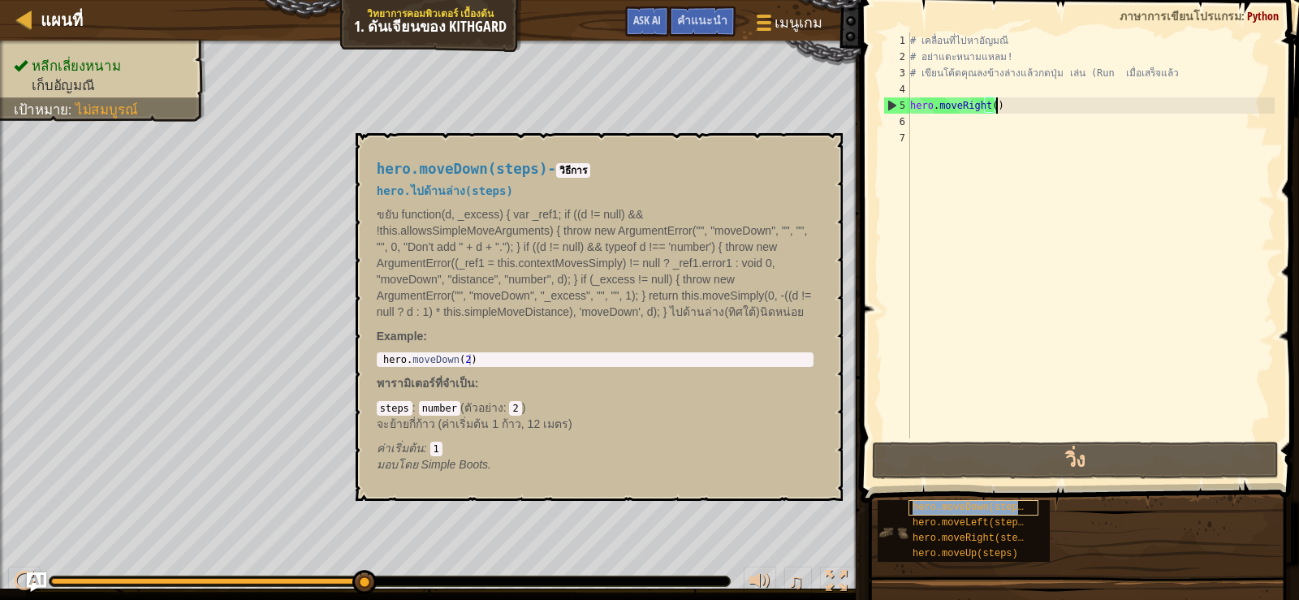
click at [990, 504] on span "hero.moveDown(steps)" at bounding box center [970, 507] width 117 height 11
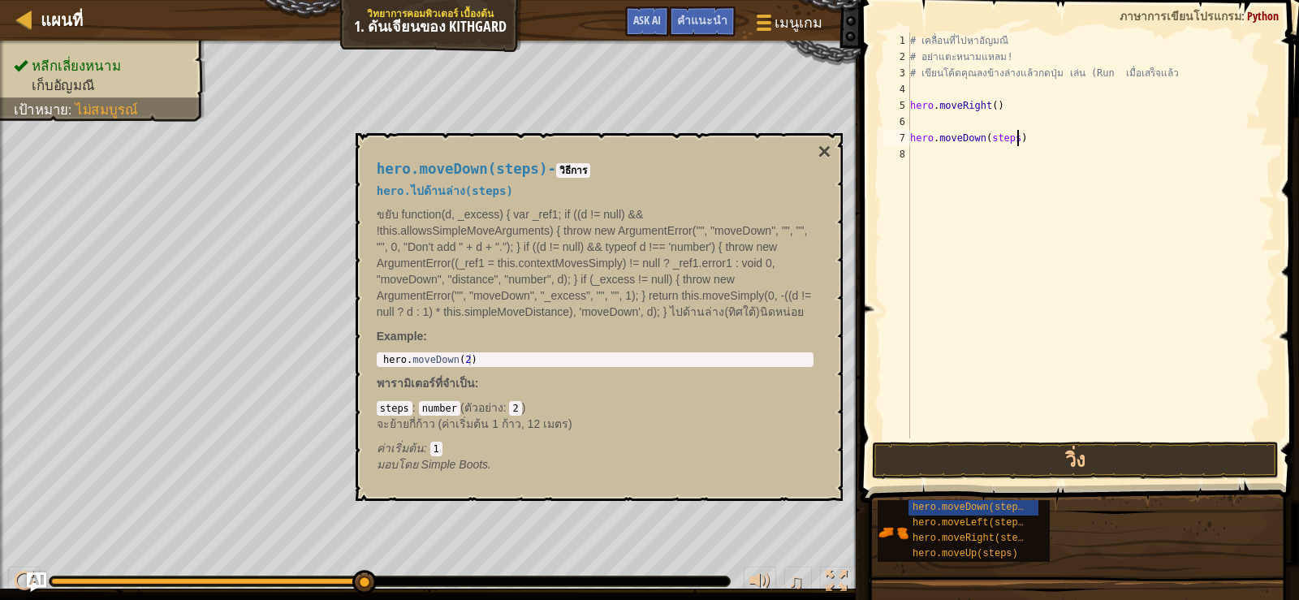
click at [1033, 140] on div "# เคลื่อนที่ไปหา[PERSON_NAME] # อย่าแตะหนามแหลม! # เขียนโค้ดคุณลงข้างล่างแล้วกด…" at bounding box center [1091, 251] width 368 height 438
type textarea "h"
type textarea "hero.moveDown(steps)"
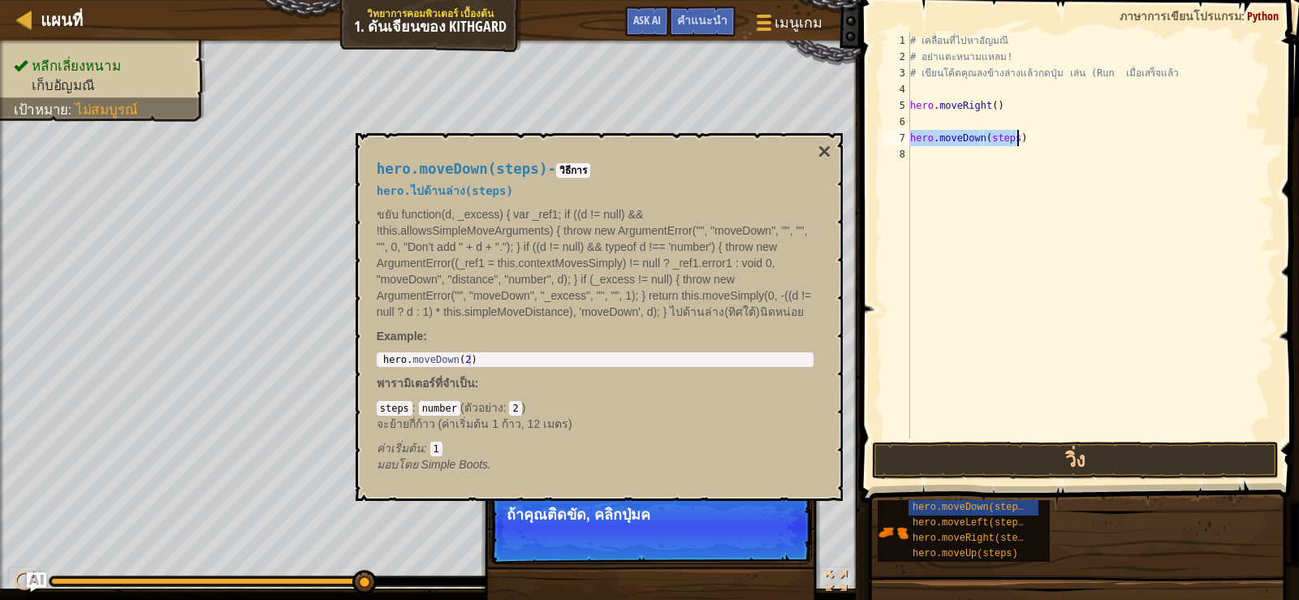
click at [1022, 135] on div "# เคลื่อนที่ไปหา[PERSON_NAME] # อย่าแตะหนามแหลม! # เขียนโค้ดคุณลงข้างล่างแล้วกด…" at bounding box center [1091, 235] width 368 height 406
type textarea "h"
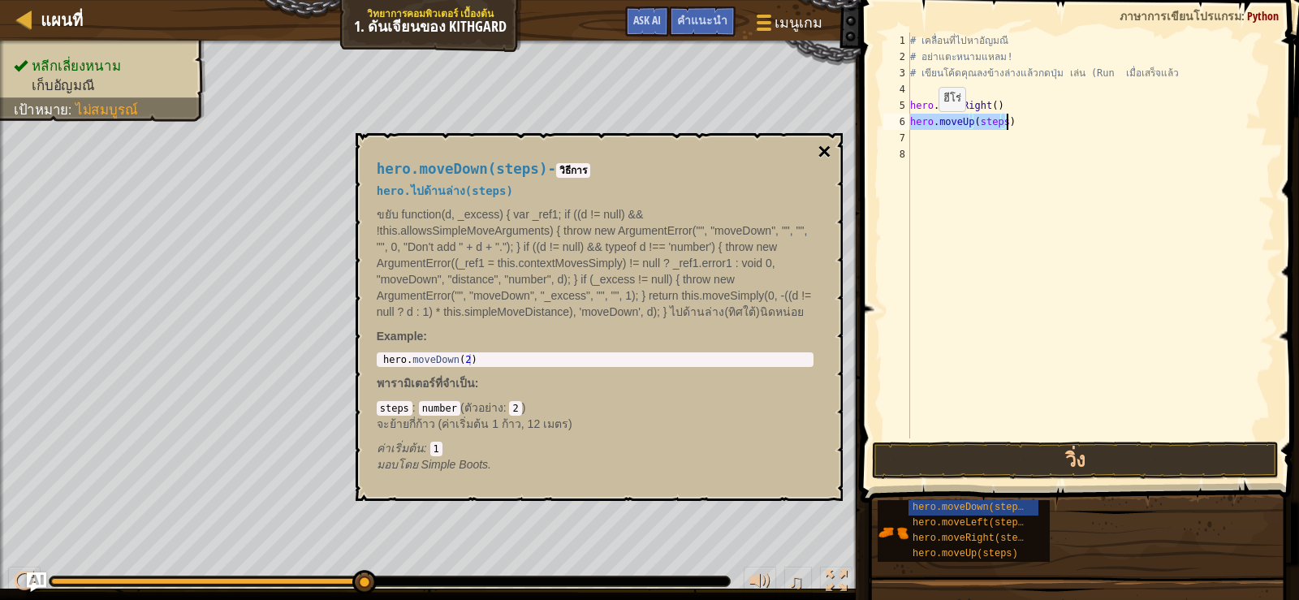
click at [828, 150] on button "×" at bounding box center [824, 151] width 13 height 23
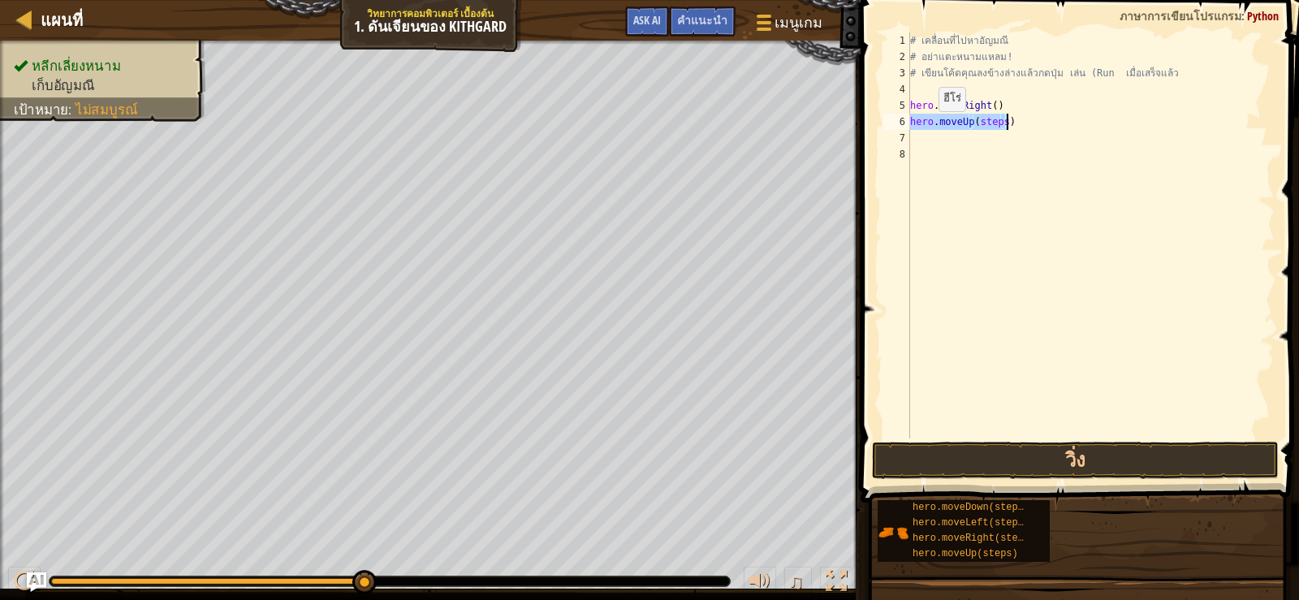
click at [977, 451] on button "วิ่ง" at bounding box center [1075, 460] width 407 height 37
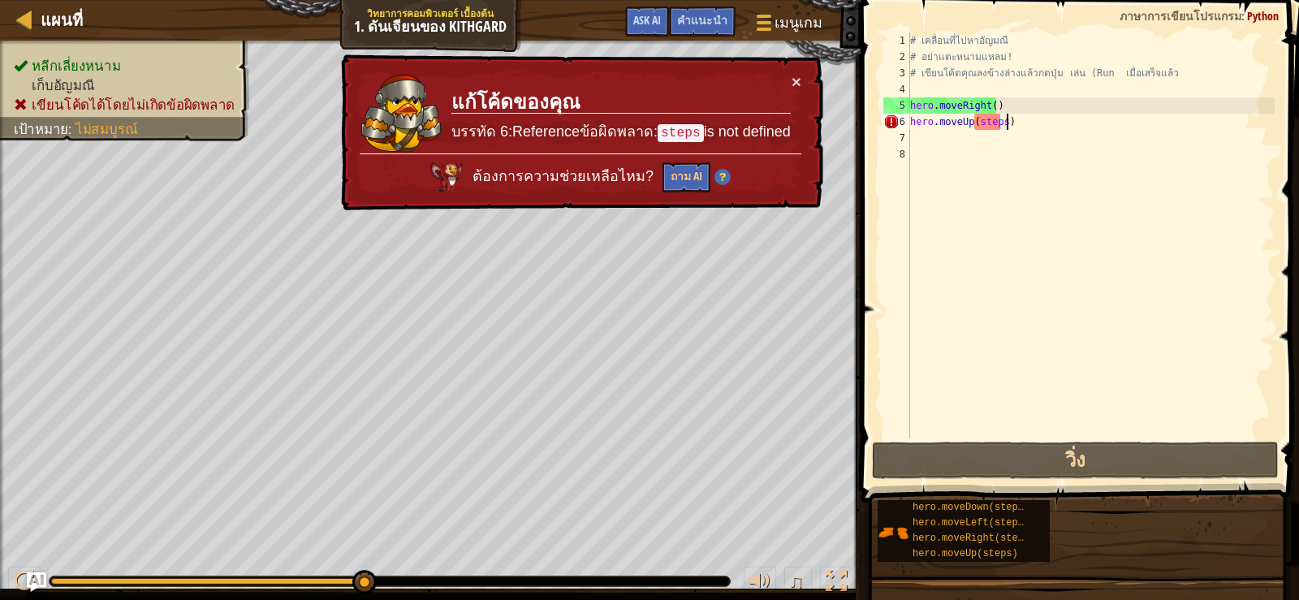
click at [1034, 115] on div "# เคลื่อนที่ไปหา[PERSON_NAME] # อย่าแตะหนามแหลม! # เขียนโค้ดคุณลงข้างล่างแล้วกด…" at bounding box center [1091, 251] width 368 height 438
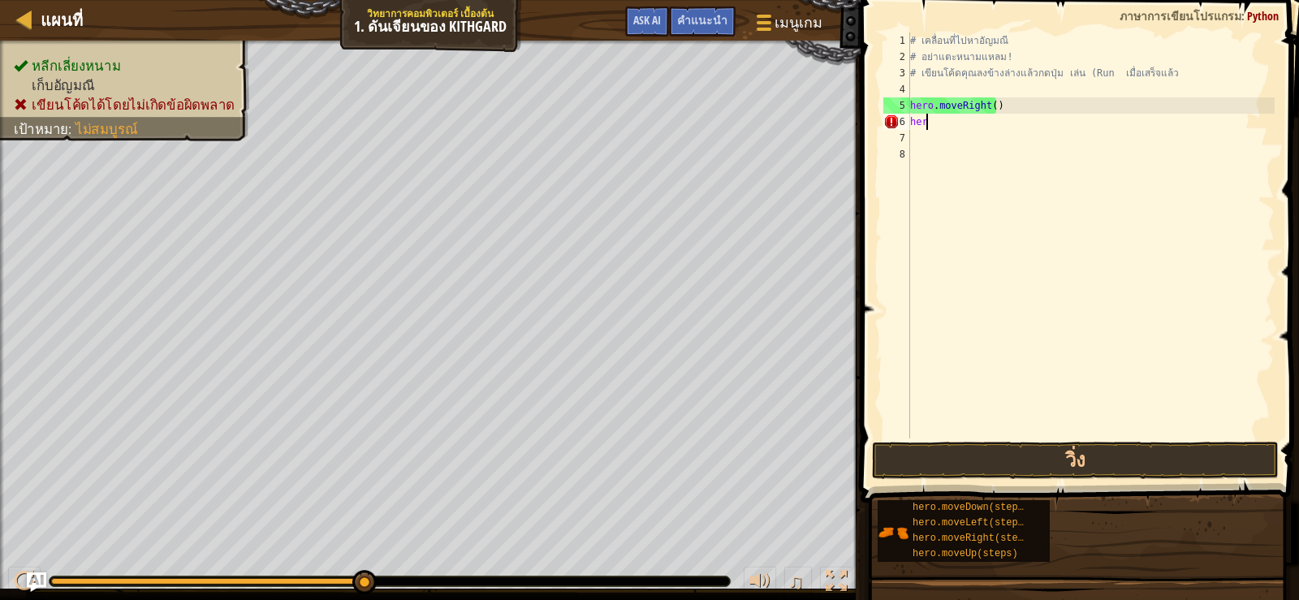
type textarea "h"
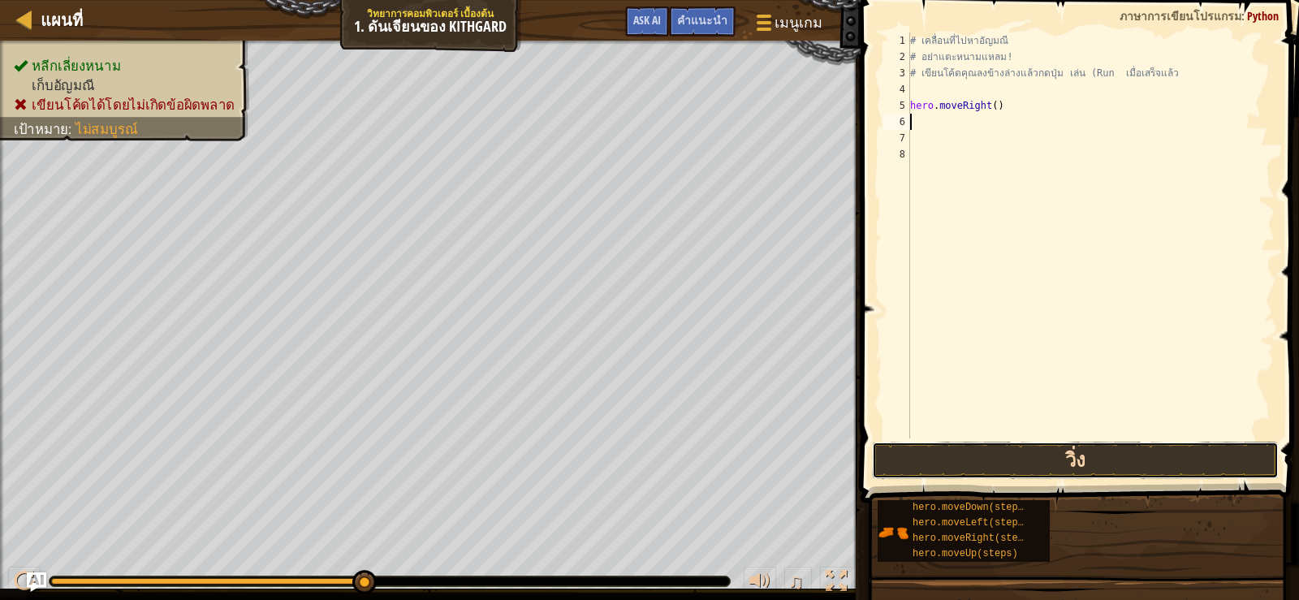
drag, startPoint x: 1099, startPoint y: 475, endPoint x: 1091, endPoint y: 457, distance: 19.6
click at [1095, 467] on button "วิ่ง" at bounding box center [1075, 460] width 407 height 37
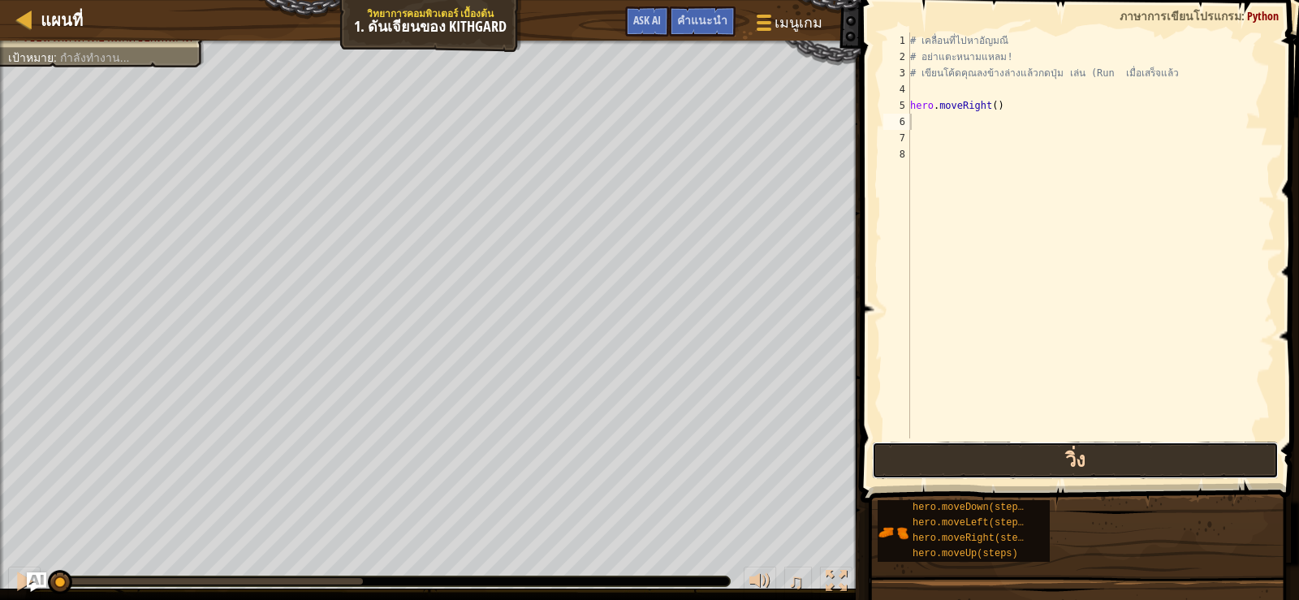
click at [1091, 457] on button "วิ่ง" at bounding box center [1075, 460] width 407 height 37
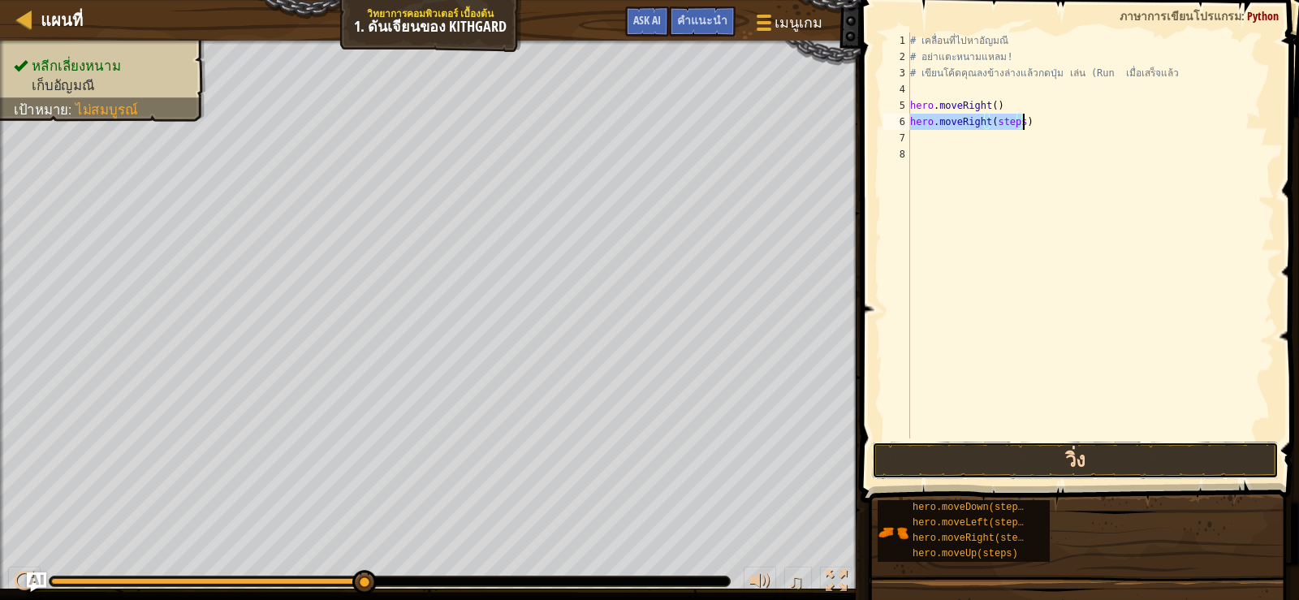
click at [1030, 455] on button "วิ่ง" at bounding box center [1075, 460] width 407 height 37
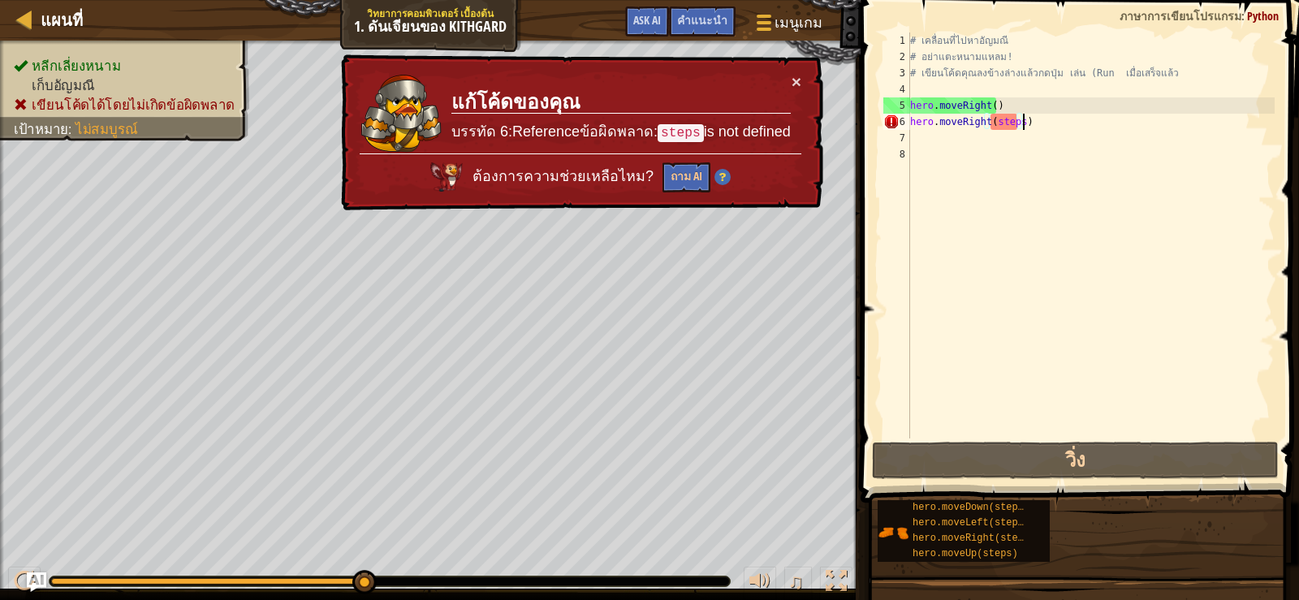
click at [1043, 123] on div "# เคลื่อนที่ไปหา[PERSON_NAME] # อย่าแตะหนามแหลม! # เขียนโค้ดคุณลงข้างล่างแล้วกด…" at bounding box center [1091, 251] width 368 height 438
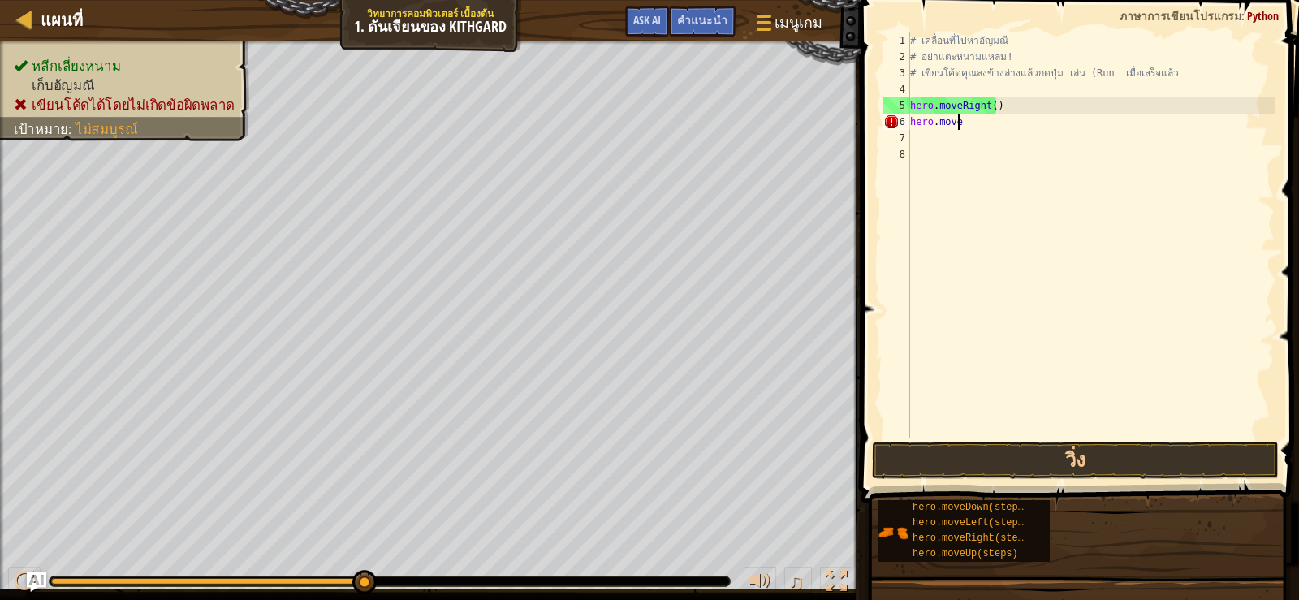
type textarea "h"
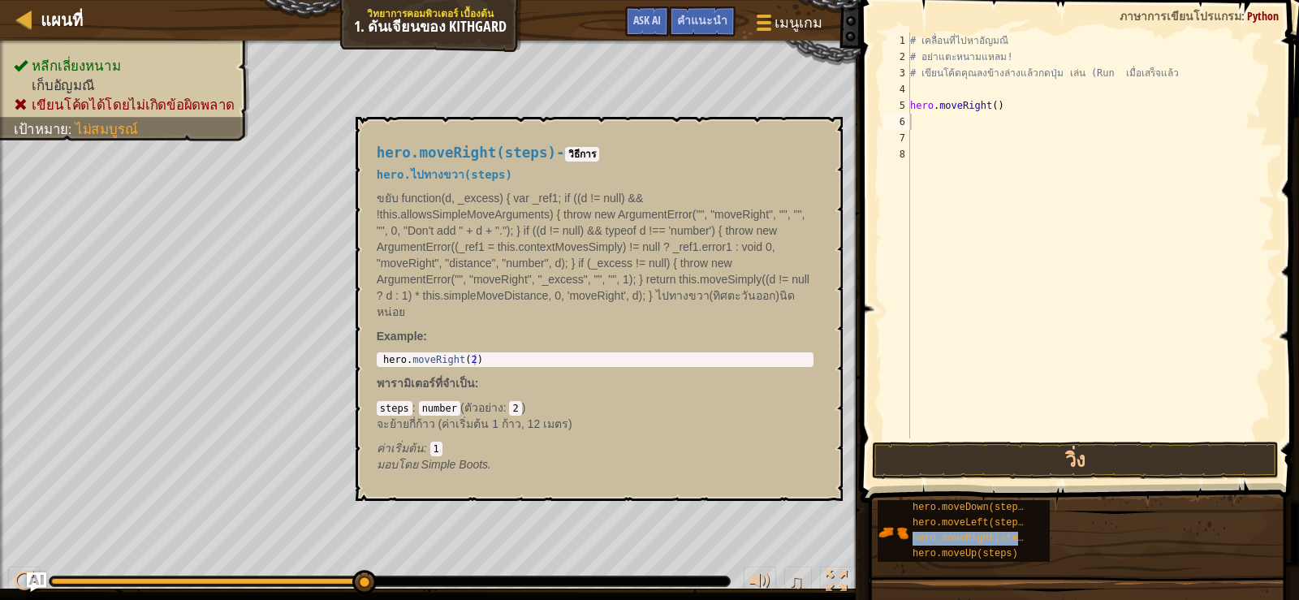
type textarea "hero.moveRight(steps)"
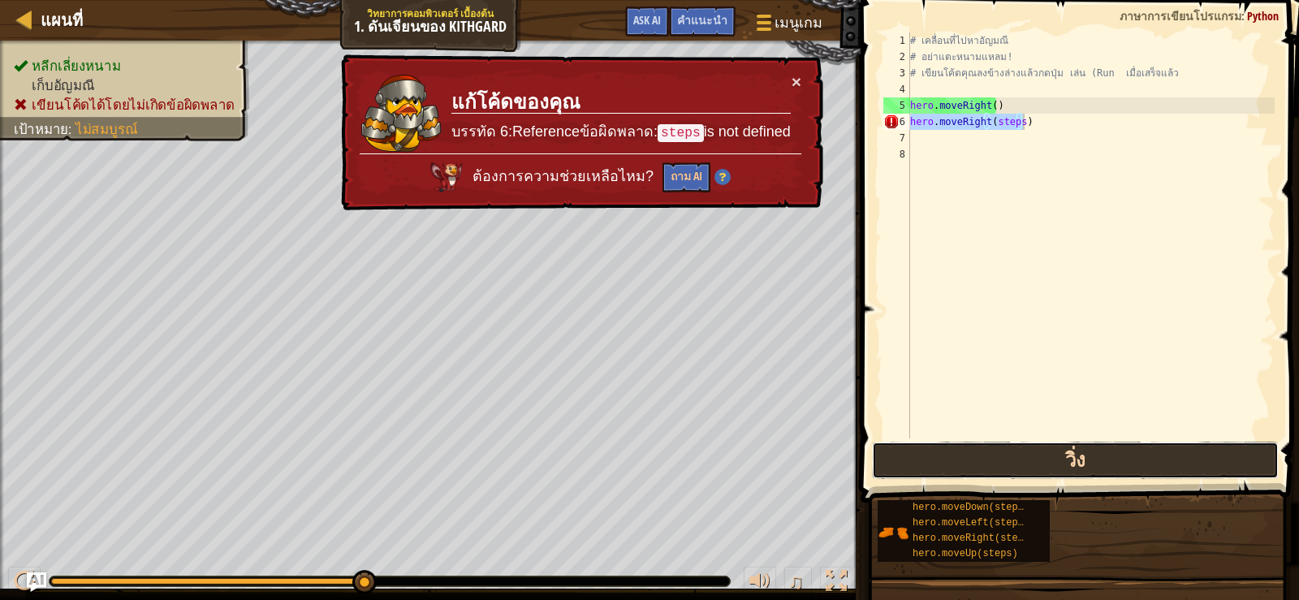
click at [941, 455] on button "วิ่ง" at bounding box center [1075, 460] width 407 height 37
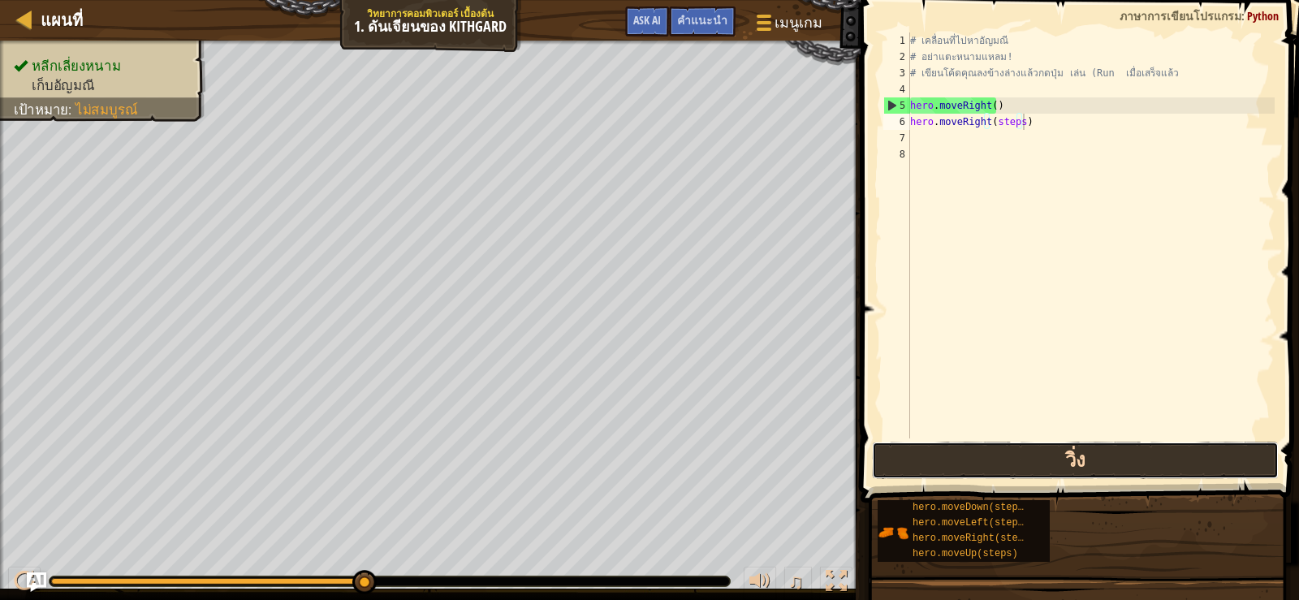
click at [1058, 462] on button "วิ่ง" at bounding box center [1075, 460] width 407 height 37
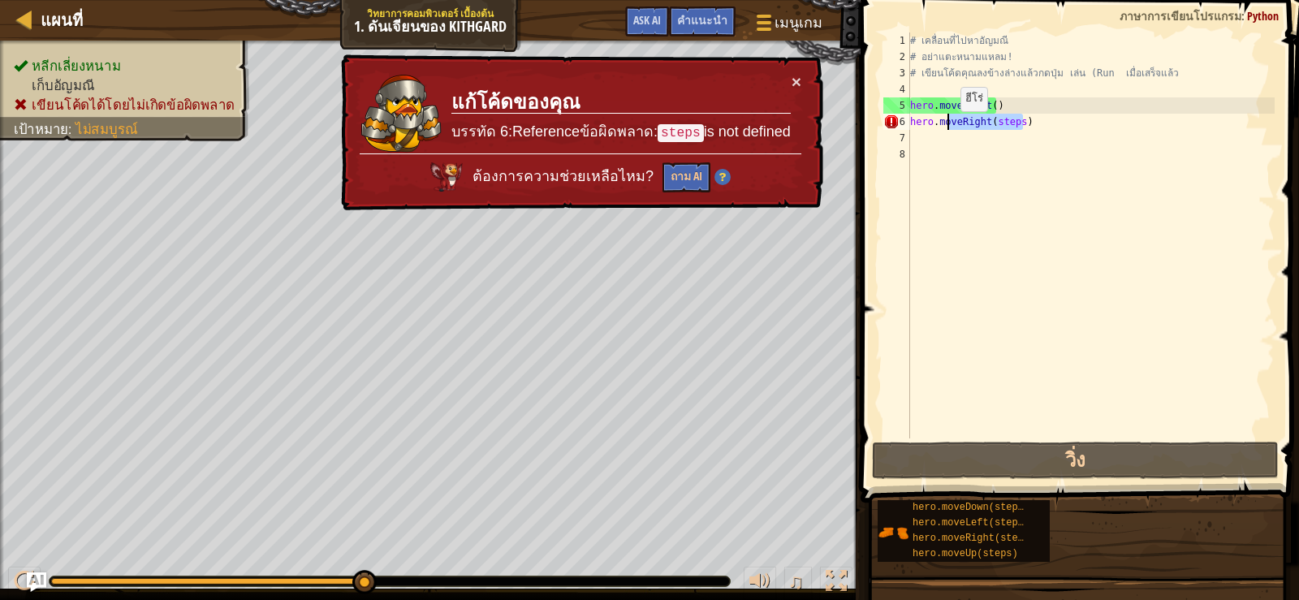
drag, startPoint x: 1046, startPoint y: 127, endPoint x: 930, endPoint y: 124, distance: 115.3
click at [944, 124] on div "# เคลื่อนที่ไปหา[PERSON_NAME] # อย่าแตะหนามแหลม! # เขียนโค้ดคุณลงข้างล่างแล้วกด…" at bounding box center [1091, 251] width 368 height 438
drag, startPoint x: 911, startPoint y: 122, endPoint x: 1020, endPoint y: 124, distance: 108.8
click at [1020, 124] on div "# เคลื่อนที่ไปหา[PERSON_NAME] # อย่าแตะหนามแหลม! # เขียนโค้ดคุณลงข้างล่างแล้วกด…" at bounding box center [1091, 251] width 368 height 438
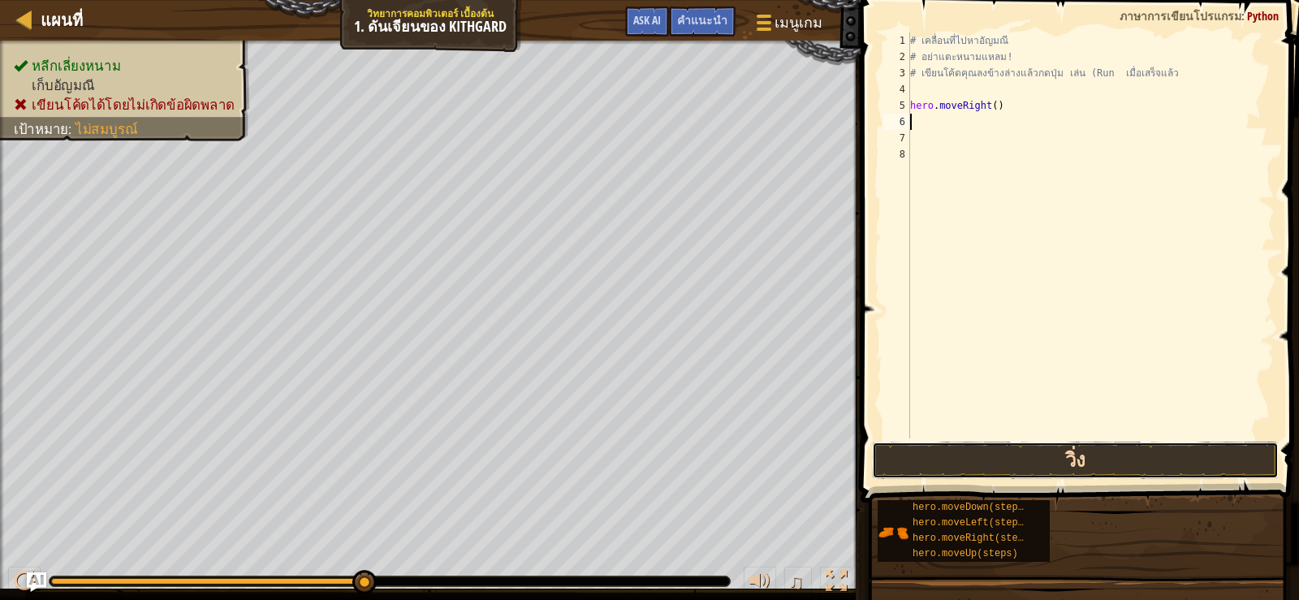
click at [1121, 467] on button "วิ่ง" at bounding box center [1075, 460] width 407 height 37
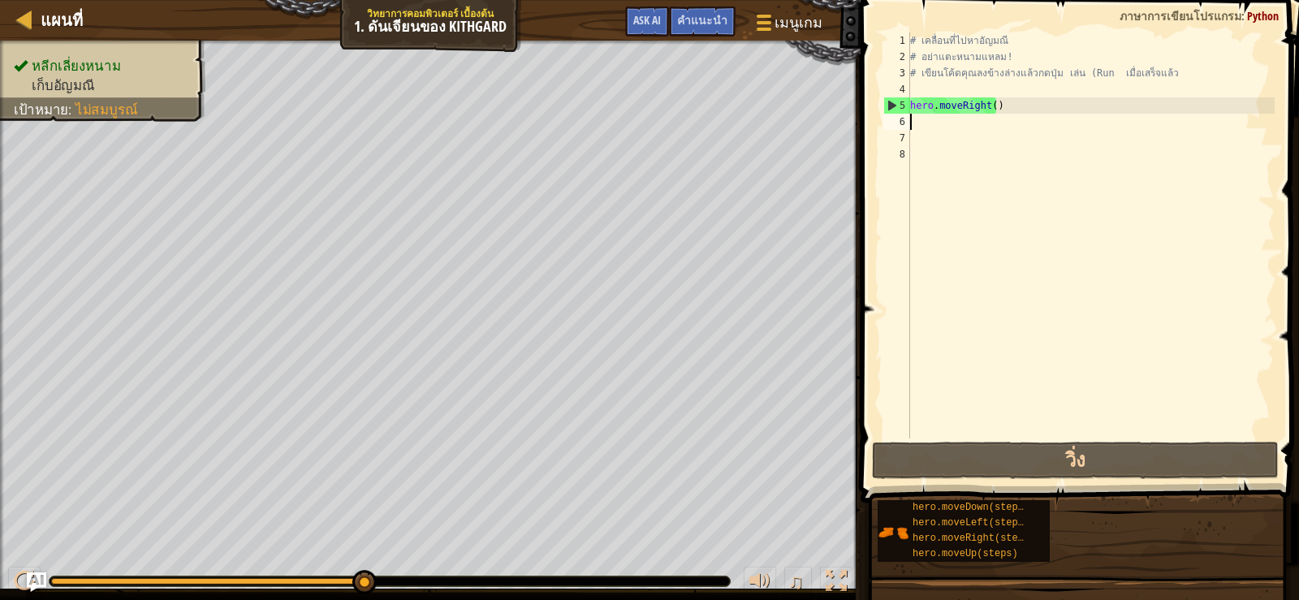
click at [887, 110] on div "5" at bounding box center [897, 105] width 26 height 16
click at [893, 102] on div "5" at bounding box center [897, 105] width 26 height 16
click at [989, 107] on div "# เคลื่อนที่ไปหาอัญมณี # อย่าแตะหนามแหลม! # เขียนโค้ดคุณลงข้างล่างแล้วกดปุ่ม เล…" at bounding box center [1091, 251] width 368 height 438
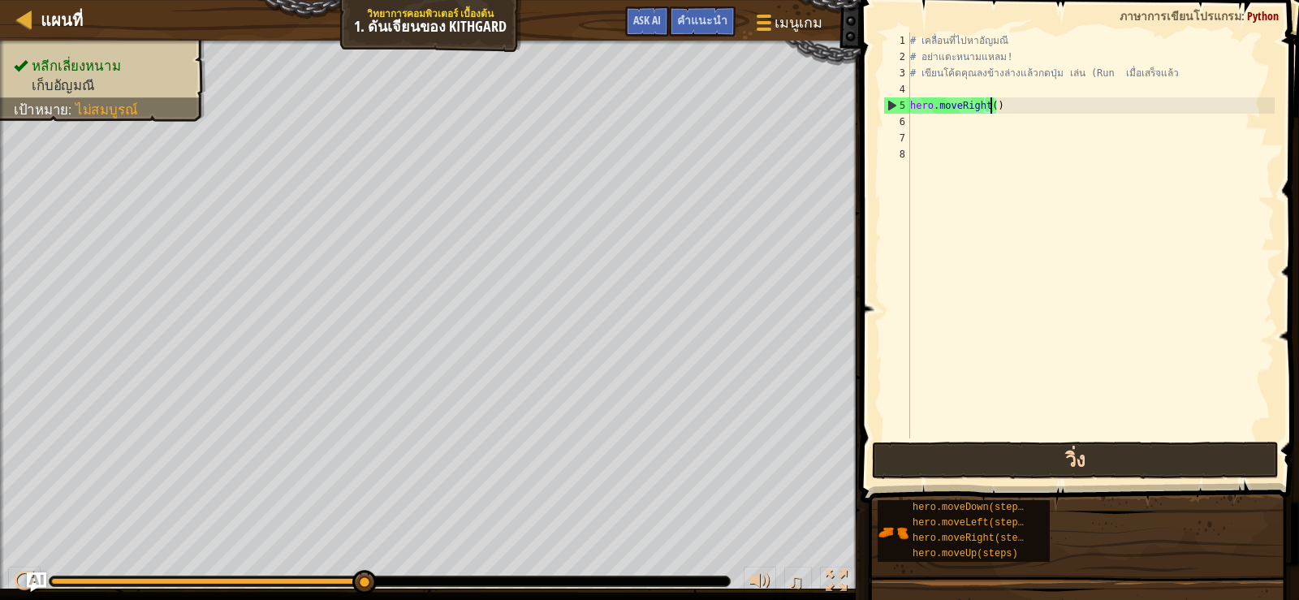
scroll to position [7, 6]
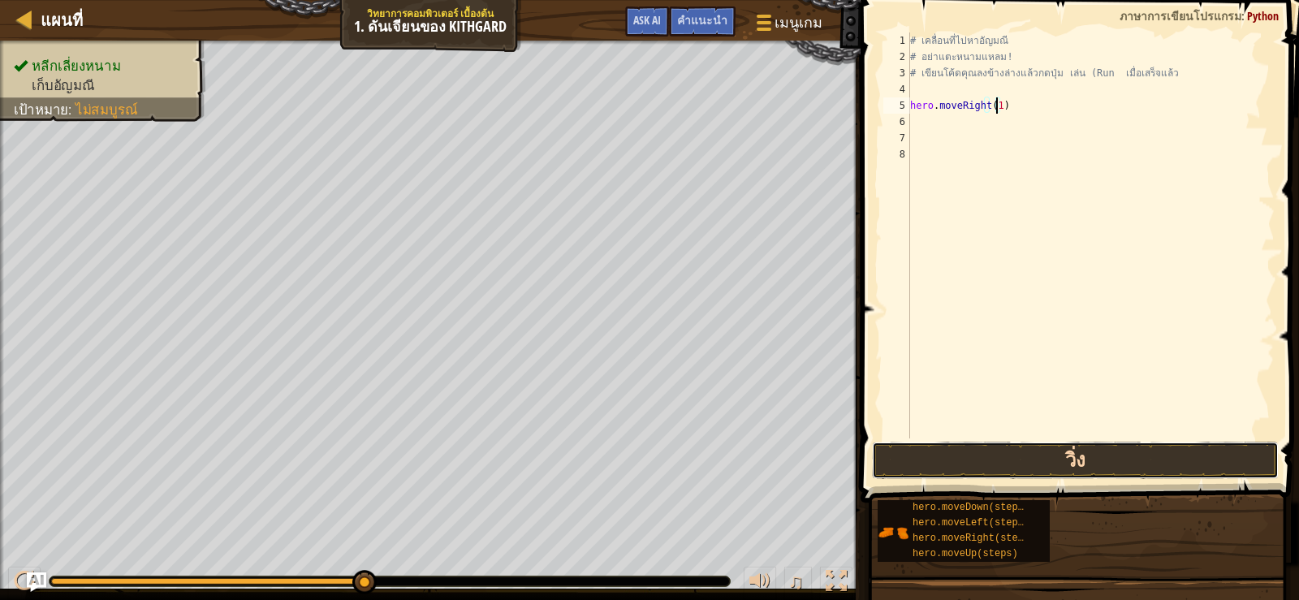
click at [1020, 459] on button "วิ่ง" at bounding box center [1075, 460] width 407 height 37
click at [973, 460] on button "วิ่ง" at bounding box center [1075, 460] width 407 height 37
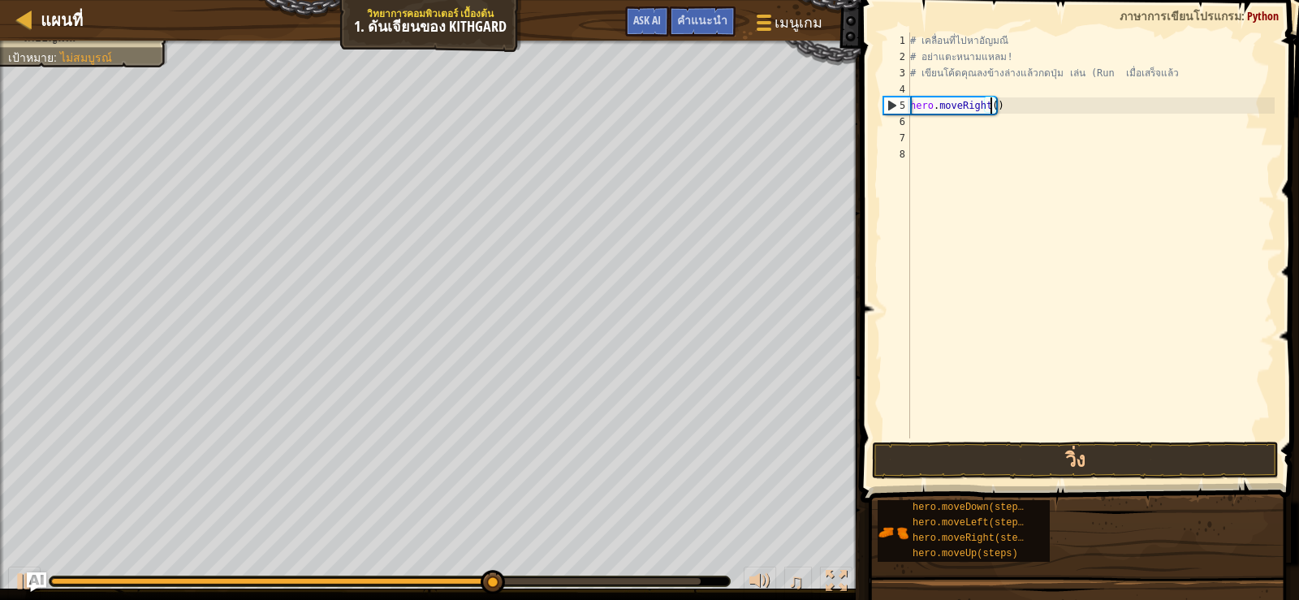
type textarea "hero.moveRight(1)"
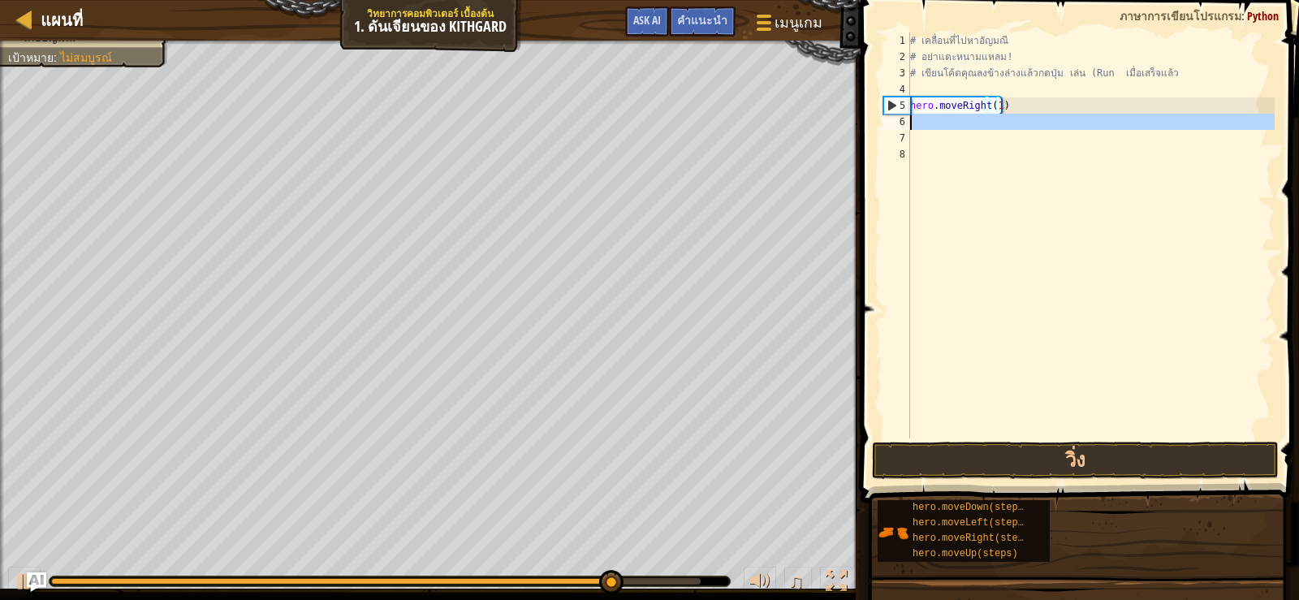
click at [909, 127] on div "6" at bounding box center [896, 122] width 27 height 16
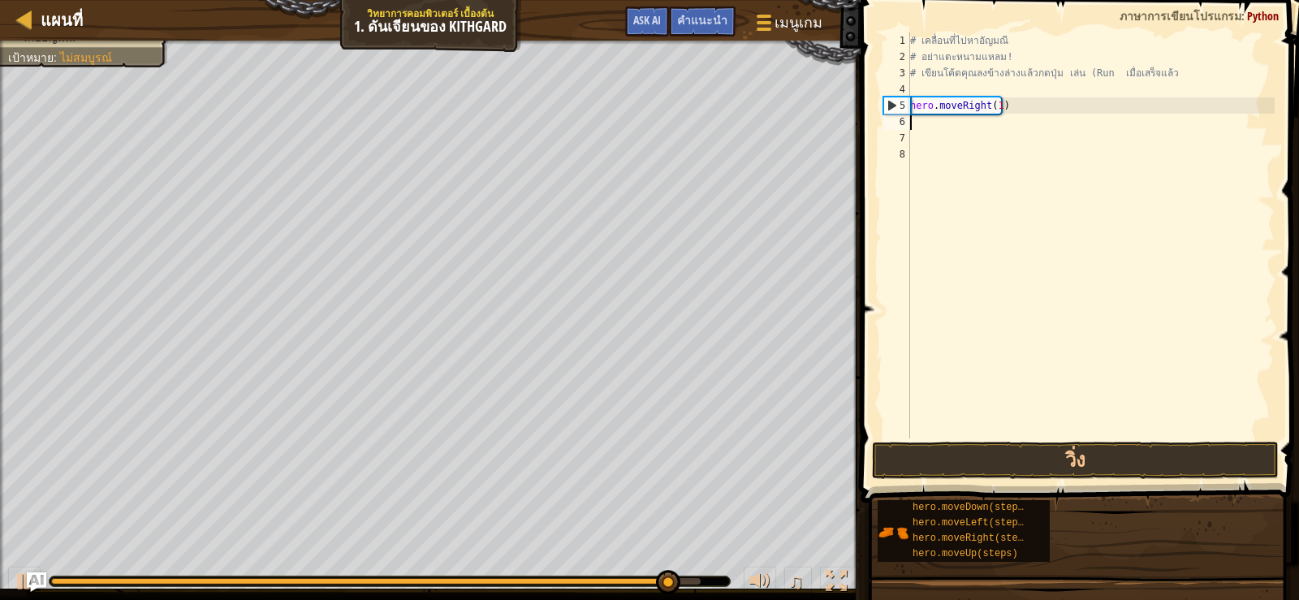
click at [927, 126] on div "# เคลื่อนที่ไปหา[PERSON_NAME] # อย่าแตะหนามแหลม! # เขียนโค้ดคุณลงข้างล่างแล้วกด…" at bounding box center [1091, 251] width 368 height 438
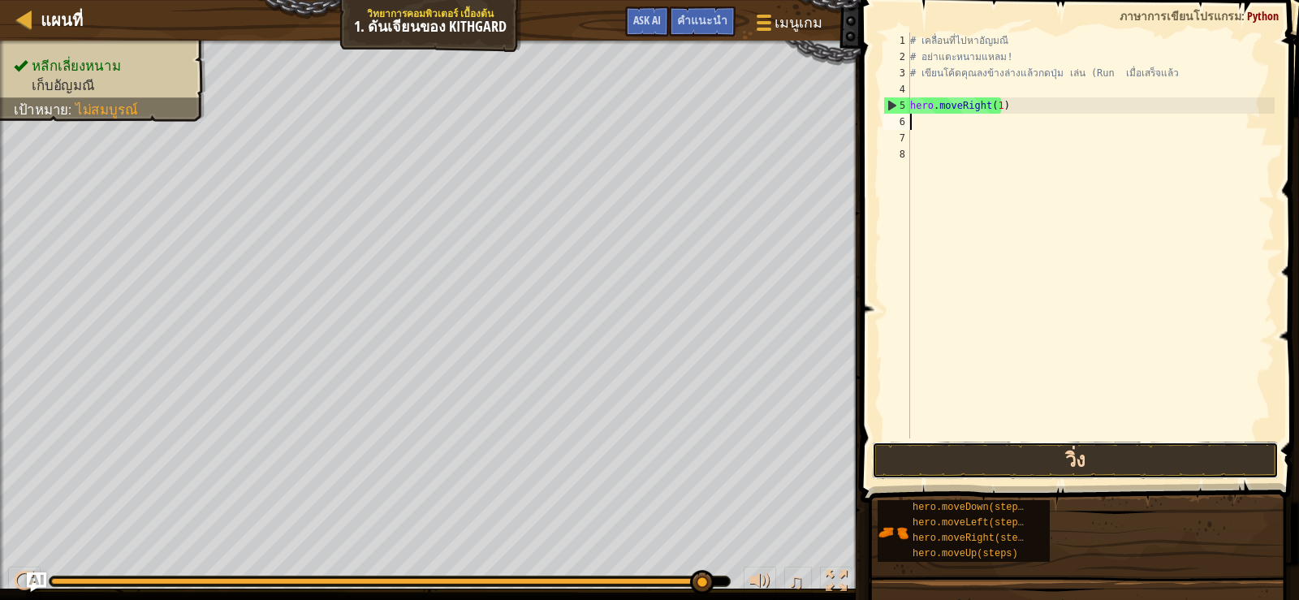
click at [1019, 449] on button "วิ่ง" at bounding box center [1075, 460] width 407 height 37
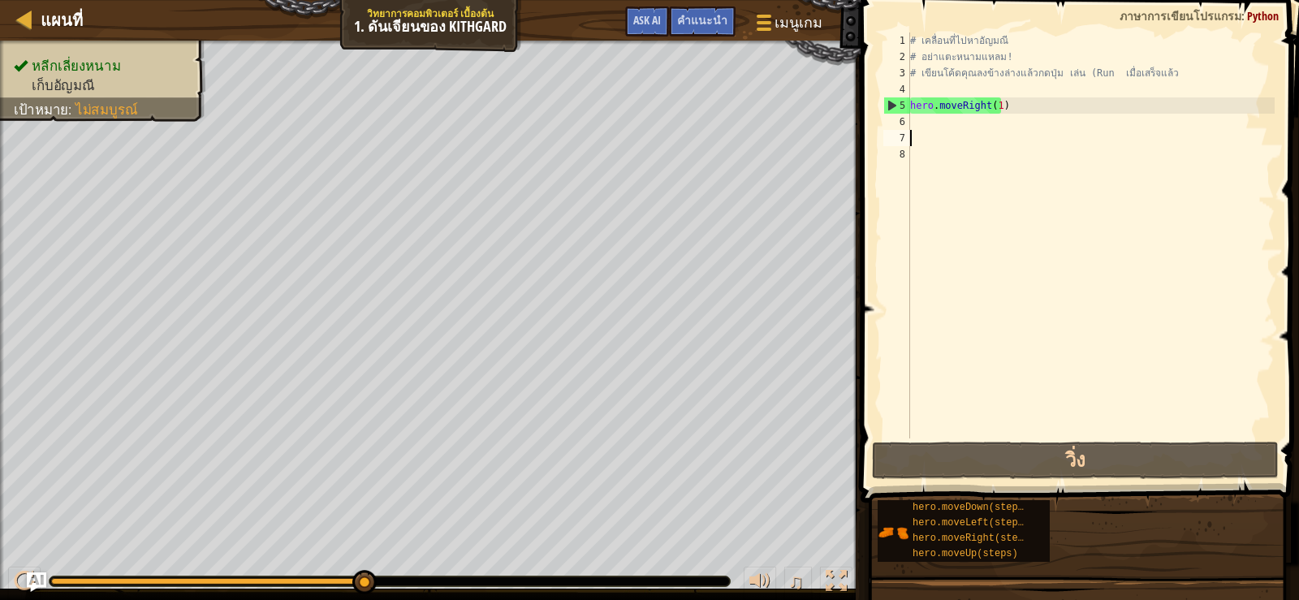
click at [930, 131] on div "# เคลื่อนที่ไปหา[PERSON_NAME] # อย่าแตะหนามแหลม! # เขียนโค้ดคุณลงข้างล่างแล้วกด…" at bounding box center [1091, 251] width 368 height 438
click at [930, 128] on div "# เคลื่อนที่ไปหา[PERSON_NAME] # อย่าแตะหนามแหลม! # เขียนโค้ดคุณลงข้างล่างแล้วกด…" at bounding box center [1091, 251] width 368 height 438
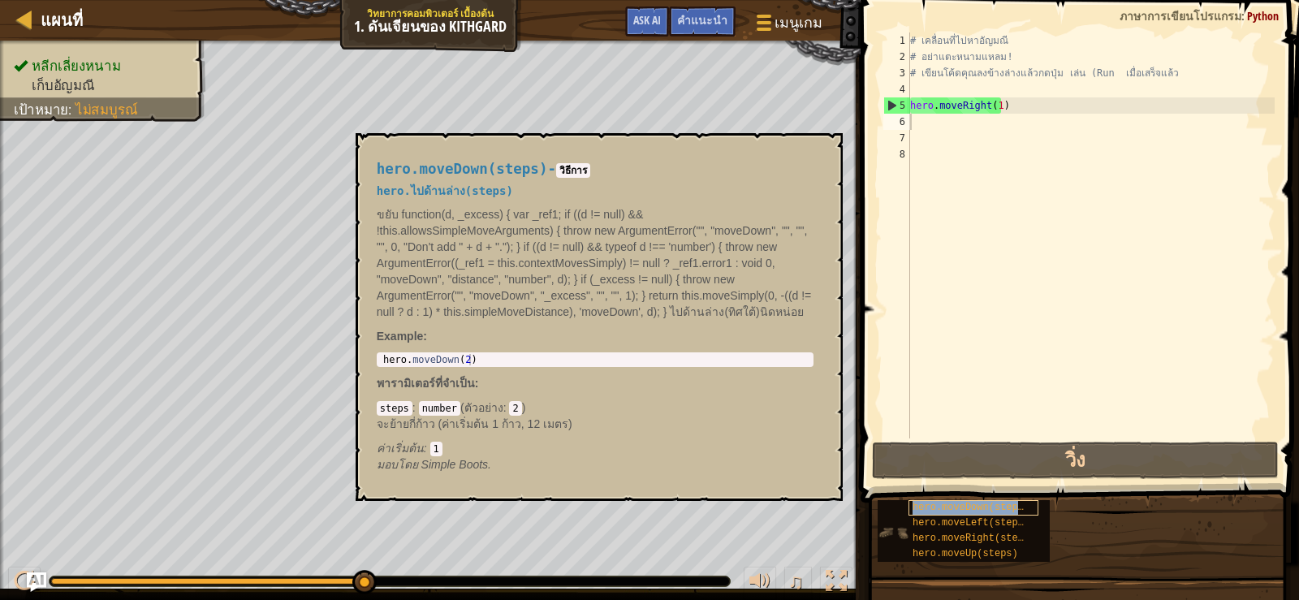
type textarea "hero.moveDown(steps)"
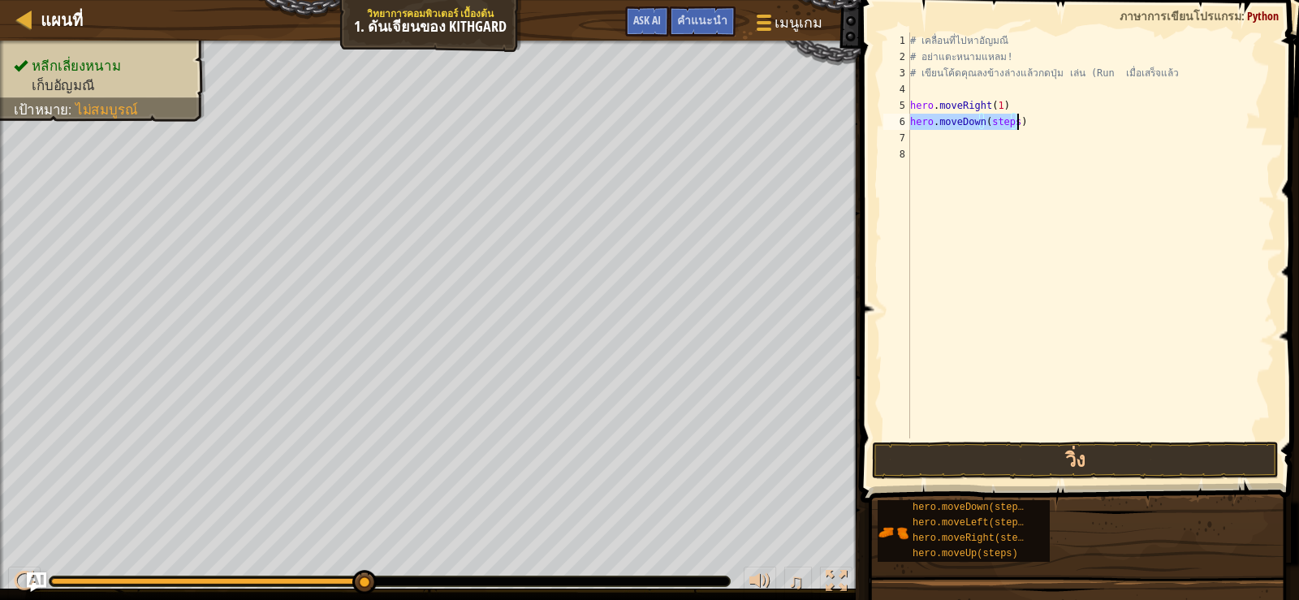
click at [1025, 116] on div "# เคลื่อนที่ไปหา[PERSON_NAME] # อย่าแตะหนามแหลม! # เขียนโค้ดคุณลงข้างล่างแล้วกด…" at bounding box center [1091, 235] width 368 height 406
click at [1102, 452] on button "วิ่ง" at bounding box center [1075, 460] width 407 height 37
click at [1049, 136] on div "# เคลื่อนที่ไปหา[PERSON_NAME] # อย่าแตะหนามแหลม! # เขียนโค้ดคุณลงข้างล่างแล้วกด…" at bounding box center [1091, 235] width 368 height 406
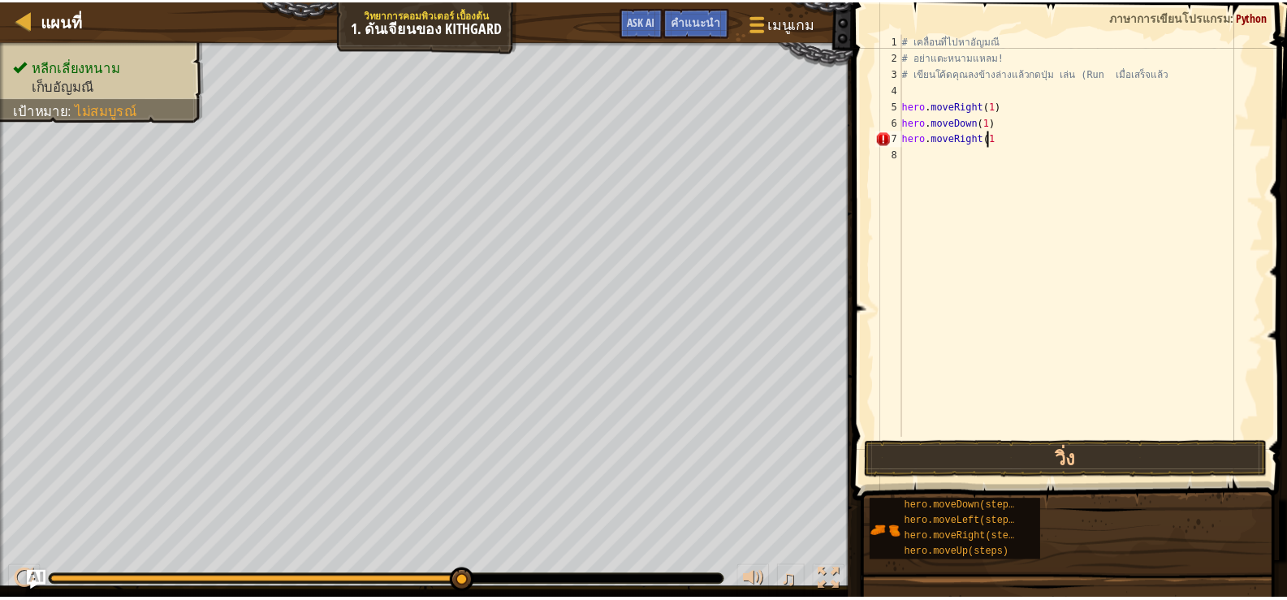
scroll to position [7, 6]
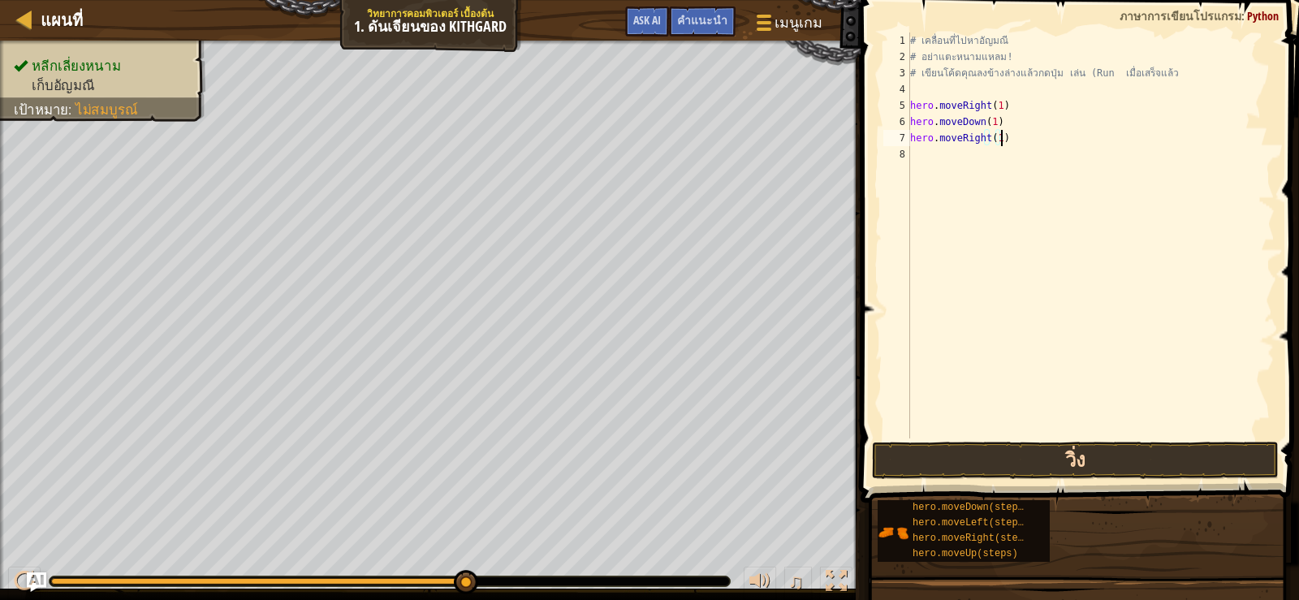
type textarea "hero.moveRight(1)"
click at [1088, 458] on button "วิ่ง" at bounding box center [1075, 460] width 407 height 37
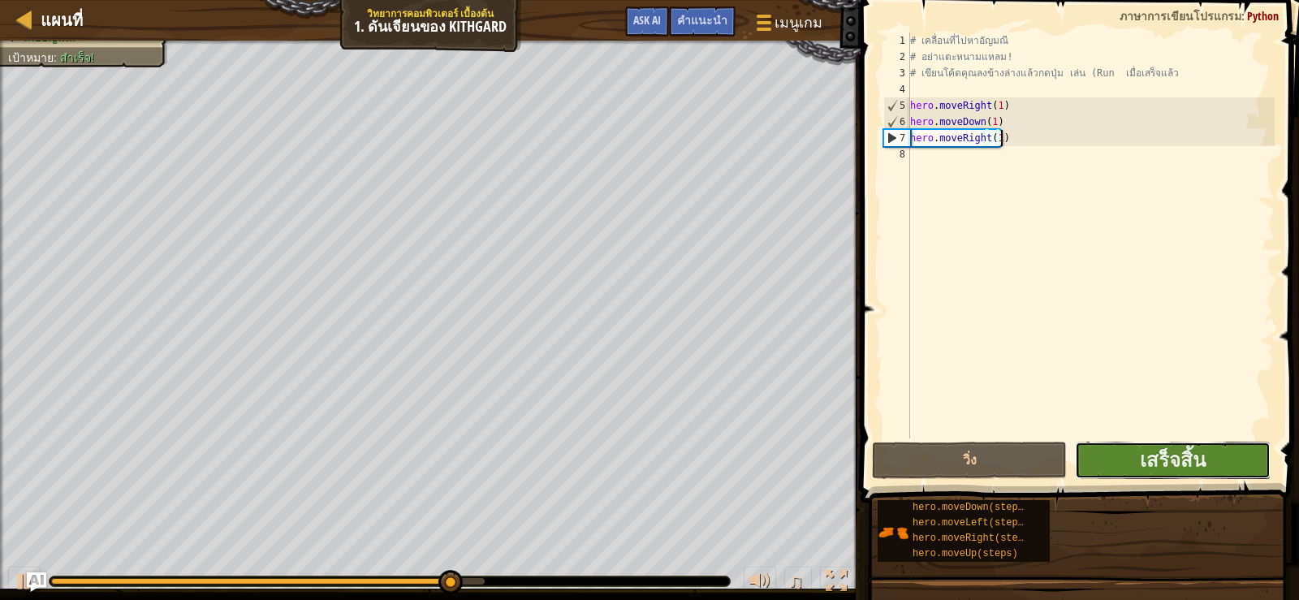
click at [1093, 455] on button "เสร็จสิ้น" at bounding box center [1172, 460] width 195 height 37
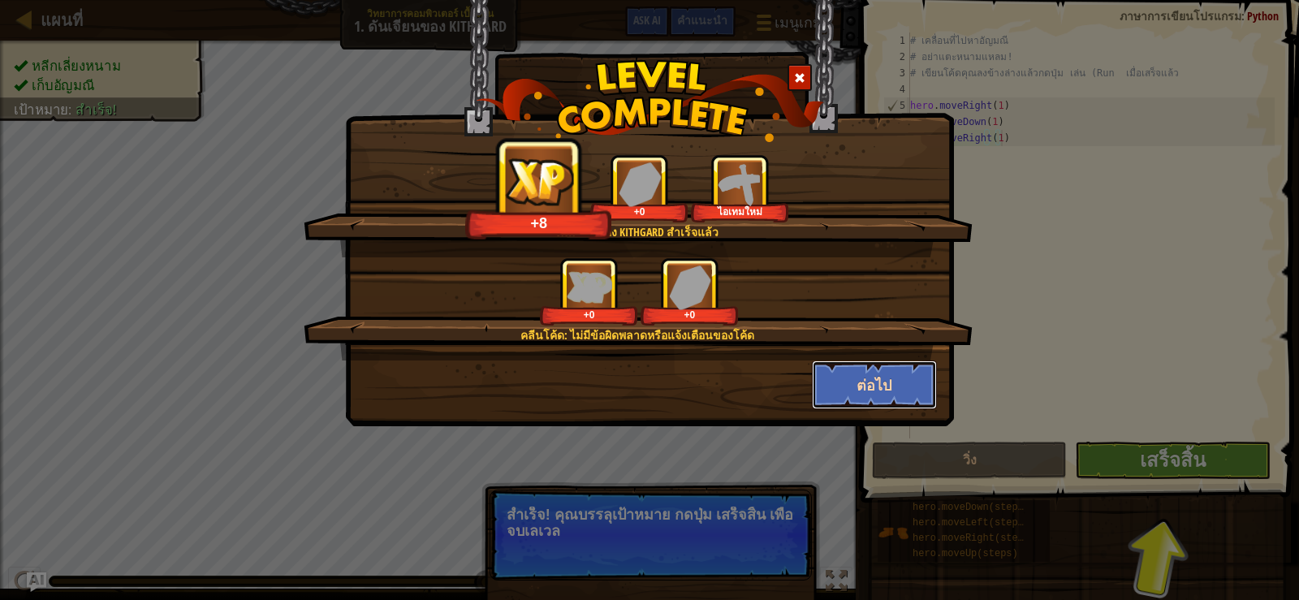
click at [849, 378] on button "ต่อไป" at bounding box center [875, 384] width 126 height 49
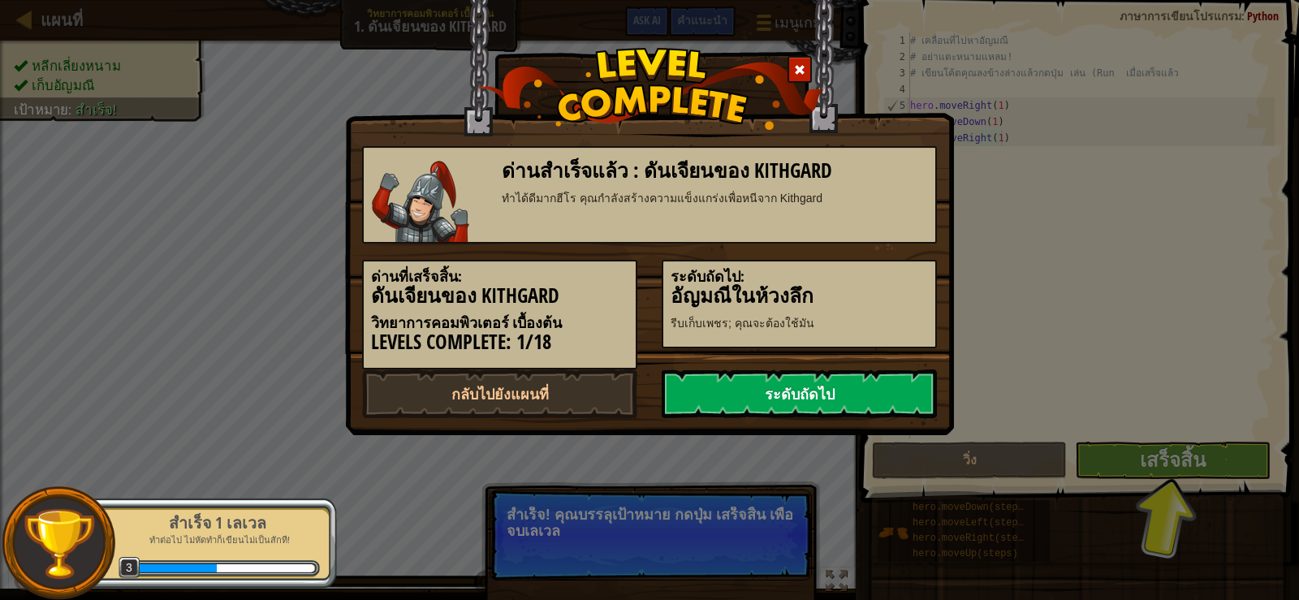
click at [841, 400] on link "ระดับถัดไป" at bounding box center [799, 393] width 275 height 49
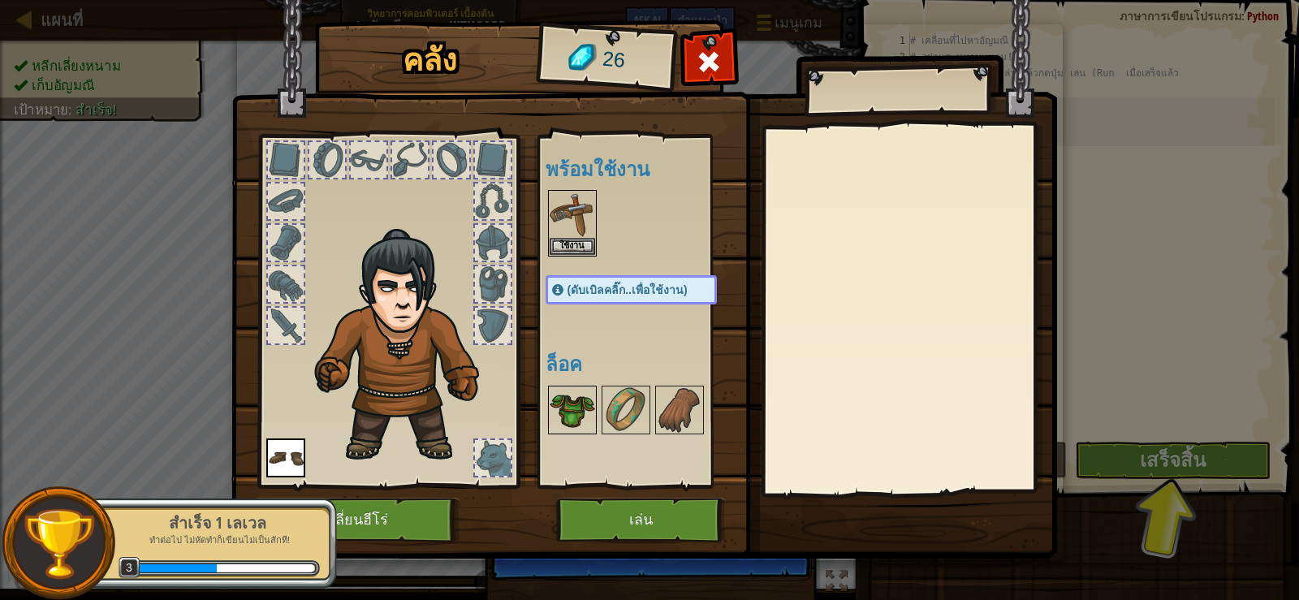
click at [566, 401] on img at bounding box center [572, 409] width 45 height 45
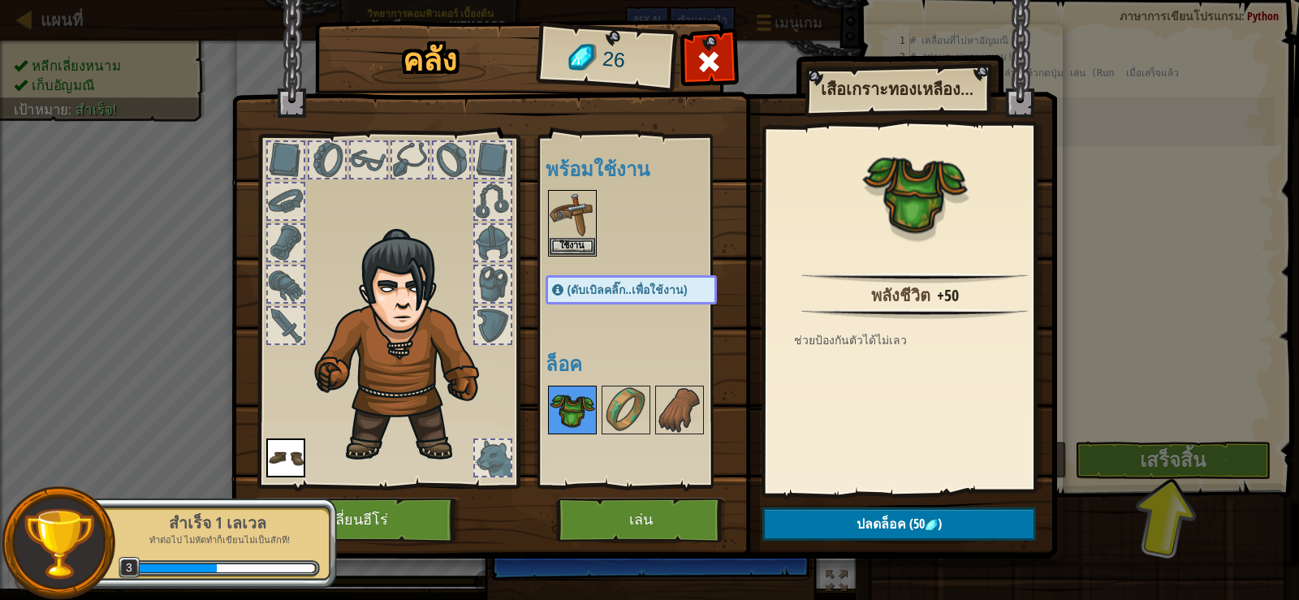
click at [566, 401] on img at bounding box center [572, 409] width 45 height 45
click at [671, 510] on button "เล่น" at bounding box center [641, 520] width 170 height 45
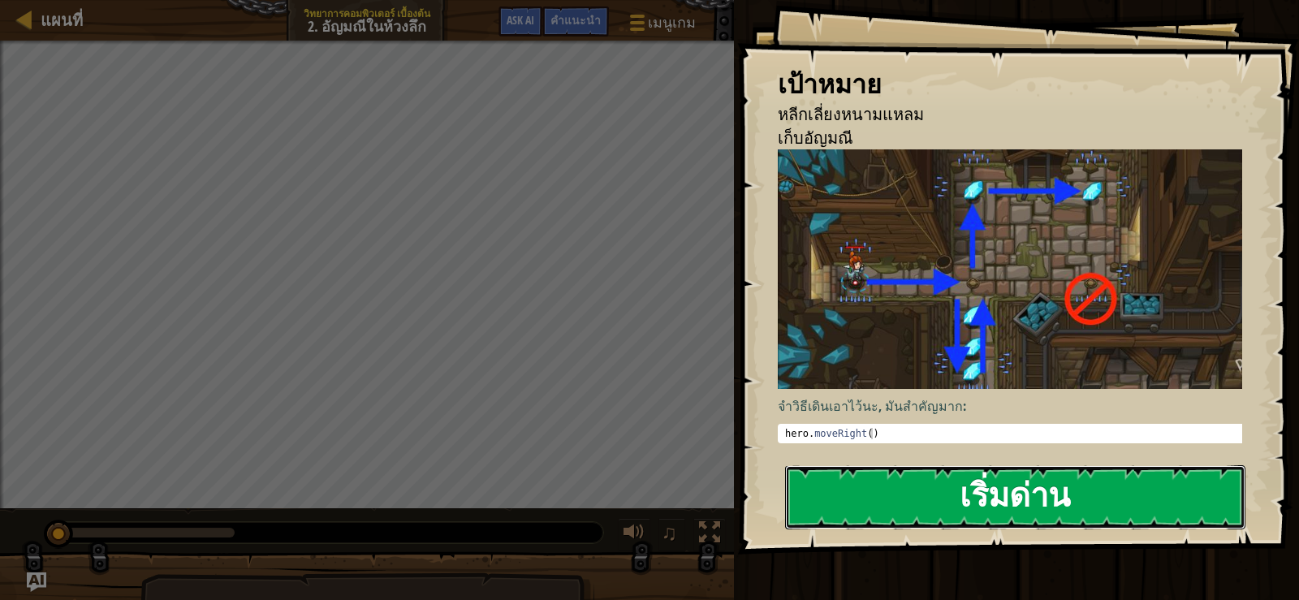
click at [874, 487] on button "เริ่มด่าน" at bounding box center [1015, 497] width 460 height 64
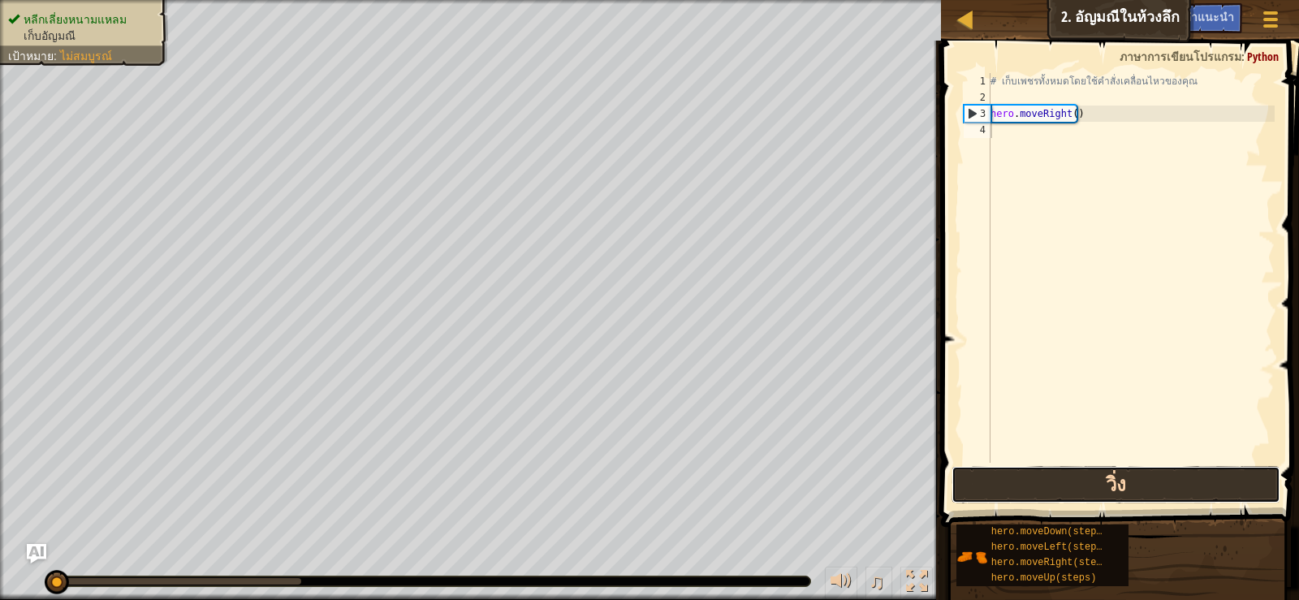
click at [1040, 488] on button "วิ่ง" at bounding box center [1115, 484] width 328 height 37
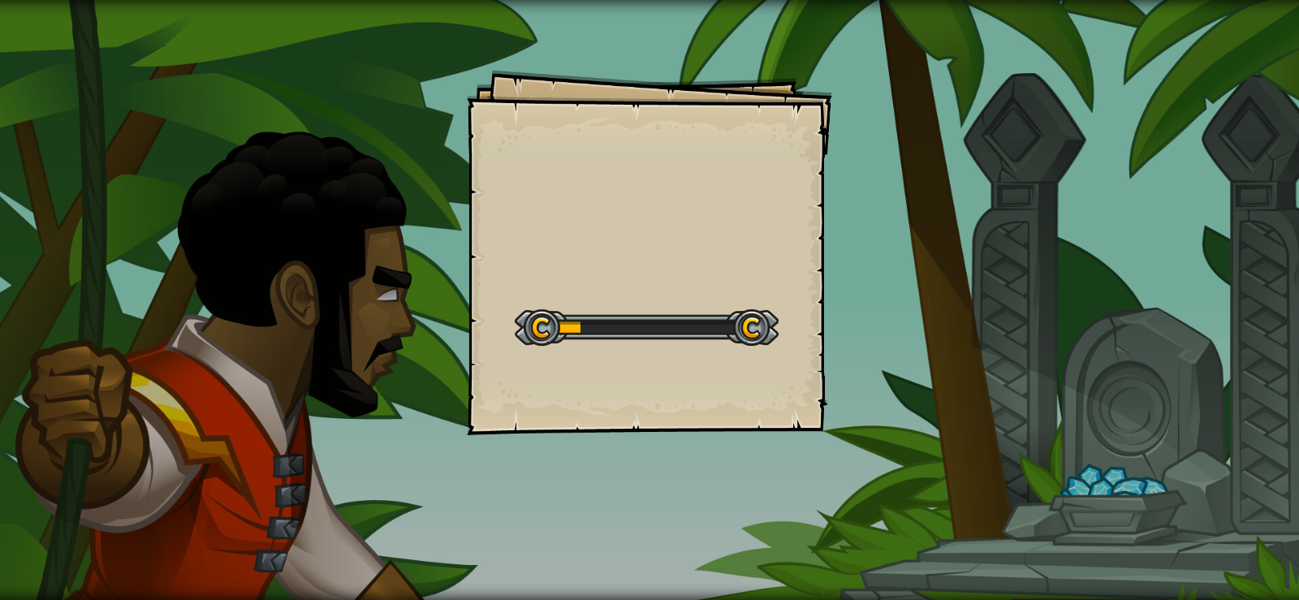
select select "th"
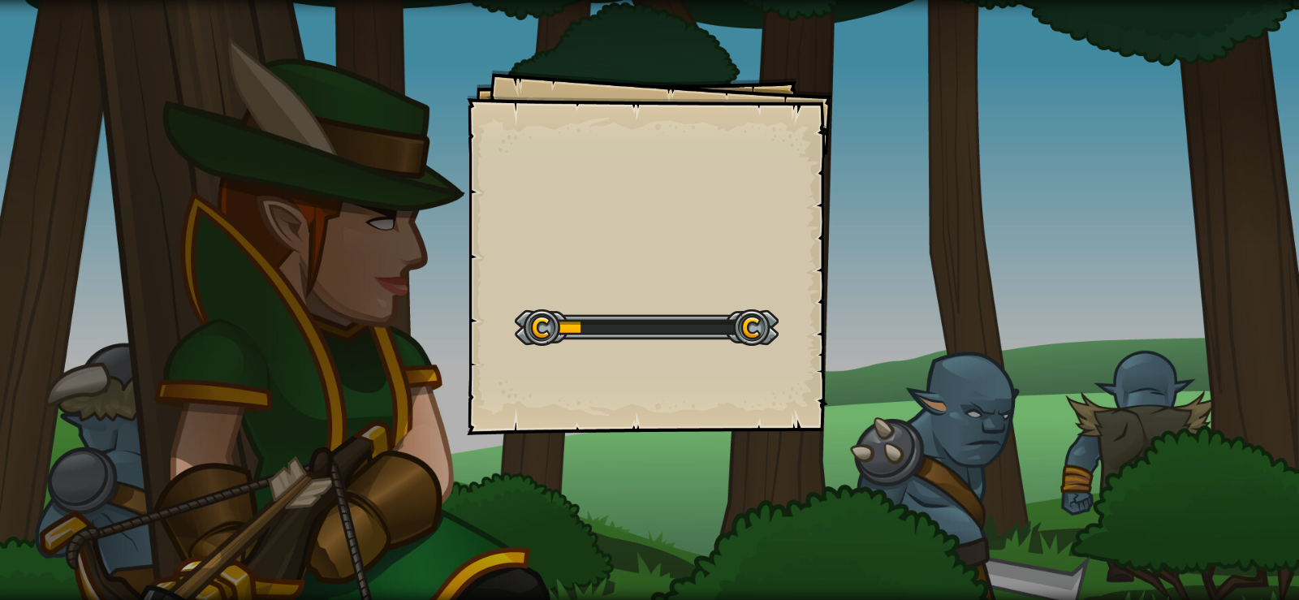
select select "th"
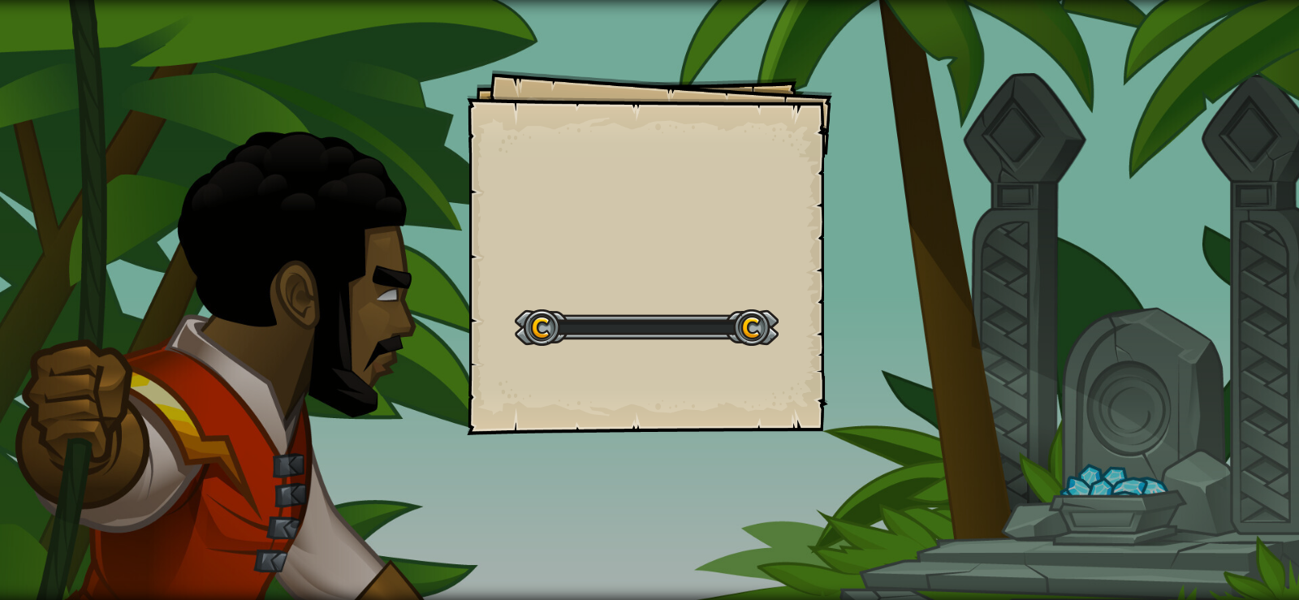
select select "th"
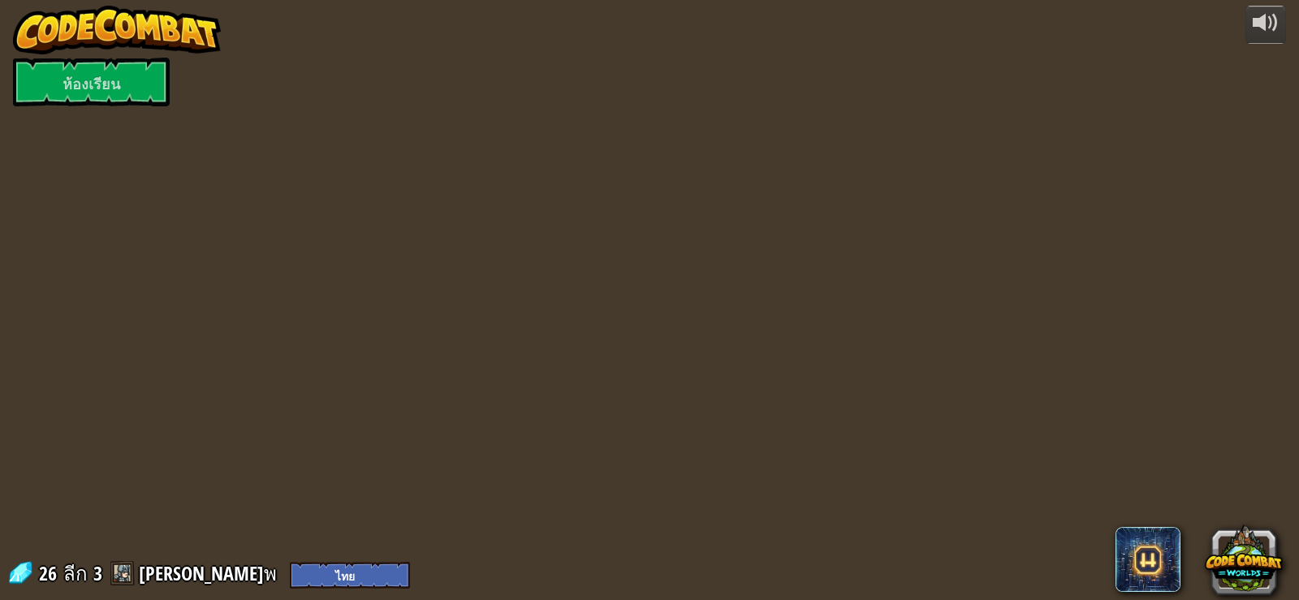
select select "th"
